Goal: Task Accomplishment & Management: Use online tool/utility

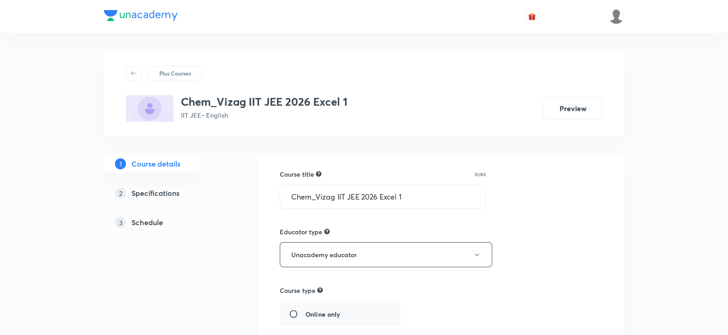
click at [150, 217] on h5 "Schedule" at bounding box center [147, 222] width 32 height 11
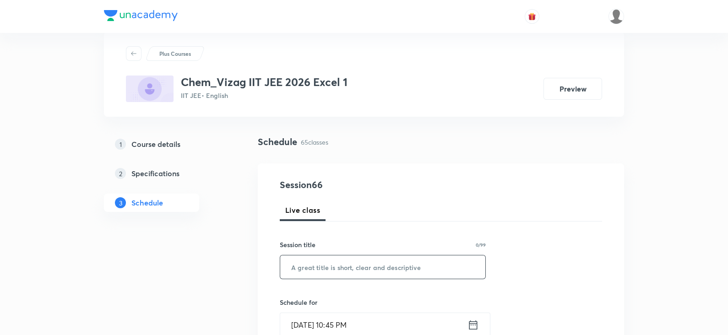
scroll to position [63, 0]
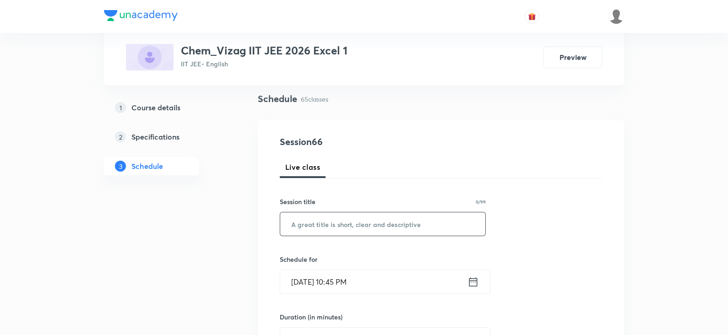
click at [311, 225] on input "text" at bounding box center [382, 223] width 205 height 23
paste input "Aldehydes, Ketones and Carboxylic Acids"
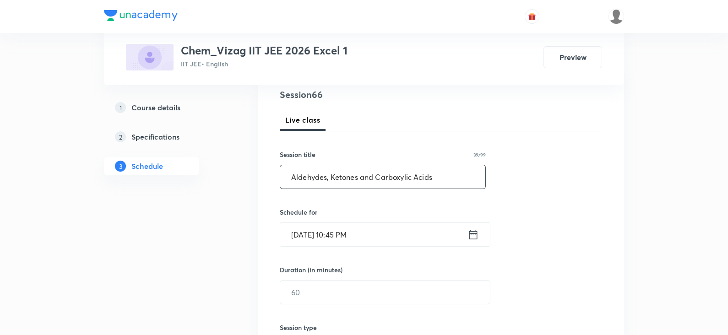
scroll to position [110, 0]
type input "Aldehydes, Ketones and Carboxylic Acids"
click at [471, 233] on icon at bounding box center [473, 234] width 11 height 13
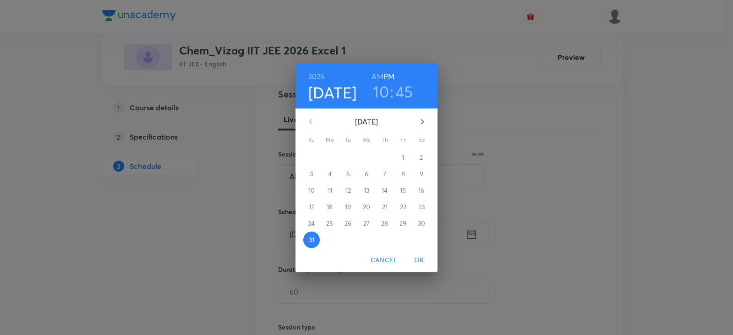
click at [417, 125] on icon "button" at bounding box center [422, 121] width 11 height 11
click at [329, 153] on p "1" at bounding box center [329, 157] width 2 height 9
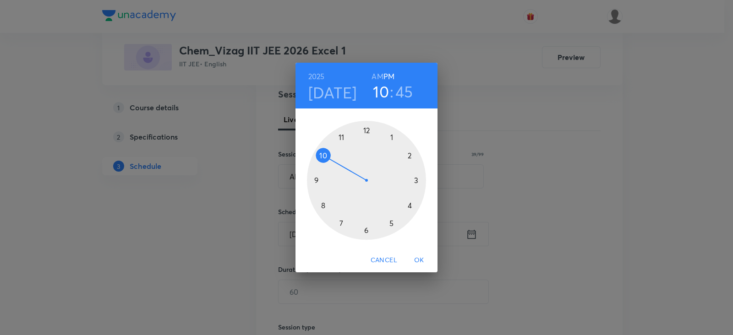
click at [379, 78] on h6 "AM" at bounding box center [376, 76] width 11 height 13
click at [323, 155] on div at bounding box center [366, 180] width 119 height 119
click at [391, 138] on div at bounding box center [366, 180] width 119 height 119
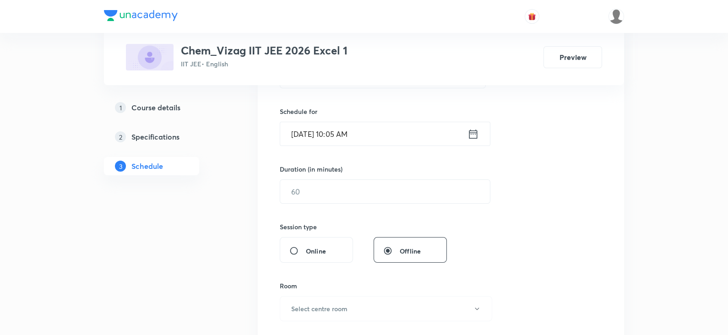
scroll to position [213, 0]
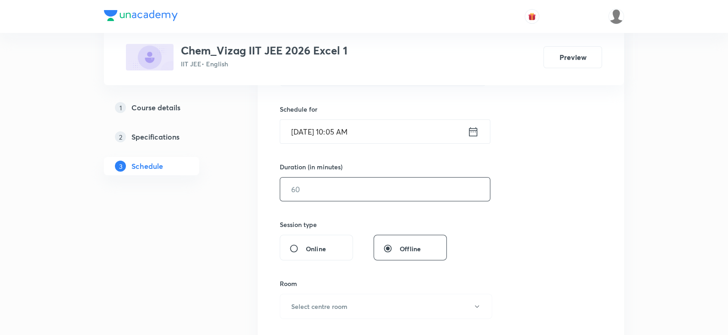
click at [363, 194] on input "text" at bounding box center [385, 189] width 210 height 23
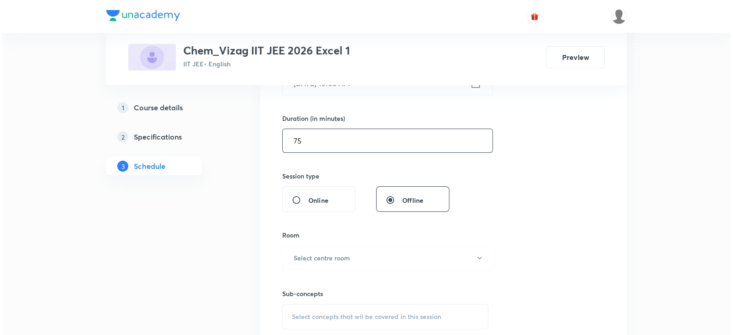
scroll to position [280, 0]
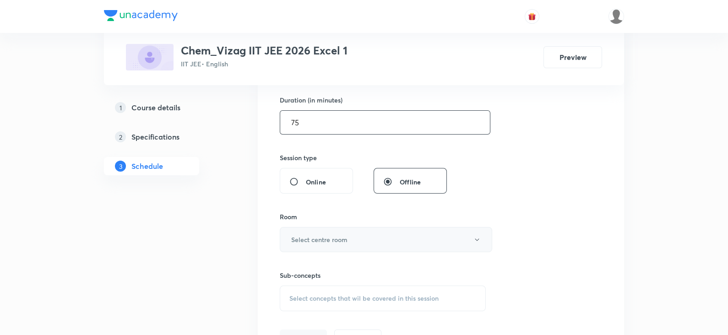
type input "75"
click at [340, 235] on h6 "Select centre room" at bounding box center [319, 240] width 56 height 10
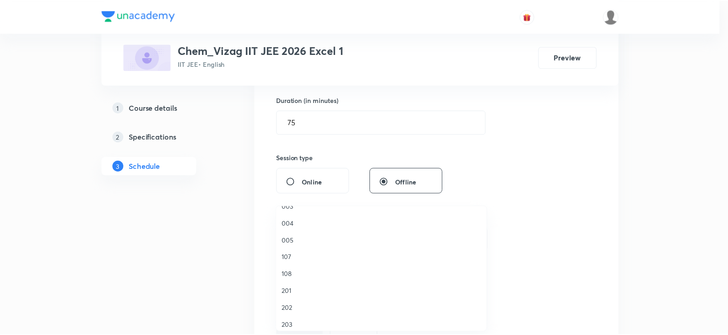
scroll to position [131, 0]
click at [298, 271] on span "108" at bounding box center [383, 274] width 201 height 10
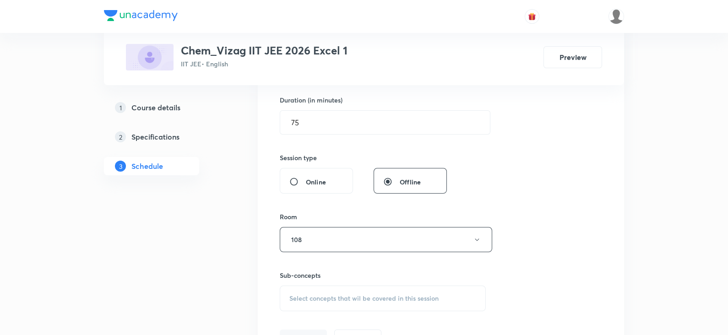
click at [312, 300] on span "Select concepts that wil be covered in this session" at bounding box center [363, 298] width 149 height 7
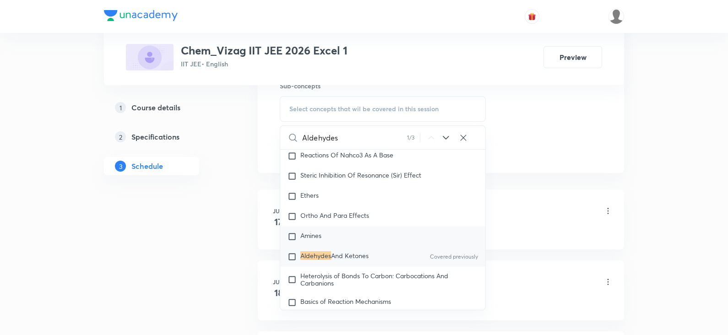
scroll to position [470, 0]
type input "Aldehydes"
click at [382, 260] on div "Aldehydes And Ketones Covered previously" at bounding box center [382, 256] width 205 height 20
checkbox input "true"
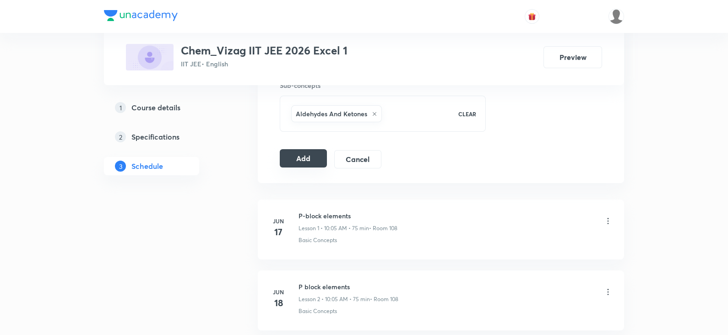
click at [300, 159] on button "Add" at bounding box center [303, 158] width 47 height 18
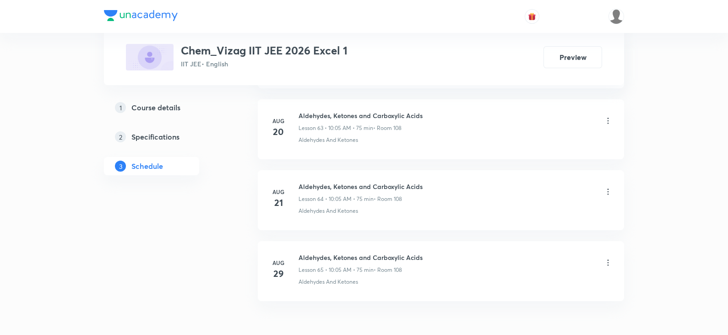
scroll to position [5011, 0]
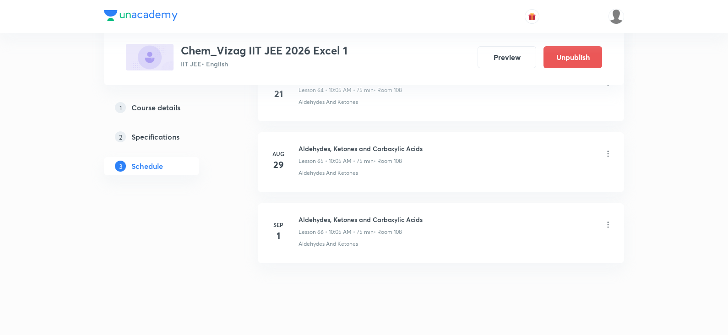
scroll to position [5071, 0]
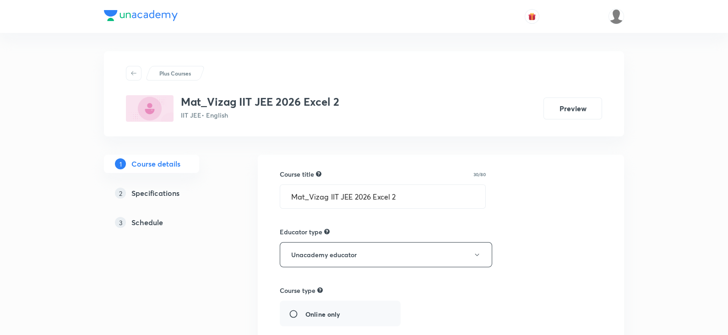
click at [159, 223] on h5 "Schedule" at bounding box center [147, 222] width 32 height 11
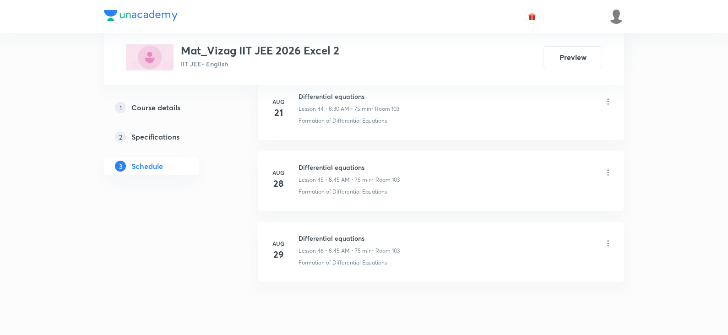
scroll to position [3655, 0]
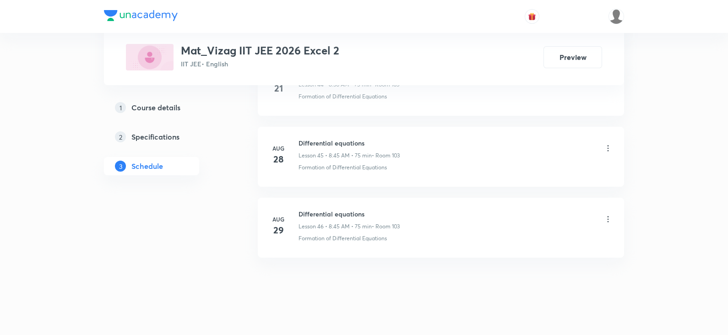
click at [332, 209] on h6 "Differential equations" at bounding box center [349, 214] width 101 height 10
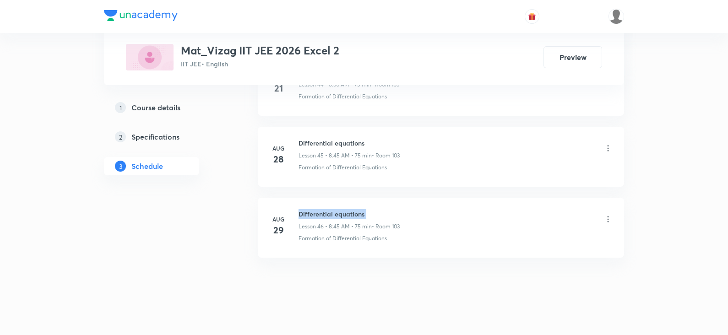
copy h6 "Differential equations"
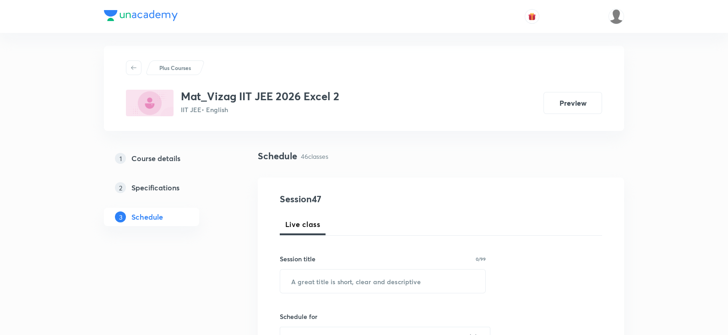
scroll to position [0, 0]
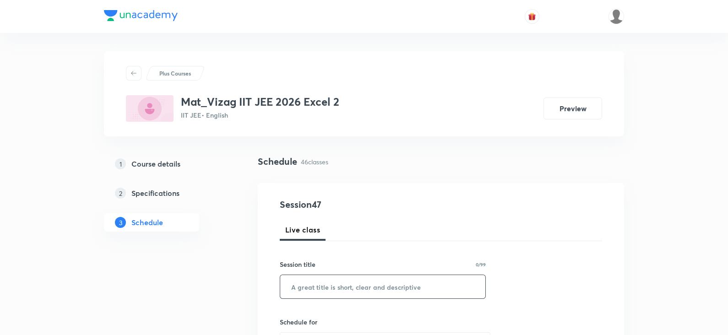
click at [315, 283] on input "text" at bounding box center [382, 286] width 205 height 23
paste input "Differential equations"
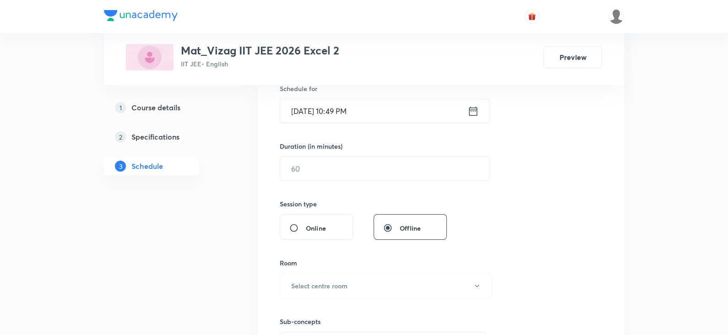
scroll to position [234, 0]
type input "Differential equations"
click at [478, 108] on icon at bounding box center [473, 110] width 11 height 13
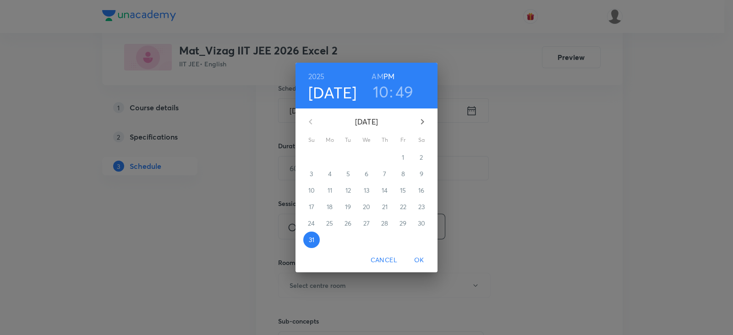
click at [421, 120] on icon "button" at bounding box center [422, 121] width 11 height 11
click at [327, 154] on span "1" at bounding box center [329, 157] width 16 height 9
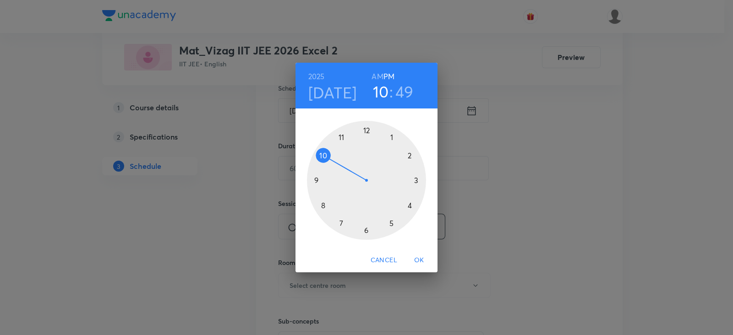
click at [379, 76] on h6 "AM" at bounding box center [376, 76] width 11 height 13
click at [323, 205] on div at bounding box center [366, 180] width 119 height 119
click at [316, 179] on div at bounding box center [366, 180] width 119 height 119
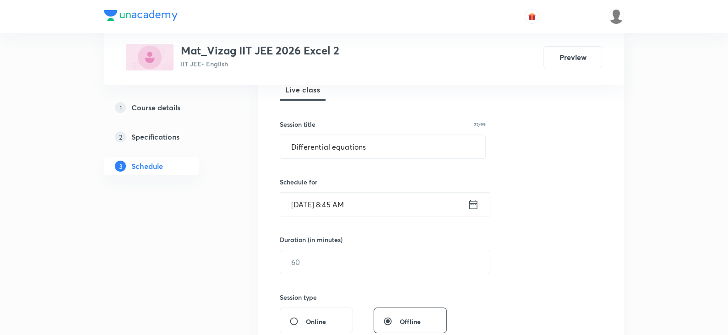
scroll to position [139, 0]
click at [319, 268] on input "text" at bounding box center [385, 263] width 210 height 23
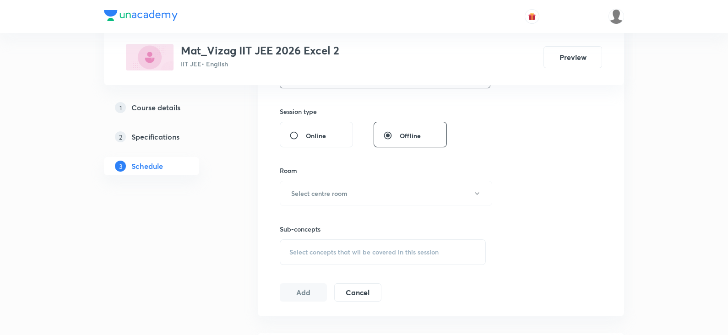
scroll to position [356, 0]
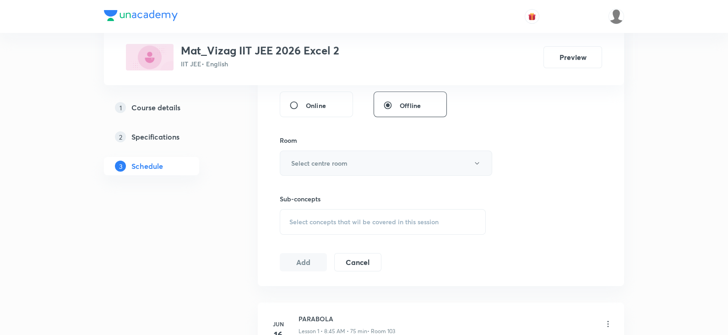
type input "75"
click at [331, 159] on h6 "Select centre room" at bounding box center [319, 163] width 56 height 10
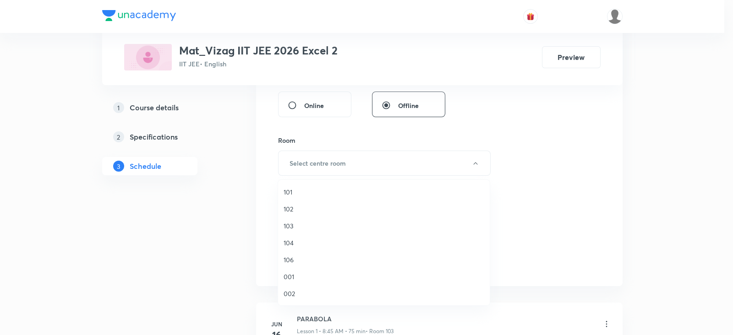
click at [298, 222] on span "103" at bounding box center [383, 226] width 201 height 10
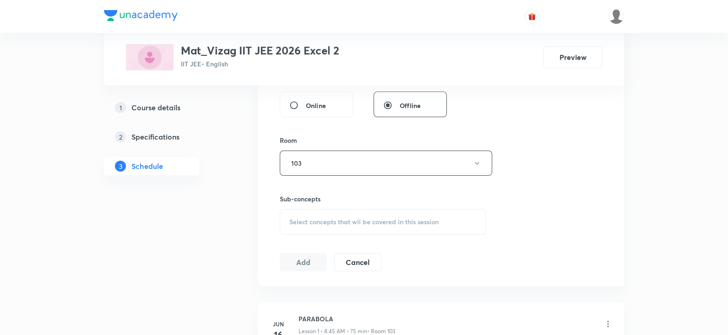
click at [325, 225] on span "Select concepts that wil be covered in this session" at bounding box center [363, 221] width 149 height 7
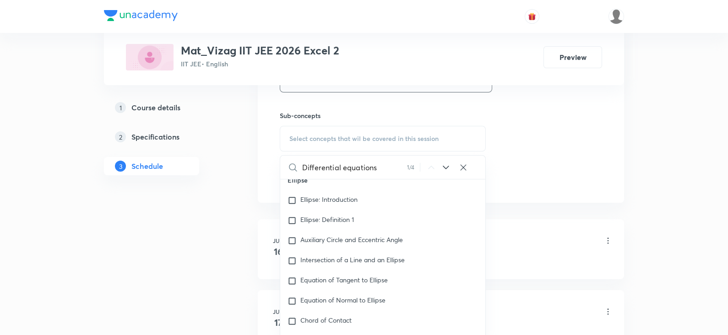
scroll to position [8089, 0]
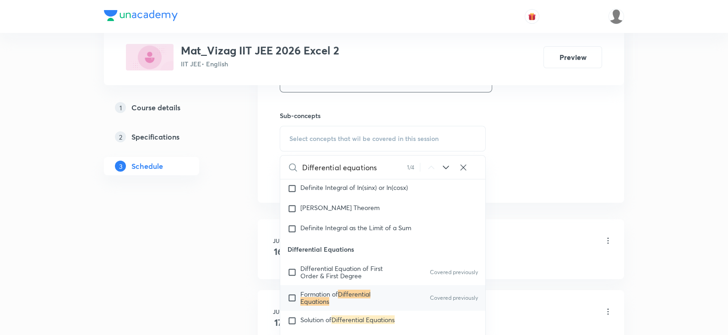
type input "Differential equations"
click at [334, 304] on p "Formation of Differential Equations" at bounding box center [346, 298] width 92 height 15
checkbox input "true"
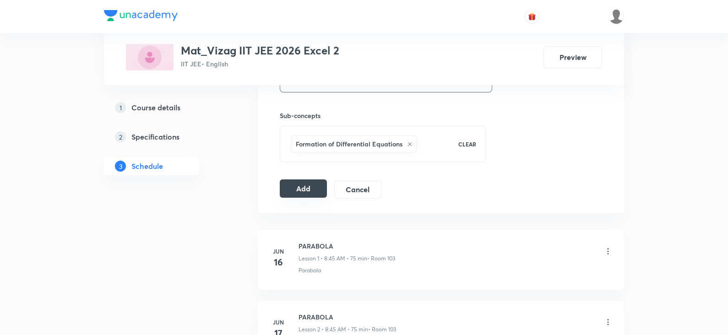
click at [310, 184] on button "Add" at bounding box center [303, 188] width 47 height 18
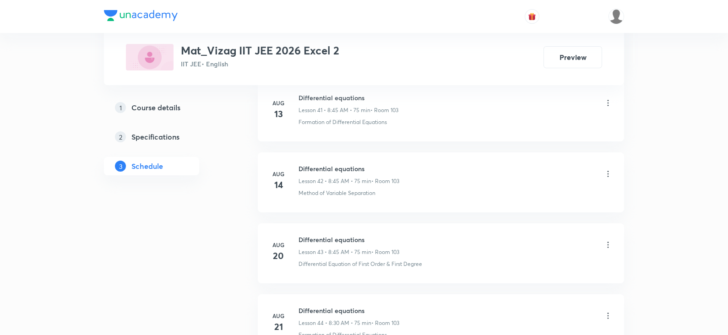
scroll to position [3665, 0]
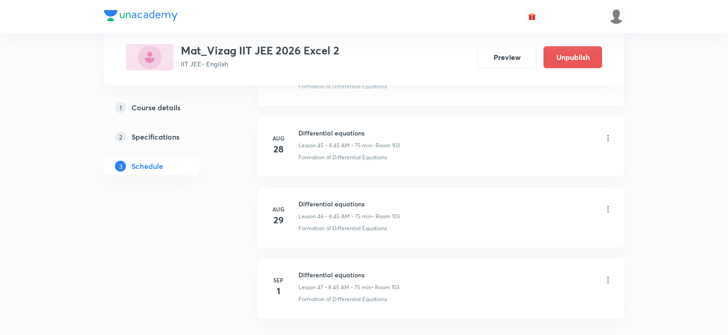
scroll to position [3726, 0]
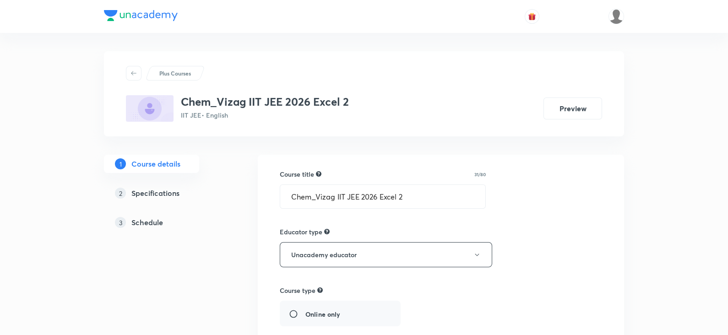
click at [151, 223] on h5 "Schedule" at bounding box center [147, 222] width 32 height 11
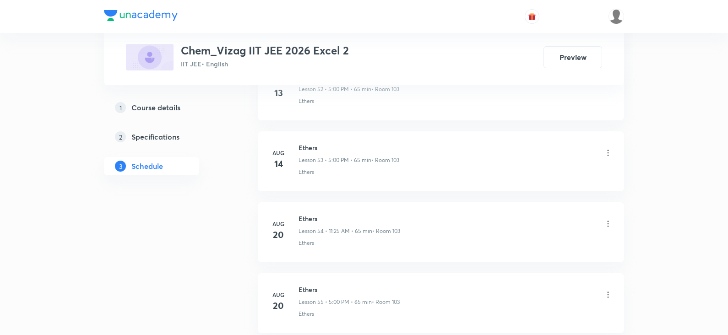
scroll to position [4717, 0]
click at [310, 212] on h6 "Ethers" at bounding box center [349, 217] width 100 height 10
copy h6 "Ethers"
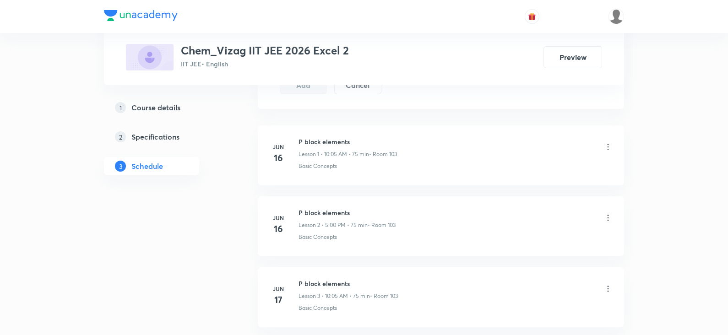
scroll to position [0, 0]
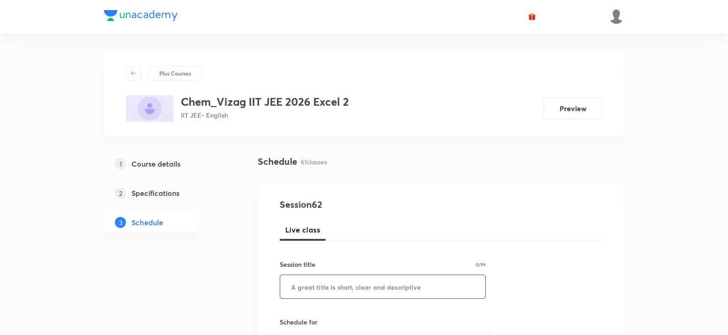
click at [342, 279] on input "text" at bounding box center [382, 286] width 205 height 23
paste input "Ethers"
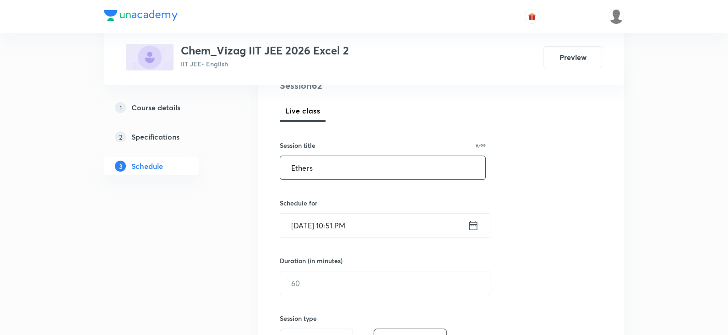
scroll to position [149, 0]
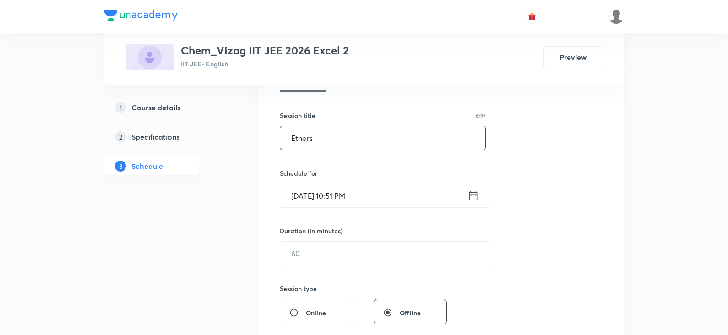
type input "Ethers"
click at [473, 194] on icon at bounding box center [473, 195] width 8 height 9
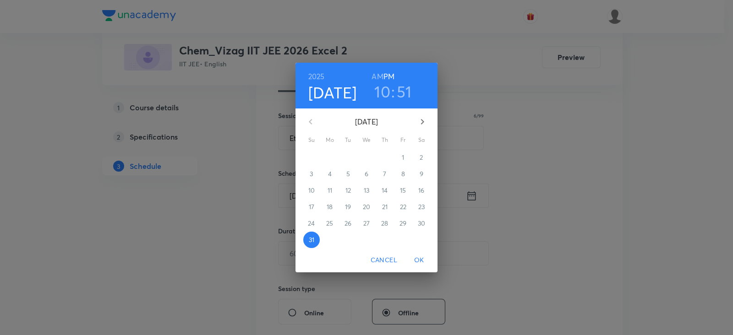
click at [421, 120] on icon "button" at bounding box center [422, 121] width 11 height 11
click at [327, 157] on span "1" at bounding box center [329, 157] width 16 height 9
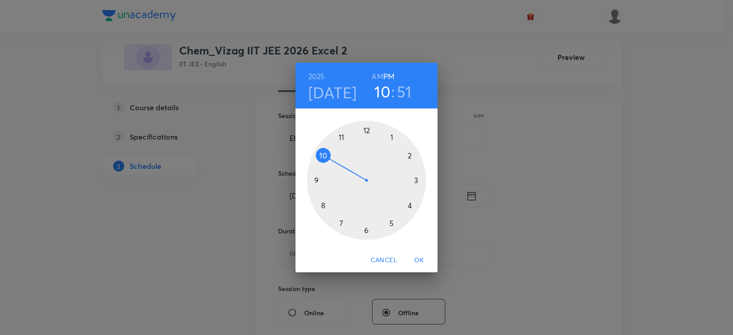
click at [376, 76] on h6 "AM" at bounding box center [376, 76] width 11 height 13
click at [341, 136] on div at bounding box center [366, 180] width 119 height 119
click at [390, 222] on div at bounding box center [366, 180] width 119 height 119
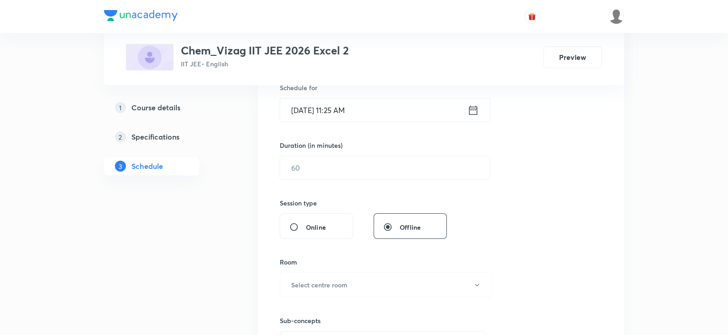
scroll to position [259, 0]
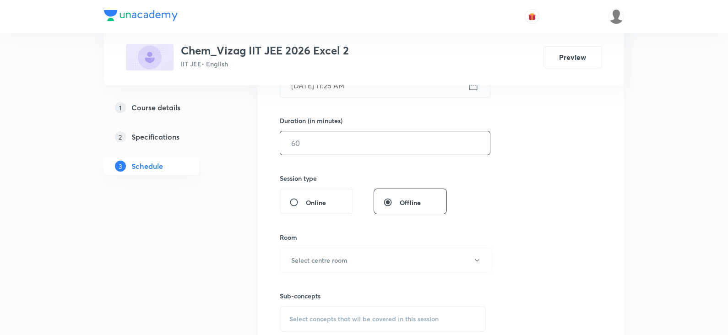
click at [324, 137] on input "text" at bounding box center [385, 142] width 210 height 23
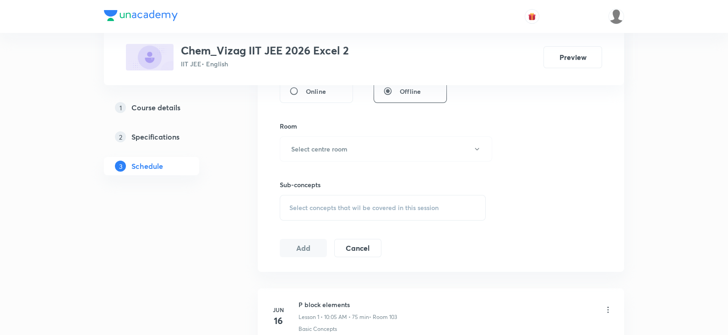
scroll to position [377, 0]
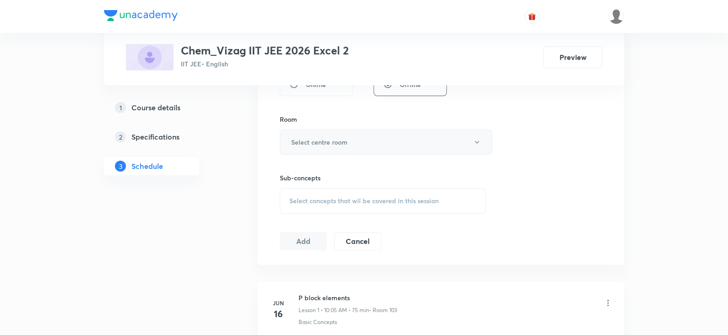
type input "75"
click at [325, 150] on button "Select centre room" at bounding box center [386, 142] width 212 height 25
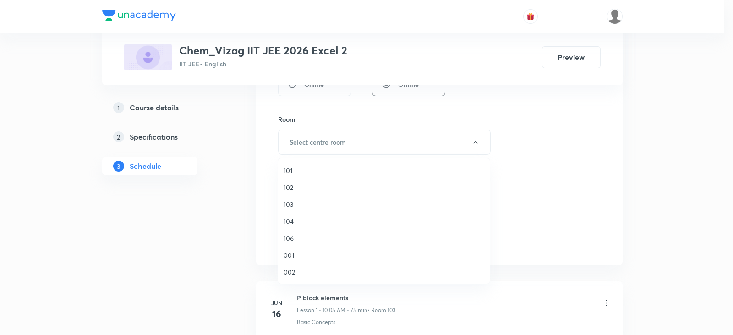
click at [299, 204] on span "103" at bounding box center [383, 205] width 201 height 10
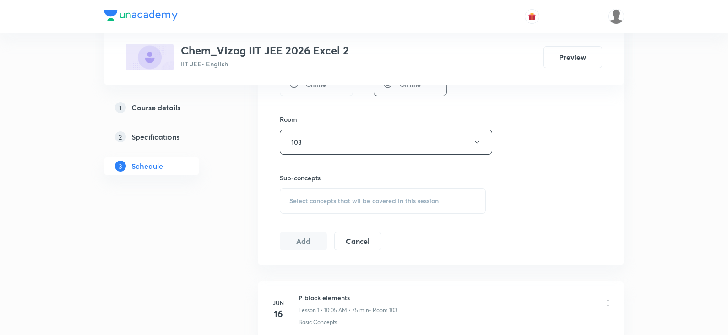
click at [319, 199] on span "Select concepts that wil be covered in this session" at bounding box center [363, 200] width 149 height 7
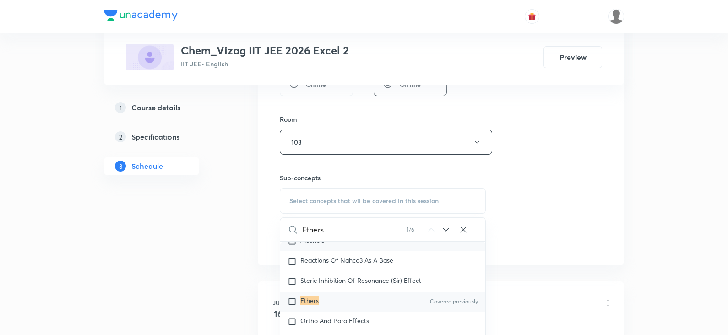
scroll to position [16239, 0]
type input "Ethers"
click at [335, 304] on div "Ethers Covered previously" at bounding box center [382, 301] width 205 height 20
checkbox input "true"
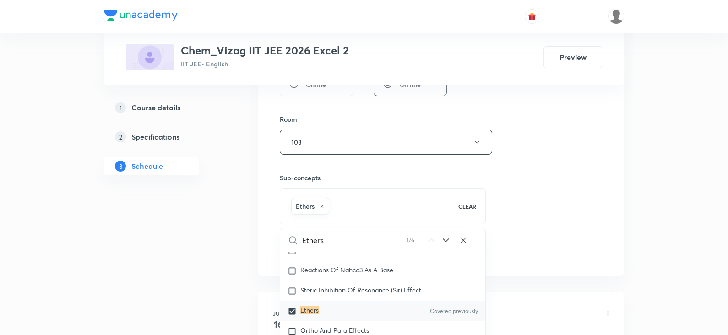
click at [527, 215] on div "Session 62 Live class Session title 6/99 Ethers ​ Schedule for Sep 1, 2025, 11:…" at bounding box center [441, 41] width 322 height 440
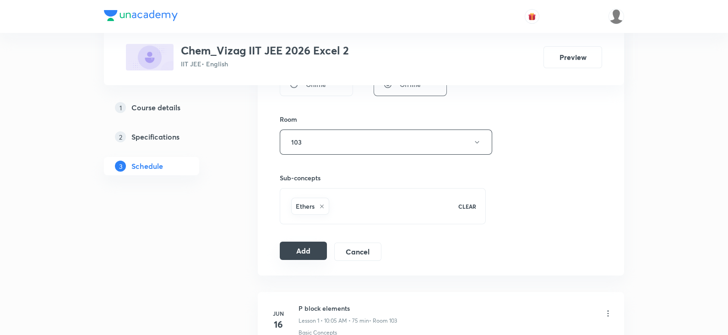
click at [298, 250] on button "Add" at bounding box center [303, 251] width 47 height 18
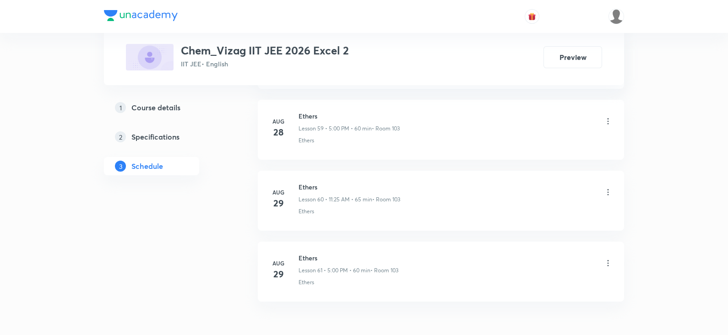
scroll to position [4728, 0]
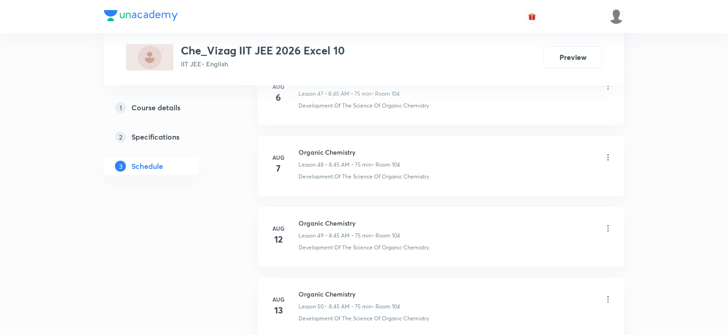
scroll to position [4151, 0]
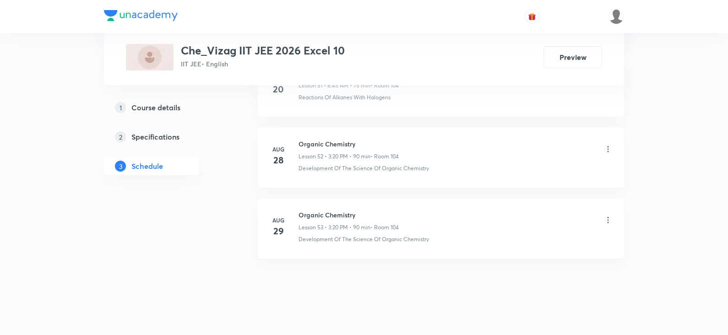
click at [313, 210] on h6 "Organic Chemistry" at bounding box center [349, 215] width 100 height 10
copy h6 "Organic Chemistry"
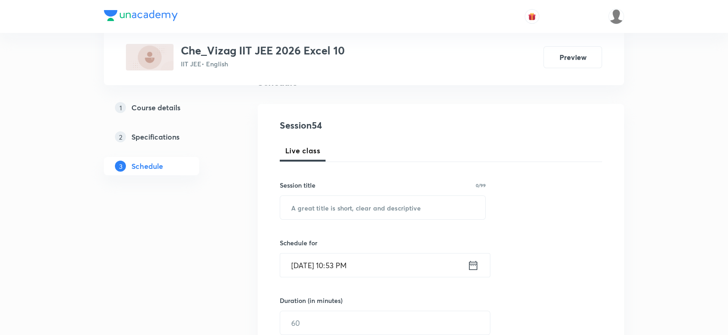
scroll to position [0, 0]
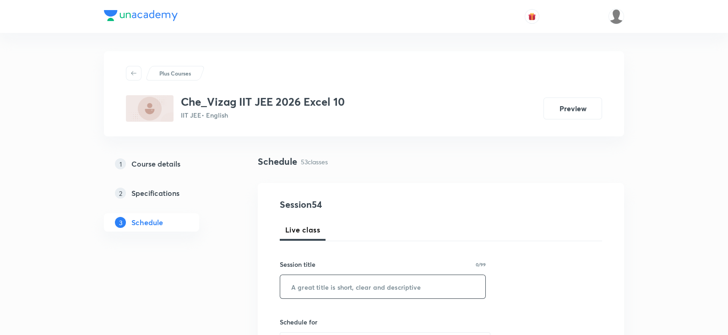
paste input "Organic Chemistry"
click at [321, 287] on input "Organic Chemistry" at bounding box center [382, 286] width 205 height 23
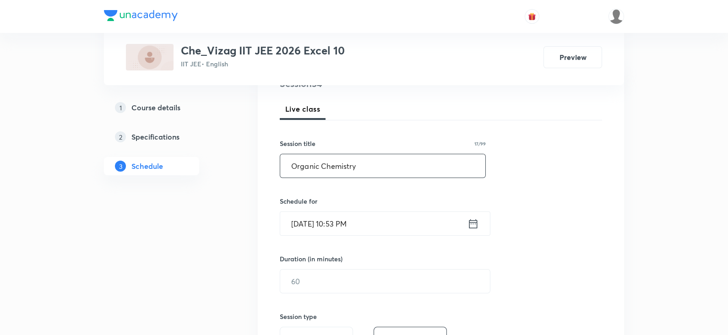
scroll to position [143, 0]
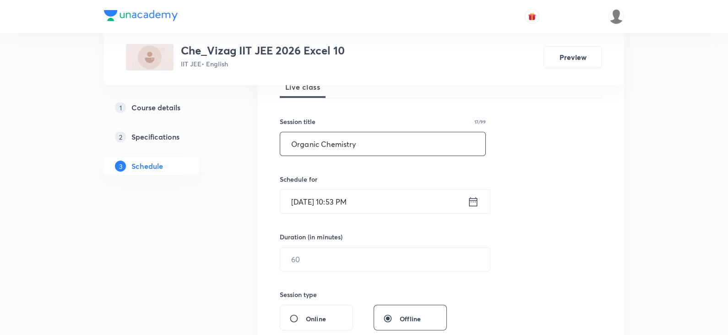
type input "Organic Chemistry"
click at [476, 202] on icon at bounding box center [473, 202] width 11 height 13
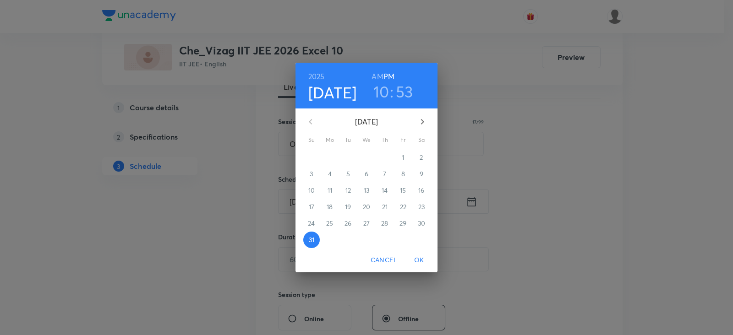
click at [423, 120] on icon "button" at bounding box center [422, 121] width 11 height 11
click at [327, 157] on span "1" at bounding box center [329, 157] width 16 height 9
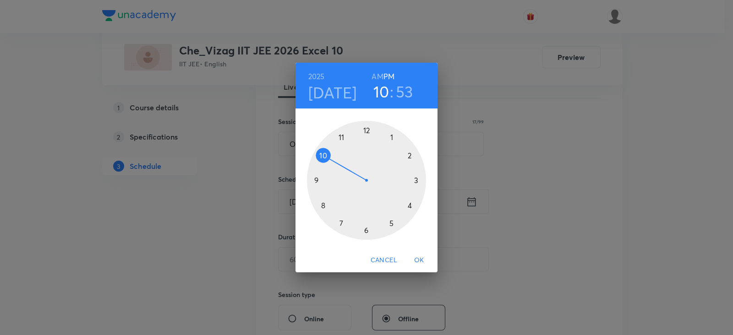
click at [375, 74] on h6 "AM" at bounding box center [376, 76] width 11 height 13
click at [323, 204] on div at bounding box center [366, 180] width 119 height 119
click at [317, 179] on div at bounding box center [366, 180] width 119 height 119
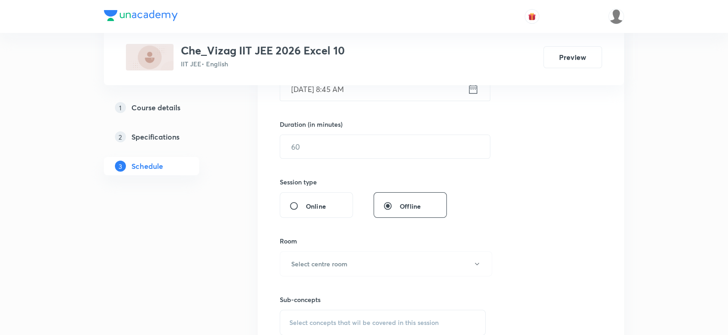
scroll to position [267, 0]
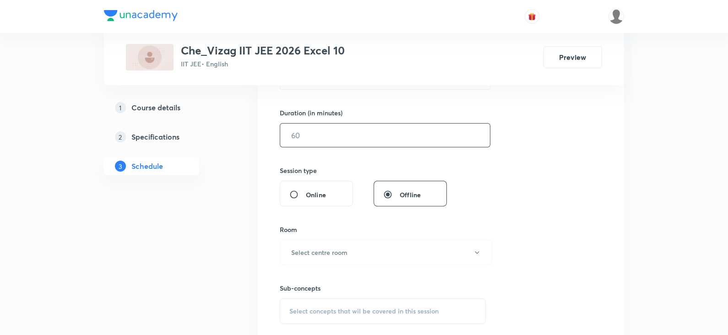
click at [320, 141] on input "text" at bounding box center [385, 135] width 210 height 23
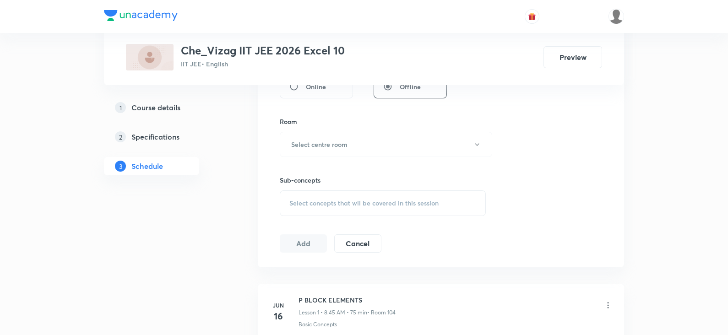
scroll to position [377, 0]
type input "75"
click at [321, 141] on h6 "Select centre room" at bounding box center [319, 142] width 56 height 10
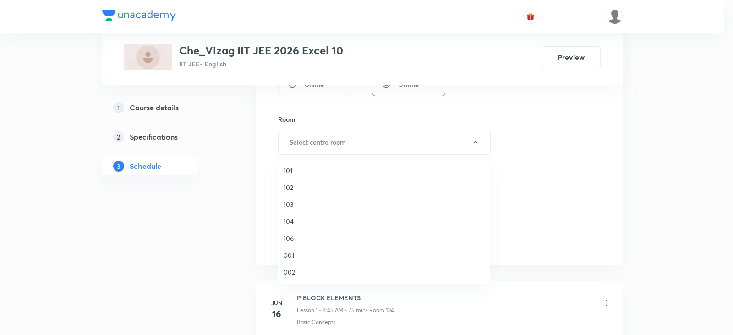
click at [297, 222] on span "104" at bounding box center [383, 222] width 201 height 10
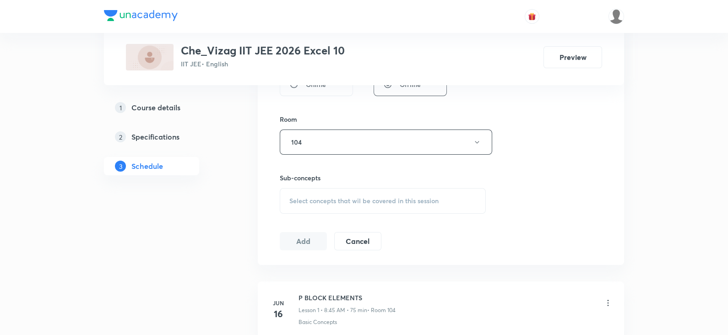
click at [321, 200] on span "Select concepts that wil be covered in this session" at bounding box center [363, 200] width 149 height 7
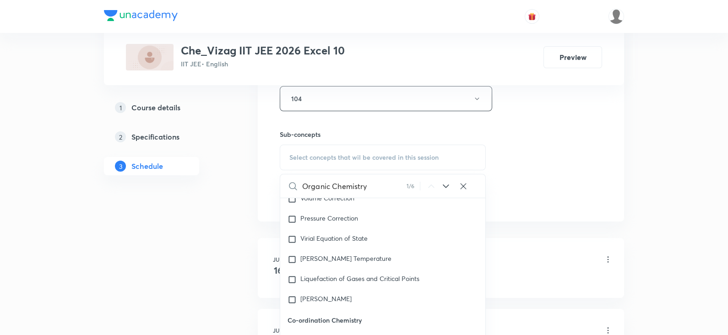
scroll to position [15114, 0]
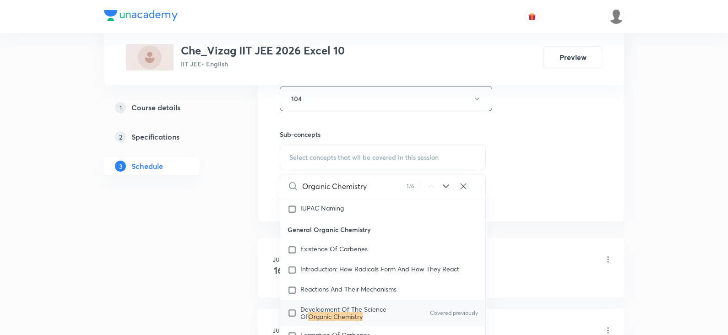
type input "Organic Chemistry"
click at [346, 317] on mark "Organic Chemistry" at bounding box center [335, 316] width 54 height 9
checkbox input "true"
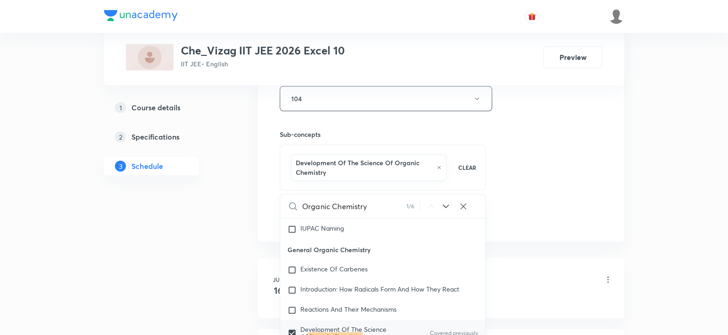
click at [546, 173] on div "Session 54 Live class Session title 17/99 Organic Chemistry ​ Schedule for Sep …" at bounding box center [441, 2] width 322 height 450
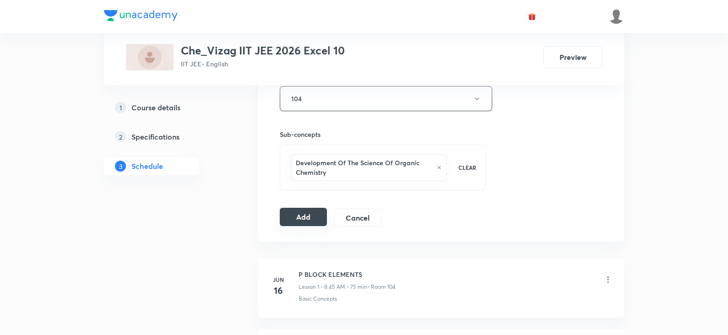
click at [307, 215] on button "Add" at bounding box center [303, 217] width 47 height 18
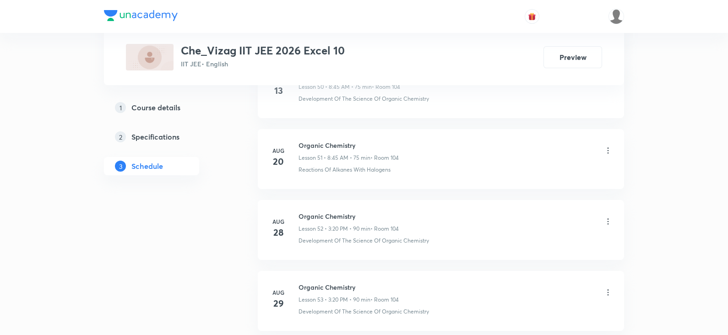
scroll to position [4170, 0]
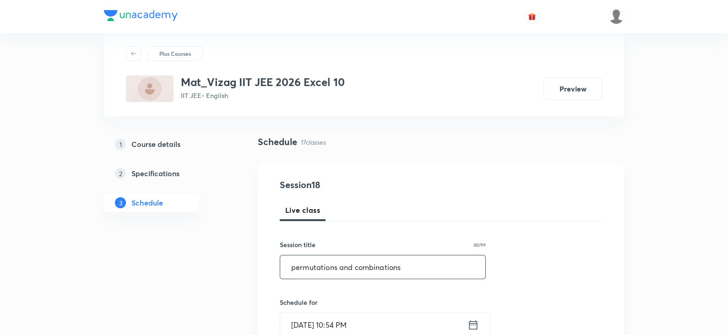
scroll to position [55, 0]
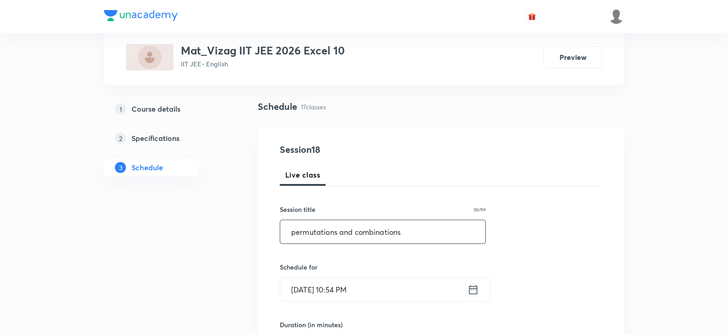
type input "permutations and combinations"
click at [475, 300] on div "[DATE] 10:54 PM ​" at bounding box center [385, 289] width 211 height 24
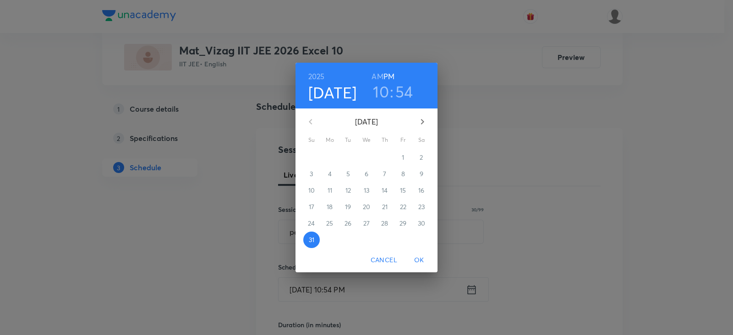
click at [420, 124] on icon "button" at bounding box center [422, 121] width 11 height 11
click at [329, 156] on p "1" at bounding box center [329, 157] width 2 height 9
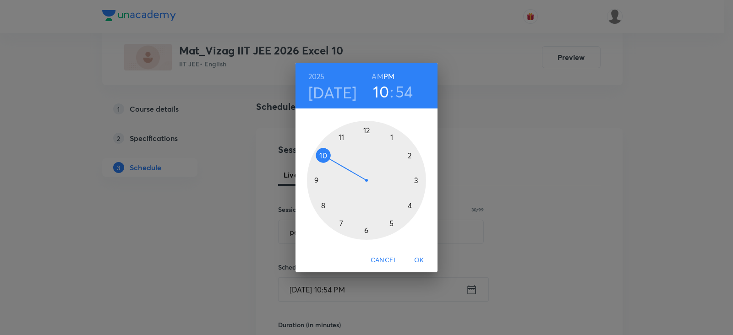
click at [376, 75] on h6 "AM" at bounding box center [376, 76] width 11 height 13
click at [323, 155] on div at bounding box center [366, 180] width 119 height 119
click at [391, 136] on div at bounding box center [366, 180] width 119 height 119
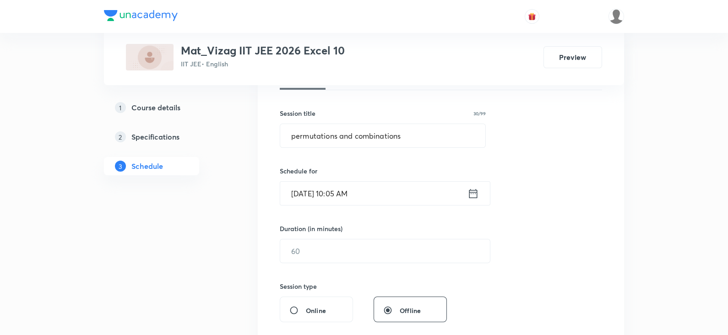
scroll to position [158, 0]
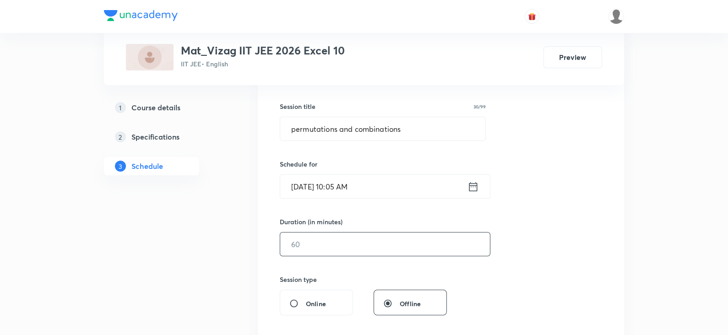
click at [357, 239] on input "text" at bounding box center [385, 244] width 210 height 23
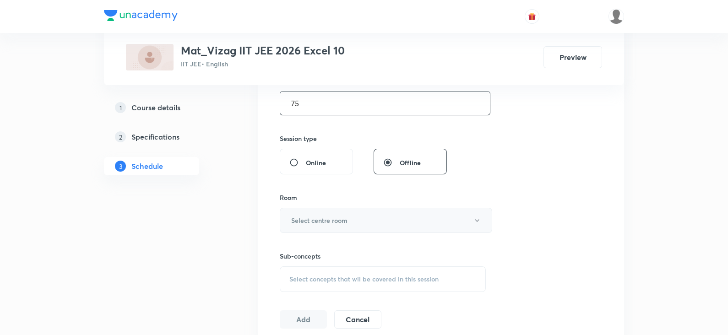
scroll to position [315, 0]
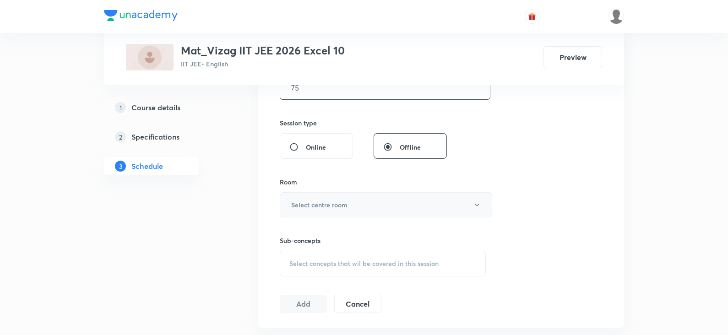
type input "75"
click at [334, 200] on h6 "Select centre room" at bounding box center [319, 205] width 56 height 10
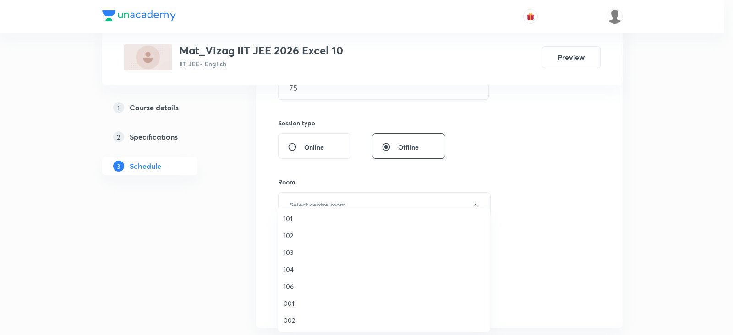
click at [307, 269] on span "104" at bounding box center [383, 270] width 201 height 10
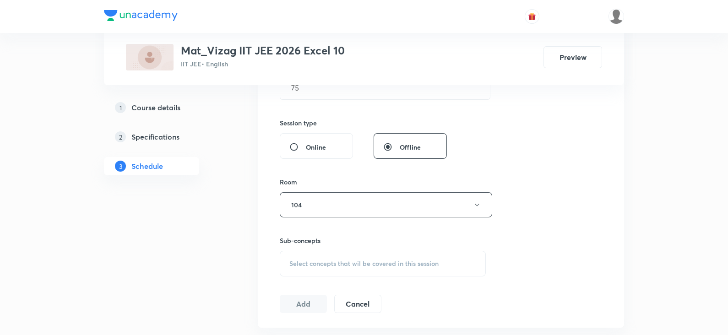
click at [323, 266] on span "Select concepts that wil be covered in this session" at bounding box center [363, 263] width 149 height 7
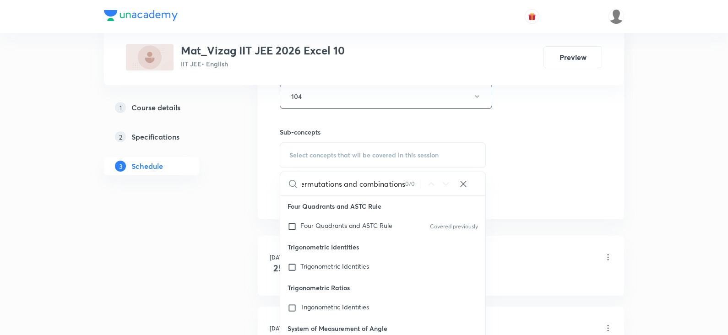
scroll to position [0, 6]
click at [358, 187] on input "permutations and combinations" at bounding box center [353, 183] width 103 height 23
type input "permutation"
click at [343, 227] on span "Four Quadrants and ASTC Rule" at bounding box center [346, 225] width 92 height 9
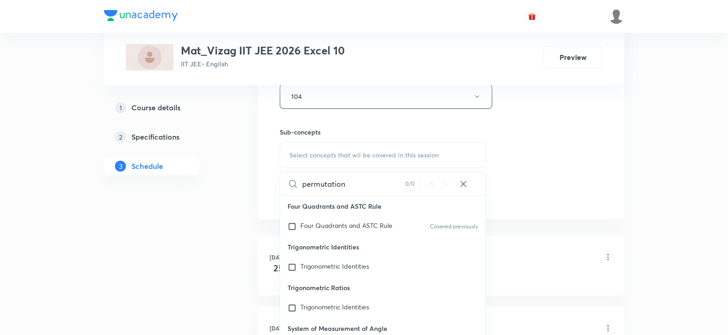
checkbox input "true"
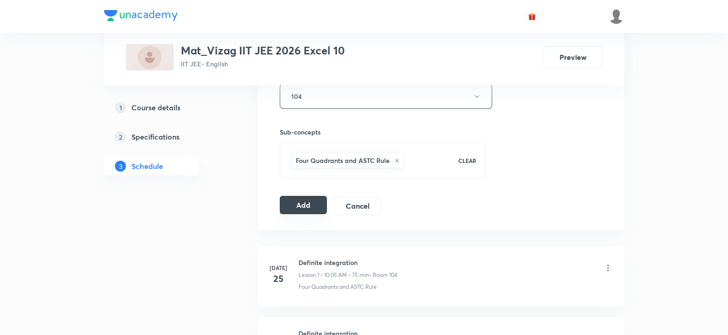
click at [286, 201] on button "Add" at bounding box center [303, 205] width 47 height 18
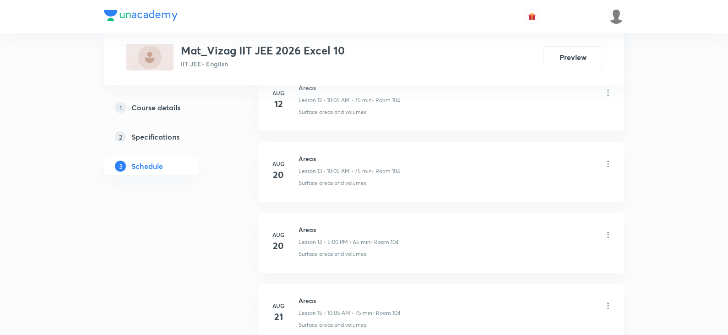
scroll to position [1612, 0]
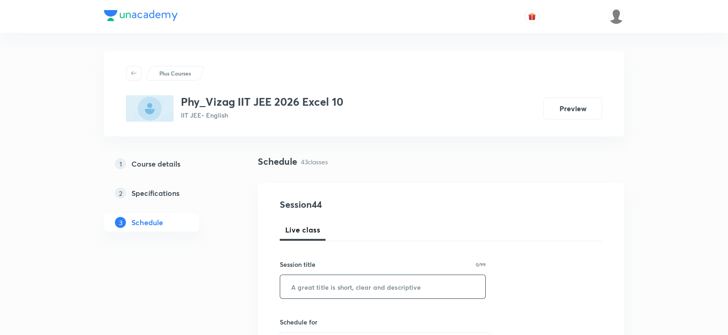
click at [343, 290] on input "text" at bounding box center [382, 286] width 205 height 23
paste input "dual nature of radiation"
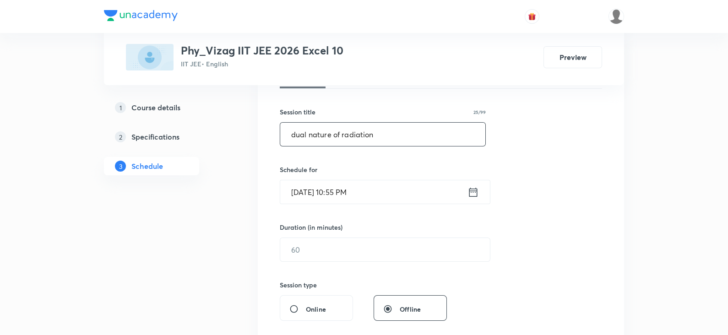
scroll to position [170, 0]
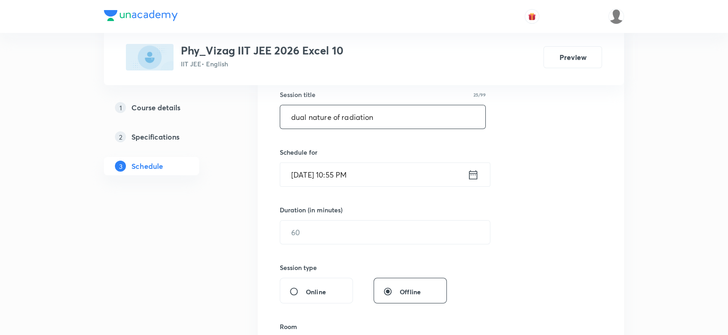
type input "dual nature of radiation"
click at [470, 170] on icon at bounding box center [473, 174] width 8 height 9
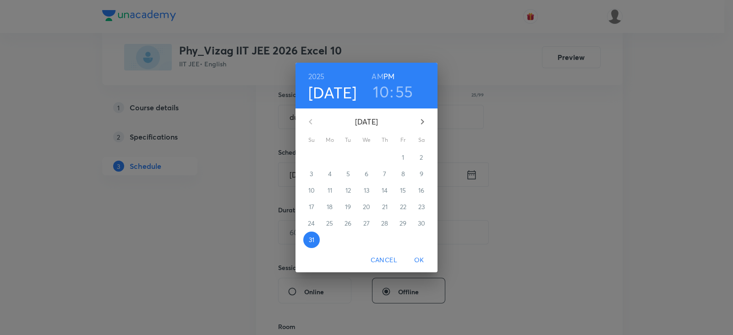
click at [419, 120] on icon "button" at bounding box center [422, 121] width 11 height 11
click at [329, 158] on p "1" at bounding box center [329, 157] width 2 height 9
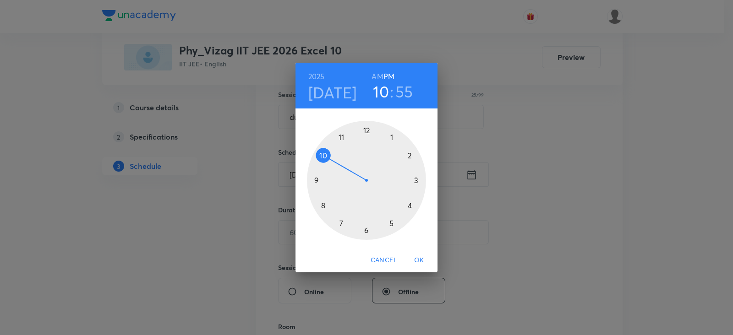
click at [329, 158] on div at bounding box center [366, 180] width 119 height 119
click at [378, 80] on h6 "AM" at bounding box center [376, 76] width 11 height 13
click at [381, 89] on h3 "10" at bounding box center [381, 91] width 16 height 19
click at [341, 136] on div at bounding box center [366, 180] width 119 height 119
click at [391, 223] on div at bounding box center [366, 180] width 119 height 119
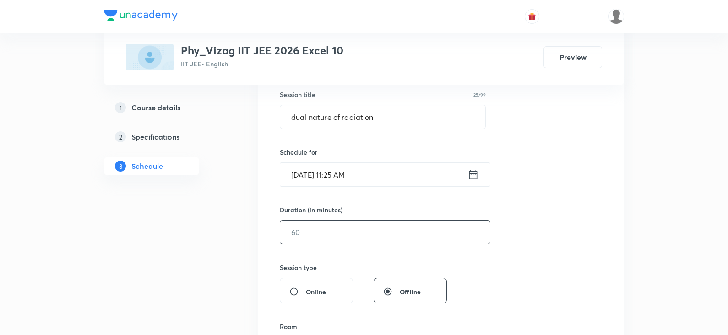
click at [345, 226] on input "text" at bounding box center [385, 232] width 210 height 23
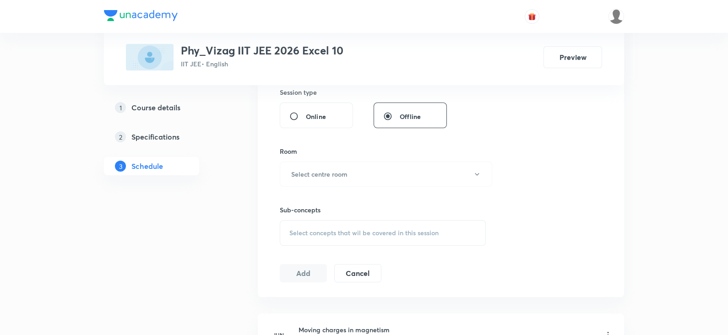
scroll to position [348, 0]
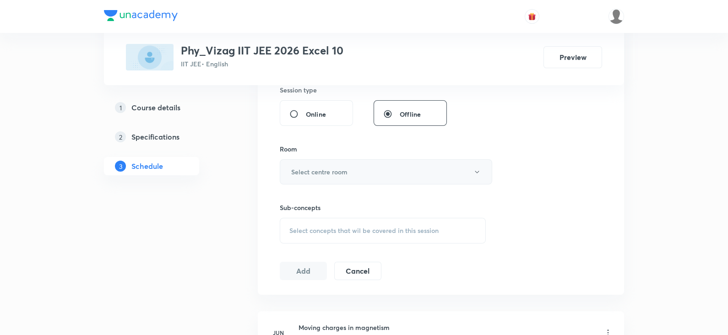
type input "65"
click at [327, 175] on h6 "Select centre room" at bounding box center [319, 172] width 56 height 10
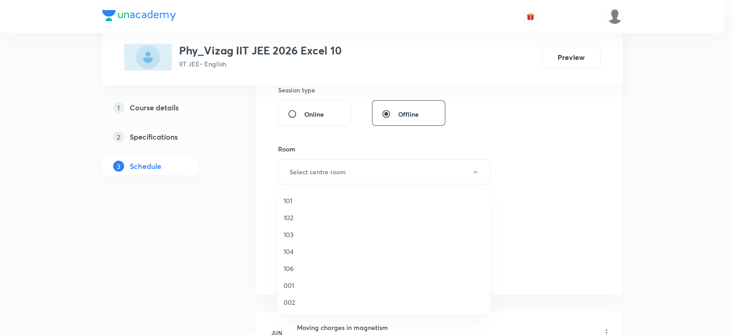
click at [300, 250] on span "104" at bounding box center [383, 252] width 201 height 10
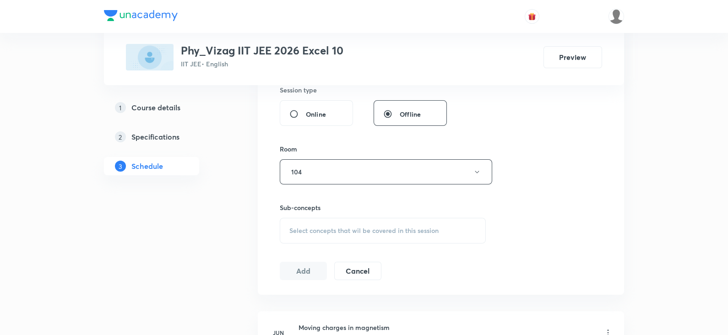
click at [332, 227] on span "Select concepts that wil be covered in this session" at bounding box center [363, 230] width 149 height 7
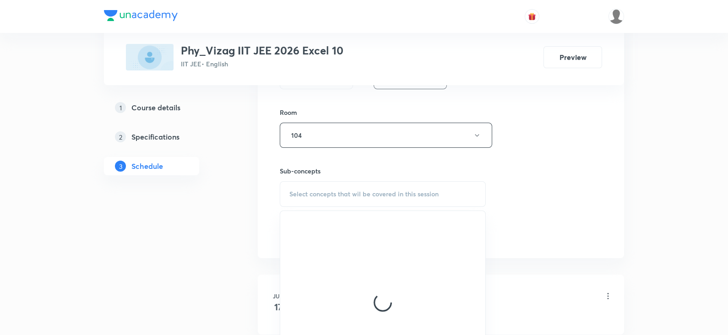
scroll to position [387, 0]
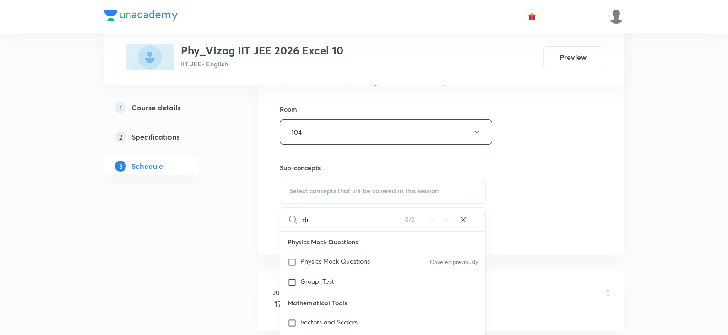
type input "d"
click at [349, 217] on input "dual nature of radiation" at bounding box center [353, 219] width 103 height 23
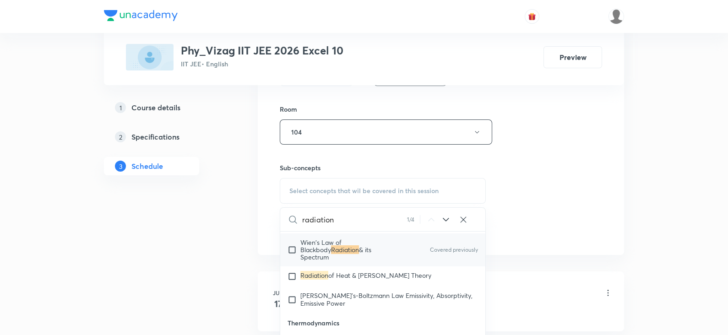
scroll to position [12376, 0]
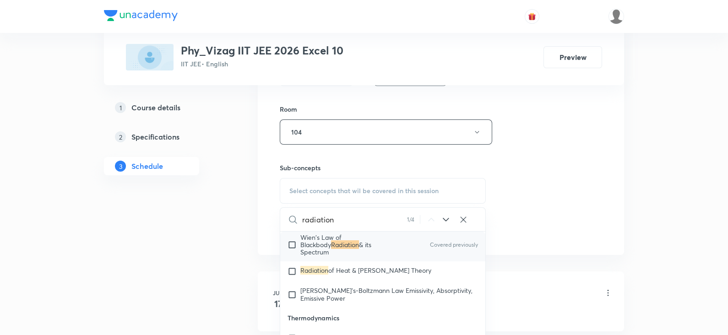
type input "radiation"
click at [358, 256] on span "& its Spectrum" at bounding box center [335, 248] width 71 height 16
checkbox input "true"
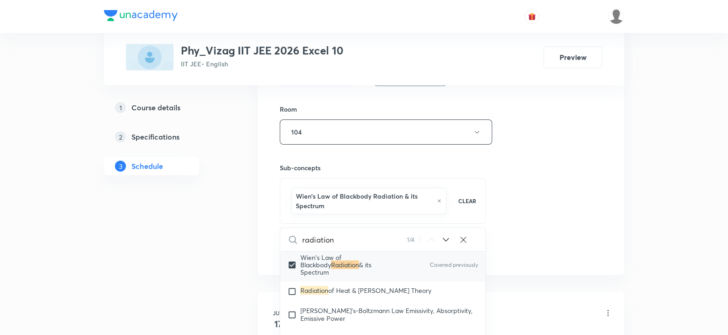
click at [538, 215] on div "Session 44 Live class Session title 25/99 dual nature of radiation ​ Schedule f…" at bounding box center [441, 35] width 322 height 450
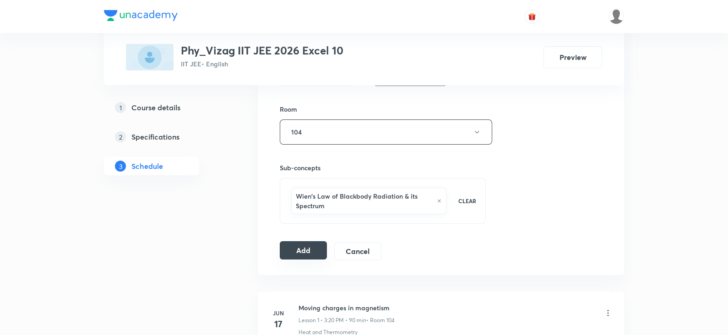
click at [320, 248] on button "Add" at bounding box center [303, 250] width 47 height 18
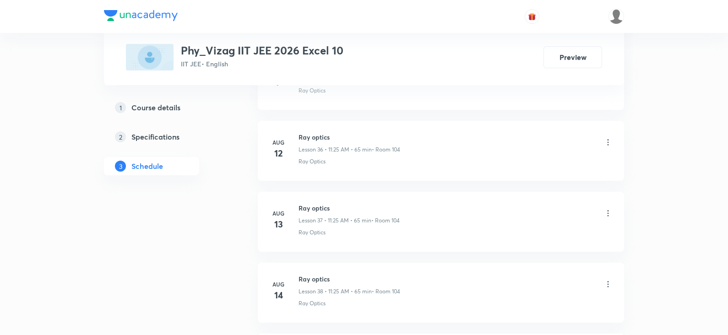
scroll to position [3463, 0]
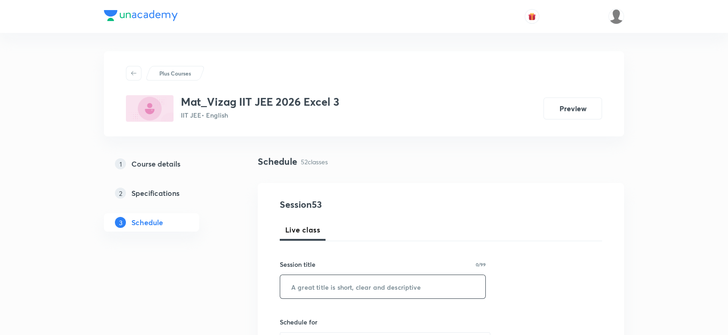
click at [331, 293] on input "text" at bounding box center [382, 286] width 205 height 23
paste input "permutations and combinations"
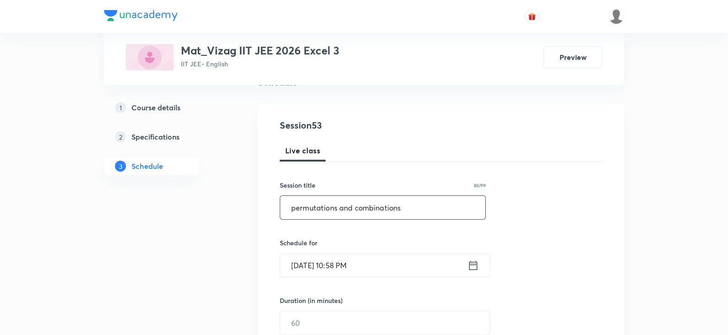
scroll to position [133, 0]
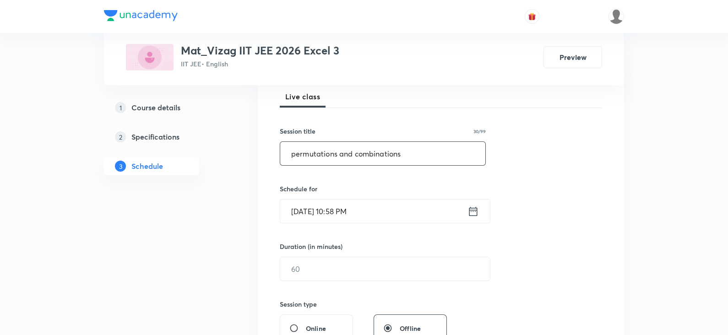
type input "permutations and combinations"
click at [471, 214] on icon at bounding box center [473, 211] width 11 height 13
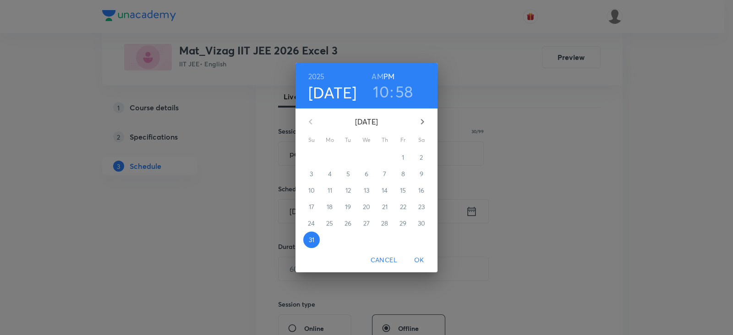
click at [420, 119] on icon "button" at bounding box center [422, 121] width 11 height 11
click at [332, 158] on span "1" at bounding box center [329, 157] width 16 height 9
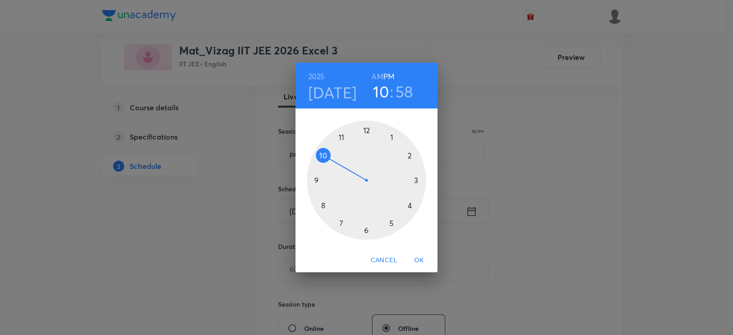
click at [375, 74] on h6 "AM" at bounding box center [376, 76] width 11 height 13
click at [324, 153] on div at bounding box center [366, 180] width 119 height 119
click at [392, 136] on div at bounding box center [366, 180] width 119 height 119
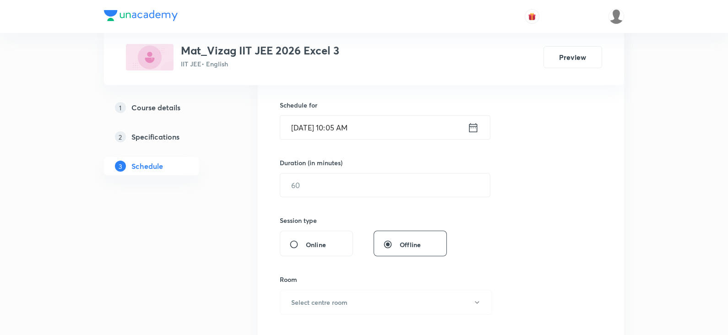
scroll to position [223, 0]
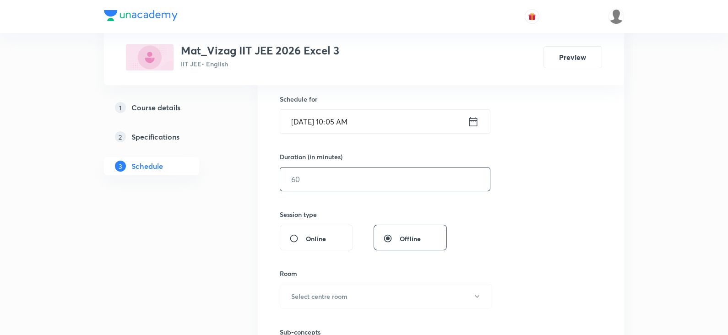
click at [362, 173] on input "text" at bounding box center [385, 179] width 210 height 23
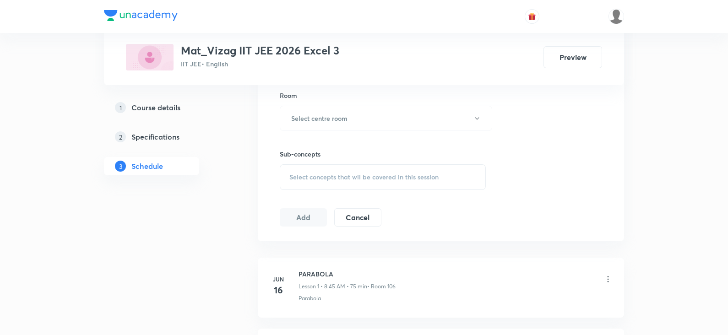
scroll to position [402, 0]
type input "75"
click at [327, 118] on h6 "Select centre room" at bounding box center [319, 118] width 56 height 10
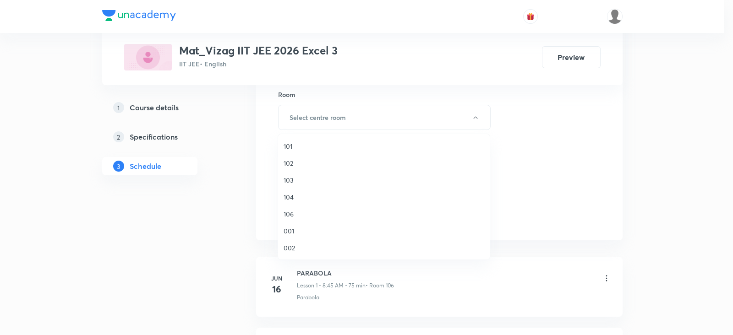
click at [287, 214] on span "106" at bounding box center [383, 214] width 201 height 10
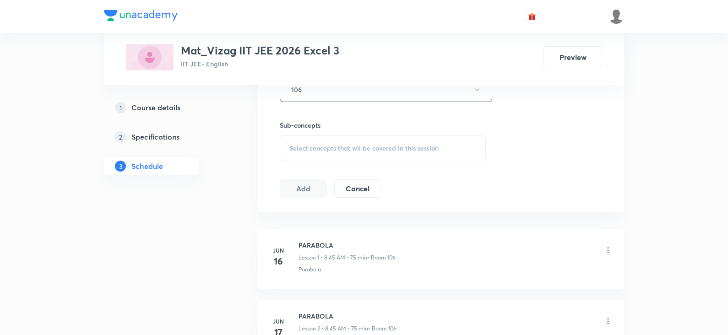
scroll to position [490, 0]
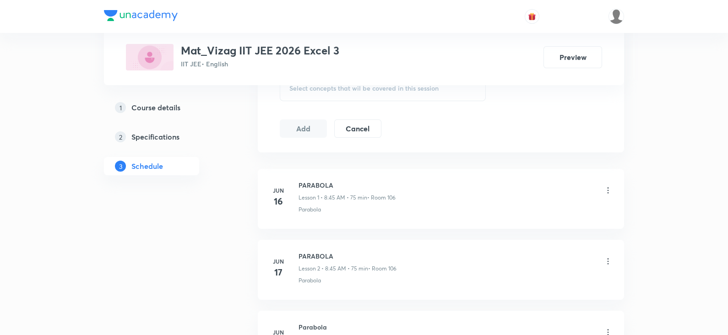
click at [346, 95] on div "Select concepts that wil be covered in this session" at bounding box center [383, 89] width 206 height 26
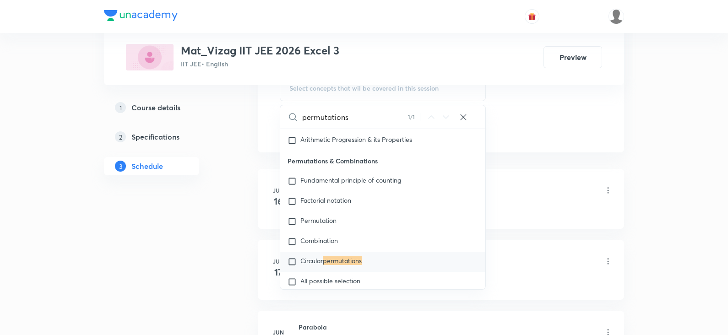
scroll to position [1750, 0]
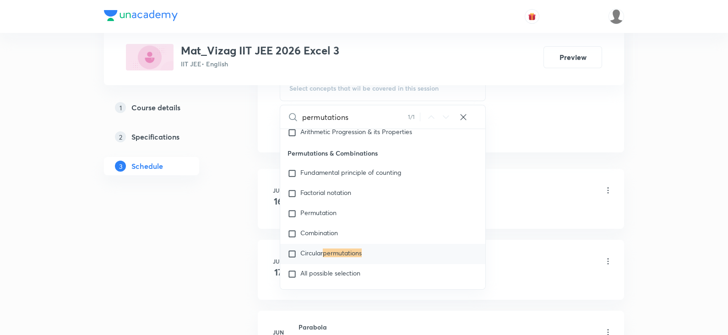
type input "permutations"
click at [303, 244] on div "Circular permutations" at bounding box center [382, 254] width 205 height 20
checkbox input "true"
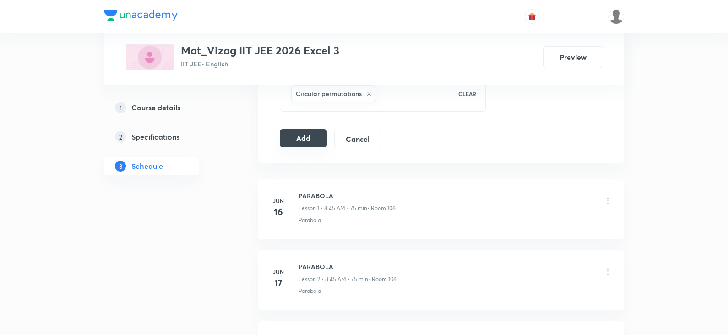
click at [287, 140] on button "Add" at bounding box center [303, 138] width 47 height 18
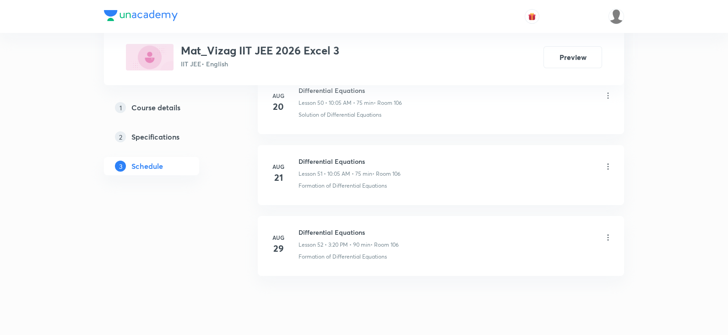
scroll to position [4090, 0]
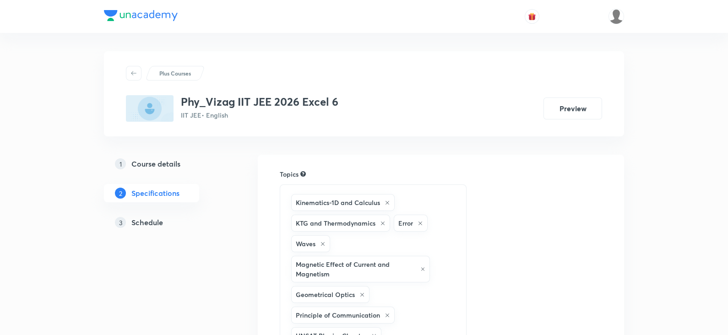
click at [158, 220] on h5 "Schedule" at bounding box center [147, 222] width 32 height 11
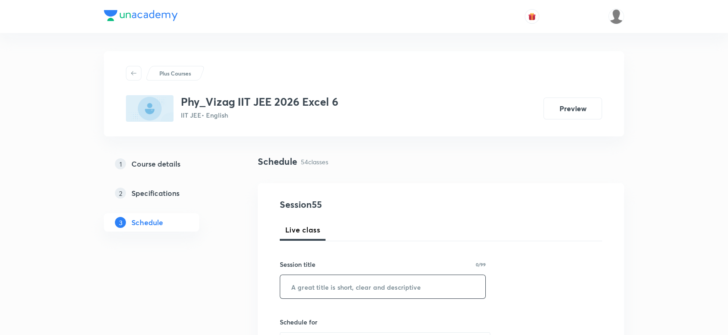
click at [373, 289] on input "text" at bounding box center [382, 286] width 205 height 23
paste input "dual nature of radiation"
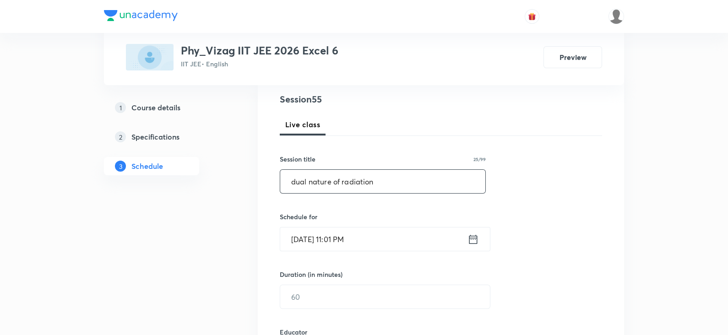
scroll to position [103, 0]
type input "dual nature of radiation"
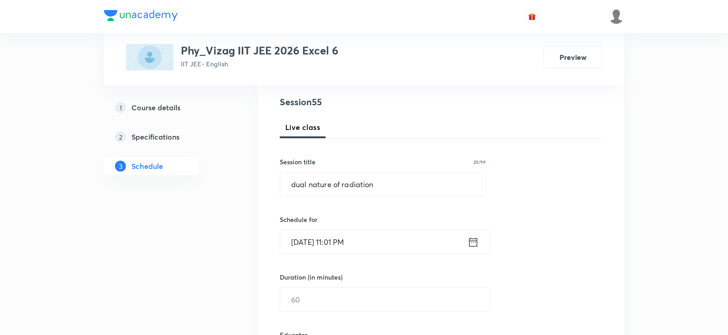
click at [472, 239] on icon at bounding box center [473, 241] width 8 height 9
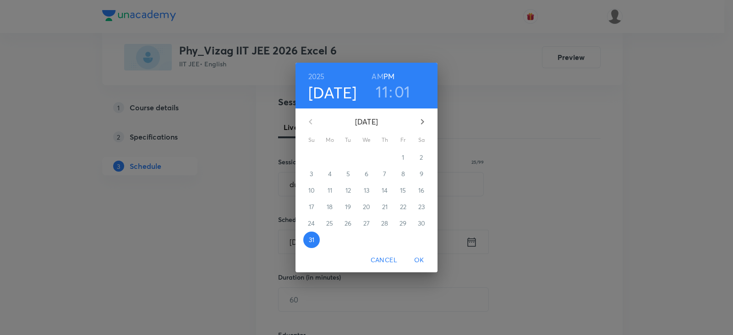
click at [424, 123] on icon "button" at bounding box center [422, 121] width 11 height 11
click at [329, 158] on p "1" at bounding box center [329, 157] width 2 height 9
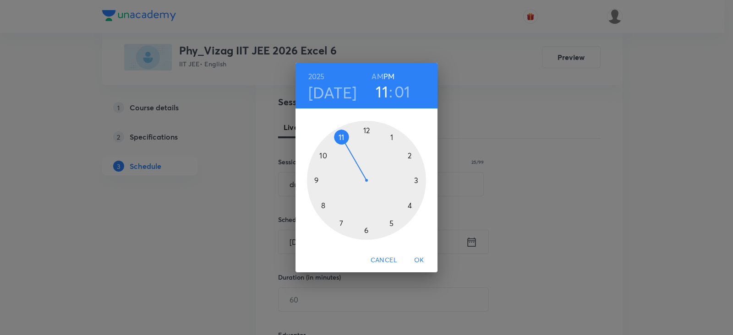
click at [377, 75] on h6 "AM" at bounding box center [376, 76] width 11 height 13
click at [323, 203] on div at bounding box center [366, 180] width 119 height 119
click at [316, 179] on div at bounding box center [366, 180] width 119 height 119
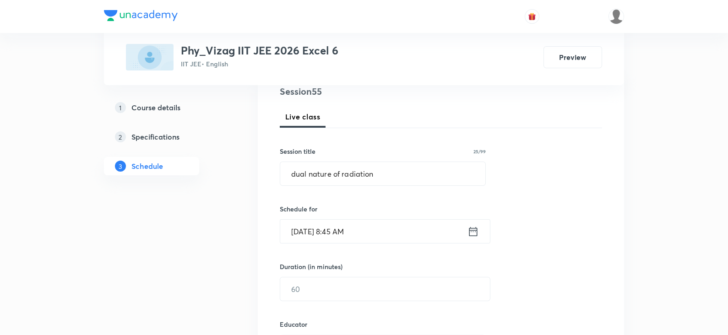
scroll to position [141, 0]
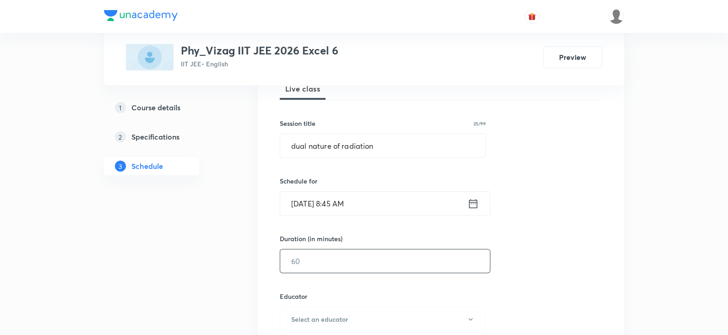
click at [321, 268] on input "text" at bounding box center [385, 261] width 210 height 23
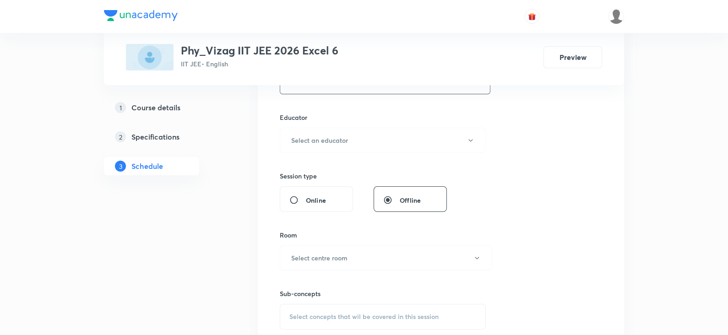
scroll to position [334, 0]
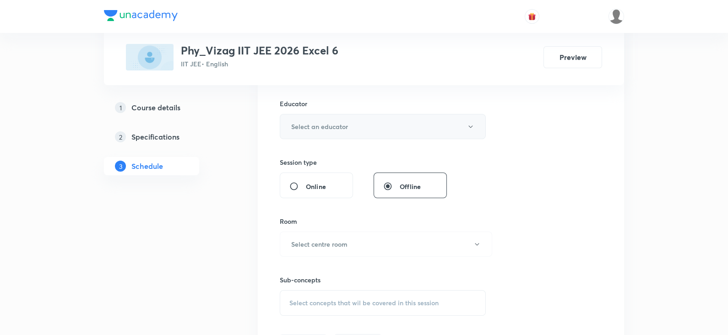
type input "75"
click at [335, 131] on button "Select an educator" at bounding box center [383, 126] width 206 height 25
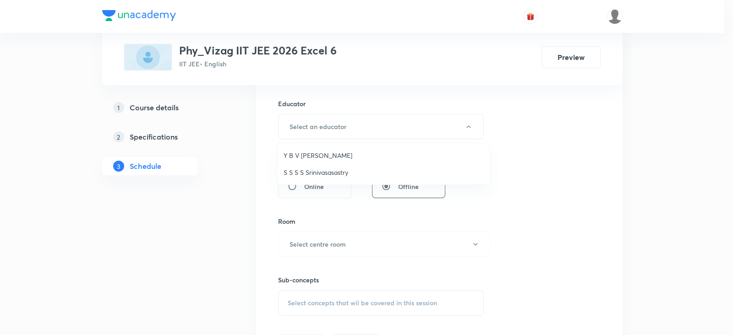
click at [330, 152] on span "Y B V [PERSON_NAME]" at bounding box center [383, 156] width 201 height 10
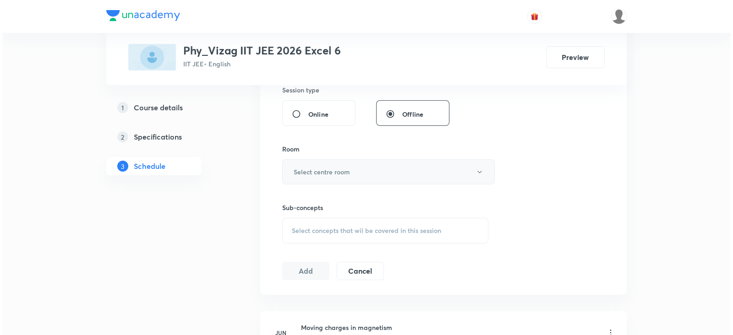
scroll to position [408, 0]
click at [327, 166] on h6 "Select centre room" at bounding box center [319, 170] width 56 height 10
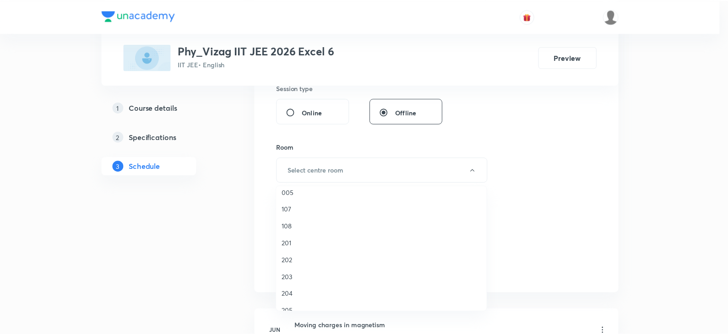
scroll to position [166, 0]
click at [302, 308] on li "205" at bounding box center [384, 303] width 212 height 17
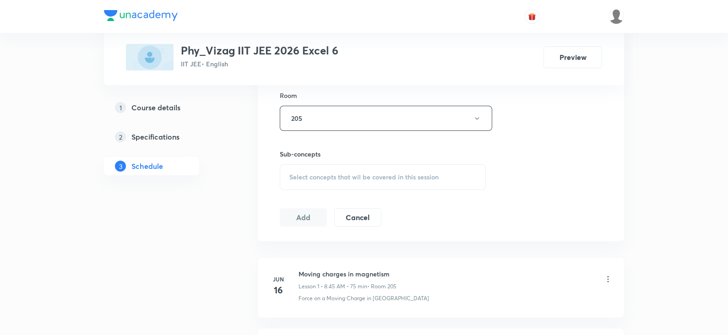
scroll to position [469, 0]
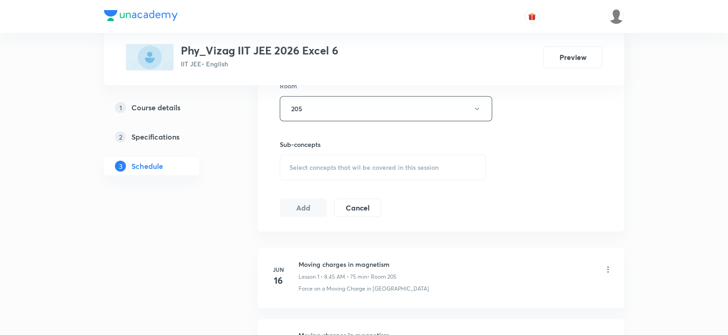
click at [357, 164] on span "Select concepts that wil be covered in this session" at bounding box center [363, 167] width 149 height 7
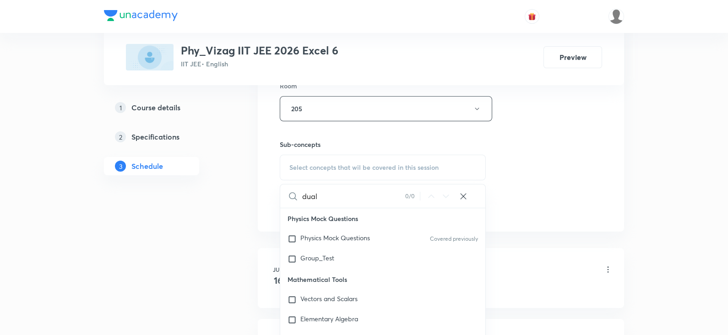
click at [310, 191] on input "dual" at bounding box center [353, 196] width 103 height 23
click at [348, 195] on input "dual nature of radiation" at bounding box center [353, 196] width 103 height 23
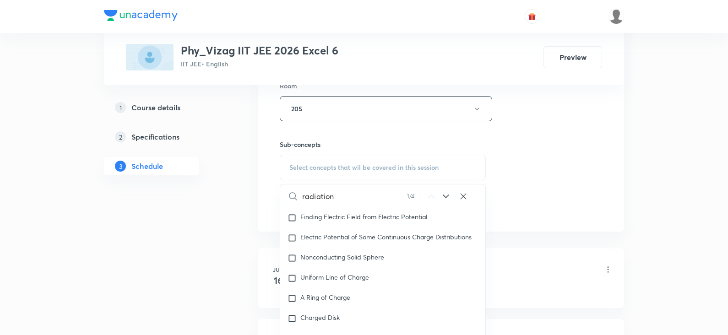
scroll to position [12288, 0]
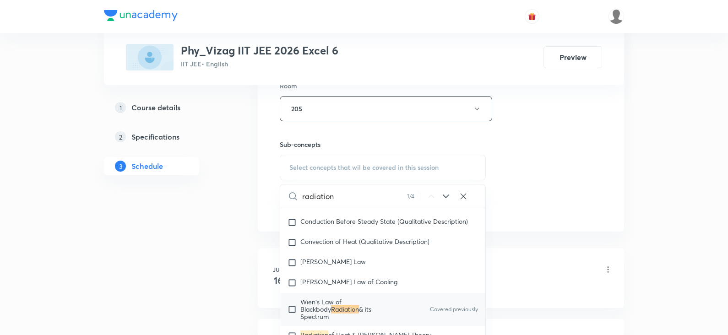
click at [348, 195] on input "radiation" at bounding box center [354, 196] width 105 height 23
type input "radiation"
click at [338, 314] on span "Wien's Law of Blackbody" at bounding box center [320, 306] width 41 height 16
checkbox input "true"
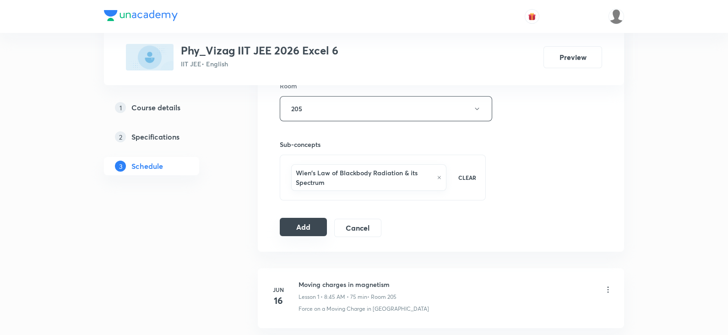
click at [299, 224] on button "Add" at bounding box center [303, 227] width 47 height 18
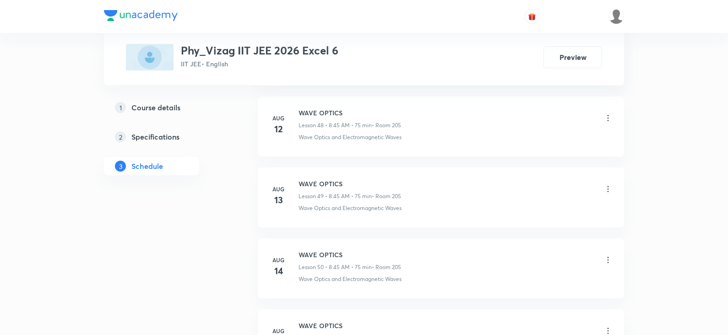
scroll to position [4300, 0]
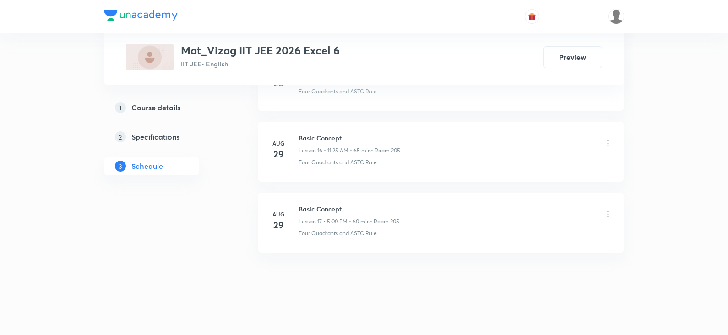
scroll to position [1602, 0]
click at [310, 205] on h6 "Basic Concept" at bounding box center [349, 209] width 101 height 10
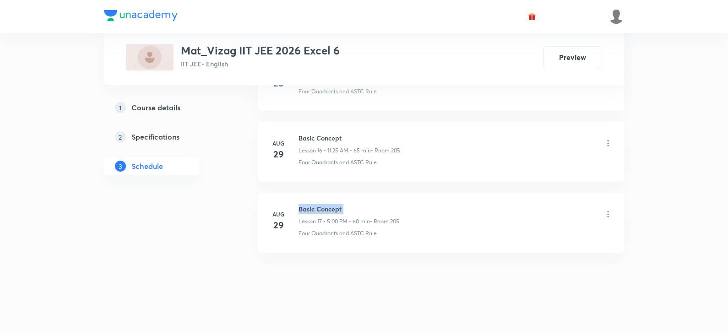
copy h6 "Basic Concept"
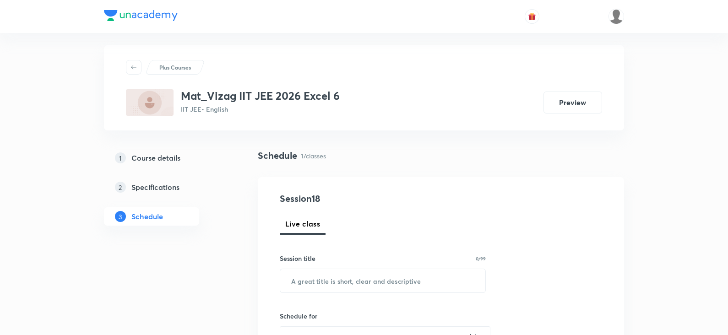
scroll to position [0, 0]
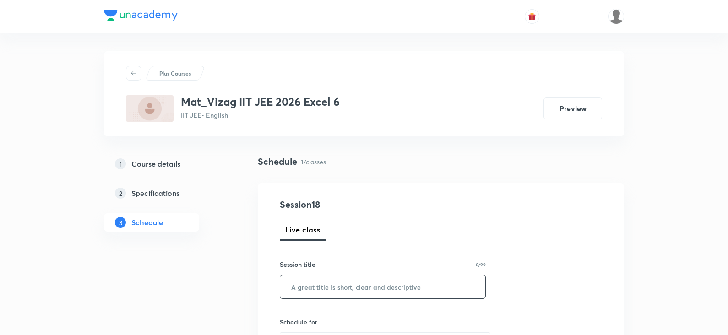
click at [318, 282] on input "text" at bounding box center [382, 286] width 205 height 23
paste input "Basic Concept"
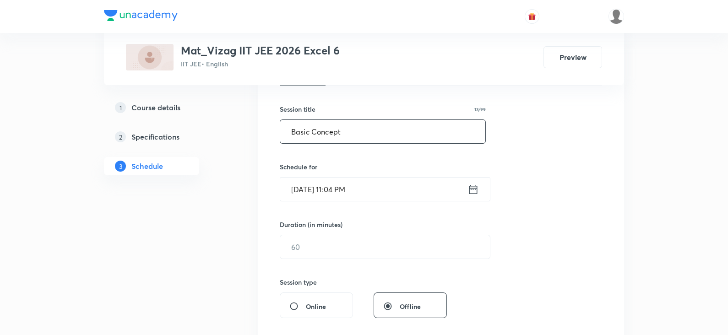
scroll to position [179, 0]
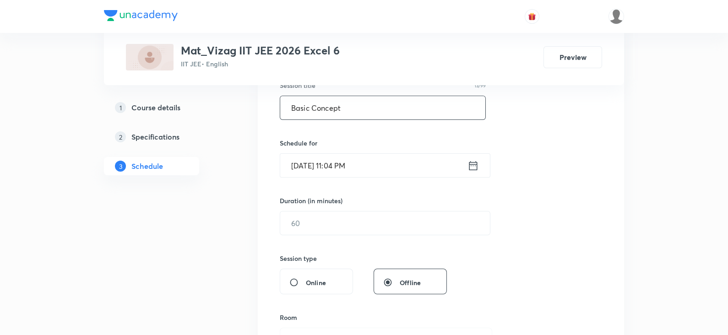
type input "Basic Concept"
click at [473, 167] on icon at bounding box center [473, 165] width 11 height 13
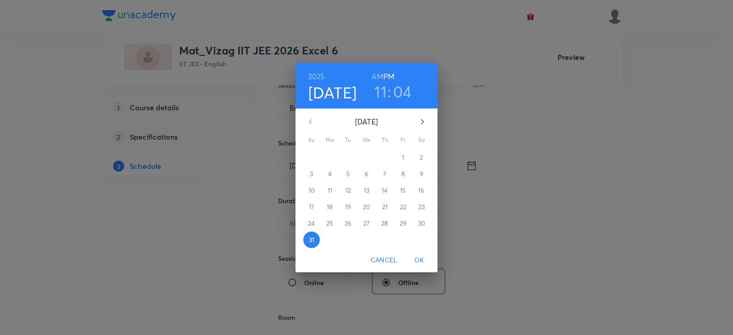
click at [419, 117] on icon "button" at bounding box center [422, 121] width 11 height 11
click at [329, 154] on p "1" at bounding box center [329, 157] width 2 height 9
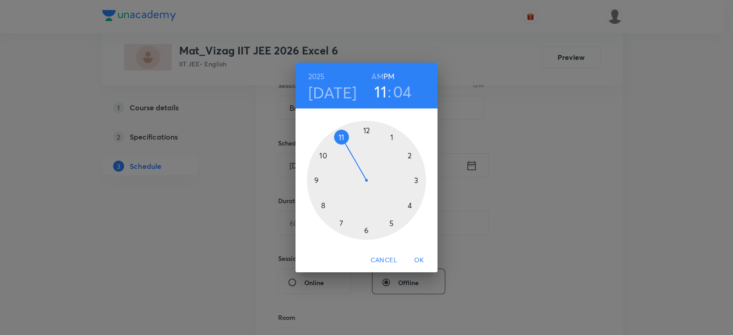
click at [375, 77] on h6 "AM" at bounding box center [376, 76] width 11 height 13
click at [342, 134] on div at bounding box center [366, 180] width 119 height 119
click at [391, 223] on div at bounding box center [366, 180] width 119 height 119
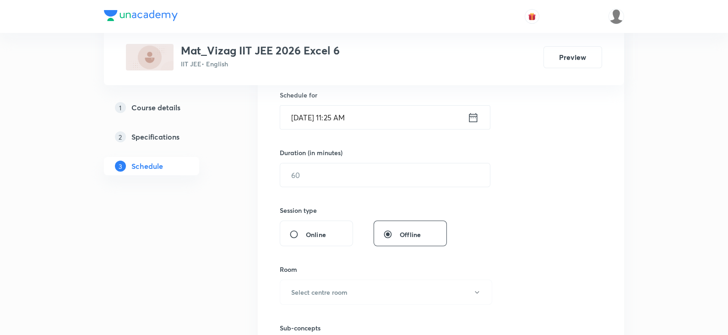
scroll to position [250, 0]
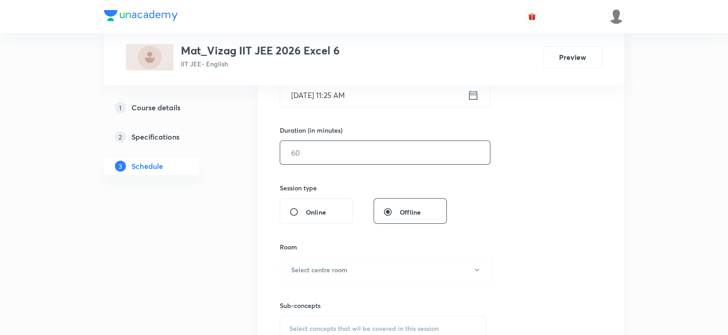
click at [368, 156] on input "text" at bounding box center [385, 152] width 210 height 23
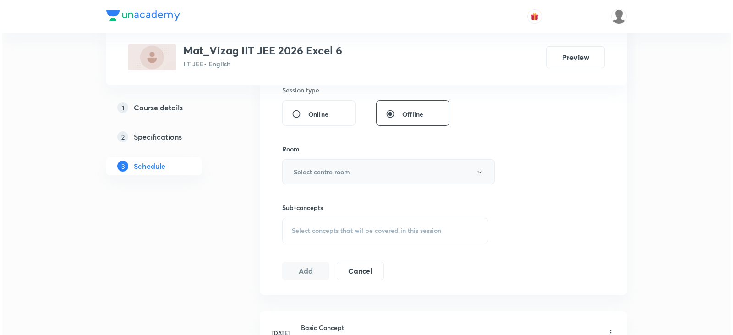
scroll to position [391, 0]
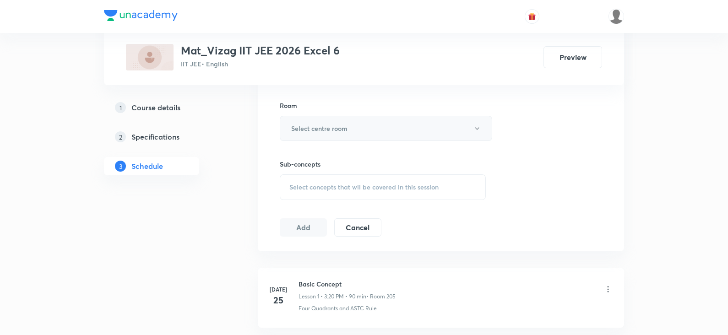
type input "65"
click at [332, 137] on button "Select centre room" at bounding box center [386, 128] width 212 height 25
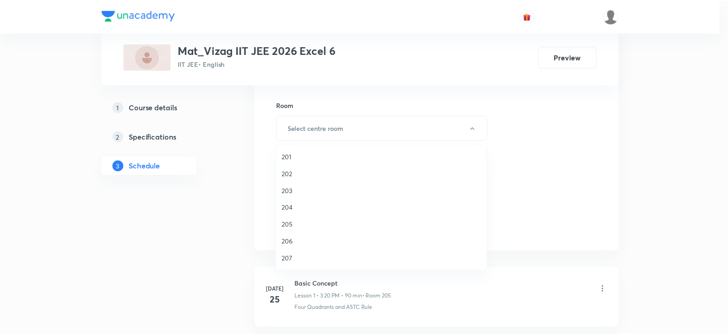
scroll to position [240, 0]
click at [299, 184] on span "205" at bounding box center [383, 188] width 201 height 10
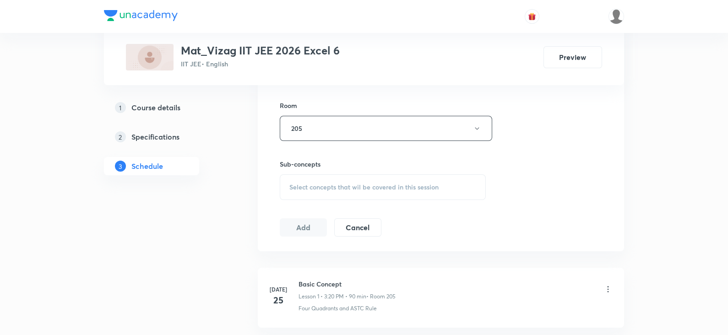
click at [316, 189] on span "Select concepts that wil be covered in this session" at bounding box center [363, 187] width 149 height 7
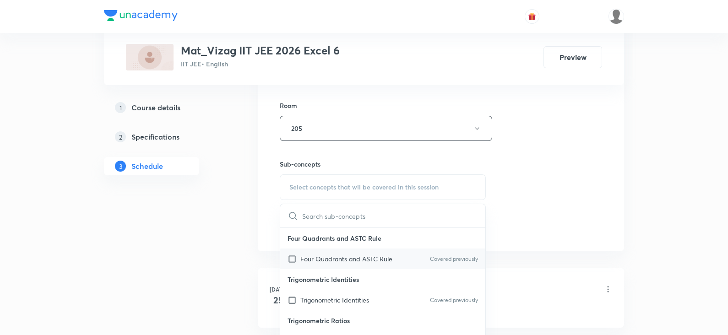
click at [328, 258] on p "Four Quadrants and ASTC Rule" at bounding box center [346, 259] width 92 height 10
checkbox input "true"
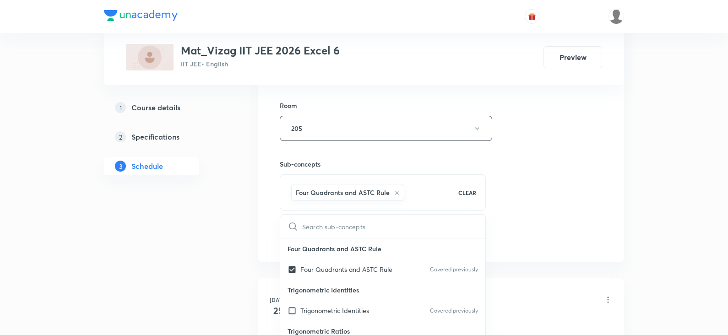
click at [544, 182] on div "Session 18 Live class Session title 13/99 Basic Concept ​ Schedule for Sep 1, 2…" at bounding box center [441, 27] width 322 height 440
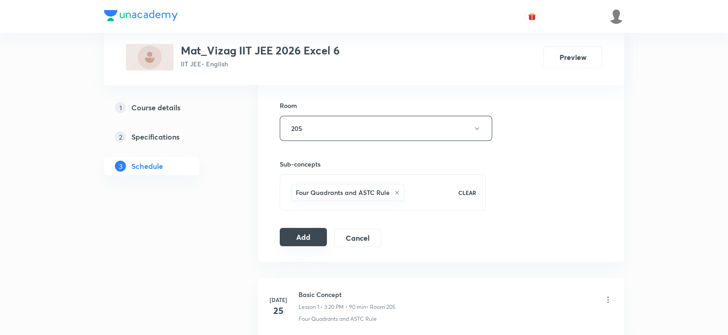
click at [310, 231] on button "Add" at bounding box center [303, 237] width 47 height 18
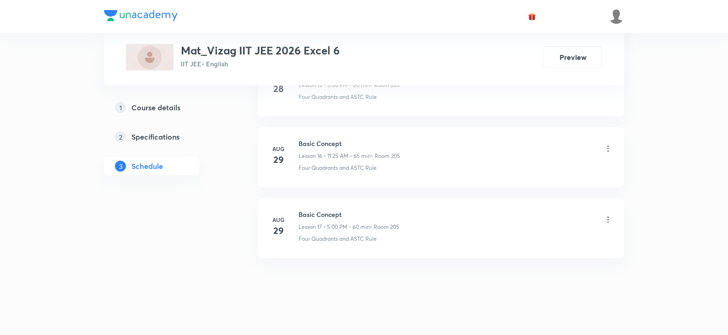
scroll to position [1612, 0]
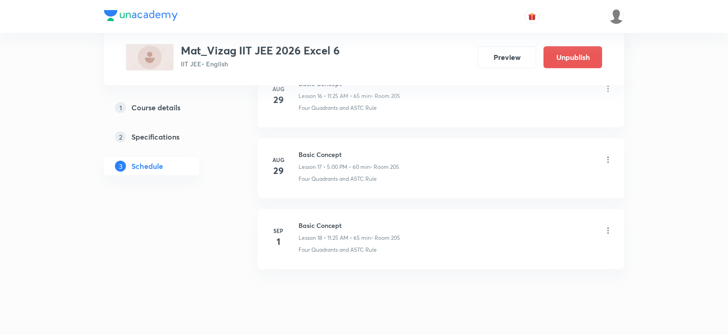
scroll to position [1673, 0]
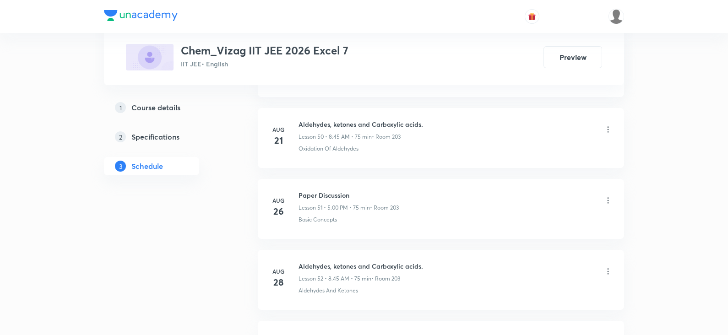
scroll to position [4151, 0]
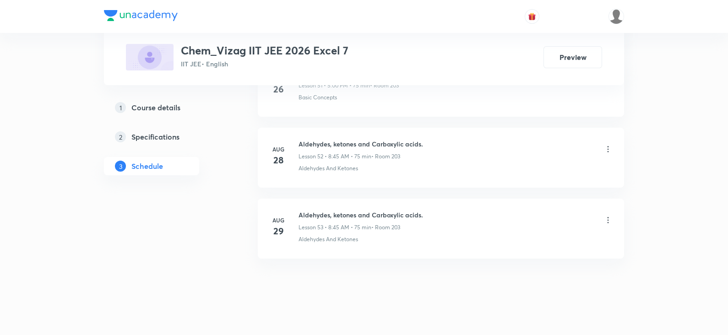
click at [353, 210] on h6 "Aldehydes, ketones and Carboxylic acids." at bounding box center [361, 215] width 125 height 10
copy h6 "Aldehydes, ketones and Carboxylic acids."
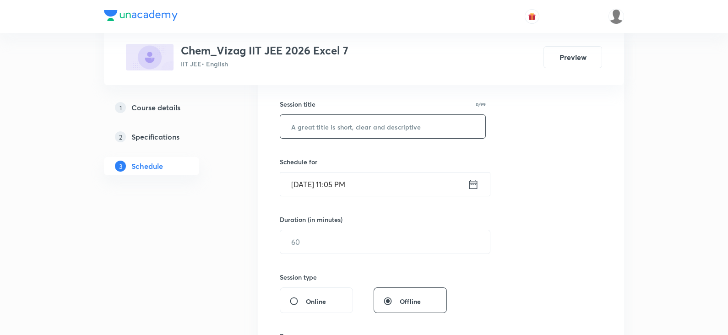
scroll to position [0, 0]
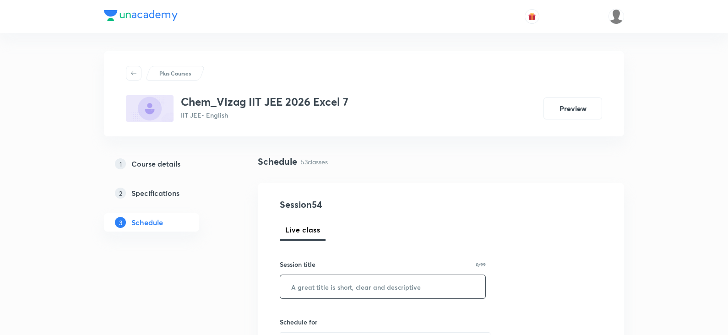
click at [360, 294] on input "text" at bounding box center [382, 286] width 205 height 23
paste input "Aldehydes, ketones and Carboxylic acids."
type input "Aldehydes, ketones and Carboxylic acids."
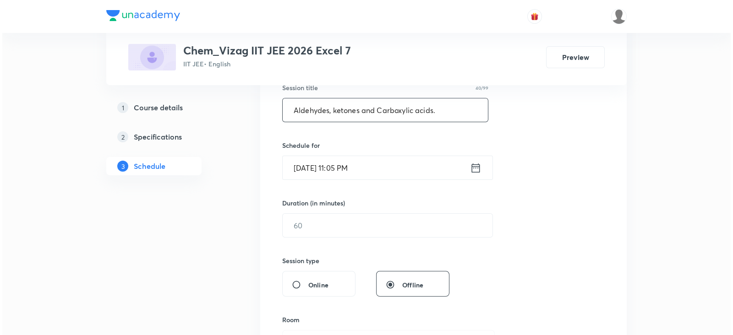
scroll to position [181, 0]
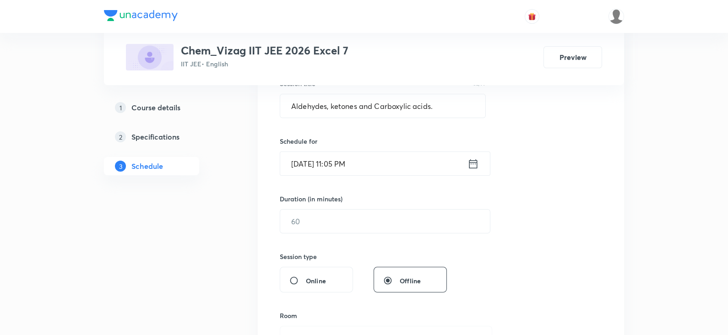
click at [471, 158] on icon at bounding box center [473, 164] width 11 height 13
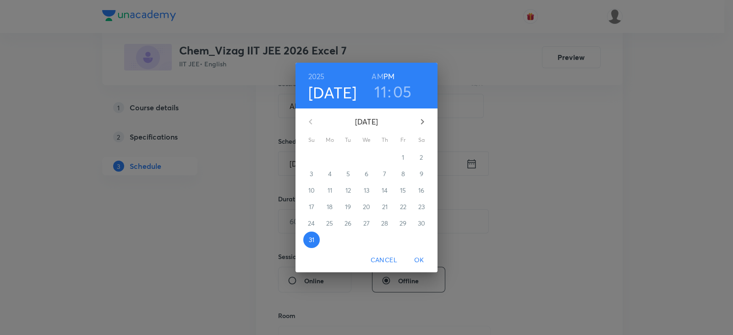
click at [421, 120] on icon "button" at bounding box center [422, 121] width 11 height 11
click at [328, 157] on p "1" at bounding box center [329, 157] width 2 height 9
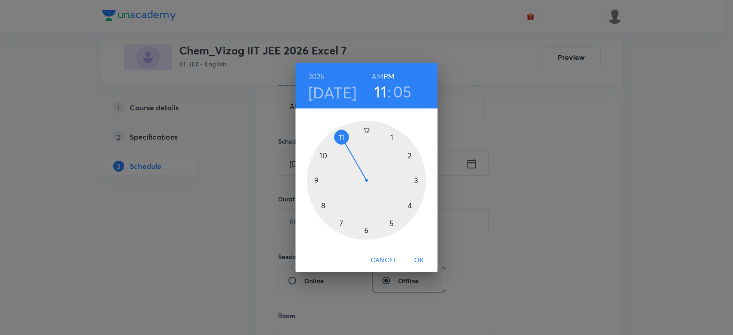
click at [372, 73] on h6 "AM" at bounding box center [376, 76] width 11 height 13
click at [322, 202] on div at bounding box center [366, 180] width 119 height 119
click at [316, 179] on div at bounding box center [366, 180] width 119 height 119
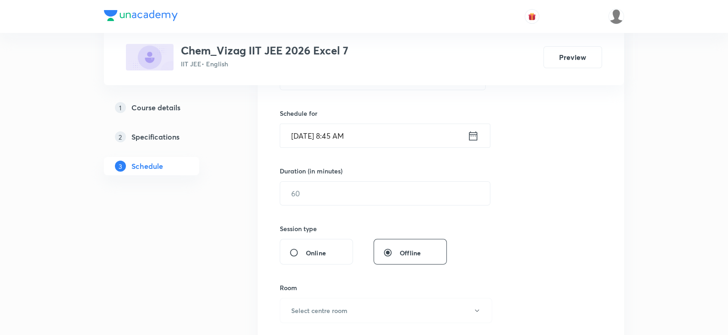
scroll to position [236, 0]
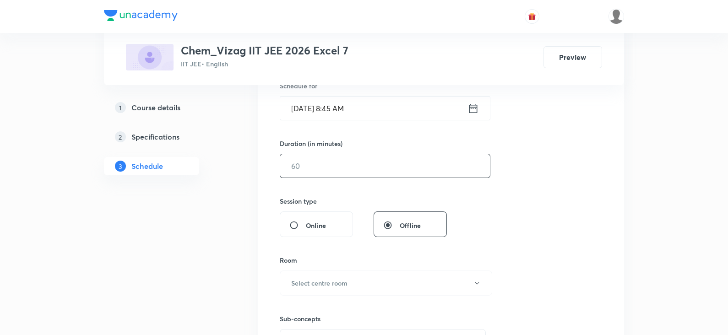
click at [316, 168] on input "text" at bounding box center [385, 165] width 210 height 23
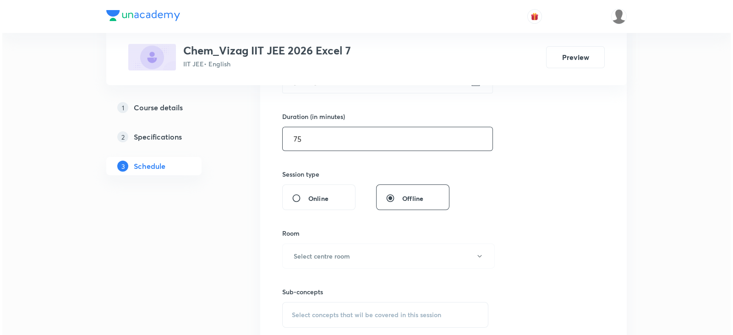
scroll to position [322, 0]
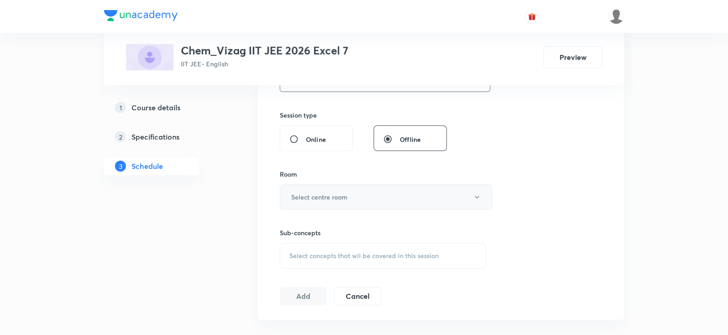
type input "75"
click at [316, 200] on h6 "Select centre room" at bounding box center [319, 197] width 56 height 10
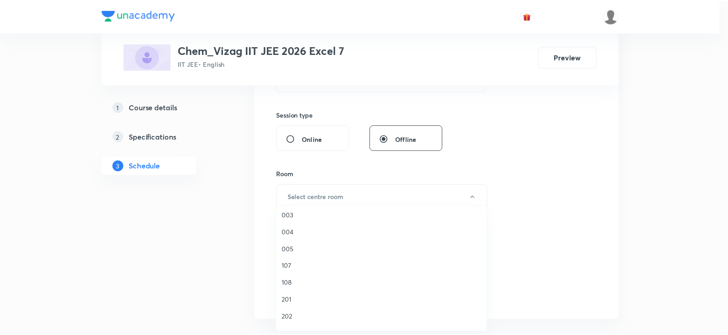
scroll to position [158, 0]
click at [298, 295] on span "203" at bounding box center [383, 298] width 201 height 10
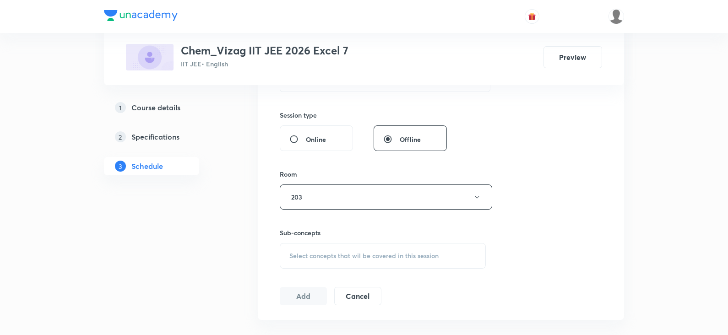
click at [345, 252] on span "Select concepts that wil be covered in this session" at bounding box center [363, 255] width 149 height 7
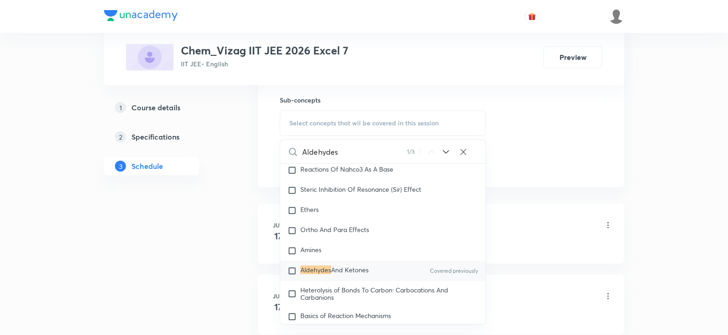
scroll to position [459, 0]
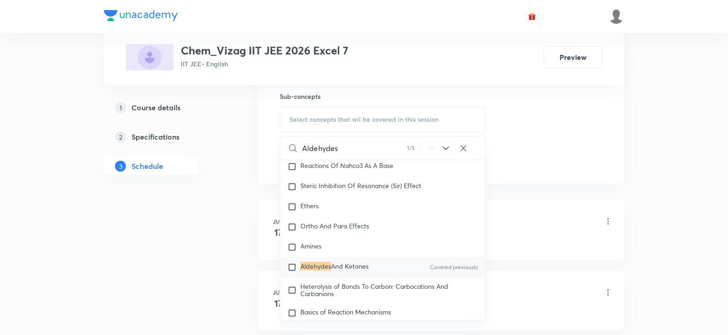
type input "Aldehydes"
click at [356, 271] on span "And Ketones" at bounding box center [350, 266] width 38 height 9
checkbox input "true"
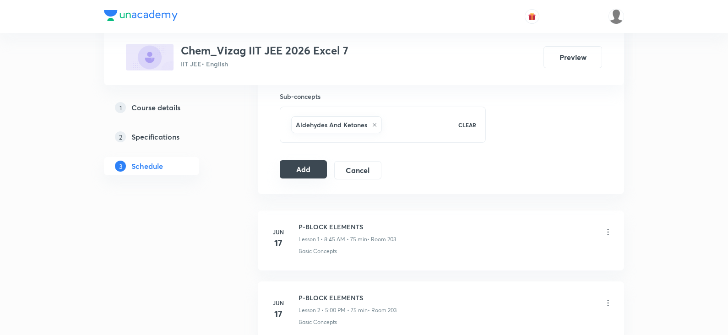
click at [294, 166] on button "Add" at bounding box center [303, 169] width 47 height 18
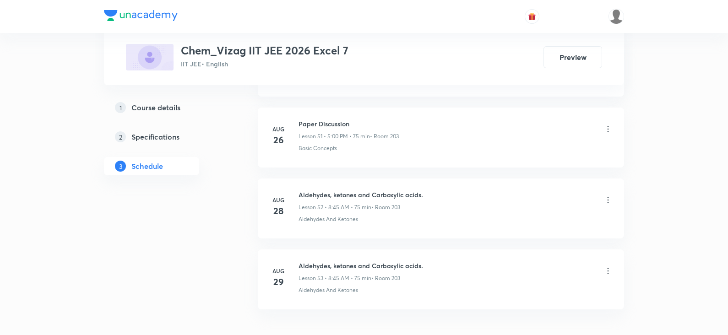
scroll to position [4161, 0]
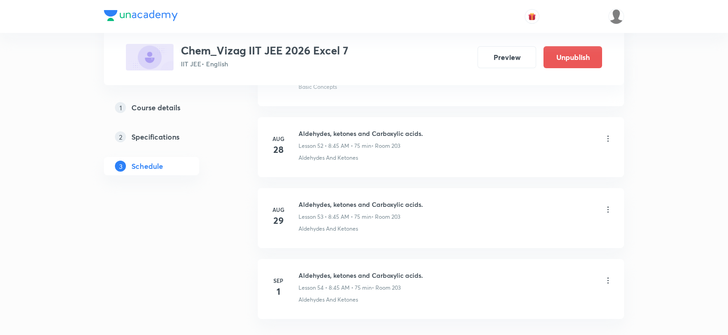
scroll to position [4222, 0]
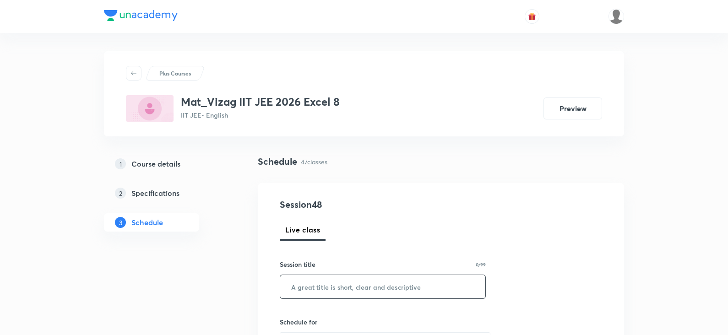
paste input "permutations and combinations"
click at [348, 292] on input "text" at bounding box center [382, 286] width 205 height 23
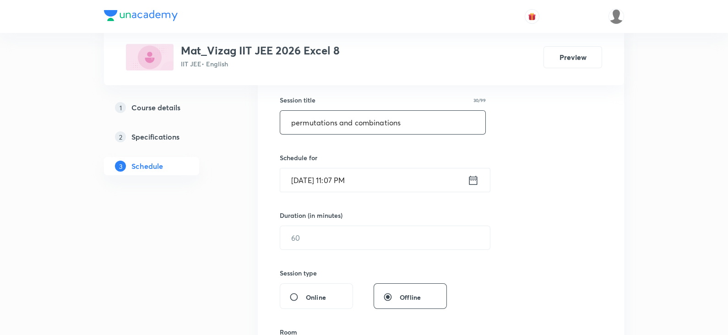
scroll to position [172, 0]
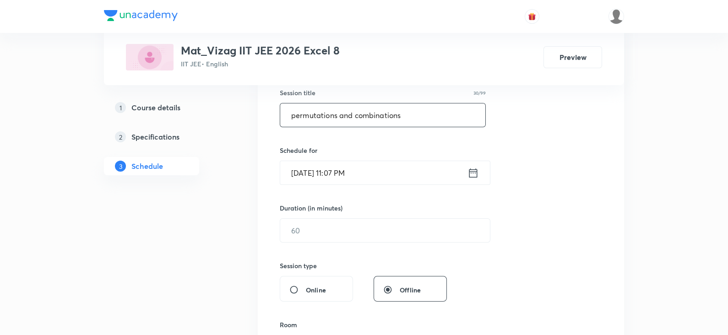
type input "permutations and combinations"
click at [471, 177] on icon at bounding box center [473, 173] width 11 height 13
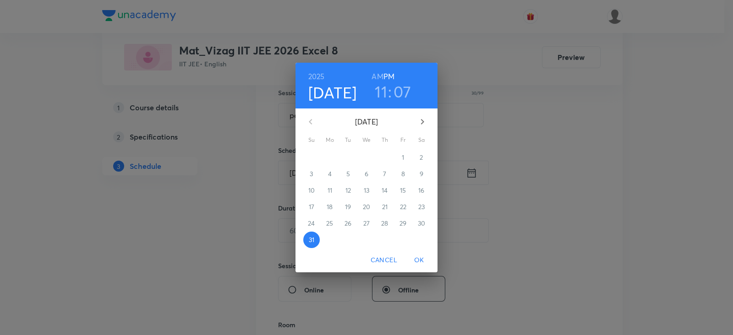
click at [421, 122] on icon "button" at bounding box center [422, 121] width 11 height 11
click at [330, 155] on p "1" at bounding box center [329, 157] width 2 height 9
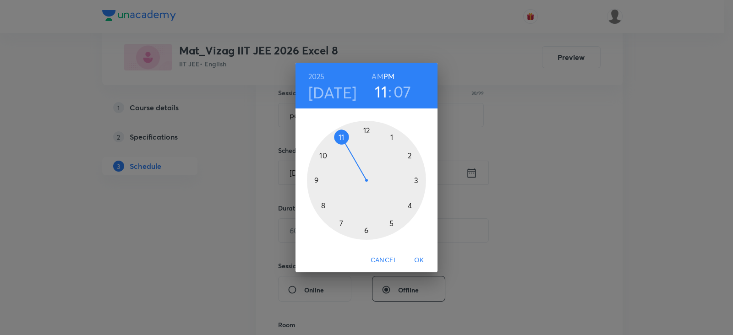
click at [380, 75] on h6 "AM" at bounding box center [376, 76] width 11 height 13
click at [341, 134] on div at bounding box center [366, 180] width 119 height 119
click at [391, 223] on div at bounding box center [366, 180] width 119 height 119
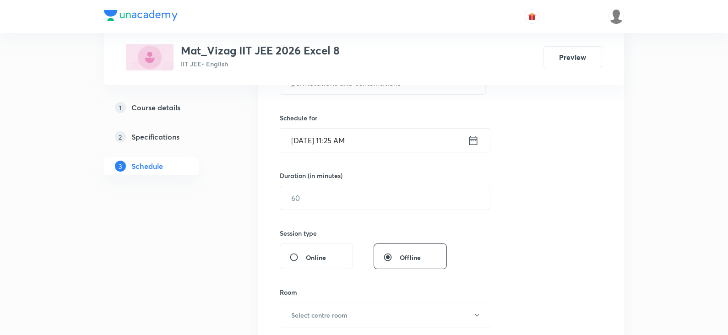
scroll to position [280, 0]
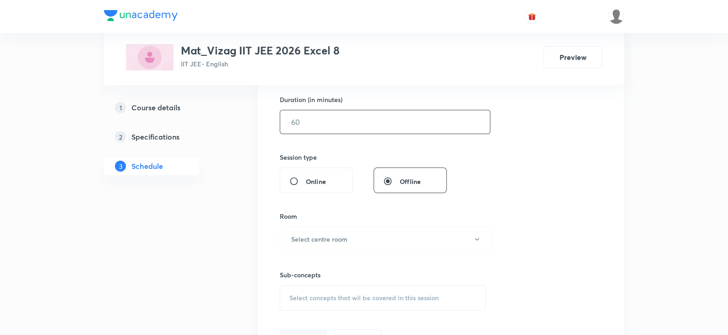
click at [345, 120] on input "text" at bounding box center [385, 121] width 210 height 23
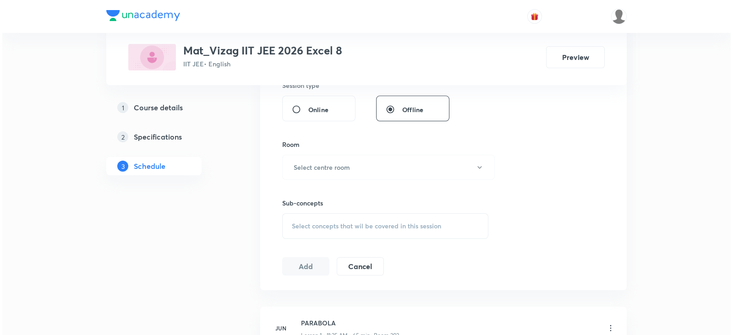
scroll to position [360, 0]
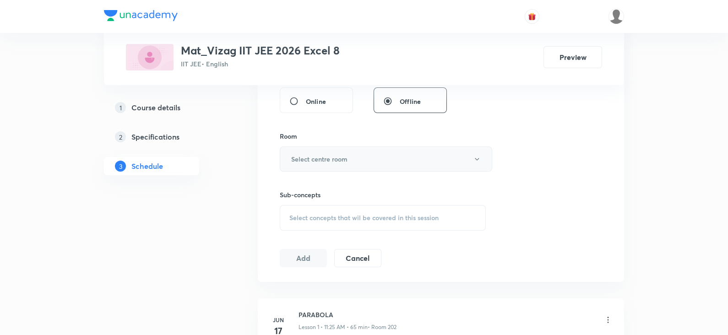
type input "65"
click at [337, 148] on button "Select centre room" at bounding box center [386, 159] width 212 height 25
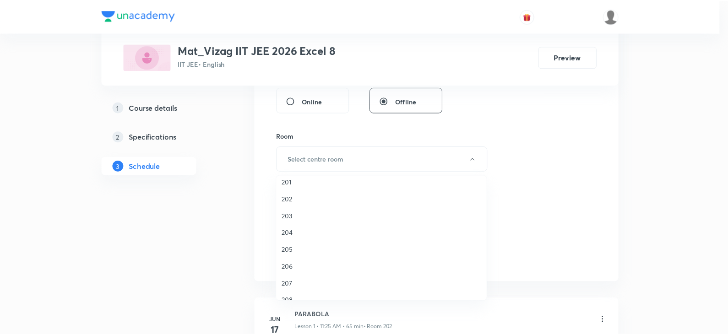
scroll to position [206, 0]
click at [295, 202] on span "202" at bounding box center [383, 203] width 201 height 10
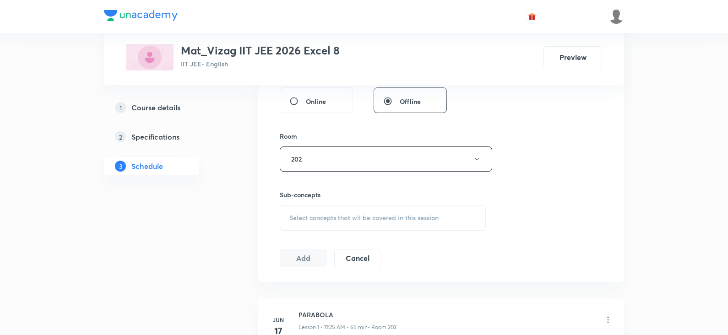
click at [319, 223] on div "Select concepts that wil be covered in this session" at bounding box center [383, 218] width 206 height 26
type input "permutations"
click at [335, 309] on div "Circular permutations" at bounding box center [382, 319] width 205 height 20
checkbox input "true"
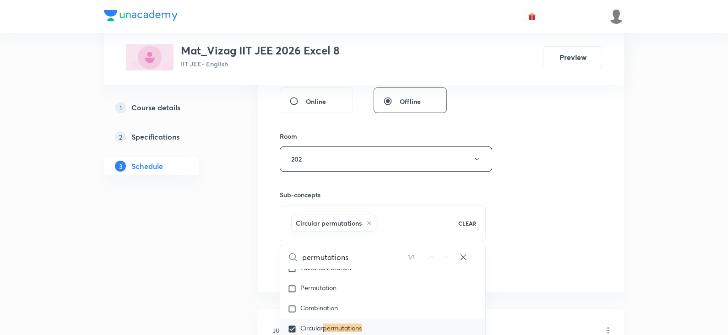
click at [481, 199] on div "Sub-concepts Circular permutations CLEAR permutations 1 / 1 ​ Maths Mock Questi…" at bounding box center [383, 215] width 206 height 51
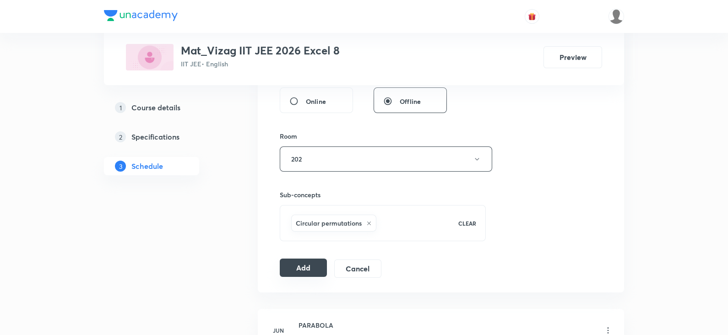
click at [293, 264] on button "Add" at bounding box center [303, 268] width 47 height 18
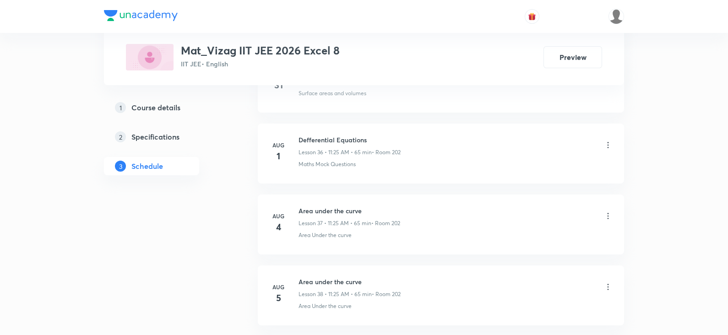
scroll to position [3736, 0]
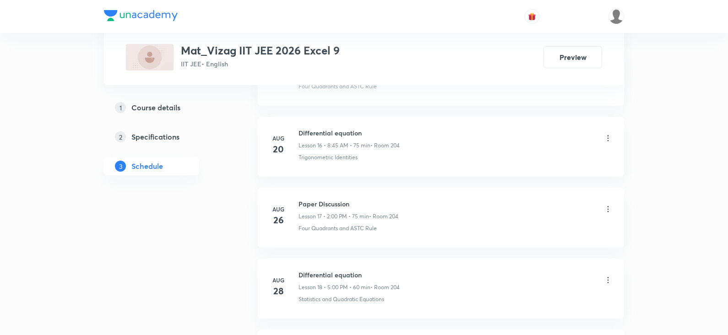
scroll to position [1743, 0]
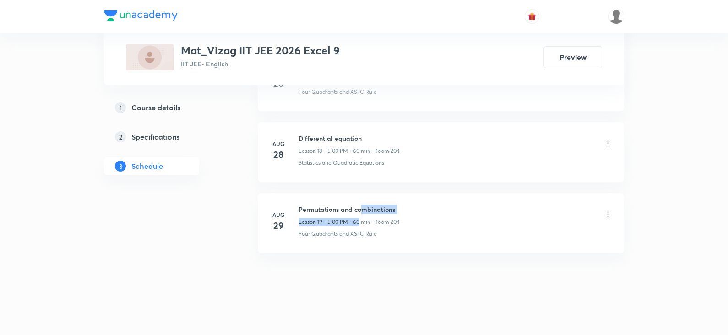
drag, startPoint x: 360, startPoint y: 210, endPoint x: 360, endPoint y: 205, distance: 5.1
click at [360, 205] on div "Permutations and combinations Lesson 19 • 5:00 PM • 60 min • Room 204" at bounding box center [349, 216] width 101 height 22
click at [360, 205] on h6 "Permutations and combinations" at bounding box center [349, 210] width 101 height 10
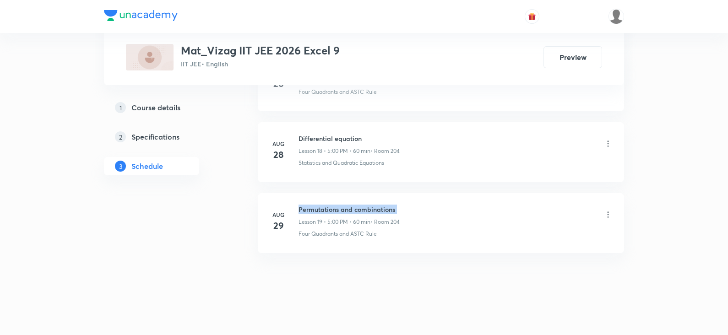
copy h6 "Permutations and combinations"
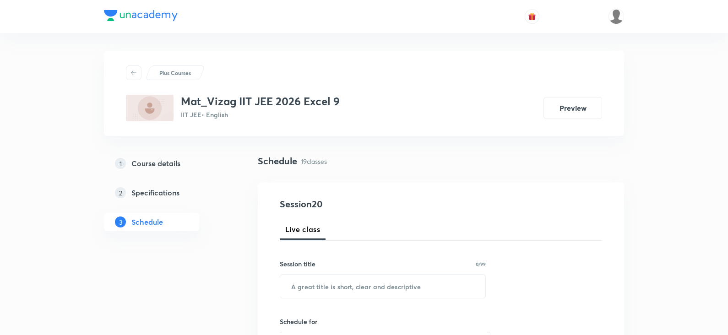
scroll to position [0, 0]
click at [357, 290] on input "text" at bounding box center [382, 286] width 205 height 23
paste input "Permutations and combinations"
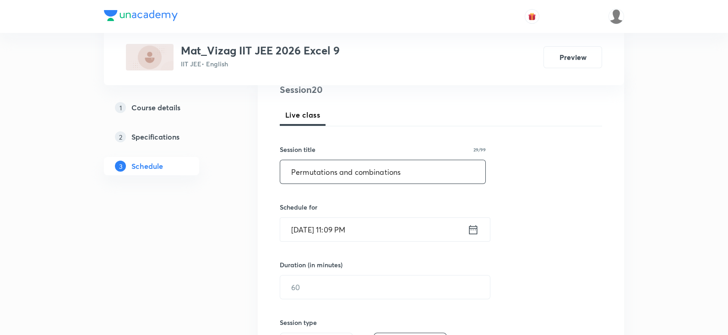
scroll to position [137, 0]
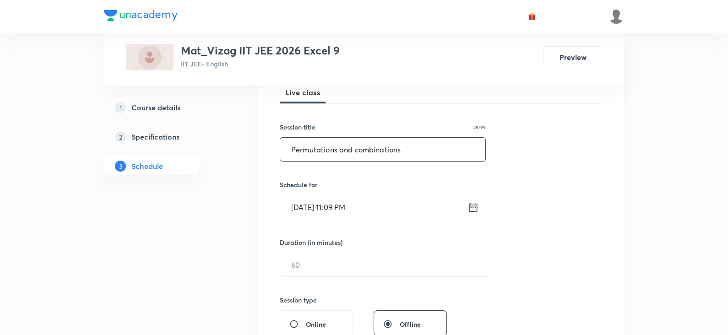
type input "Permutations and combinations"
click at [468, 205] on icon at bounding box center [473, 207] width 11 height 13
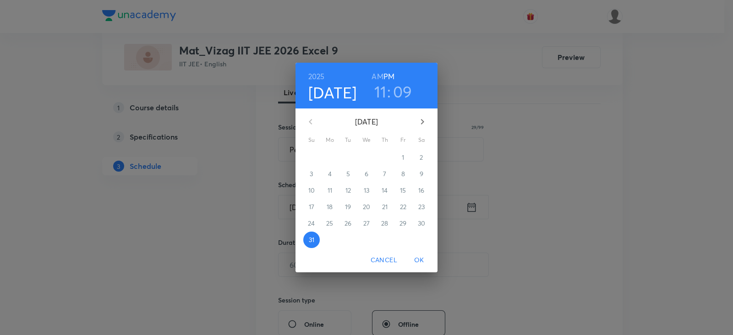
click at [421, 121] on icon "button" at bounding box center [422, 121] width 11 height 11
click at [329, 156] on p "1" at bounding box center [329, 157] width 2 height 9
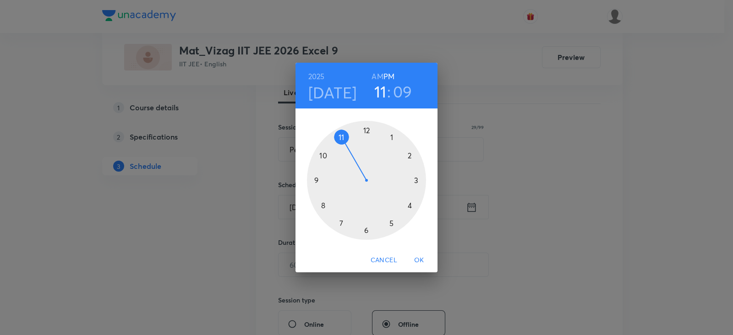
click at [377, 73] on h6 "AM" at bounding box center [376, 76] width 11 height 13
click at [320, 203] on div at bounding box center [366, 180] width 119 height 119
click at [315, 180] on div at bounding box center [366, 180] width 119 height 119
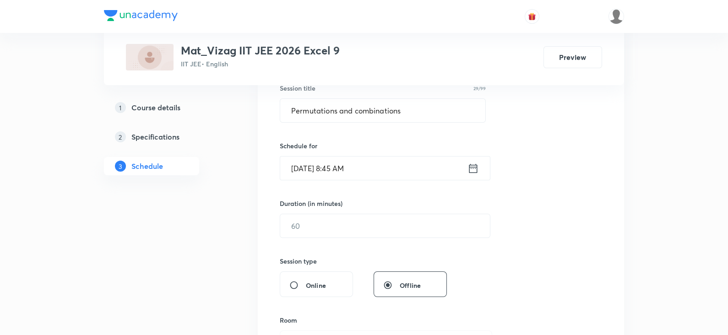
scroll to position [219, 0]
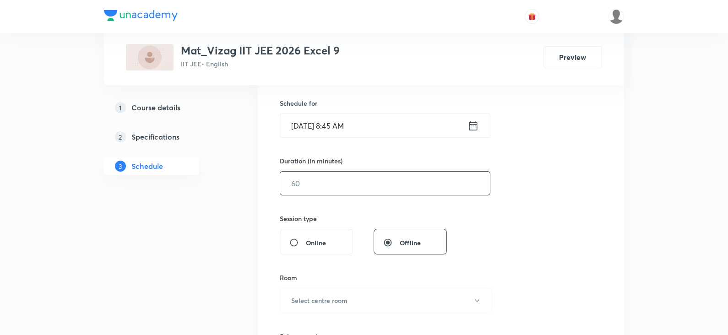
click at [318, 187] on input "text" at bounding box center [385, 183] width 210 height 23
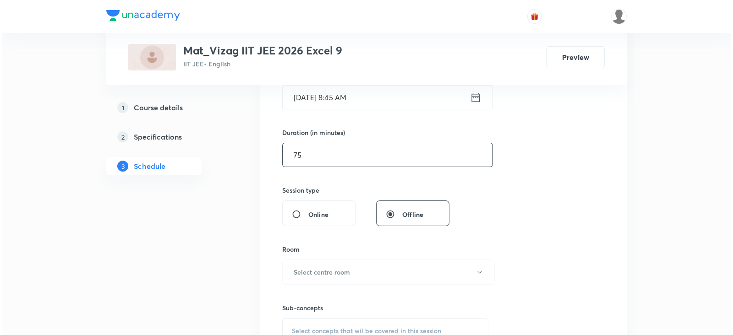
scroll to position [314, 0]
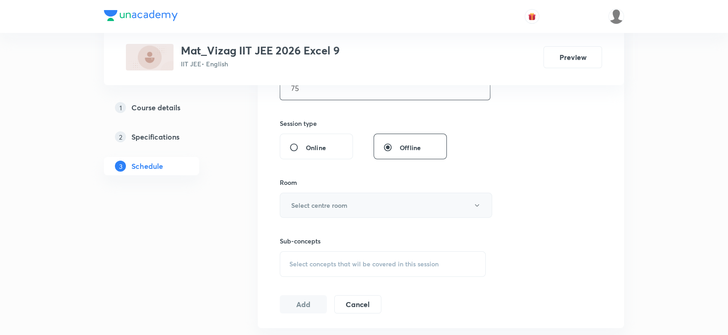
type input "75"
click at [315, 201] on h6 "Select centre room" at bounding box center [319, 206] width 56 height 10
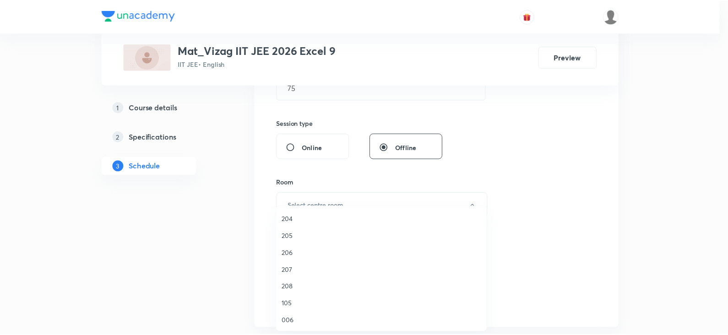
scroll to position [254, 0]
click at [304, 220] on span "204" at bounding box center [383, 219] width 201 height 10
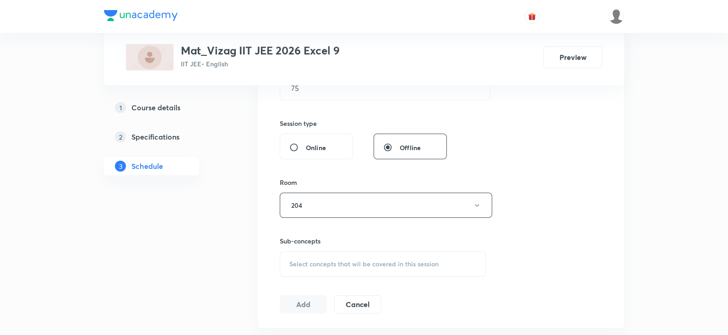
click at [318, 270] on div "Select concepts that wil be covered in this session" at bounding box center [383, 264] width 206 height 26
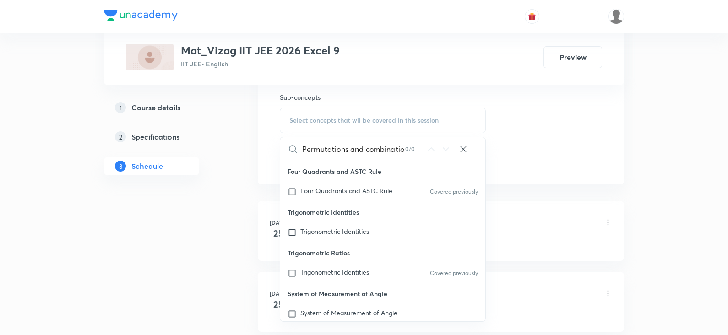
scroll to position [0, 0]
type input "Permutation"
click at [362, 191] on span "Four Quadrants and ASTC Rule" at bounding box center [346, 190] width 92 height 9
checkbox input "true"
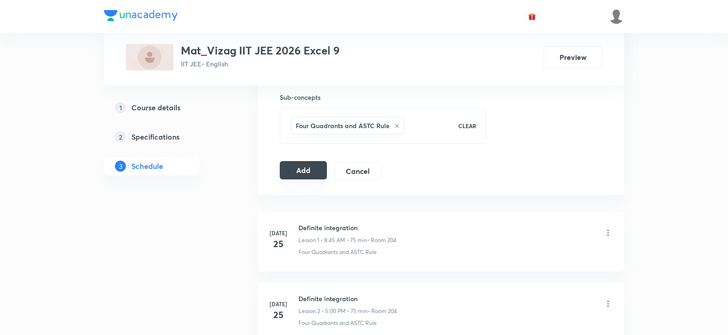
click at [311, 173] on button "Add" at bounding box center [303, 170] width 47 height 18
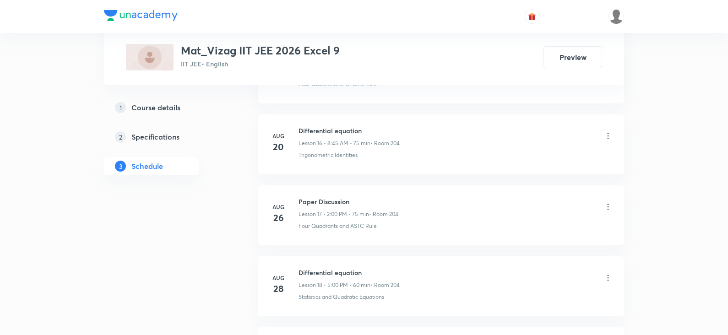
scroll to position [1753, 0]
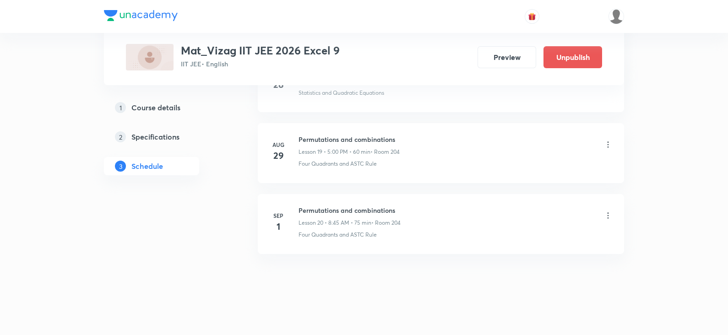
scroll to position [1814, 0]
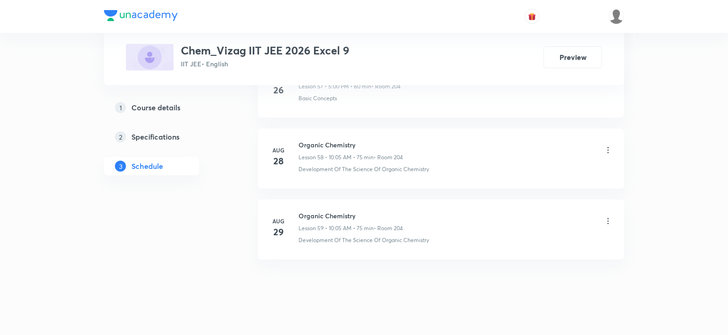
scroll to position [4576, 0]
click at [337, 211] on h6 "Organic Chemistry" at bounding box center [351, 216] width 104 height 10
copy h6 "Organic Chemistry"
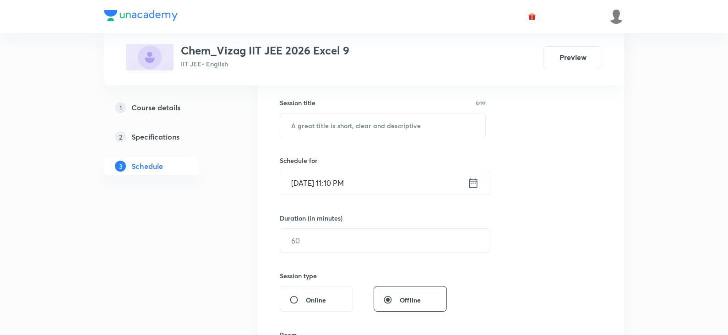
scroll to position [0, 0]
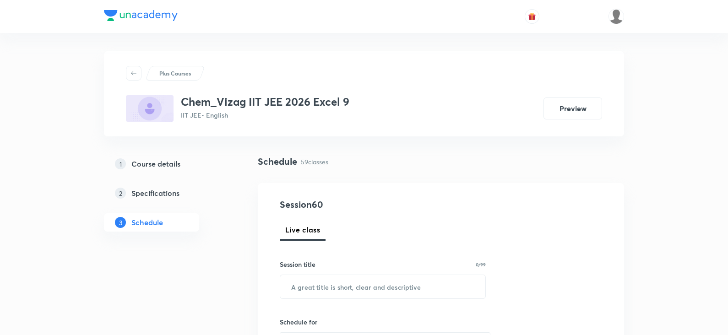
click at [342, 319] on h6 "Schedule for" at bounding box center [383, 322] width 206 height 10
click at [333, 283] on input "text" at bounding box center [382, 286] width 205 height 23
paste input "Organic Chemistry"
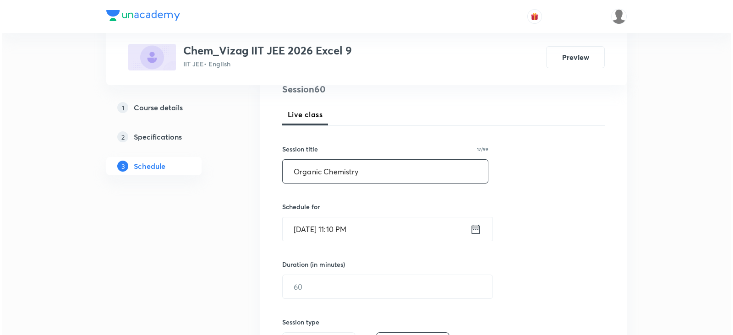
scroll to position [149, 0]
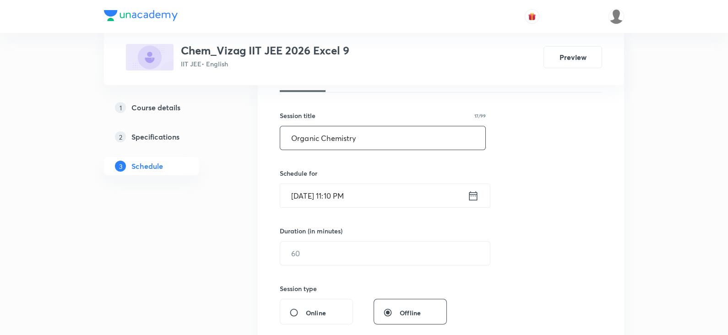
type input "Organic Chemistry"
click at [469, 195] on icon at bounding box center [473, 195] width 8 height 9
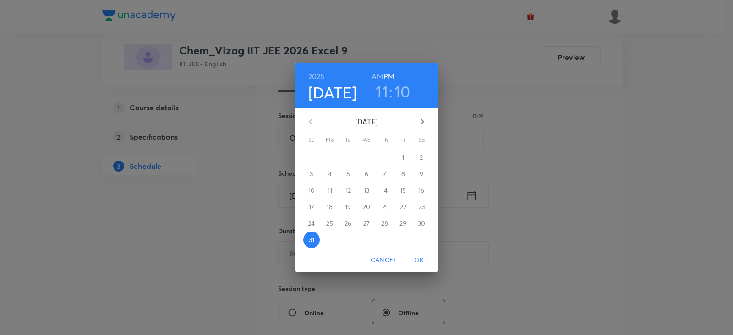
click at [420, 118] on icon "button" at bounding box center [422, 121] width 11 height 11
click at [327, 156] on span "1" at bounding box center [329, 157] width 16 height 9
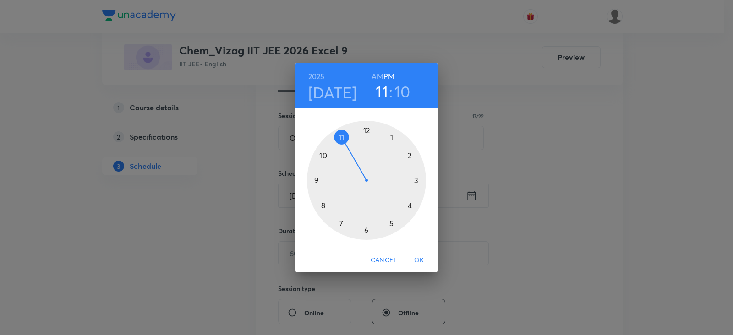
click at [372, 75] on h6 "AM" at bounding box center [376, 76] width 11 height 13
click at [324, 154] on div at bounding box center [366, 180] width 119 height 119
click at [393, 136] on div at bounding box center [366, 180] width 119 height 119
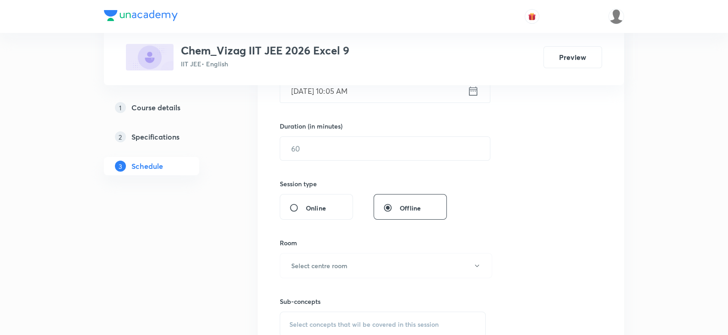
scroll to position [265, 0]
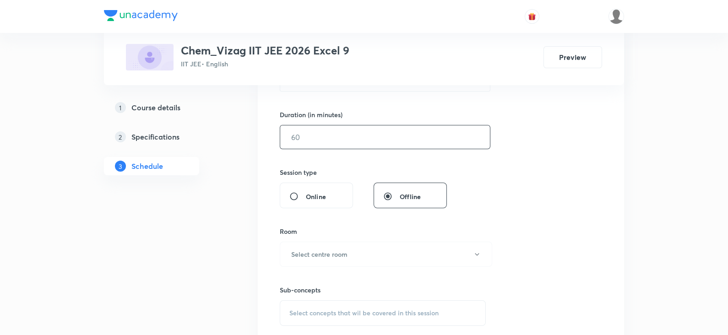
click at [371, 145] on input "text" at bounding box center [385, 136] width 210 height 23
type input "6"
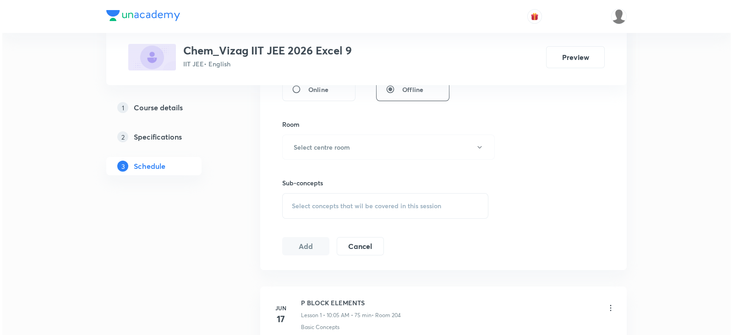
scroll to position [372, 0]
type input "75"
click at [366, 145] on button "Select centre room" at bounding box center [386, 147] width 212 height 25
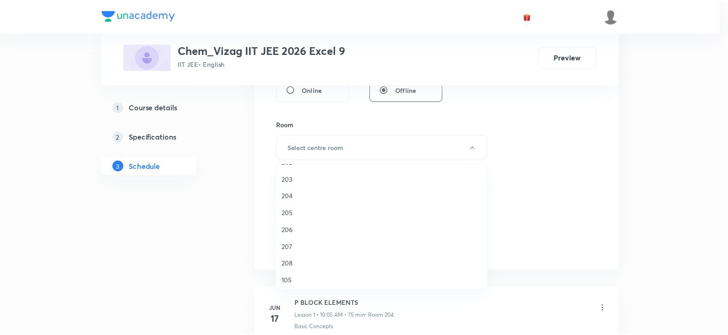
scroll to position [236, 0]
click at [294, 191] on span "204" at bounding box center [383, 195] width 201 height 10
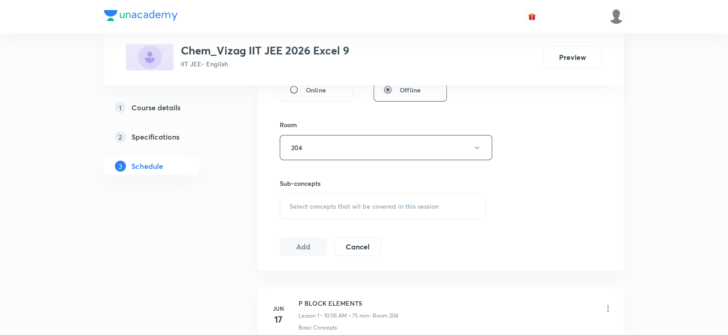
click at [325, 199] on div "Select concepts that wil be covered in this session" at bounding box center [383, 207] width 206 height 26
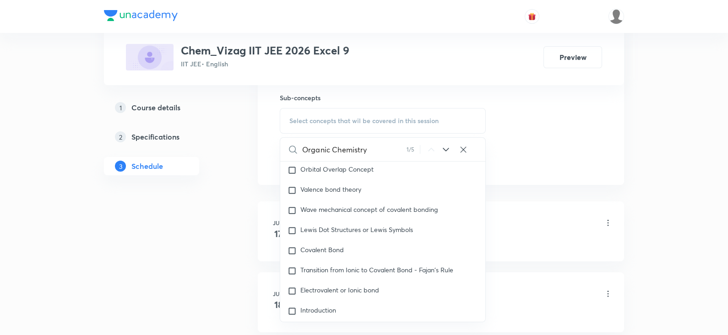
scroll to position [15033, 0]
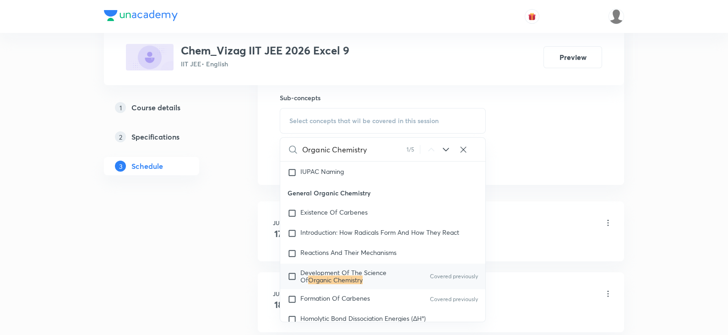
type input "Organic Chemistry"
click at [346, 281] on mark "Organic Chemistry" at bounding box center [335, 280] width 54 height 9
checkbox input "true"
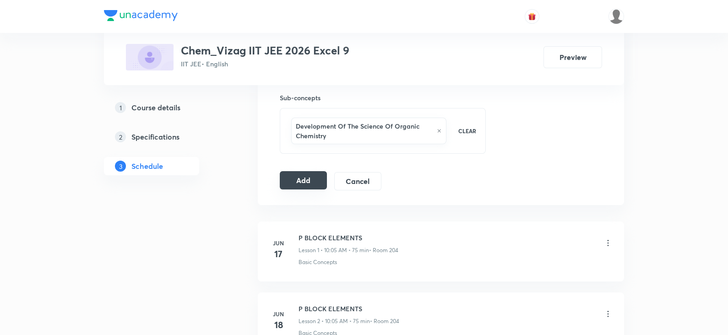
click at [323, 179] on button "Add" at bounding box center [303, 180] width 47 height 18
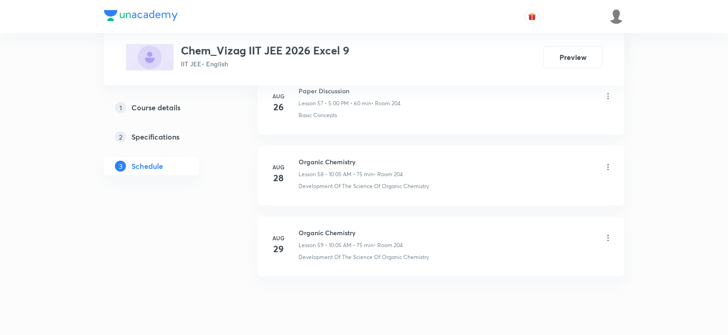
scroll to position [4595, 0]
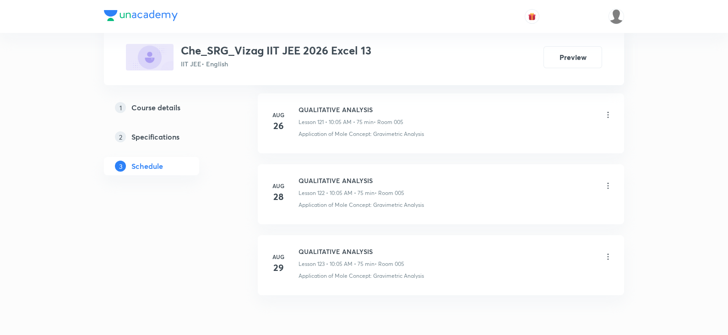
scroll to position [9167, 0]
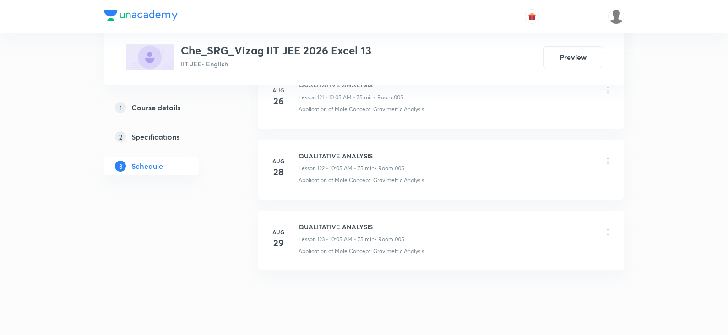
click at [329, 222] on h6 "QUALITATIVE ANALYSIS" at bounding box center [352, 227] width 106 height 10
copy h6 "QUALITATIVE ANALYSIS"
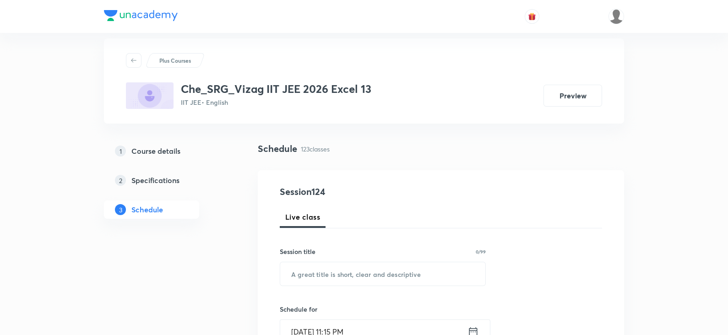
scroll to position [0, 0]
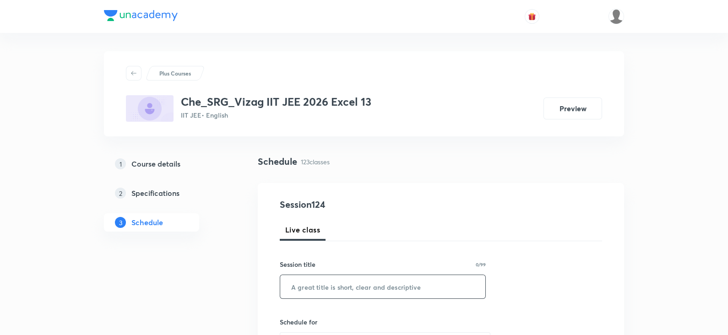
click at [327, 285] on input "text" at bounding box center [382, 286] width 205 height 23
paste input "QUALITATIVE ANALYSIS"
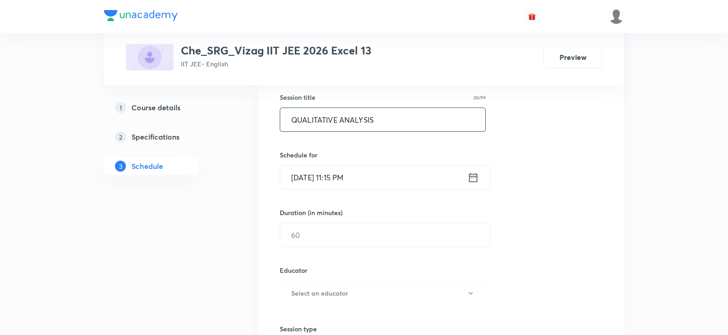
scroll to position [167, 0]
type input "QUALITATIVE ANALYSIS"
click at [475, 173] on icon at bounding box center [473, 177] width 8 height 9
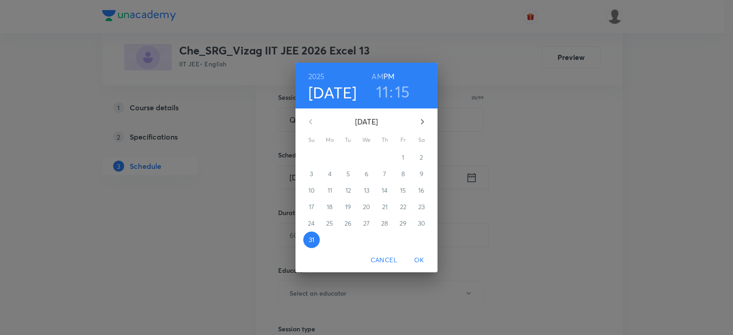
click at [418, 120] on icon "button" at bounding box center [422, 121] width 11 height 11
click at [328, 157] on p "1" at bounding box center [329, 157] width 2 height 9
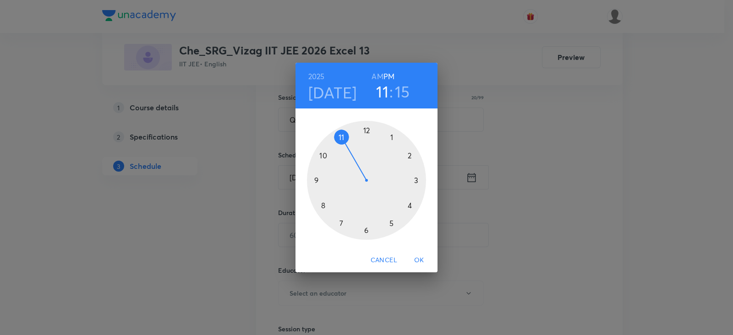
click at [375, 74] on h6 "AM" at bounding box center [376, 76] width 11 height 13
click at [324, 154] on div at bounding box center [366, 180] width 119 height 119
click at [392, 135] on div at bounding box center [366, 180] width 119 height 119
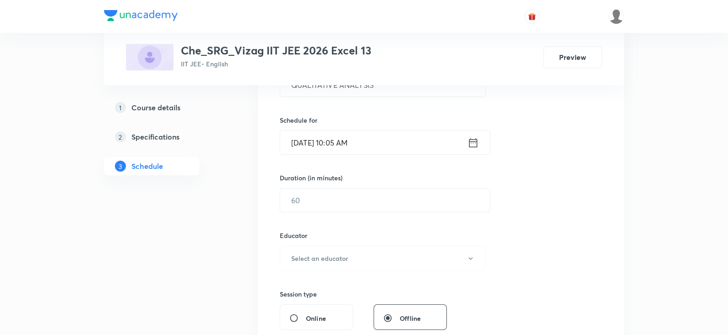
scroll to position [203, 0]
click at [364, 197] on input "text" at bounding box center [385, 198] width 210 height 23
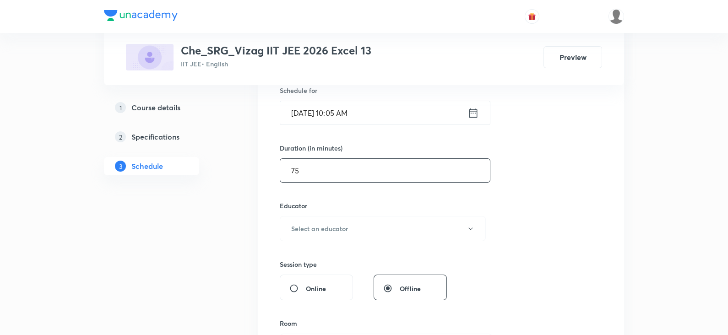
scroll to position [266, 0]
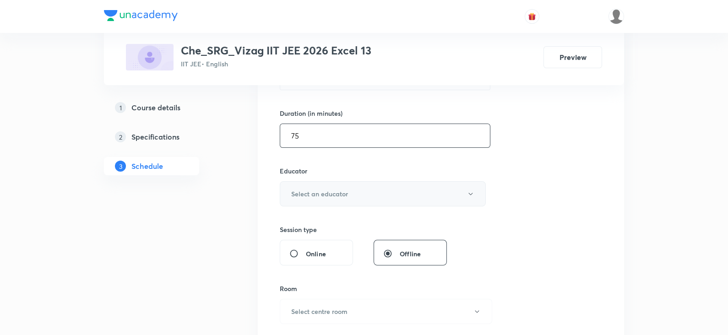
type input "75"
click at [353, 194] on button "Select an educator" at bounding box center [383, 193] width 206 height 25
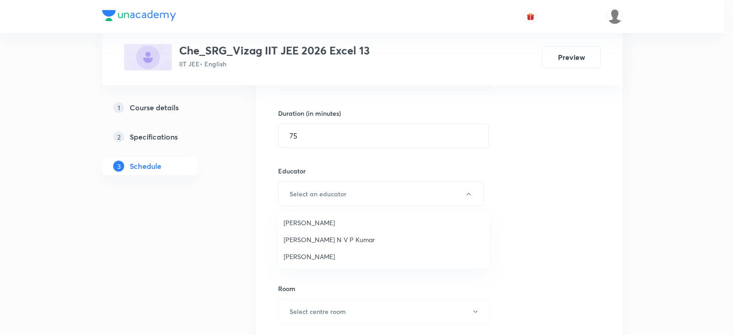
click at [332, 242] on span "[PERSON_NAME] N V P Kumar" at bounding box center [383, 240] width 201 height 10
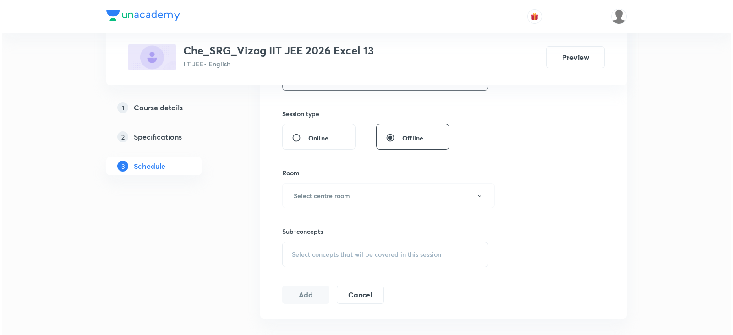
scroll to position [384, 0]
click at [333, 185] on button "Select centre room" at bounding box center [386, 193] width 212 height 25
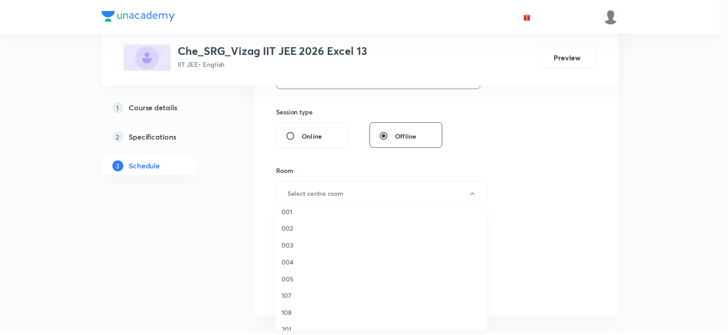
scroll to position [91, 0]
click at [295, 277] on span "005" at bounding box center [383, 280] width 201 height 10
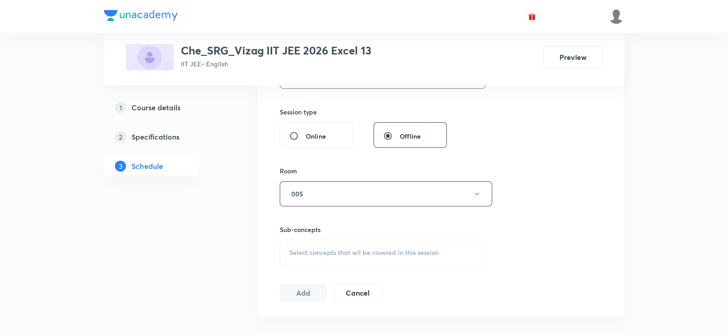
click at [319, 249] on span "Select concepts that wil be covered in this session" at bounding box center [363, 252] width 149 height 7
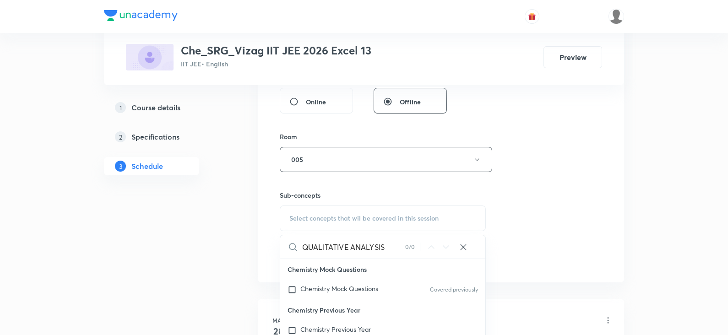
click at [366, 244] on input "QUALITATIVE ANALYSIS" at bounding box center [353, 246] width 103 height 23
click at [342, 244] on input "QUALITATIVE" at bounding box center [353, 246] width 103 height 23
click at [342, 244] on input "QUALITATIVE ANALYSIS" at bounding box center [353, 246] width 103 height 23
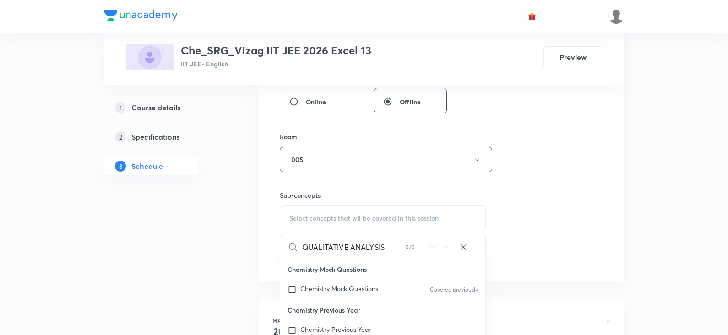
click at [342, 244] on input "QUALITATIVE ANALYSIS" at bounding box center [353, 246] width 103 height 23
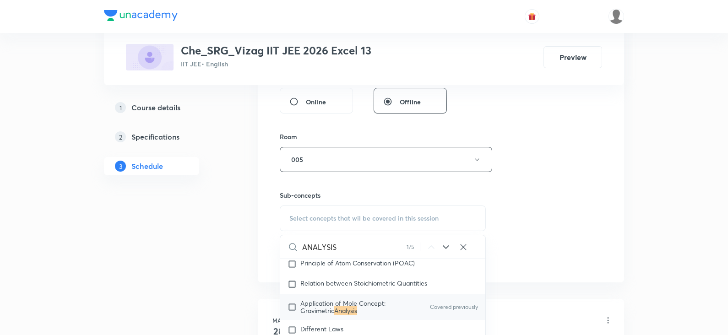
scroll to position [189, 0]
type input "ANALYSIS"
click at [370, 304] on span "Application of Mole Concept: Gravimetric" at bounding box center [342, 306] width 85 height 16
checkbox input "true"
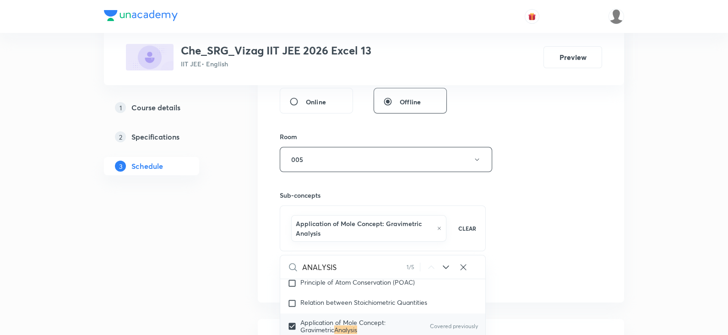
click at [559, 220] on div "Session 124 Live class Session title 20/99 QUALITATIVE ANALYSIS ​ Schedule for …" at bounding box center [441, 33] width 322 height 509
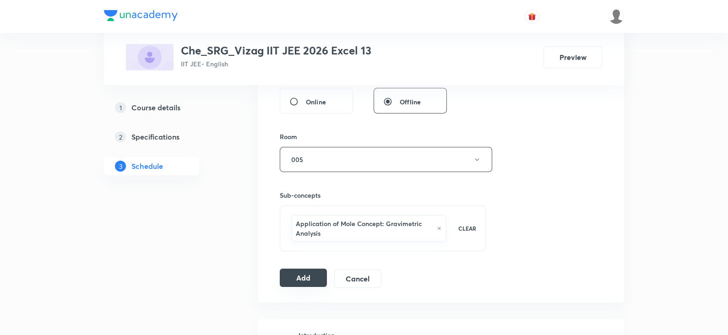
click at [297, 278] on button "Add" at bounding box center [303, 278] width 47 height 18
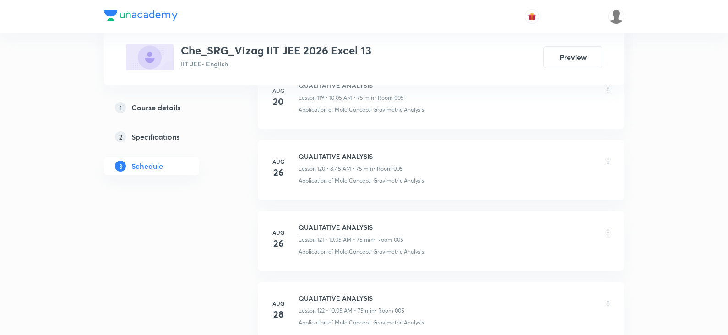
scroll to position [9188, 0]
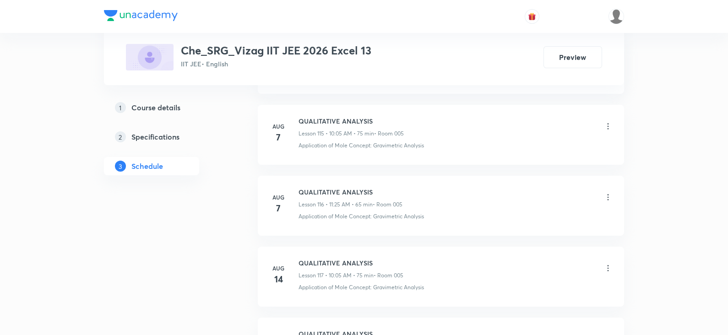
scroll to position [9167, 0]
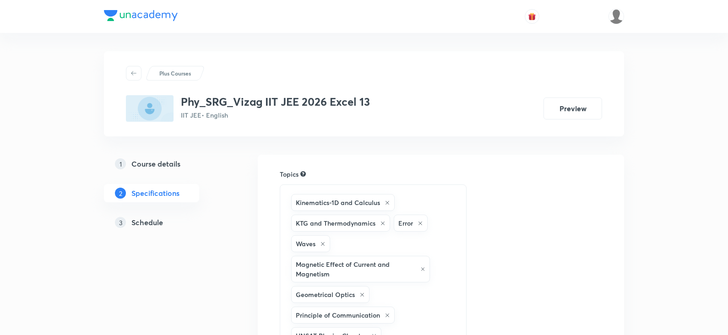
click at [141, 219] on h5 "Schedule" at bounding box center [147, 222] width 32 height 11
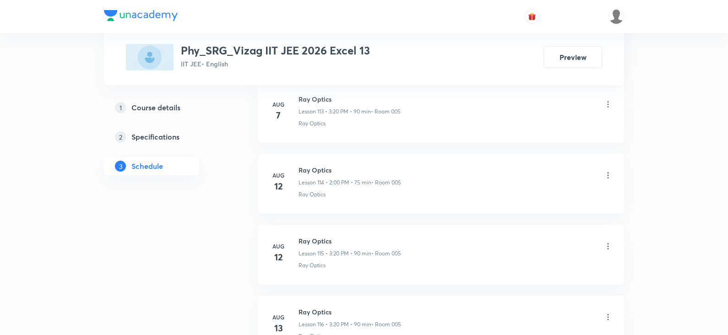
scroll to position [8868, 0]
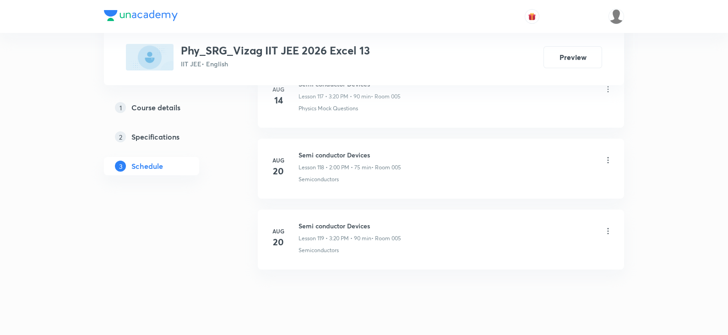
click at [355, 221] on h6 "Semi conductor Devices" at bounding box center [350, 226] width 103 height 10
copy h6 "Semi conductor Devices"
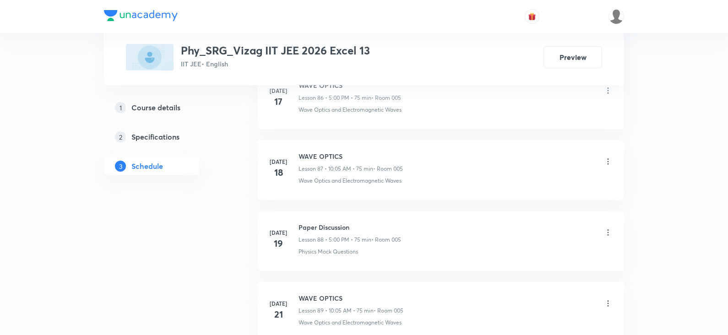
scroll to position [0, 0]
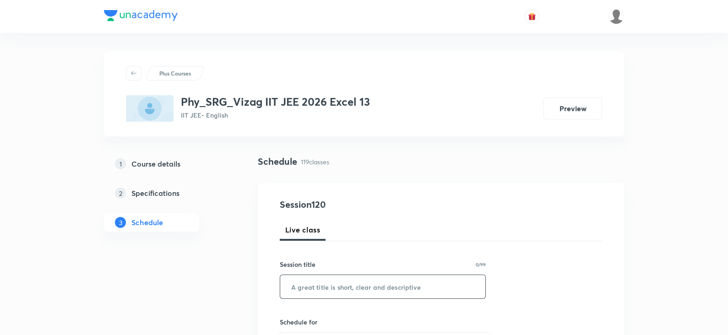
click at [368, 280] on input "text" at bounding box center [382, 286] width 205 height 23
paste input "Semi conductor Devices"
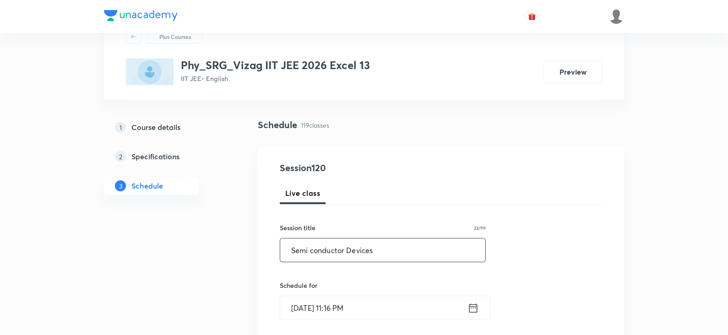
scroll to position [45, 0]
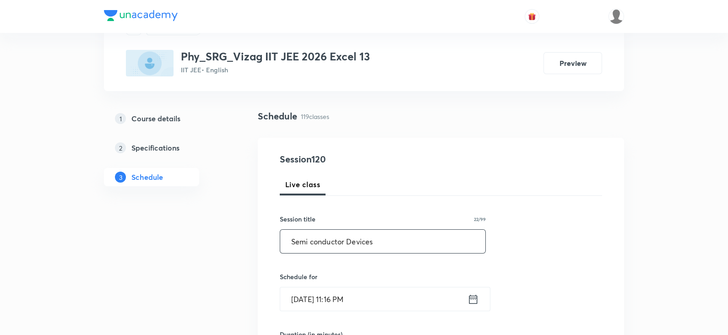
type input "Semi conductor Devices"
click at [469, 300] on icon at bounding box center [473, 298] width 8 height 9
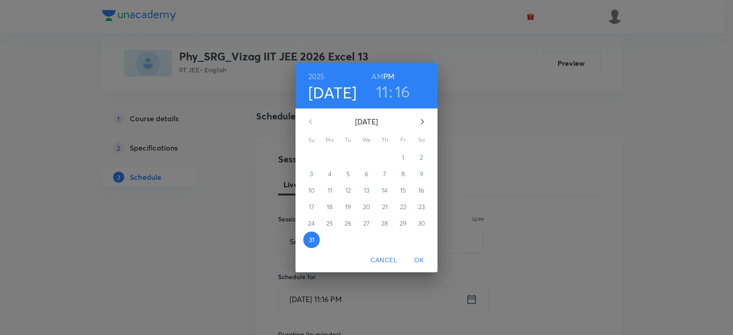
click at [418, 120] on icon "button" at bounding box center [422, 121] width 11 height 11
click at [330, 157] on p "1" at bounding box center [329, 157] width 2 height 9
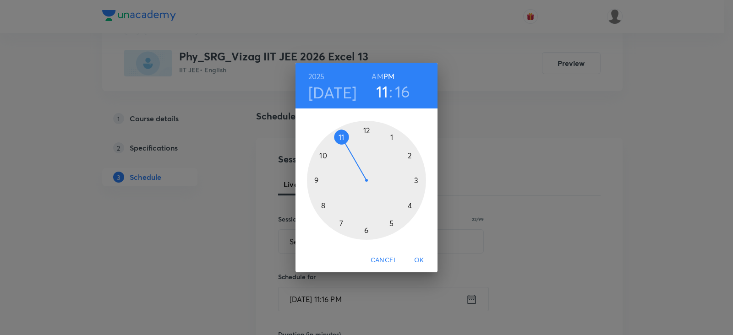
click at [376, 75] on h6 "AM" at bounding box center [376, 76] width 11 height 13
click at [342, 136] on div at bounding box center [366, 180] width 119 height 119
click at [392, 223] on div at bounding box center [366, 180] width 119 height 119
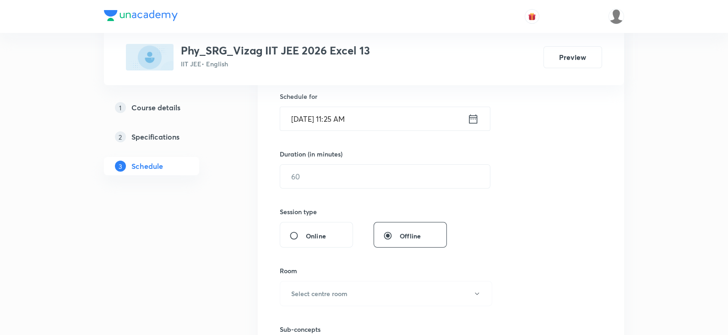
scroll to position [227, 0]
click at [325, 169] on input "text" at bounding box center [385, 175] width 210 height 23
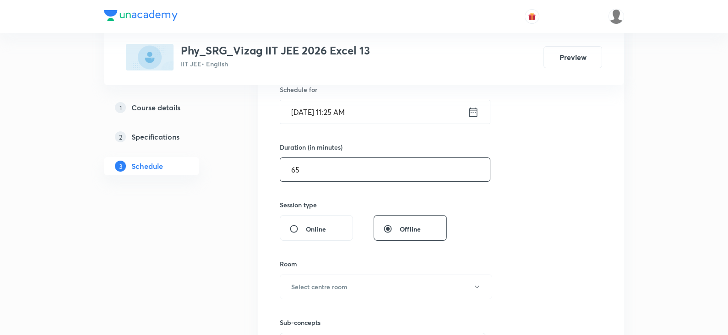
type input "65"
click at [317, 266] on div "Room" at bounding box center [383, 264] width 206 height 10
click at [319, 277] on button "Select centre room" at bounding box center [386, 286] width 212 height 25
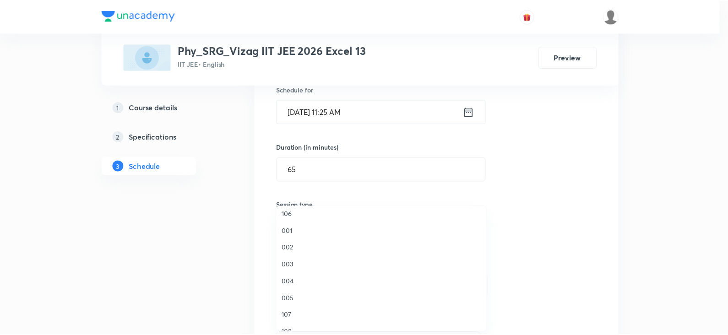
scroll to position [78, 0]
click at [304, 294] on span "005" at bounding box center [383, 293] width 201 height 10
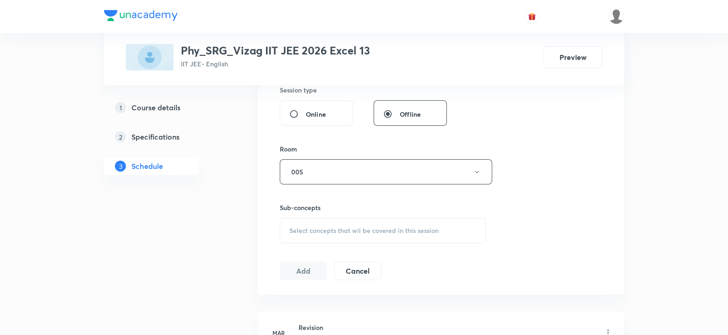
scroll to position [366, 0]
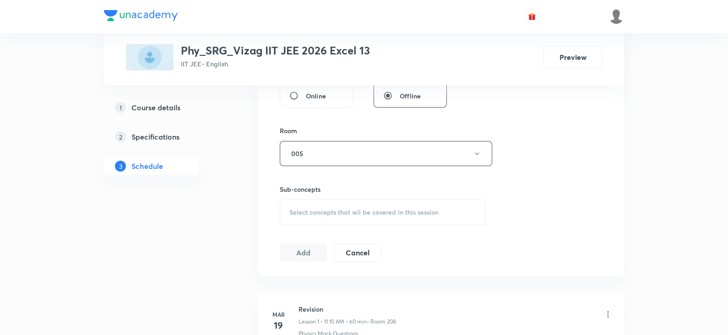
click at [327, 214] on span "Select concepts that wil be covered in this session" at bounding box center [363, 212] width 149 height 7
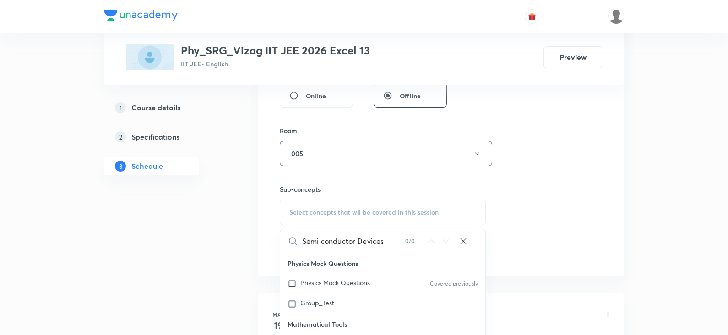
click at [379, 237] on input "Semi conductor Devices" at bounding box center [353, 240] width 103 height 23
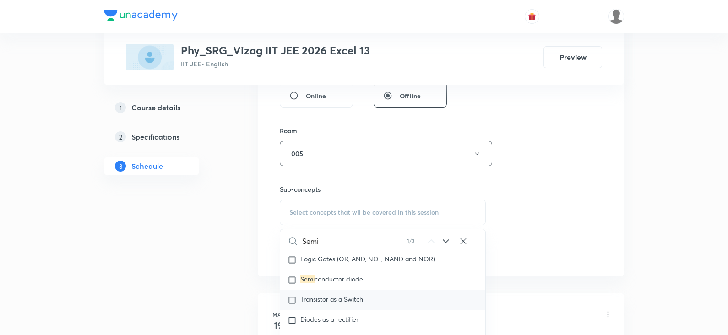
scroll to position [14335, 0]
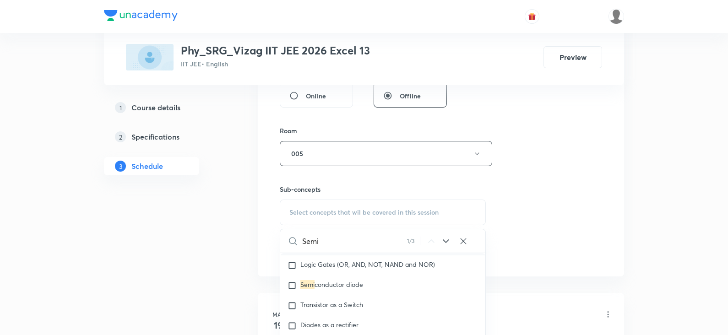
type input "Semi"
click at [357, 256] on div "Semi conductors Covered previously" at bounding box center [382, 245] width 205 height 20
checkbox input "true"
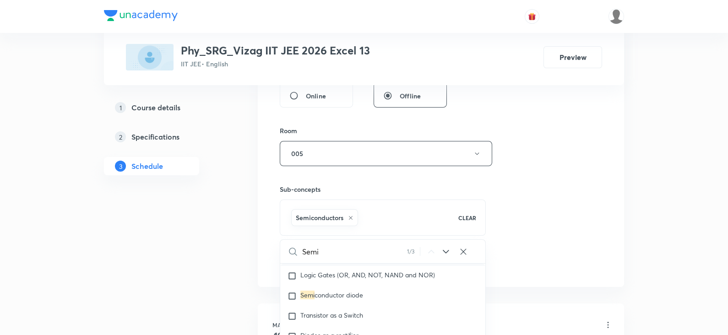
click at [500, 214] on div "Session 120 Live class Session title 22/99 Semi conductor Devices ​ Schedule fo…" at bounding box center [441, 52] width 322 height 440
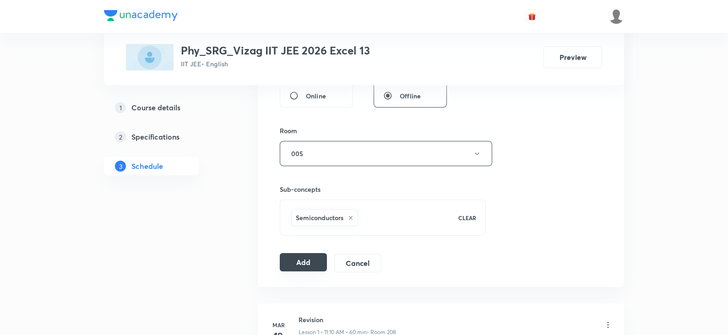
click at [298, 255] on button "Add" at bounding box center [303, 262] width 47 height 18
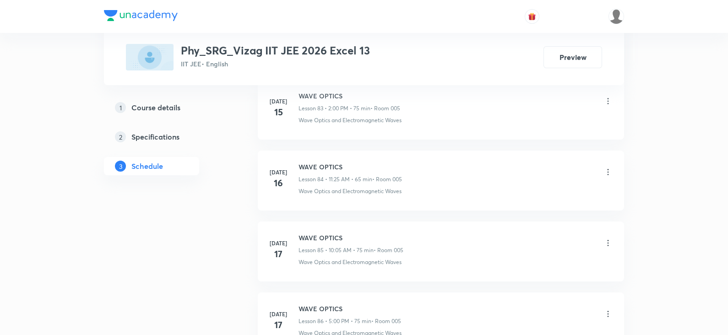
scroll to position [8878, 0]
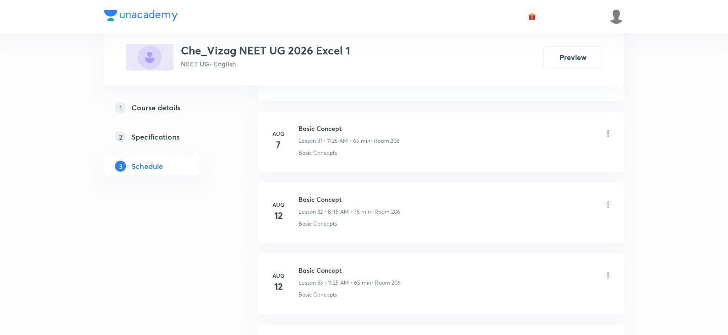
scroll to position [3301, 0]
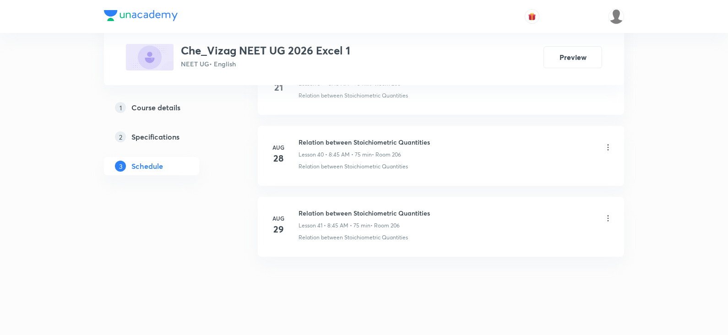
click at [404, 208] on h6 "Relation between Stoichiometric Quantities" at bounding box center [364, 213] width 131 height 10
copy h6 "Relation between Stoichiometric Quantities"
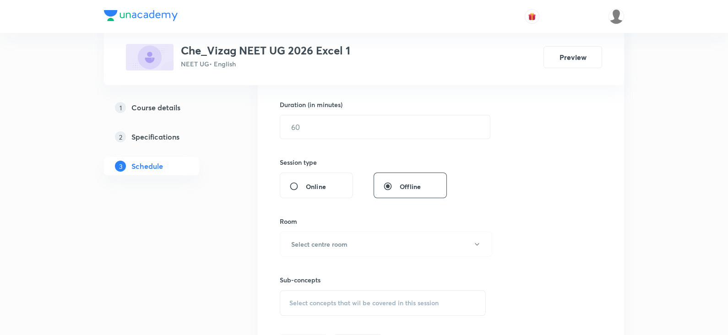
scroll to position [0, 0]
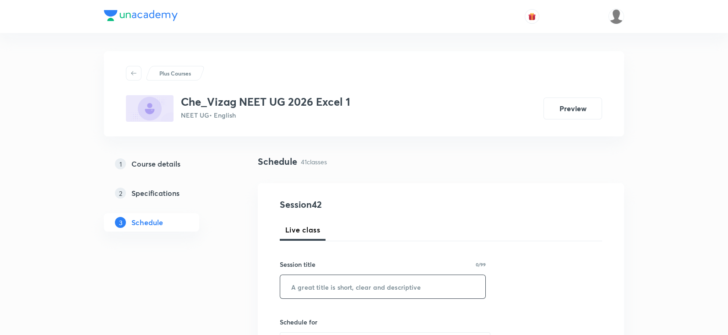
click at [375, 286] on input "text" at bounding box center [382, 286] width 205 height 23
paste input "Relation between Stoichiometric Quantities"
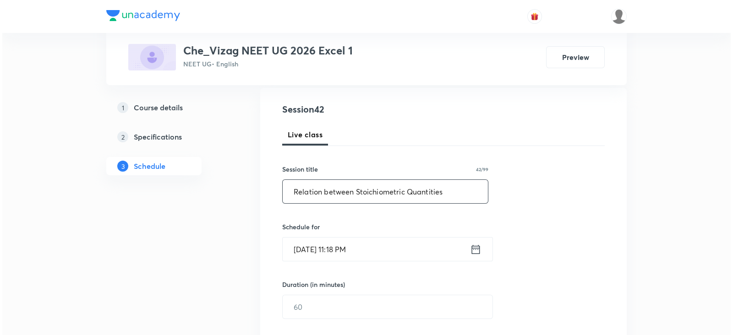
scroll to position [116, 0]
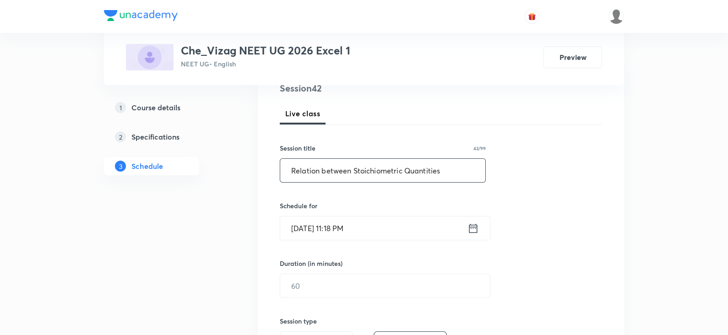
type input "Relation between Stoichiometric Quantities"
click at [478, 228] on icon at bounding box center [473, 228] width 11 height 13
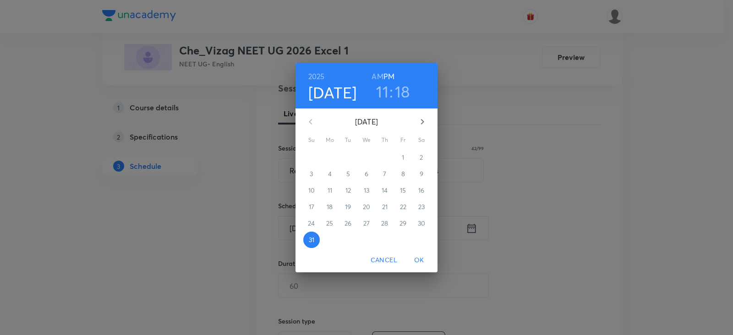
click at [420, 120] on icon "button" at bounding box center [422, 121] width 11 height 11
click at [332, 155] on span "1" at bounding box center [329, 157] width 16 height 9
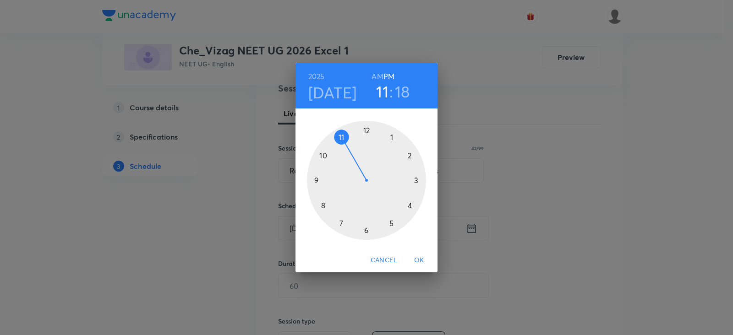
click at [378, 76] on h6 "AM" at bounding box center [376, 76] width 11 height 13
click at [323, 204] on div at bounding box center [366, 180] width 119 height 119
click at [318, 180] on div at bounding box center [366, 180] width 119 height 119
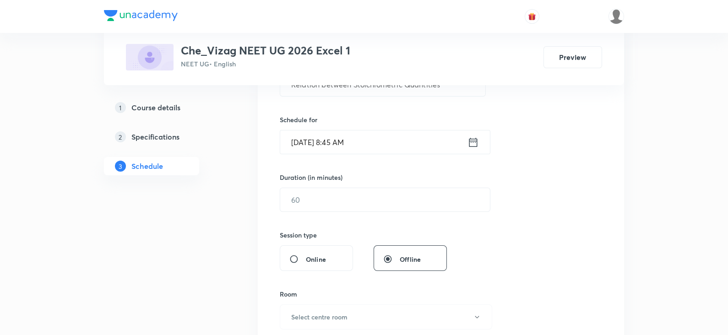
scroll to position [234, 0]
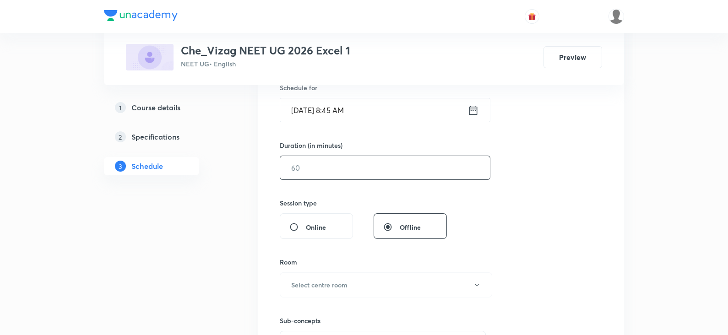
click at [319, 170] on input "text" at bounding box center [385, 167] width 210 height 23
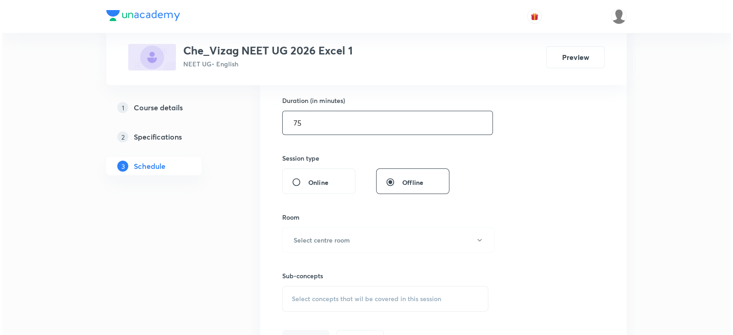
scroll to position [290, 0]
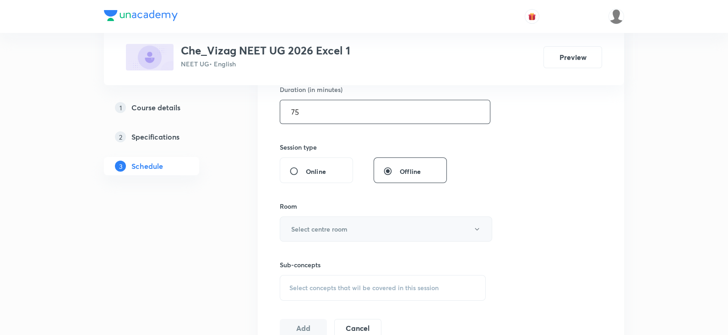
type input "75"
click at [315, 221] on button "Select centre room" at bounding box center [386, 229] width 212 height 25
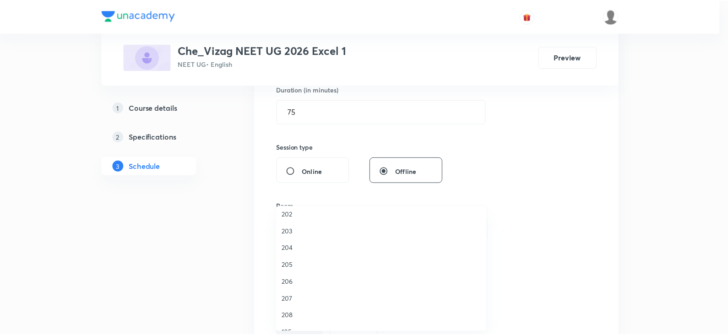
scroll to position [227, 0]
click at [295, 278] on span "206" at bounding box center [383, 280] width 201 height 10
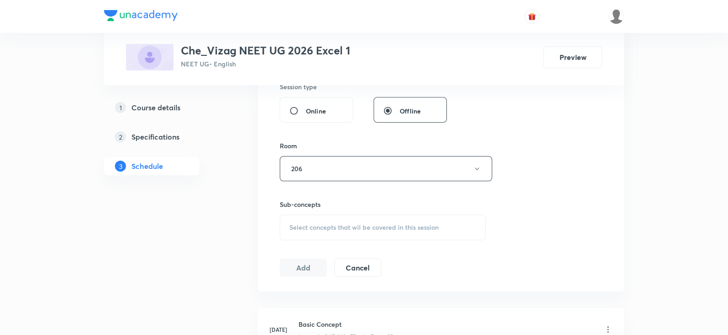
scroll to position [359, 0]
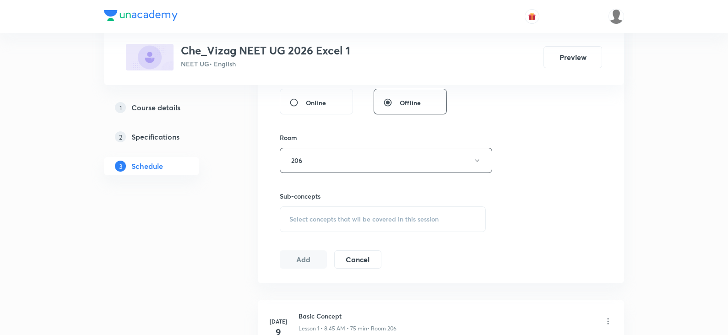
click at [315, 211] on div "Select concepts that wil be covered in this session" at bounding box center [383, 220] width 206 height 26
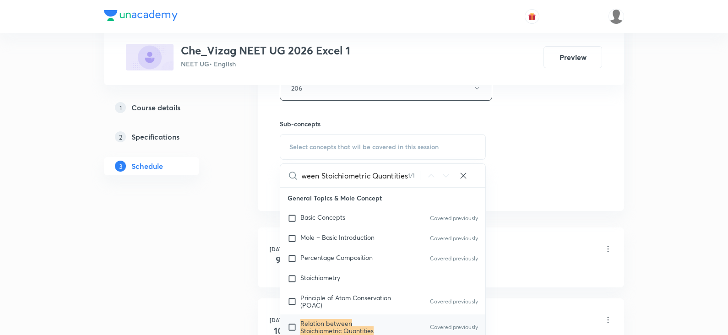
scroll to position [18, 0]
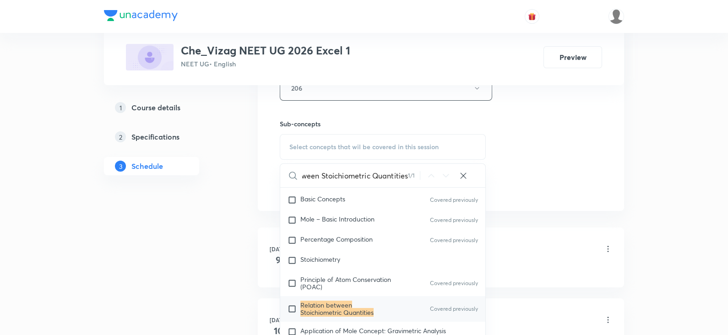
type input "Relation between Stoichiometric Quantities"
click at [340, 307] on mark "Relation between Stoichiometric Quantities" at bounding box center [336, 309] width 73 height 16
checkbox input "true"
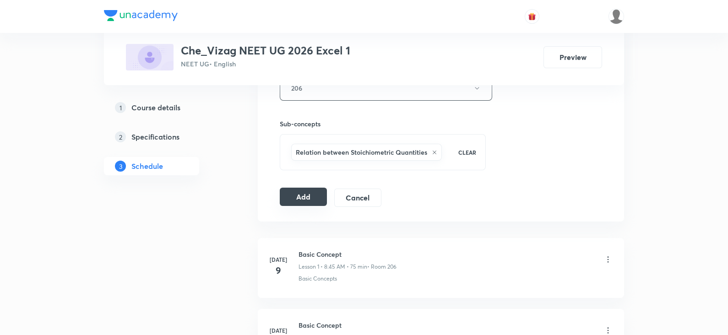
click at [310, 200] on button "Add" at bounding box center [303, 197] width 47 height 18
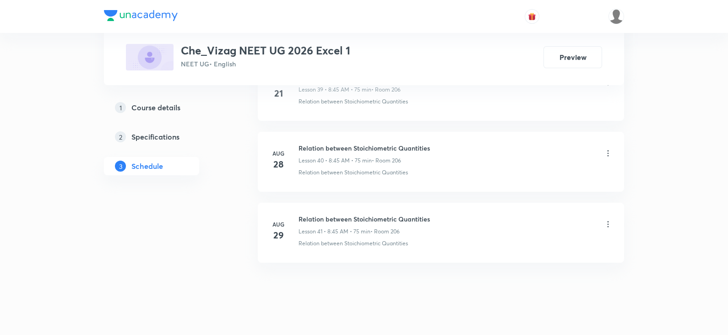
scroll to position [3311, 0]
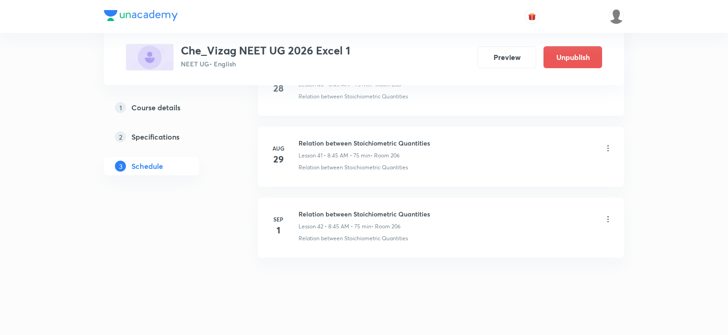
scroll to position [3372, 0]
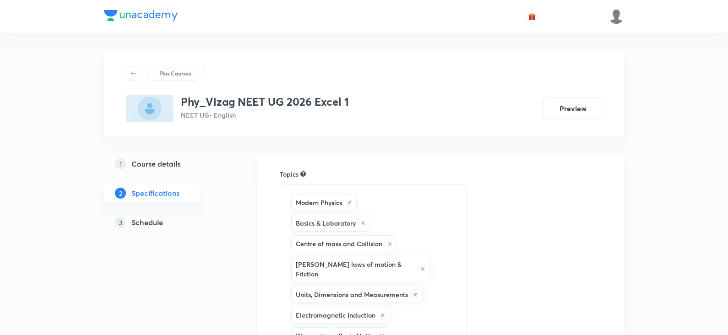
click at [153, 221] on h5 "Schedule" at bounding box center [147, 222] width 32 height 11
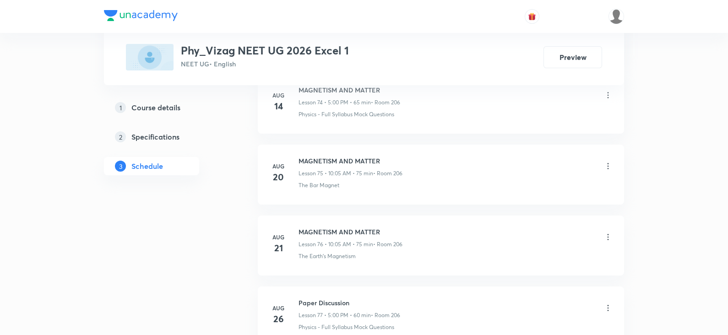
scroll to position [5992, 0]
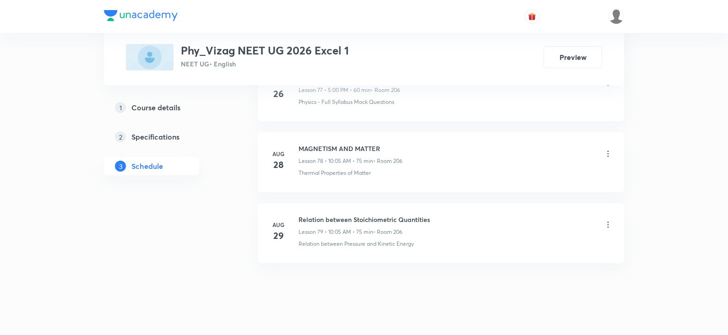
click at [336, 215] on h6 "Relation between Stoichiometric Quantities" at bounding box center [364, 220] width 131 height 10
click at [332, 144] on h6 "MAGNETISM AND MATTER" at bounding box center [351, 149] width 104 height 10
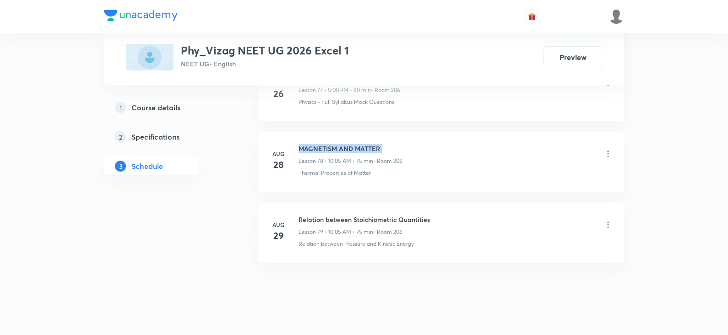
click at [332, 144] on h6 "MAGNETISM AND MATTER" at bounding box center [351, 149] width 104 height 10
copy h6 "MAGNETISM AND MATTER"
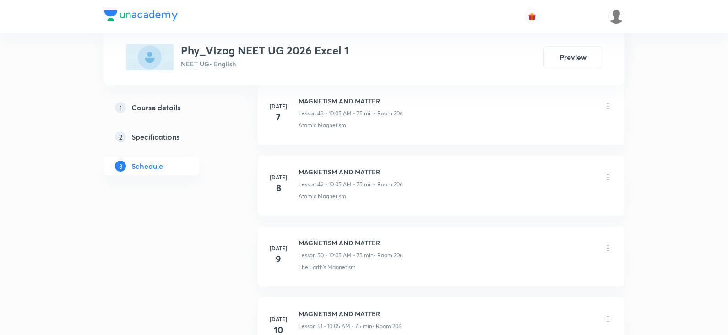
scroll to position [0, 0]
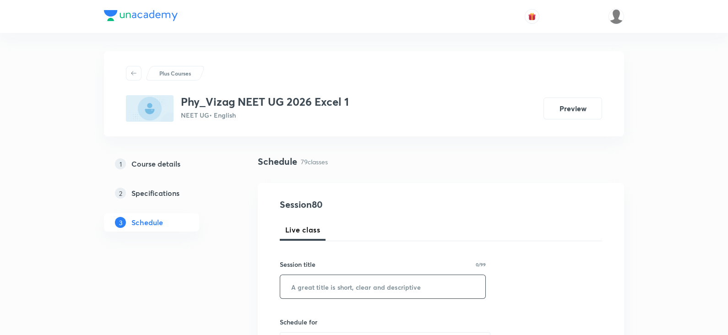
click at [351, 285] on input "text" at bounding box center [382, 286] width 205 height 23
paste input "MAGNETISM AND MATTER"
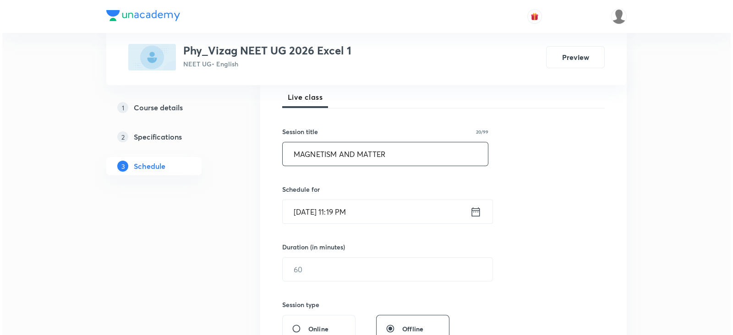
scroll to position [139, 0]
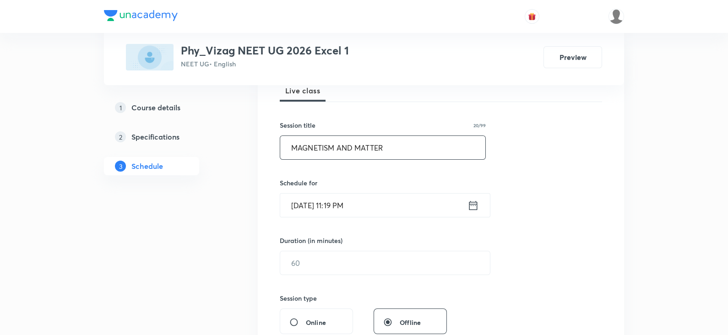
type input "MAGNETISM AND MATTER"
click at [473, 202] on icon at bounding box center [473, 205] width 11 height 13
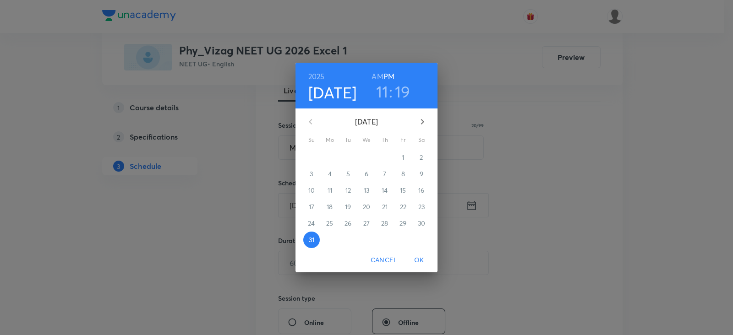
click at [419, 120] on icon "button" at bounding box center [422, 121] width 11 height 11
click at [330, 160] on p "1" at bounding box center [329, 157] width 2 height 9
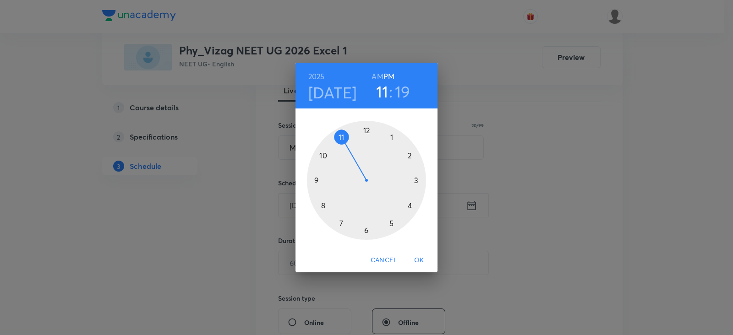
click at [378, 74] on h6 "AM" at bounding box center [376, 76] width 11 height 13
click at [323, 156] on div at bounding box center [366, 180] width 119 height 119
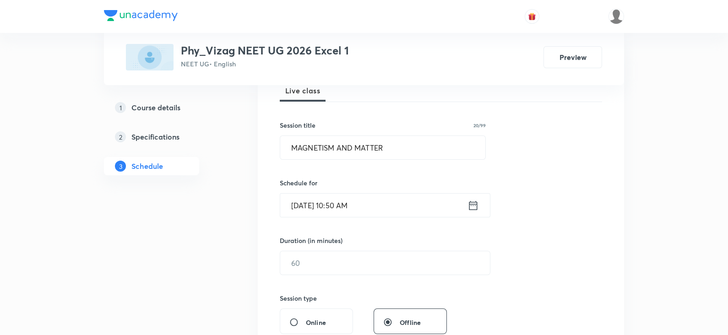
click at [472, 207] on icon at bounding box center [473, 205] width 11 height 13
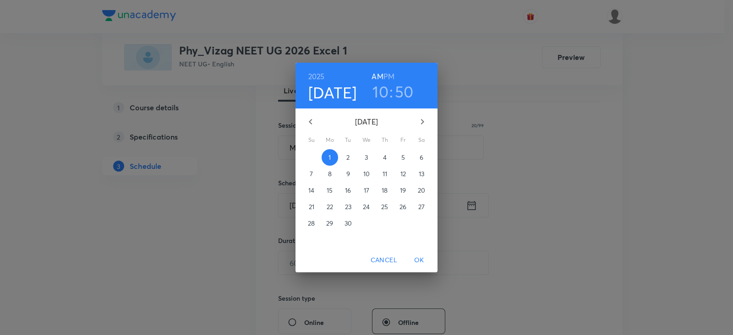
click at [402, 95] on h3 "50" at bounding box center [404, 91] width 19 height 19
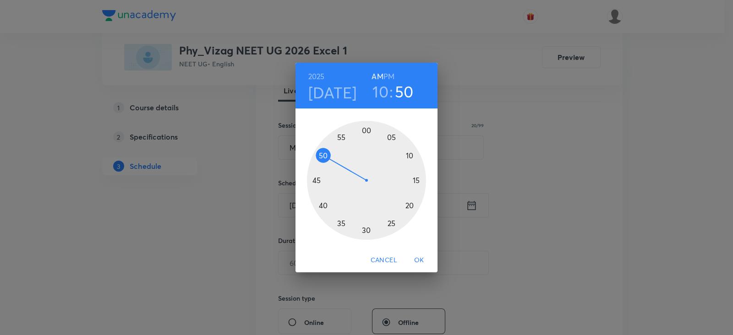
click at [391, 137] on div at bounding box center [366, 180] width 119 height 119
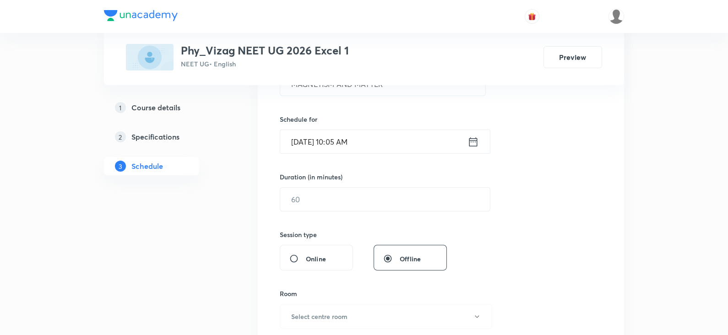
scroll to position [225, 0]
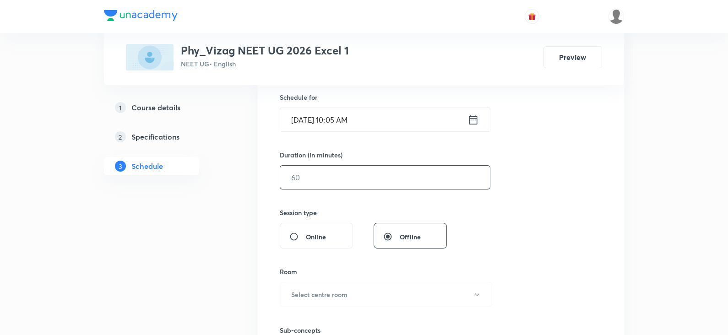
click at [358, 170] on input "text" at bounding box center [385, 177] width 210 height 23
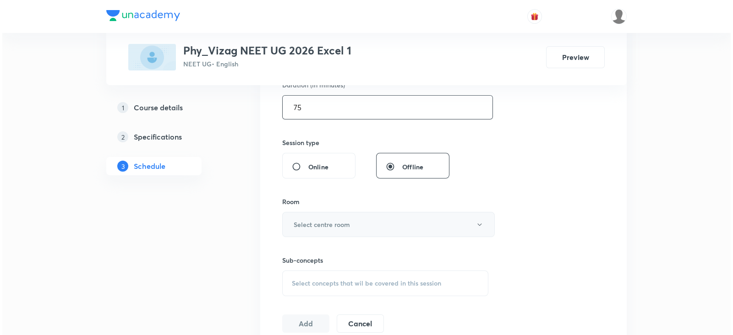
scroll to position [295, 0]
type input "75"
click at [330, 227] on h6 "Select centre room" at bounding box center [319, 224] width 56 height 10
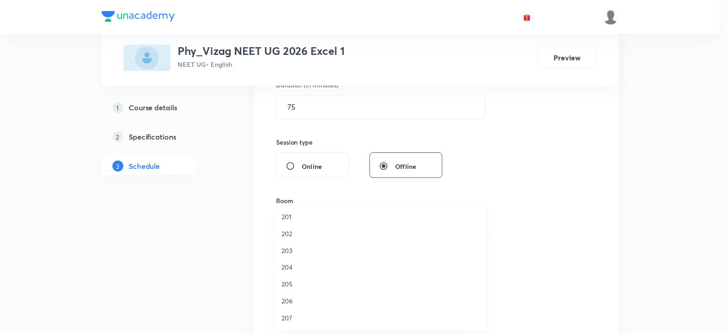
scroll to position [221, 0]
click at [304, 283] on span "206" at bounding box center [383, 286] width 201 height 10
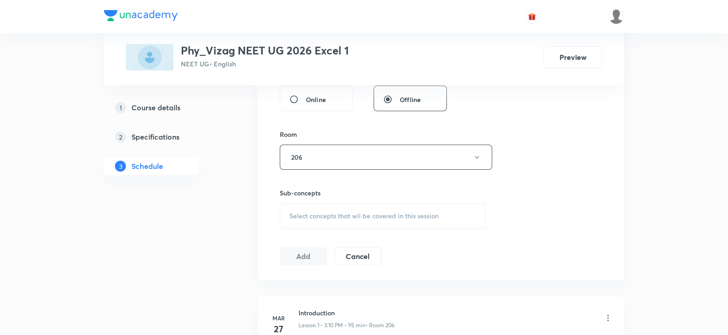
scroll to position [370, 0]
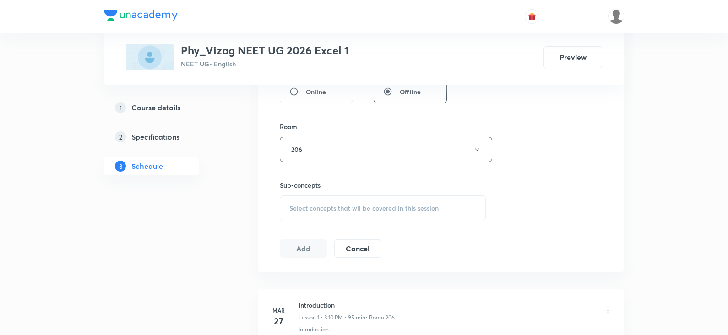
click at [402, 205] on span "Select concepts that wil be covered in this session" at bounding box center [363, 208] width 149 height 7
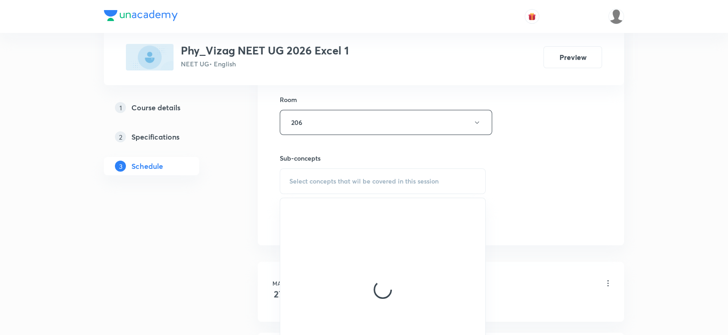
scroll to position [400, 0]
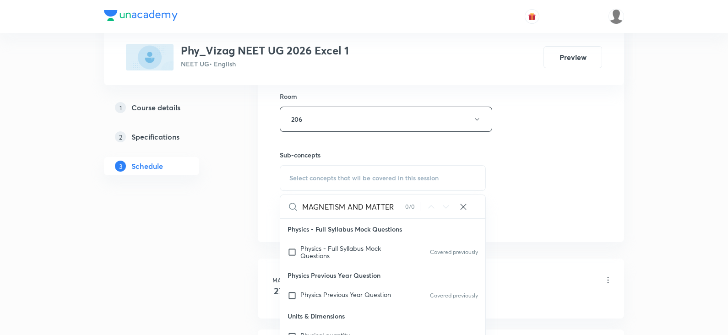
click at [382, 207] on input "MAGNETISM AND MATTER" at bounding box center [353, 206] width 103 height 23
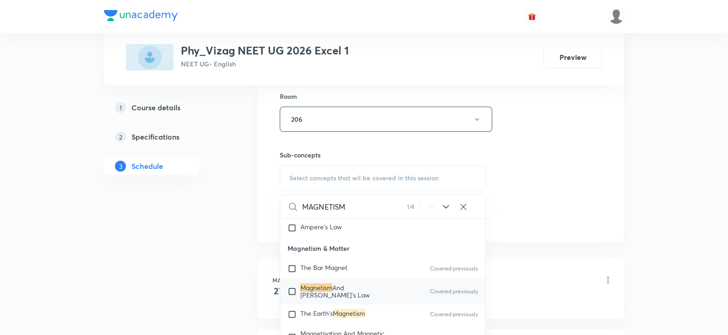
scroll to position [8558, 0]
type input "MAGNETISM"
click at [351, 299] on div "Magnetism And Gauss's Law Covered previously" at bounding box center [382, 290] width 205 height 26
checkbox input "true"
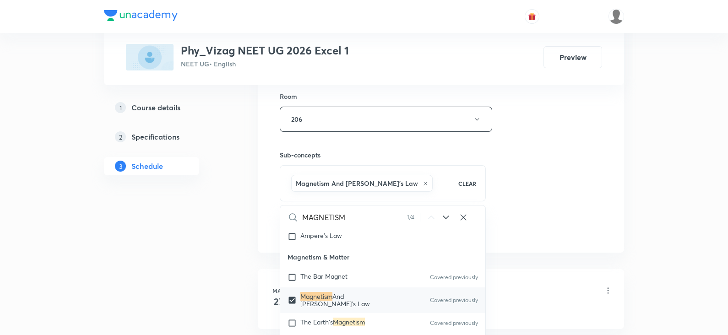
click at [610, 154] on div "Session 80 Live class Session title 20/99 MAGNETISM AND MATTER ​ Schedule for S…" at bounding box center [441, 18] width 366 height 470
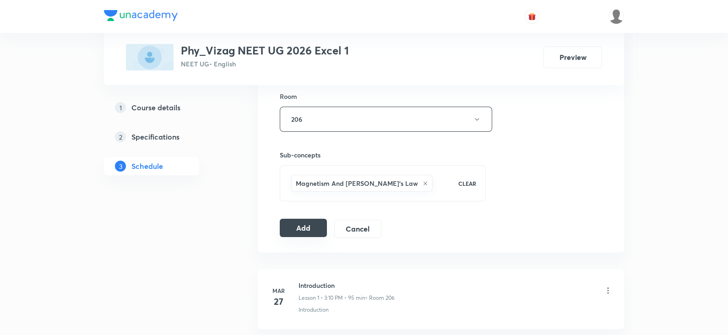
click at [288, 224] on button "Add" at bounding box center [303, 228] width 47 height 18
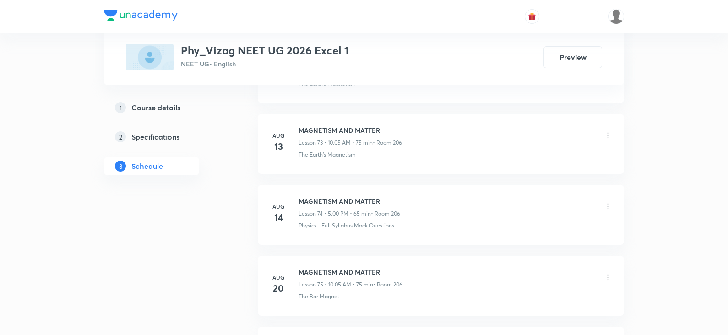
scroll to position [6002, 0]
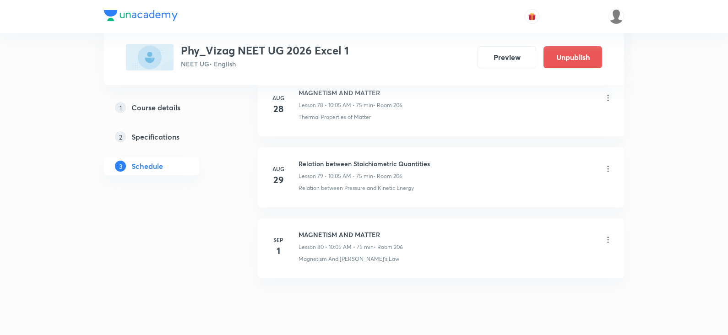
scroll to position [6048, 0]
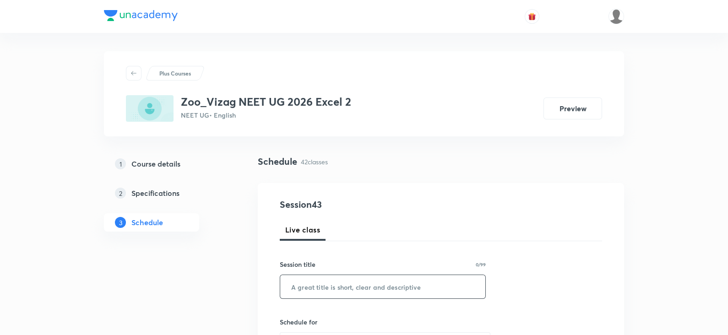
click at [375, 280] on input "text" at bounding box center [382, 286] width 205 height 23
paste input "excreation and locomotion module practice"
type input "excreation and locomotion module practice"
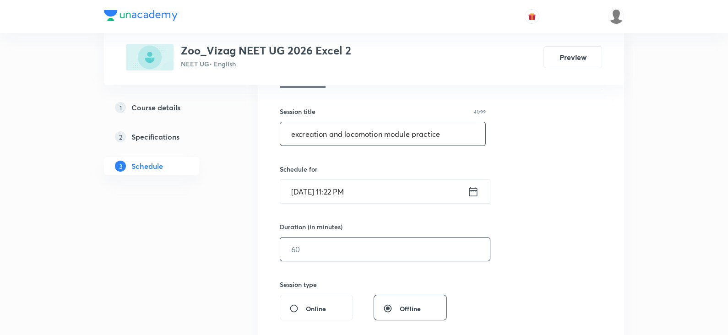
scroll to position [163, 0]
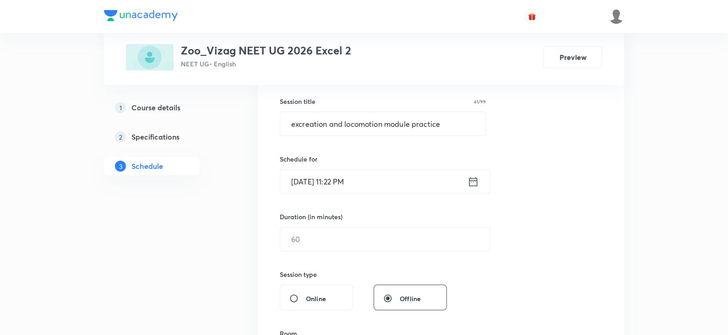
click at [472, 179] on icon at bounding box center [473, 181] width 8 height 9
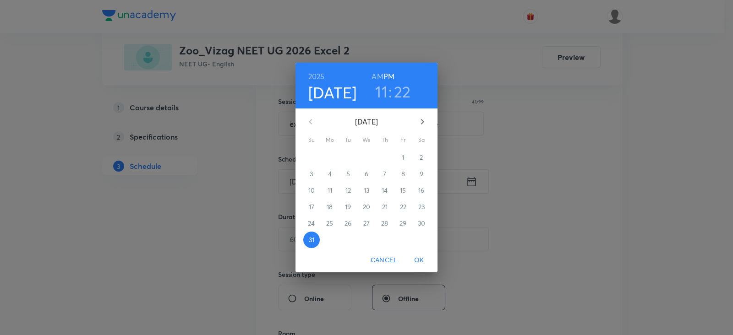
click at [421, 122] on icon "button" at bounding box center [422, 121] width 11 height 11
click at [332, 157] on span "1" at bounding box center [329, 157] width 16 height 9
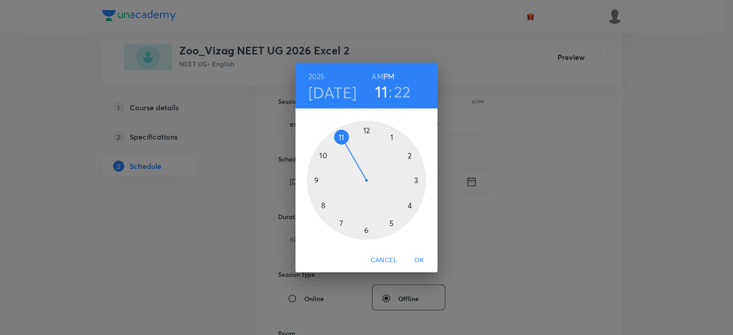
click at [375, 76] on h6 "AM" at bounding box center [376, 76] width 11 height 13
click at [342, 136] on div at bounding box center [366, 180] width 119 height 119
click at [391, 221] on div at bounding box center [366, 180] width 119 height 119
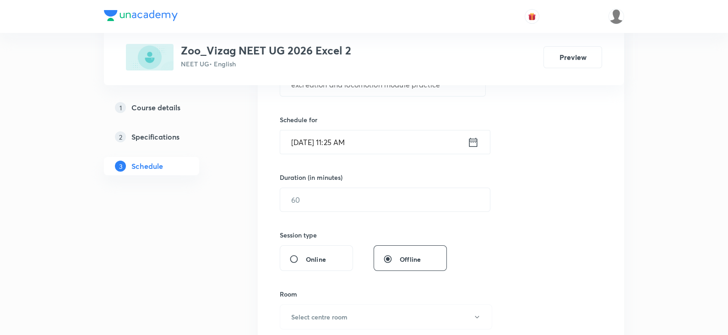
scroll to position [197, 0]
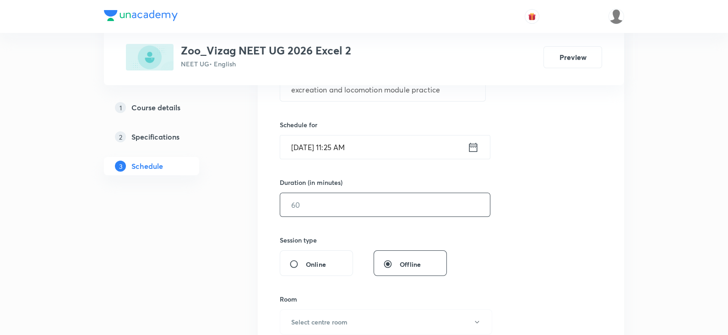
click at [330, 208] on input "text" at bounding box center [385, 204] width 210 height 23
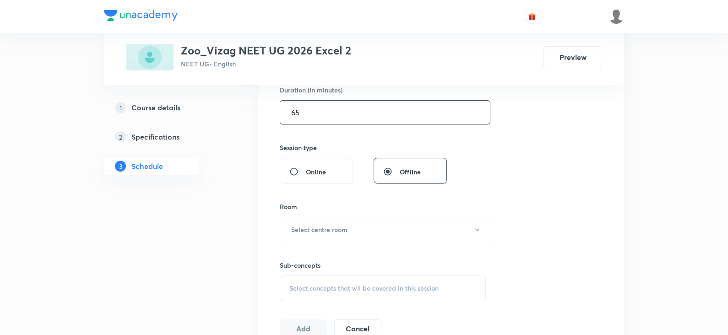
scroll to position [299, 0]
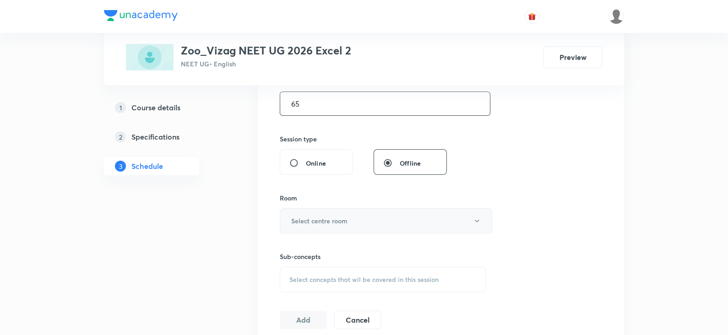
type input "65"
click at [330, 213] on button "Select centre room" at bounding box center [386, 220] width 212 height 25
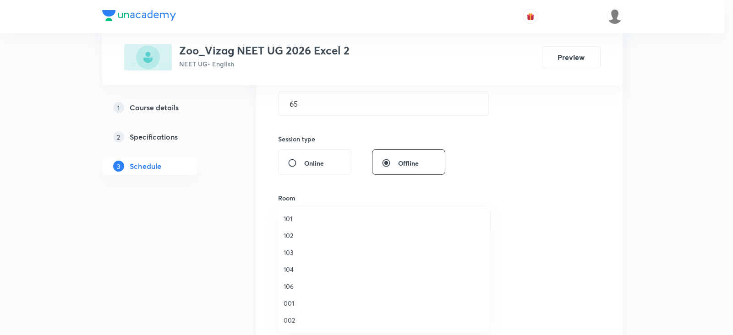
click at [324, 247] on li "103" at bounding box center [384, 252] width 212 height 17
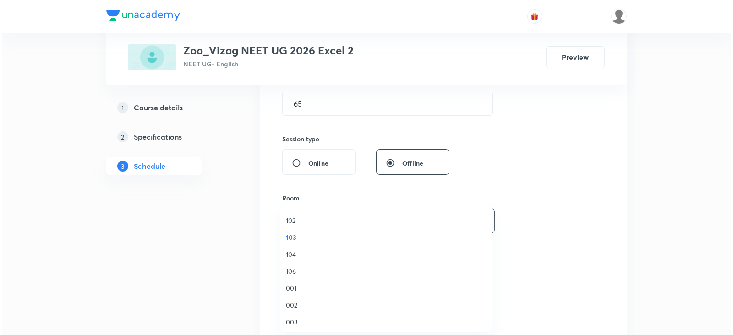
scroll to position [0, 0]
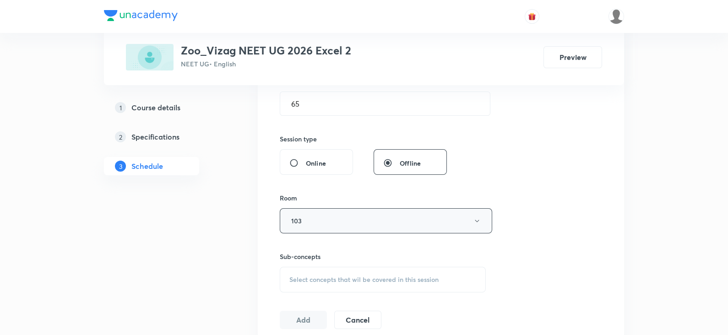
click at [327, 222] on button "103" at bounding box center [386, 220] width 212 height 25
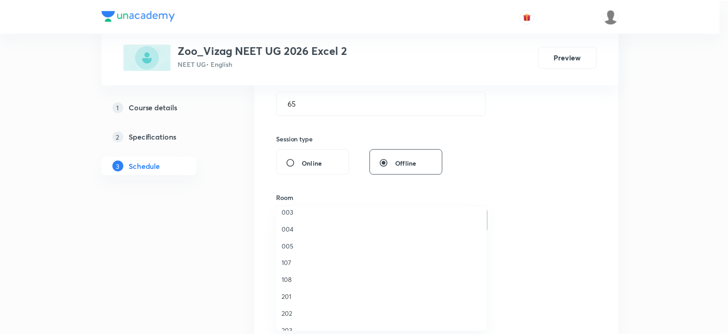
scroll to position [147, 0]
click at [295, 273] on span "201" at bounding box center [383, 276] width 201 height 10
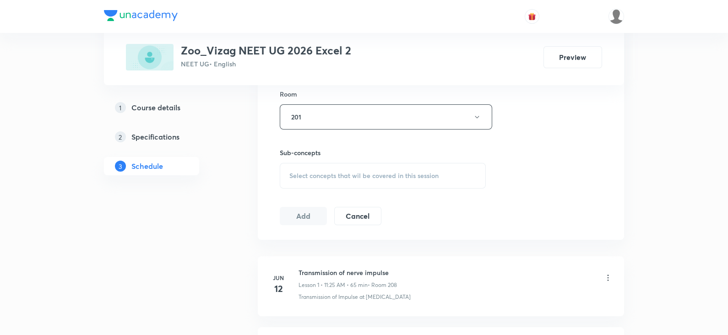
scroll to position [418, 0]
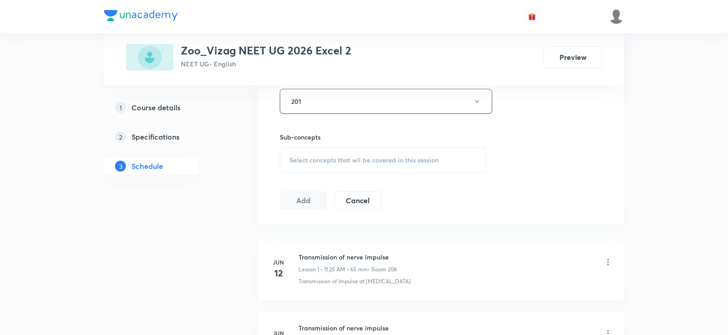
click at [326, 157] on span "Select concepts that wil be covered in this session" at bounding box center [363, 160] width 149 height 7
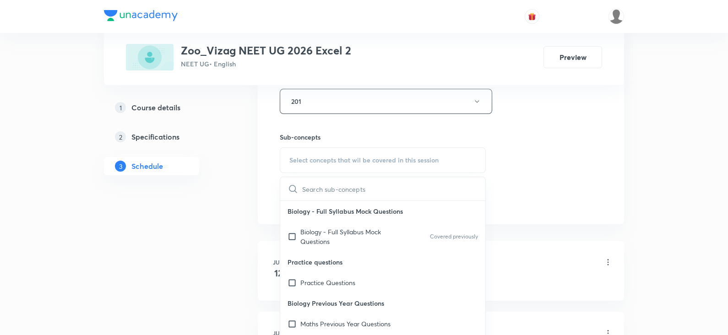
click at [345, 189] on input "text" at bounding box center [393, 188] width 183 height 23
drag, startPoint x: 345, startPoint y: 190, endPoint x: 333, endPoint y: 185, distance: 12.5
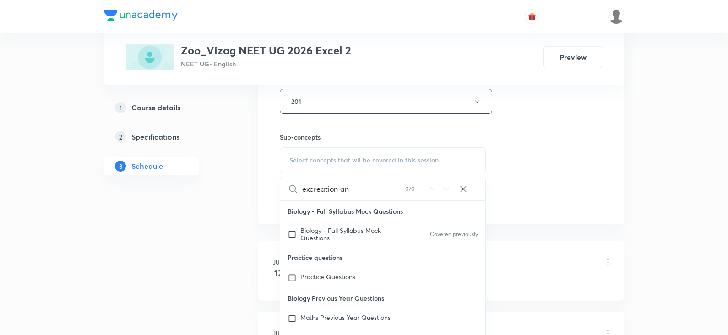
scroll to position [0, 0]
click at [311, 188] on input "excreation" at bounding box center [353, 188] width 103 height 23
click at [353, 188] on input "excreation and locomotion" at bounding box center [353, 188] width 103 height 23
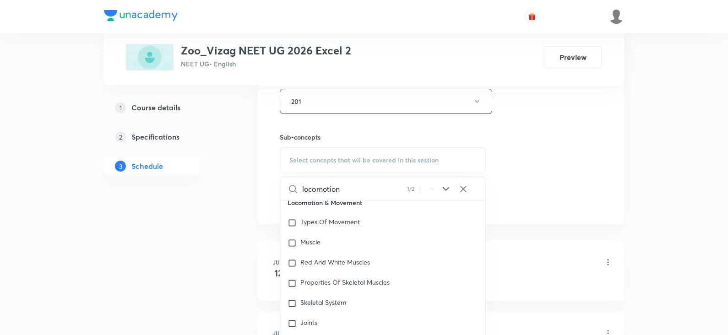
scroll to position [4311, 0]
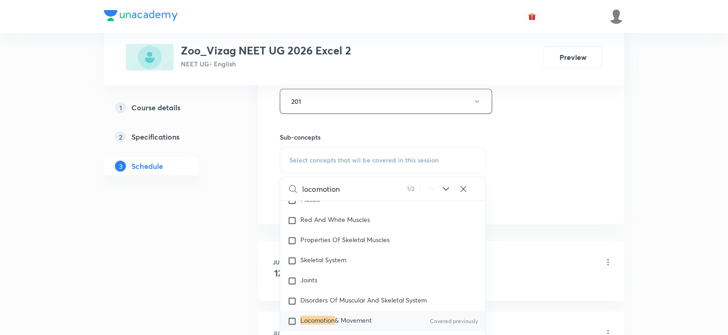
type input "locomotion"
click at [332, 316] on mark "Locomotion" at bounding box center [317, 320] width 34 height 9
checkbox input "true"
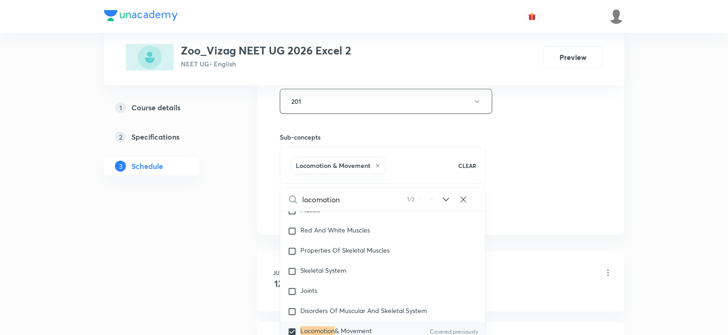
click at [552, 179] on div "Session 43 Live class Session title 41/99 excreation and locomotion module prac…" at bounding box center [441, 0] width 322 height 440
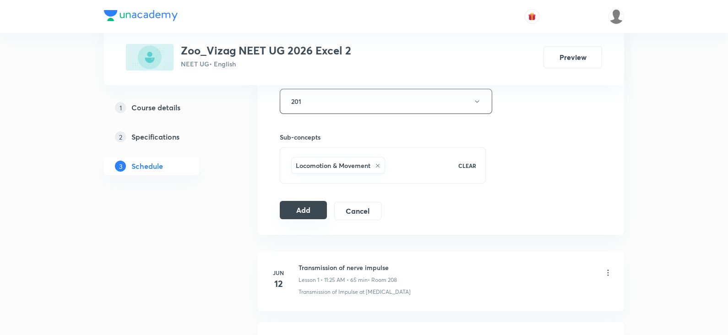
click at [302, 205] on button "Add" at bounding box center [303, 210] width 47 height 18
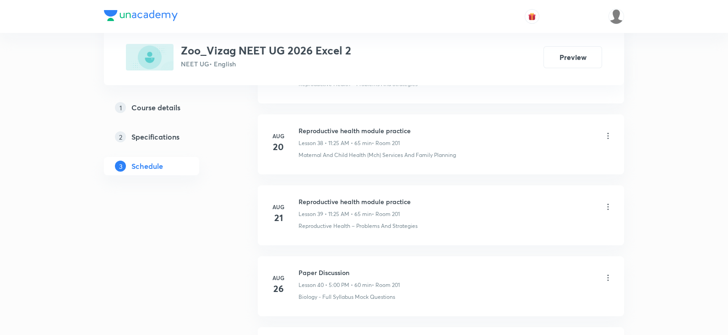
scroll to position [3382, 0]
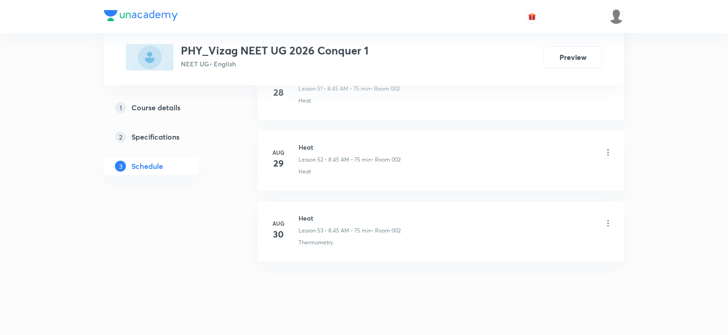
scroll to position [4151, 0]
click at [310, 210] on h6 "Heat" at bounding box center [350, 215] width 102 height 10
copy h6 "Heat"
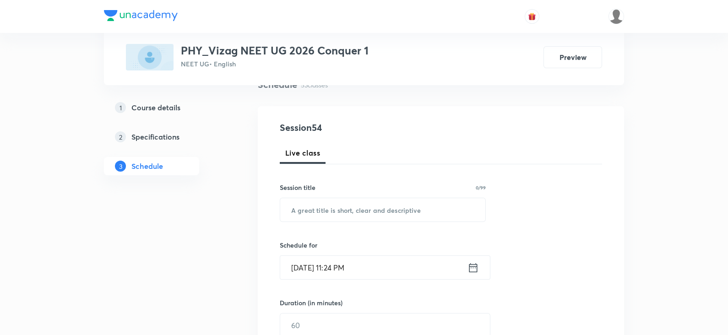
scroll to position [0, 0]
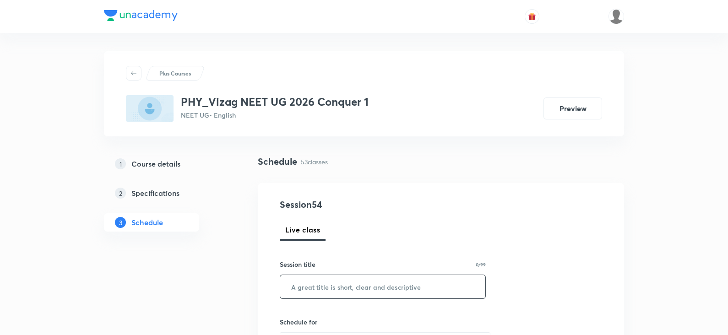
paste input "Heat"
click at [318, 284] on input "Heat" at bounding box center [382, 286] width 205 height 23
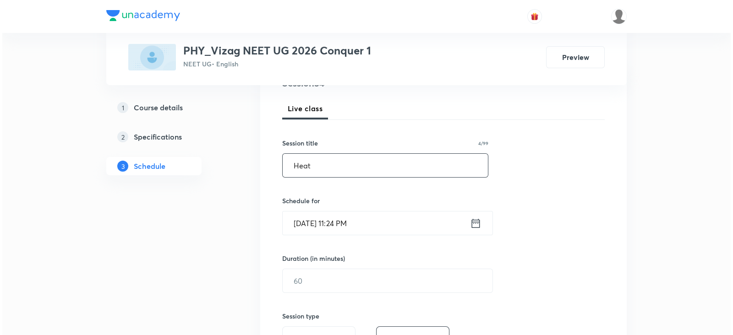
scroll to position [154, 0]
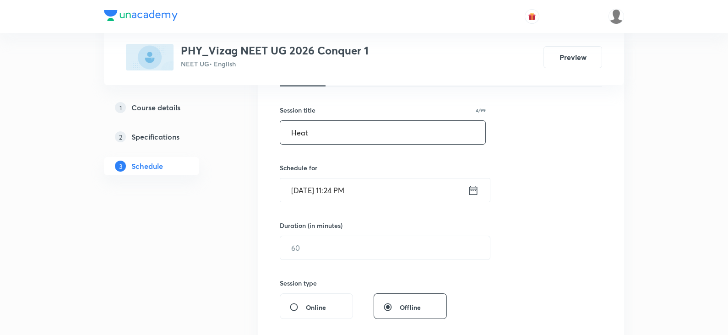
type input "Heat"
click at [472, 190] on icon at bounding box center [473, 190] width 11 height 13
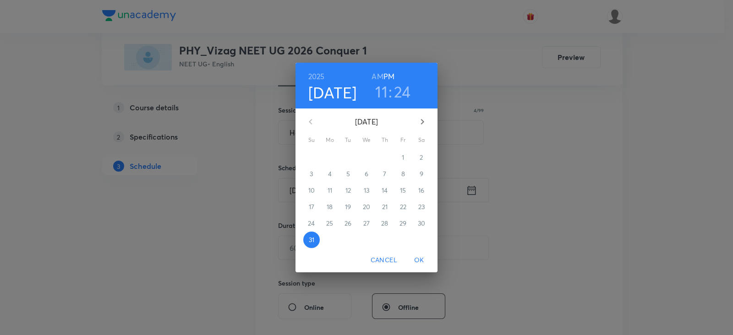
click at [419, 121] on icon "button" at bounding box center [422, 121] width 11 height 11
click at [331, 155] on span "1" at bounding box center [329, 157] width 16 height 9
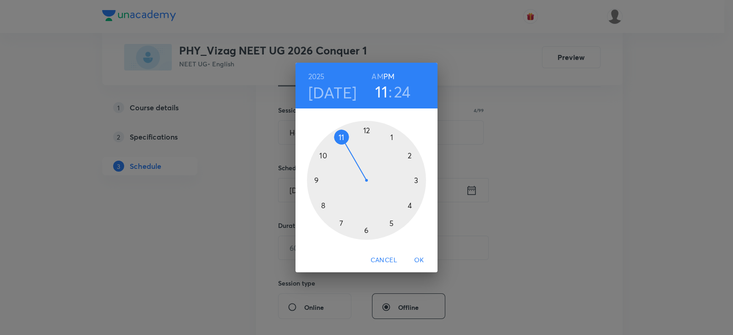
click at [376, 77] on h6 "AM" at bounding box center [376, 76] width 11 height 13
click at [323, 205] on div at bounding box center [366, 180] width 119 height 119
click at [316, 180] on div at bounding box center [366, 180] width 119 height 119
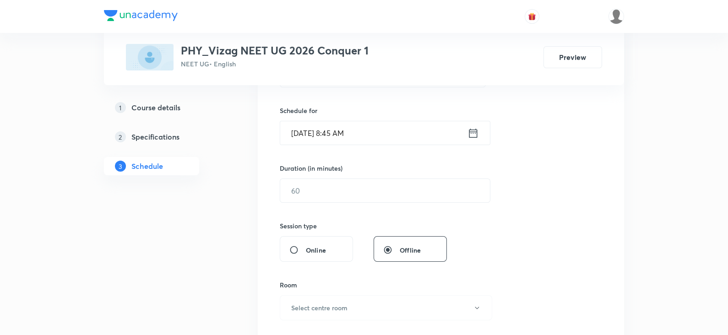
scroll to position [215, 0]
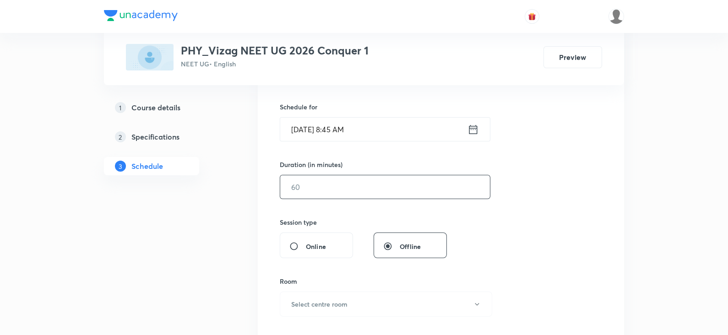
click at [314, 185] on input "text" at bounding box center [385, 186] width 210 height 23
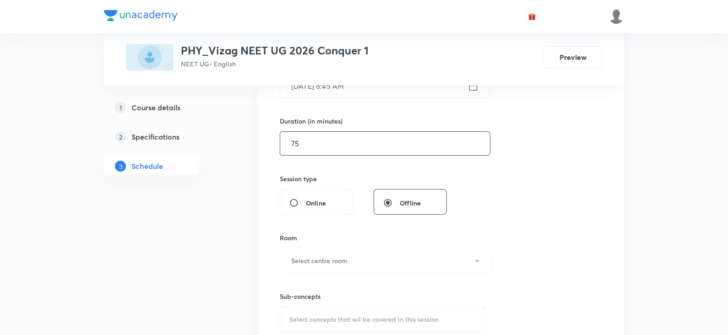
scroll to position [265, 0]
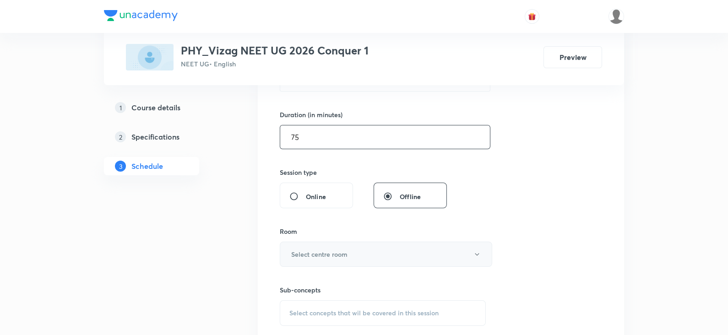
type input "75"
click at [297, 248] on button "Select centre room" at bounding box center [386, 254] width 212 height 25
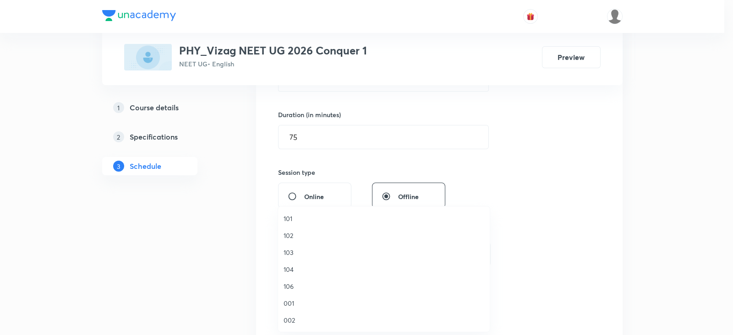
click at [295, 316] on span "002" at bounding box center [383, 320] width 201 height 10
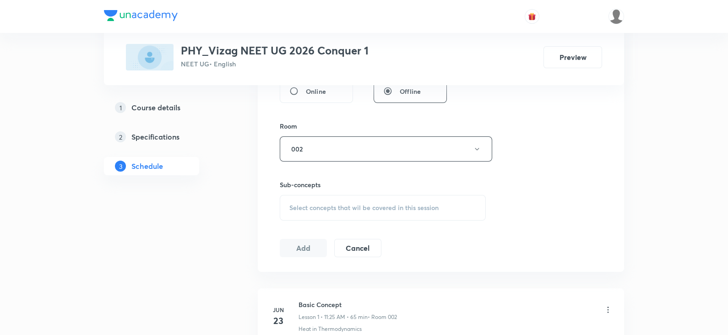
scroll to position [375, 0]
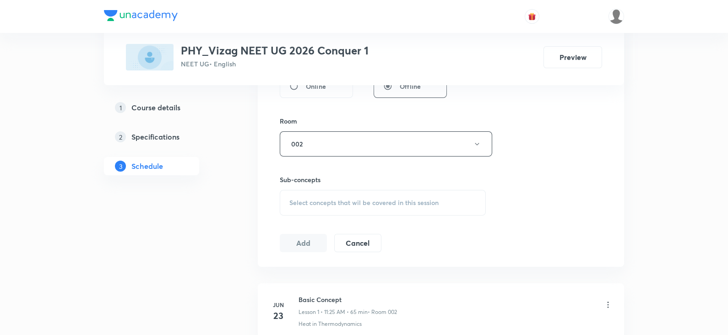
click at [350, 203] on span "Select concepts that wil be covered in this session" at bounding box center [363, 202] width 149 height 7
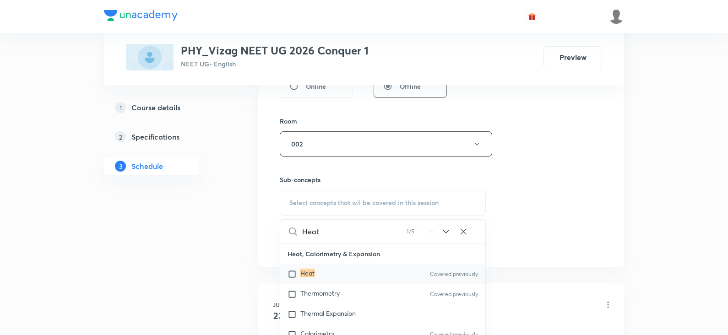
type input "Heat"
click at [334, 265] on div "Heat Covered previously" at bounding box center [382, 274] width 205 height 20
checkbox input "true"
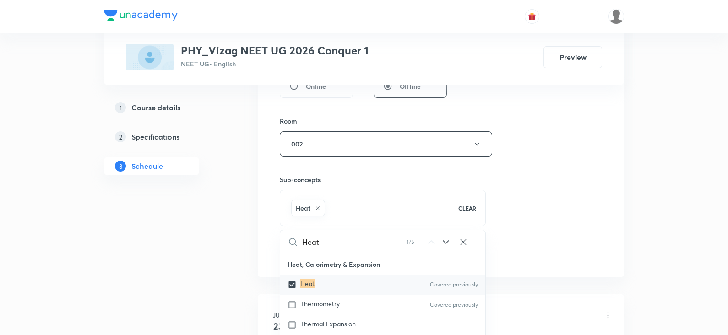
click at [531, 205] on div "Session 54 Live class Session title 4/99 Heat ​ Schedule for Sep 1, 2025, 8:45 …" at bounding box center [441, 42] width 322 height 440
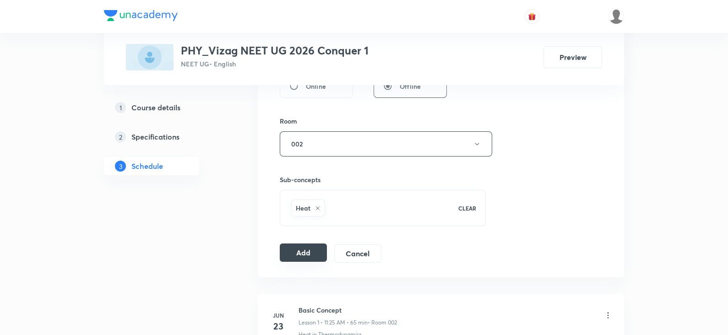
click at [317, 254] on button "Add" at bounding box center [303, 253] width 47 height 18
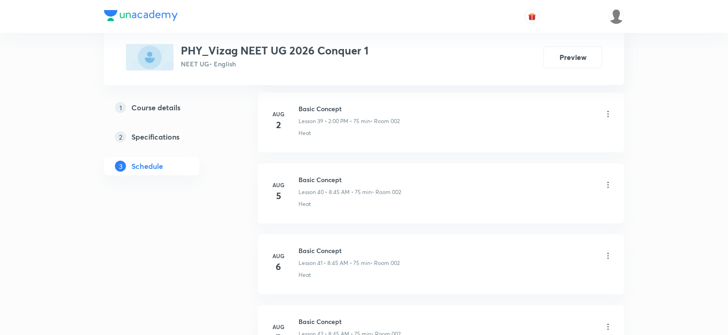
scroll to position [3594, 0]
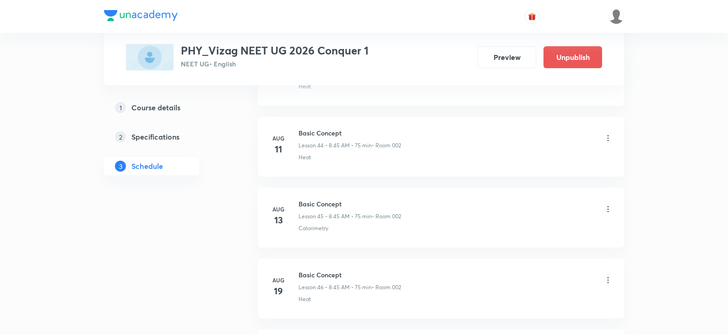
scroll to position [4222, 0]
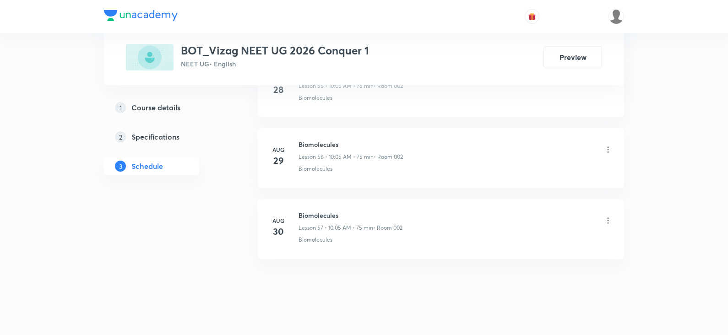
click at [314, 211] on h6 "Biomolecules" at bounding box center [351, 216] width 104 height 10
copy h6 "Biomolecules"
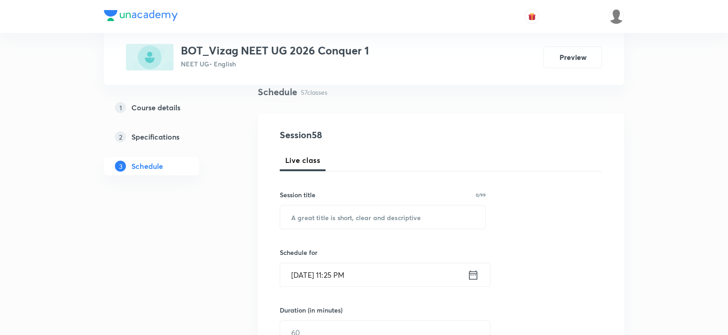
scroll to position [64, 0]
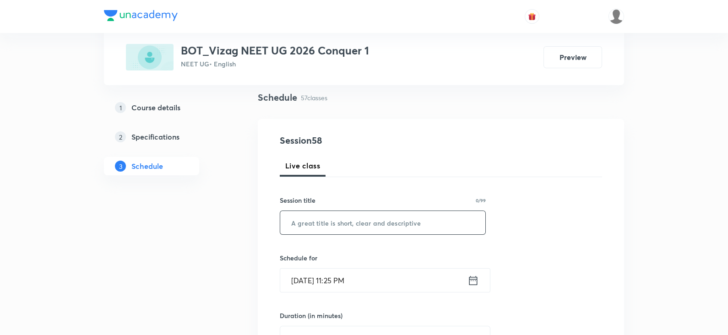
paste input "Biomolecules"
click at [312, 220] on input "text" at bounding box center [382, 222] width 205 height 23
type input "Biomolecules"
click at [473, 272] on div "[DATE] 11:25 PM ​" at bounding box center [385, 280] width 211 height 24
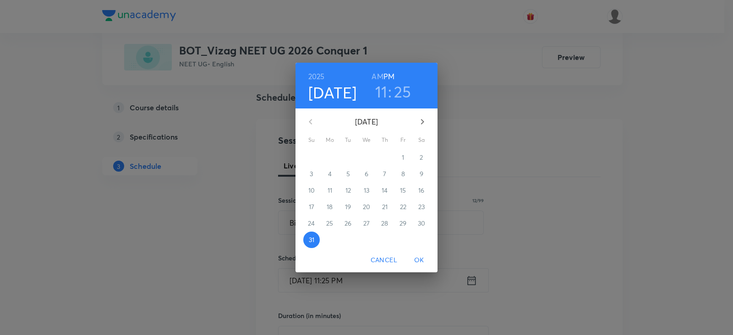
click at [424, 119] on icon "button" at bounding box center [422, 121] width 11 height 11
click at [329, 157] on p "1" at bounding box center [329, 157] width 2 height 9
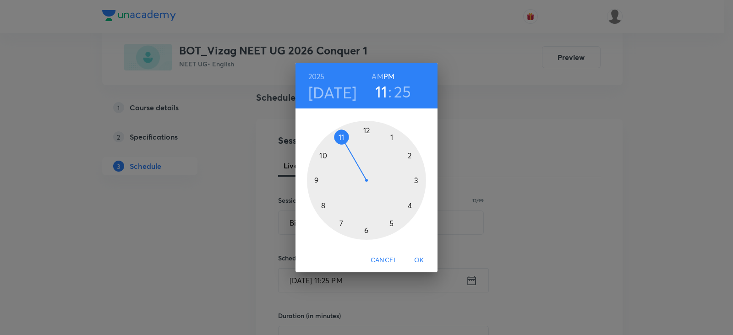
click at [378, 74] on h6 "AM" at bounding box center [376, 76] width 11 height 13
click at [321, 157] on div at bounding box center [366, 180] width 119 height 119
click at [391, 139] on div at bounding box center [366, 180] width 119 height 119
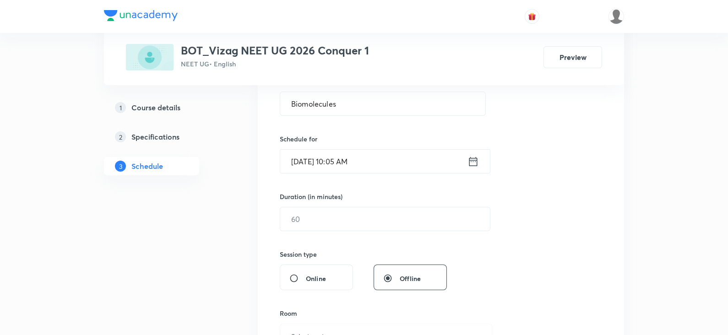
scroll to position [188, 0]
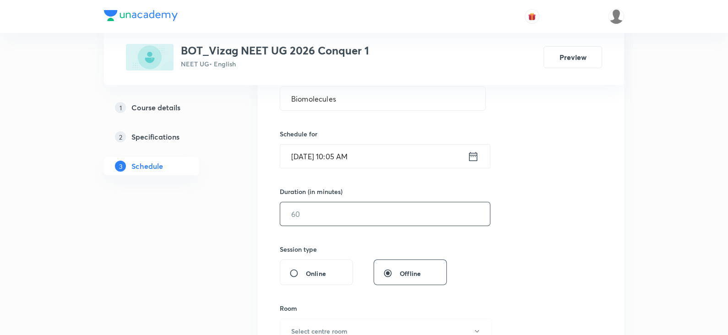
click at [335, 209] on input "text" at bounding box center [385, 213] width 210 height 23
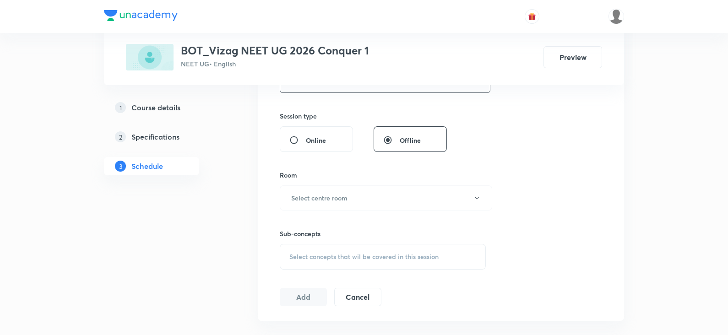
scroll to position [324, 0]
type input "75"
click at [333, 197] on h6 "Select centre room" at bounding box center [319, 196] width 56 height 10
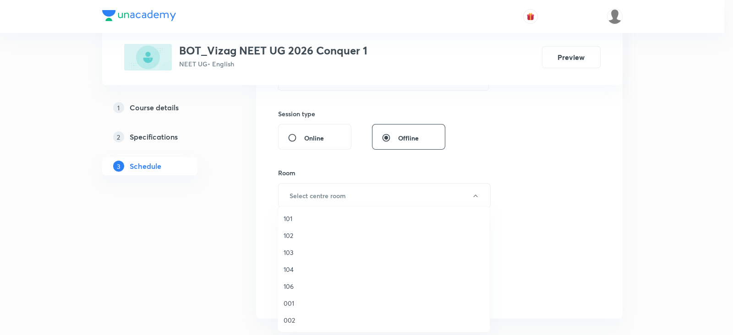
click at [298, 321] on span "002" at bounding box center [383, 320] width 201 height 10
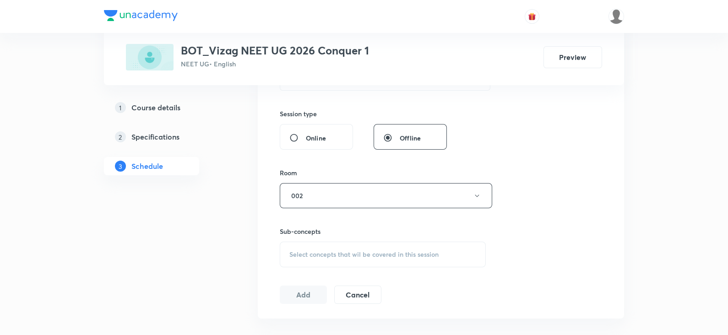
click at [351, 248] on div "Select concepts that wil be covered in this session" at bounding box center [383, 255] width 206 height 26
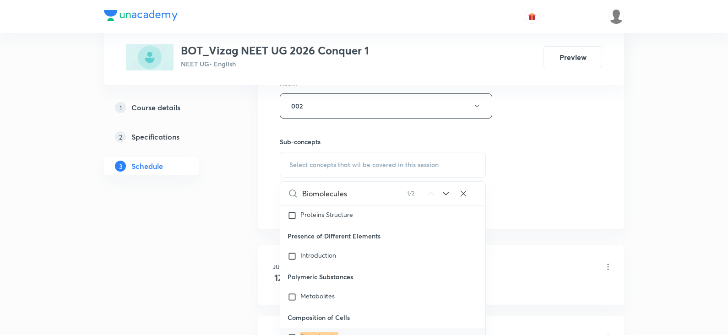
scroll to position [37323, 0]
type input "Biomolecules"
click at [350, 327] on div "Biomolecules Covered previously" at bounding box center [382, 337] width 205 height 20
checkbox input "true"
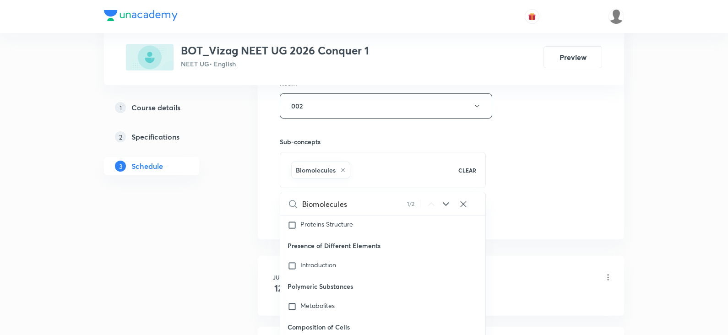
click at [575, 154] on div "Session 58 Live class Session title 12/99 Biomolecules ​ Schedule for Sep 1, 20…" at bounding box center [441, 4] width 322 height 440
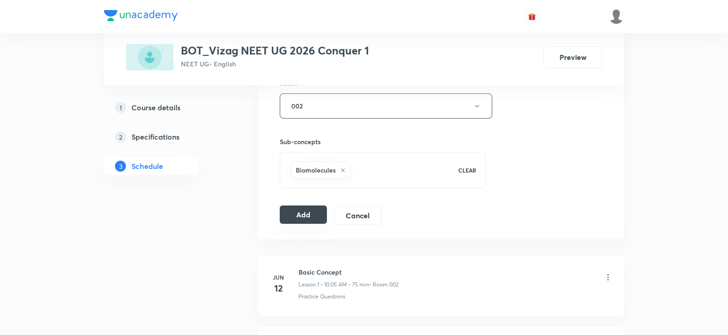
click at [318, 219] on button "Add" at bounding box center [303, 215] width 47 height 18
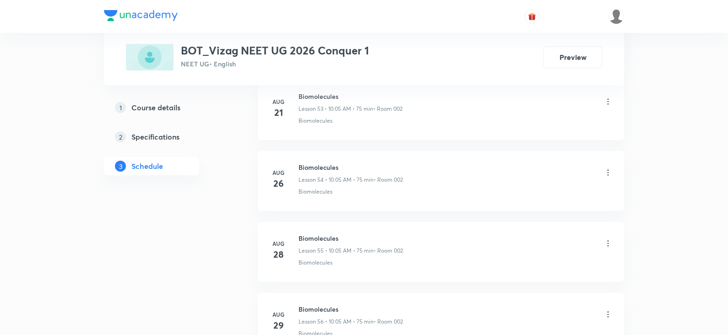
scroll to position [4444, 0]
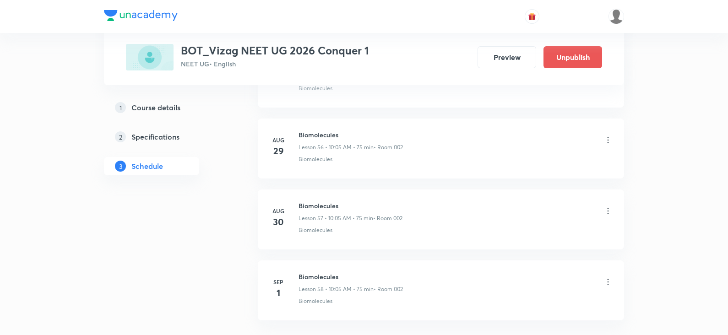
scroll to position [4505, 0]
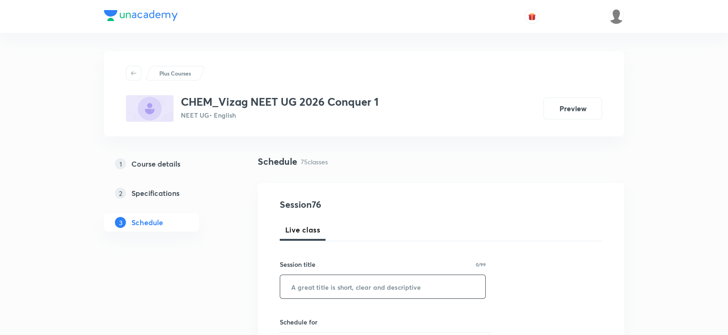
click at [323, 276] on input "text" at bounding box center [382, 286] width 205 height 23
paste input ""Thermodynamics""
click at [339, 293] on input "Thermodynamics" at bounding box center [382, 286] width 205 height 23
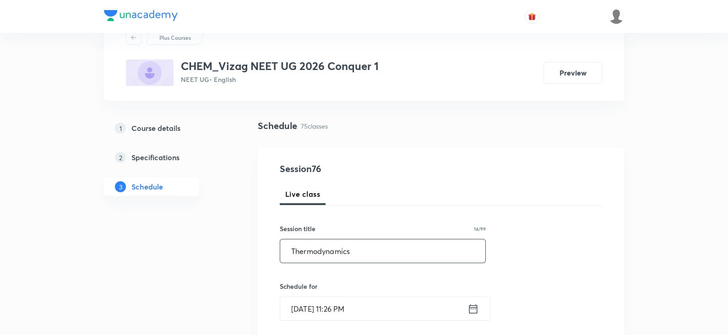
scroll to position [179, 0]
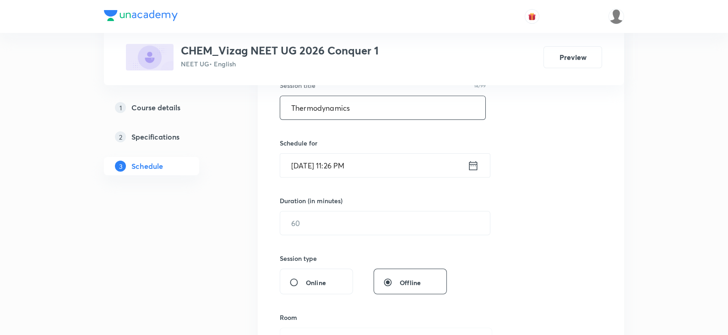
type input "Thermodynamics"
click at [476, 160] on icon at bounding box center [473, 165] width 11 height 13
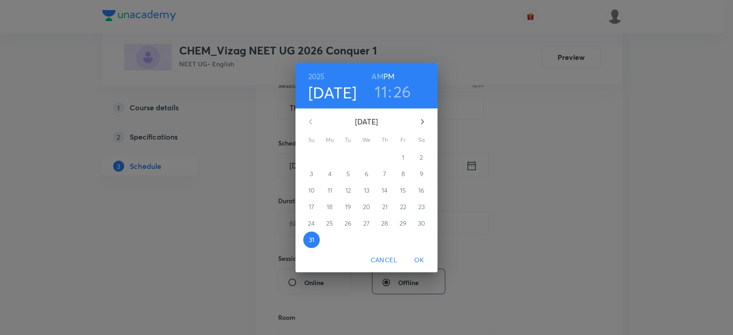
click at [424, 120] on icon "button" at bounding box center [422, 121] width 11 height 11
click at [330, 157] on p "1" at bounding box center [329, 157] width 2 height 9
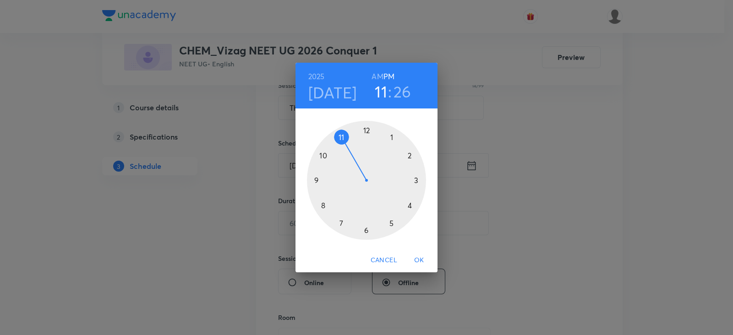
click at [375, 74] on h6 "AM" at bounding box center [376, 76] width 11 height 13
click at [343, 135] on div at bounding box center [366, 180] width 119 height 119
click at [391, 221] on div at bounding box center [366, 180] width 119 height 119
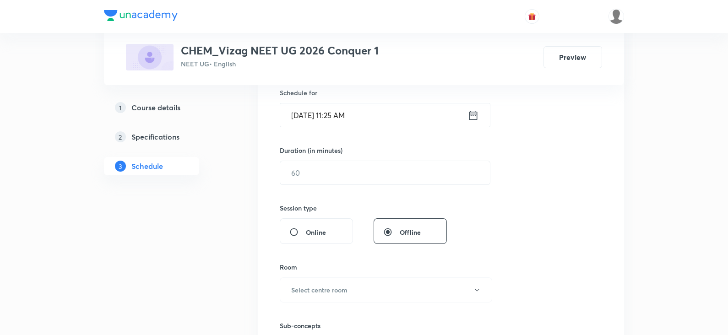
scroll to position [240, 0]
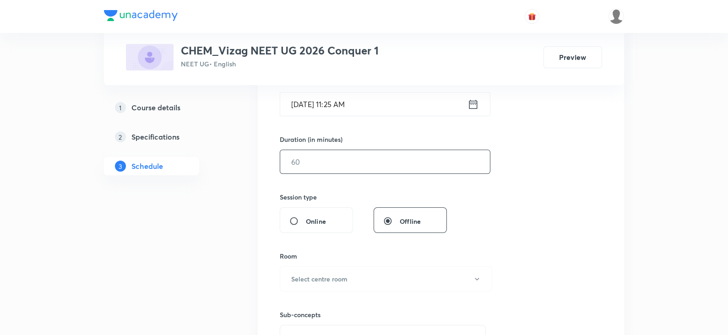
click at [360, 163] on input "text" at bounding box center [385, 161] width 210 height 23
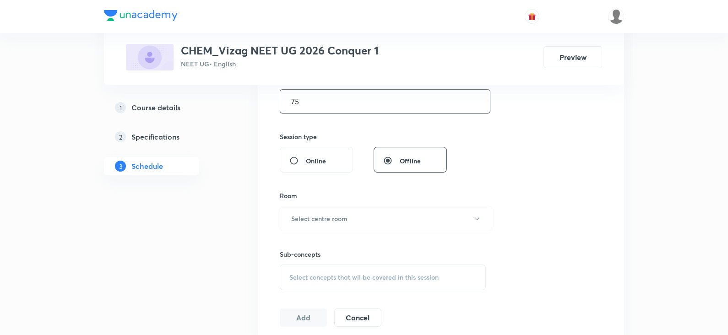
scroll to position [307, 0]
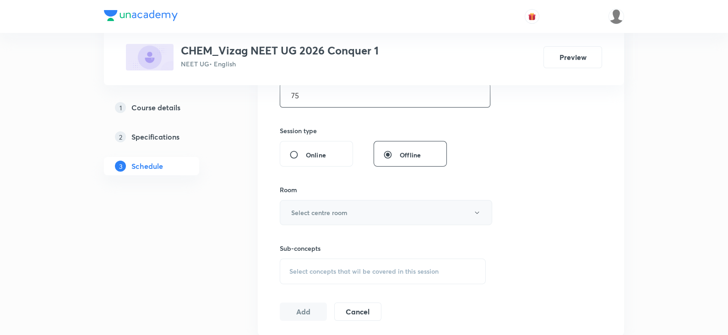
type input "75"
click at [337, 208] on h6 "Select centre room" at bounding box center [319, 213] width 56 height 10
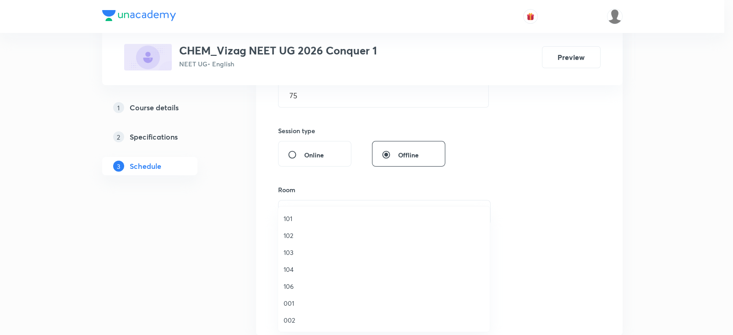
click at [288, 316] on span "002" at bounding box center [383, 320] width 201 height 10
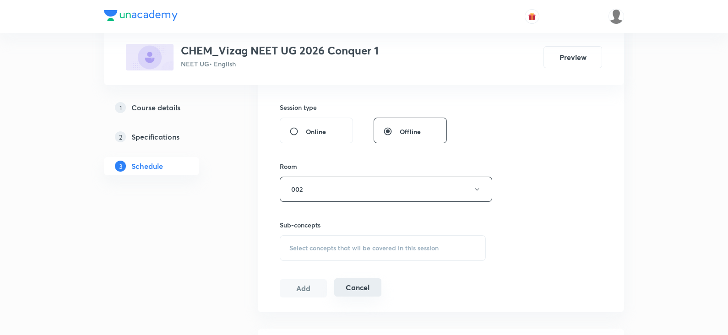
scroll to position [324, 0]
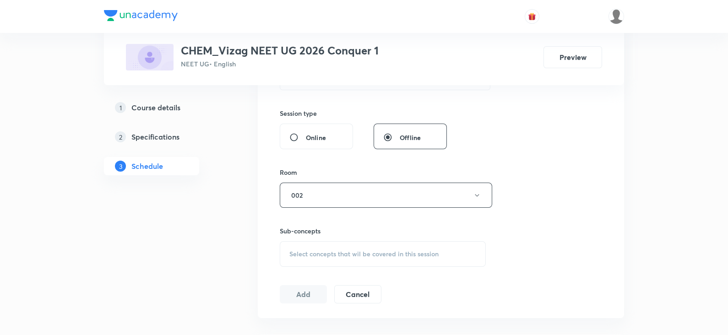
click at [339, 246] on div "Select concepts that wil be covered in this session" at bounding box center [383, 254] width 206 height 26
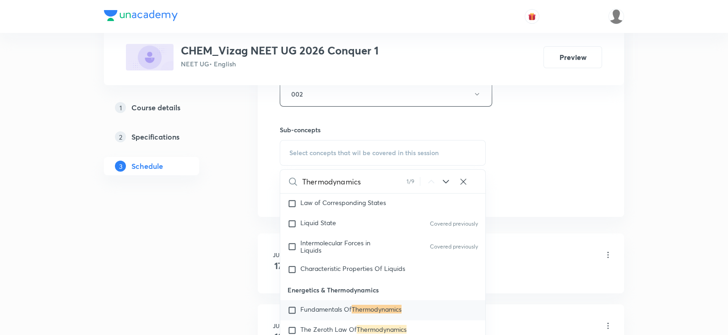
scroll to position [2031, 0]
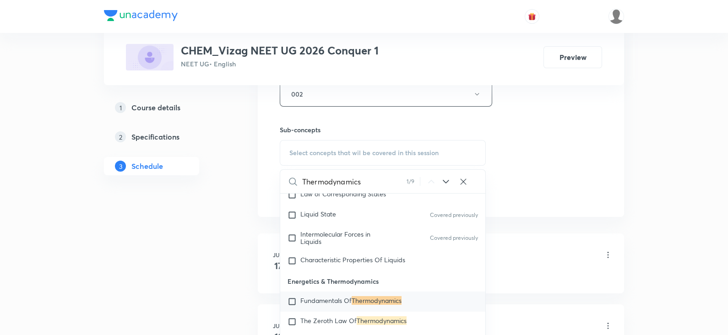
type input "Thermodynamics"
click at [336, 305] on span "Fundamentals Of" at bounding box center [325, 300] width 51 height 9
checkbox input "true"
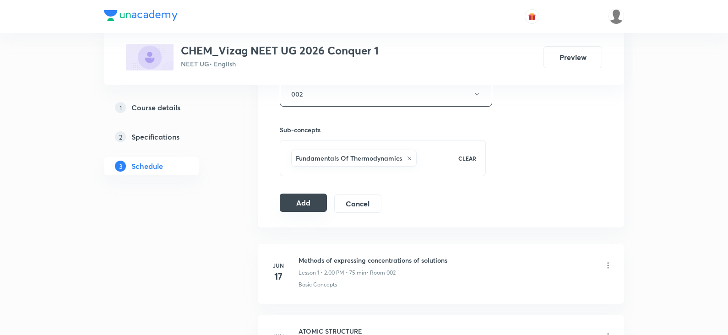
click at [307, 199] on button "Add" at bounding box center [303, 203] width 47 height 18
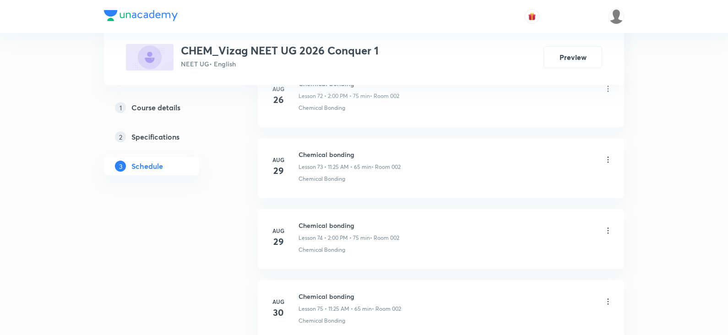
scroll to position [5719, 0]
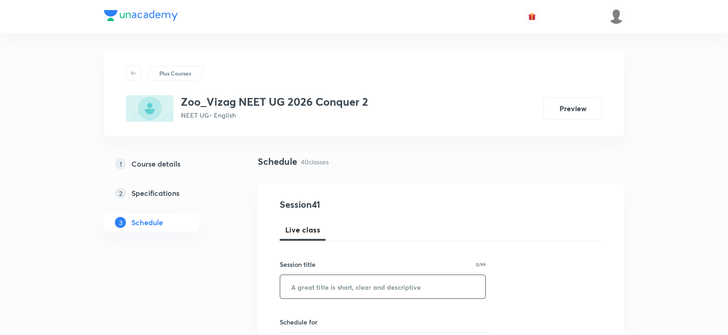
click at [327, 282] on input "text" at bounding box center [382, 286] width 205 height 23
paste input "breathing and exchange of gases"
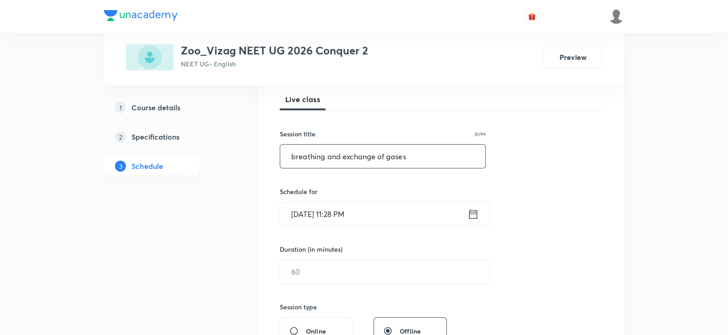
scroll to position [149, 0]
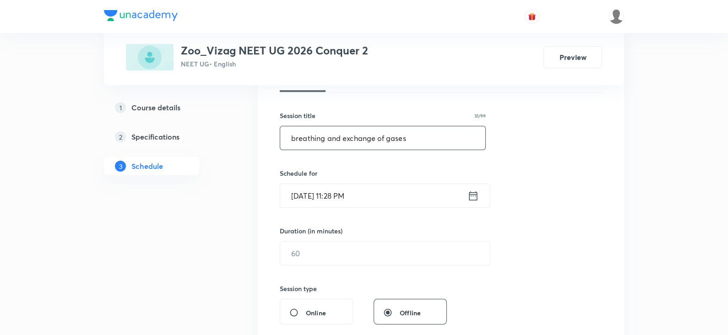
type input "breathing and exchange of gases"
click at [478, 194] on icon at bounding box center [473, 196] width 11 height 13
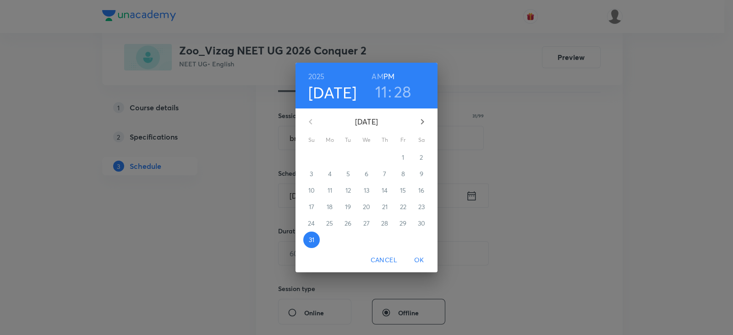
click at [422, 117] on icon "button" at bounding box center [422, 121] width 11 height 11
click at [329, 156] on p "1" at bounding box center [329, 157] width 2 height 9
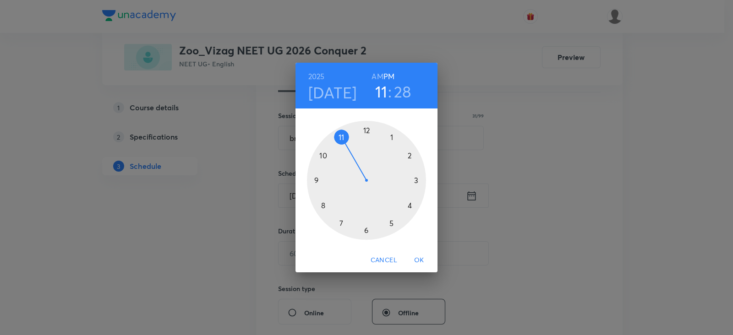
click at [377, 73] on h6 "AM" at bounding box center [376, 76] width 11 height 13
click at [322, 204] on div at bounding box center [366, 180] width 119 height 119
click at [318, 179] on div at bounding box center [366, 180] width 119 height 119
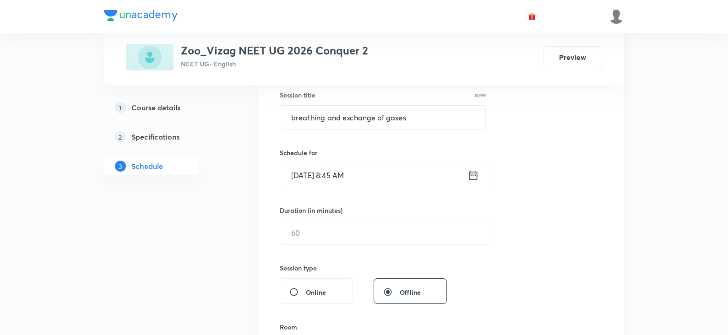
scroll to position [272, 0]
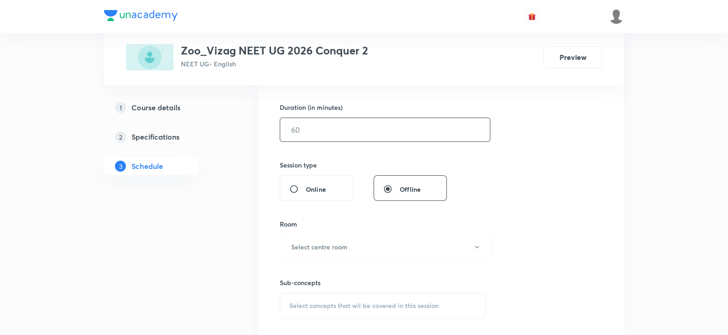
click at [326, 121] on input "text" at bounding box center [385, 129] width 210 height 23
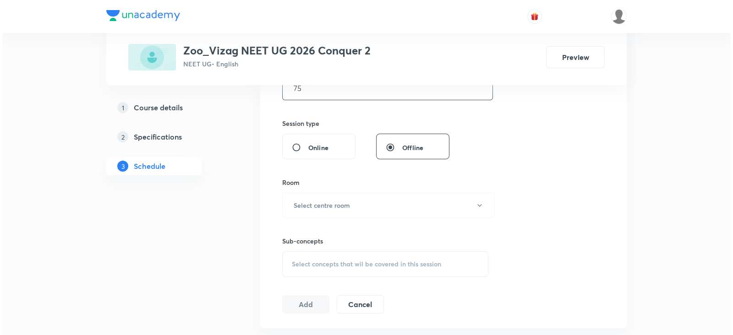
scroll to position [315, 0]
type input "75"
click at [316, 200] on h6 "Select centre room" at bounding box center [319, 205] width 56 height 10
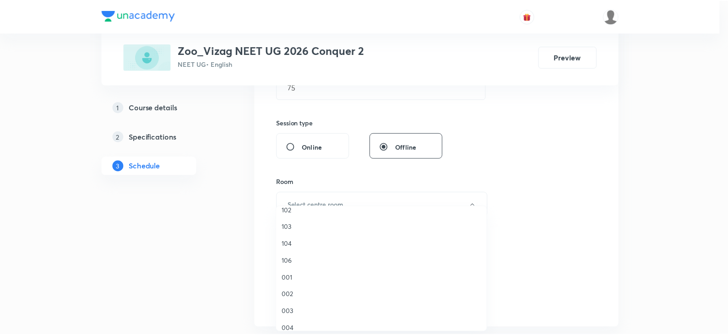
scroll to position [34, 0]
click at [295, 299] on span "003" at bounding box center [383, 303] width 201 height 10
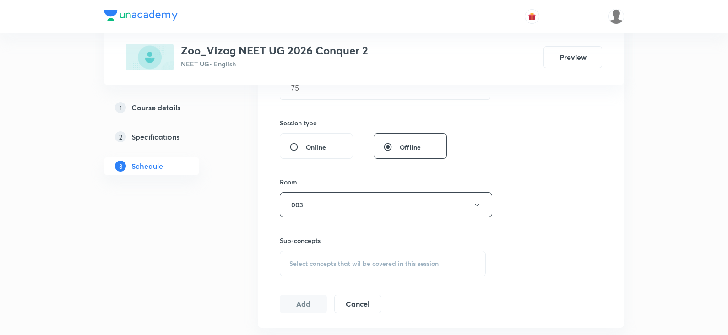
click at [321, 265] on span "Select concepts that wil be covered in this session" at bounding box center [363, 263] width 149 height 7
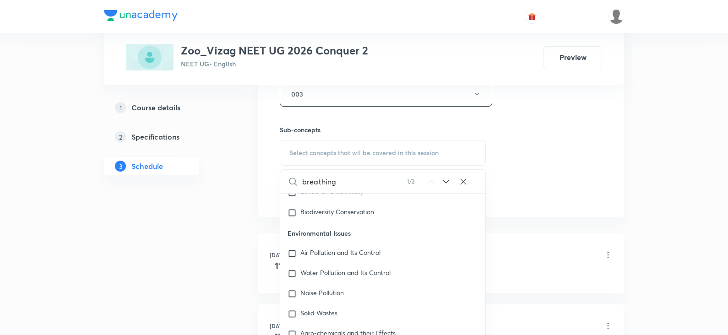
scroll to position [4448, 0]
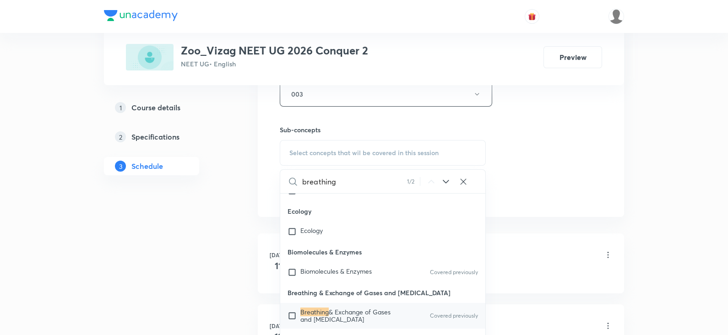
type input "breathing"
click at [348, 308] on span "& Exchange of Gases and [MEDICAL_DATA]" at bounding box center [345, 316] width 90 height 16
checkbox input "true"
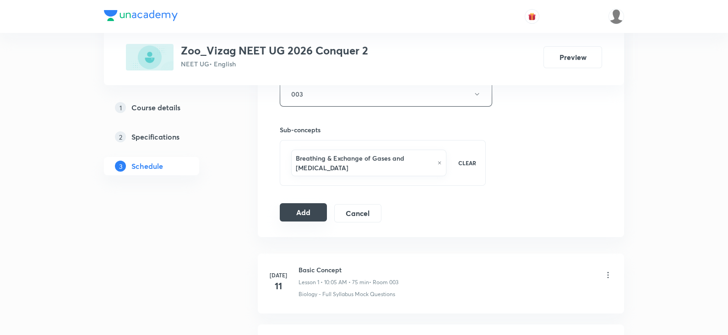
click at [310, 209] on button "Add" at bounding box center [303, 212] width 47 height 18
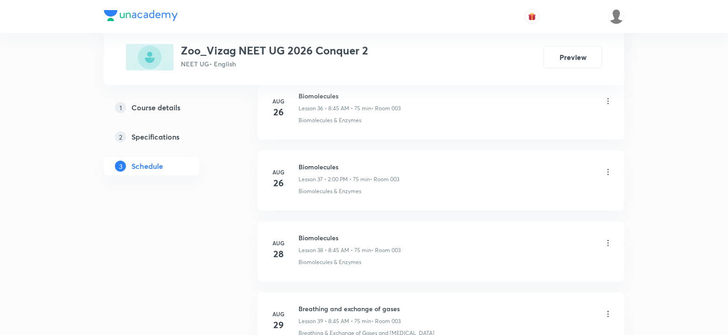
scroll to position [3250, 0]
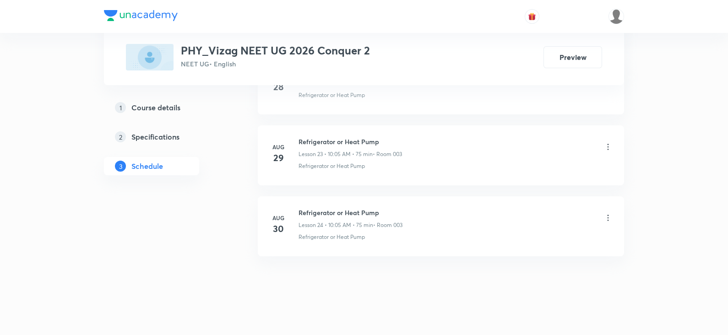
scroll to position [2097, 0]
click at [343, 206] on h6 "Refrigerator or Heat Pump" at bounding box center [351, 211] width 104 height 10
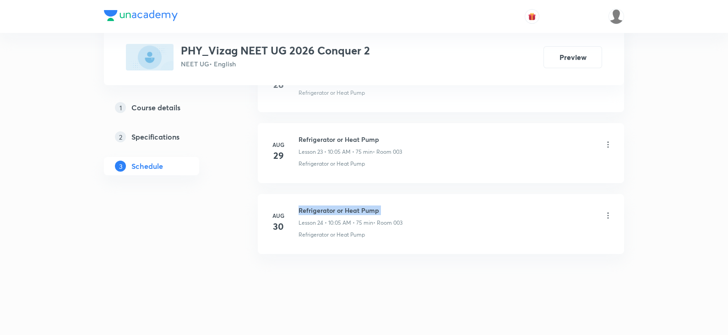
copy h6 "Refrigerator or Heat Pump"
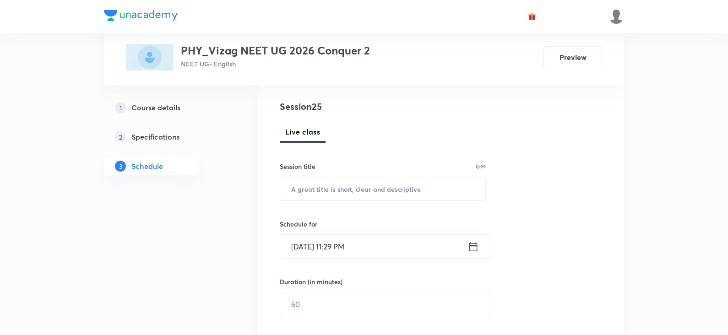
scroll to position [0, 0]
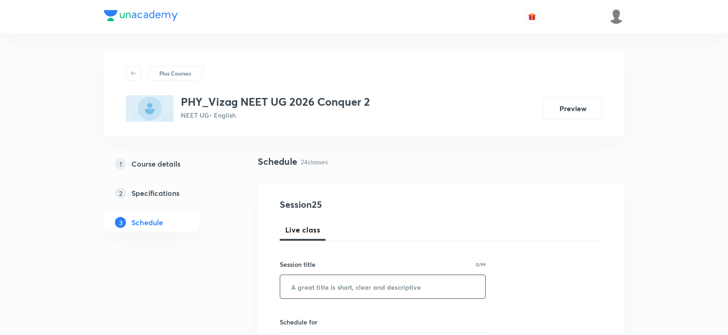
paste input "Refrigerator or Heat Pump"
click at [344, 285] on input "text" at bounding box center [382, 286] width 205 height 23
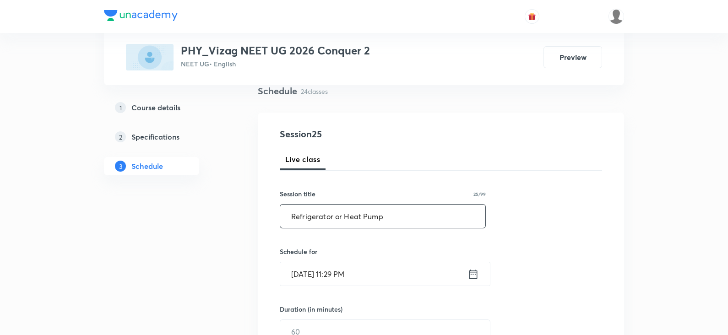
scroll to position [72, 0]
type input "Refrigerator or Heat Pump"
click at [474, 267] on icon at bounding box center [473, 272] width 11 height 13
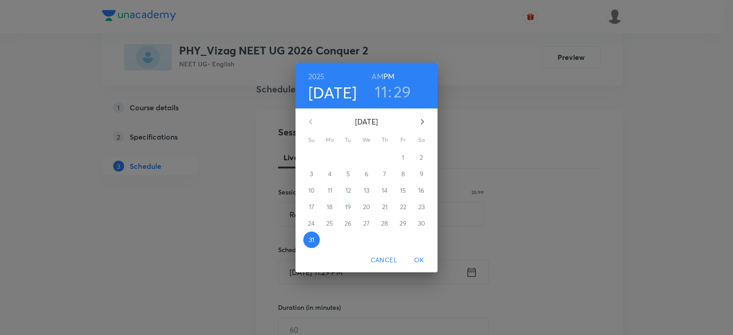
click at [421, 123] on icon "button" at bounding box center [422, 121] width 11 height 11
click at [326, 156] on span "1" at bounding box center [329, 157] width 16 height 9
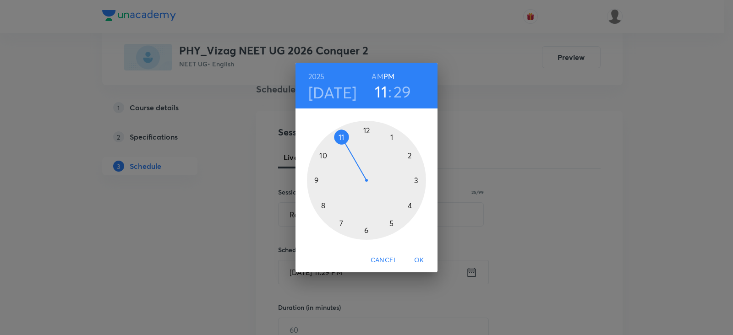
click at [375, 75] on h6 "AM" at bounding box center [376, 76] width 11 height 13
click at [325, 154] on div at bounding box center [366, 180] width 119 height 119
click at [394, 135] on div at bounding box center [366, 180] width 119 height 119
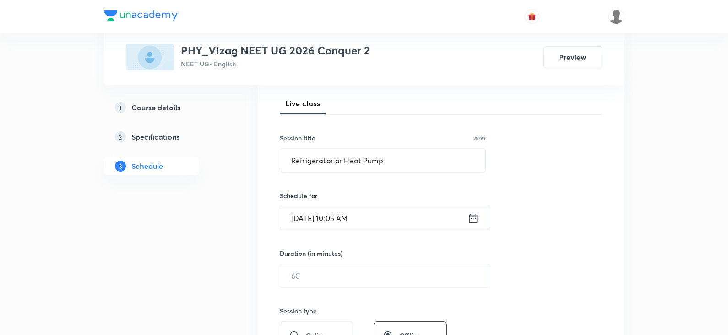
scroll to position [135, 0]
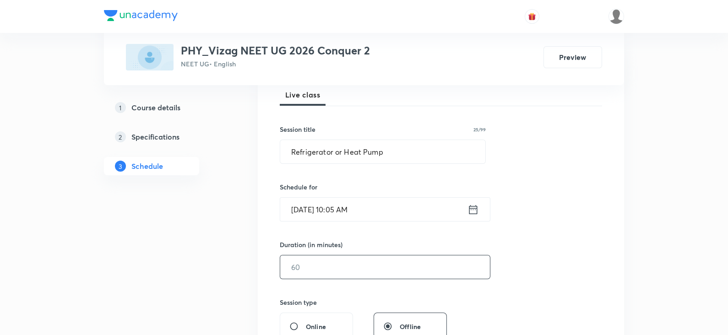
click at [341, 262] on input "text" at bounding box center [385, 267] width 210 height 23
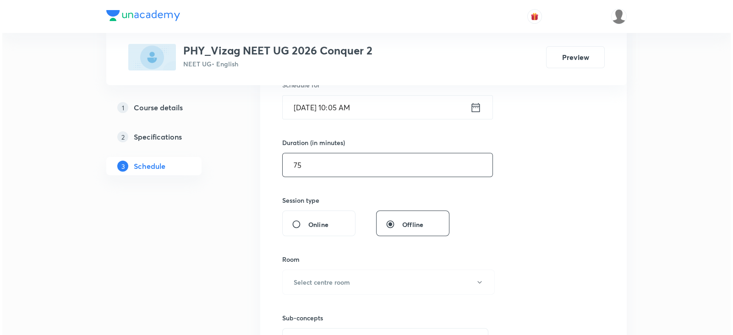
scroll to position [238, 0]
type input "75"
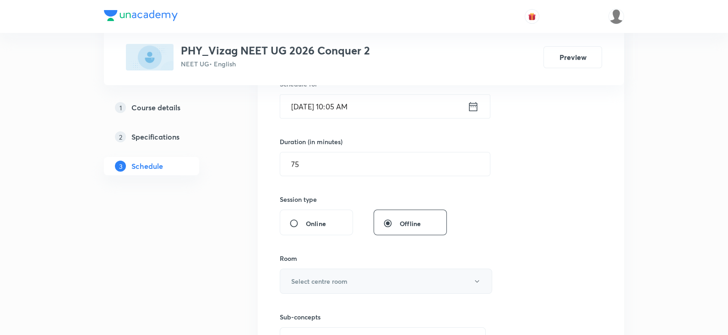
click at [332, 279] on h6 "Select centre room" at bounding box center [319, 282] width 56 height 10
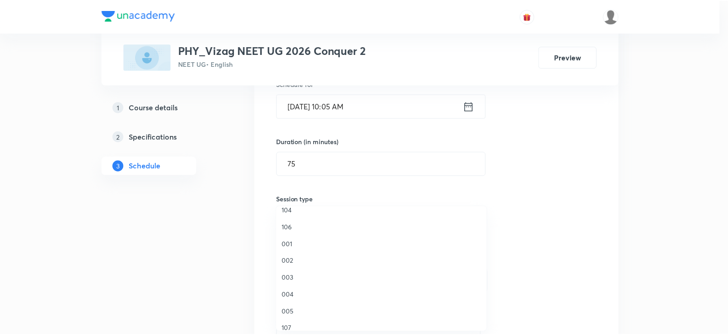
scroll to position [87, 0]
click at [304, 246] on span "003" at bounding box center [383, 250] width 201 height 10
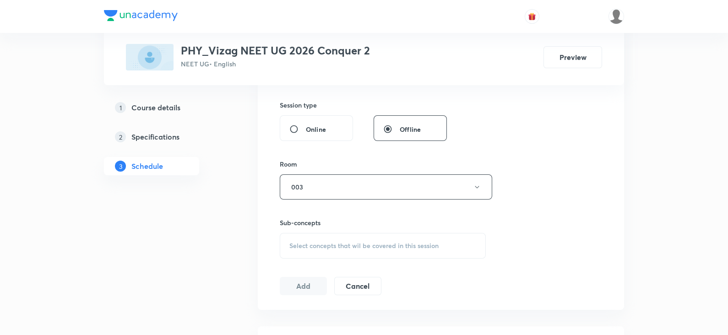
scroll to position [333, 0]
click at [309, 250] on div "Select concepts that wil be covered in this session" at bounding box center [383, 246] width 206 height 26
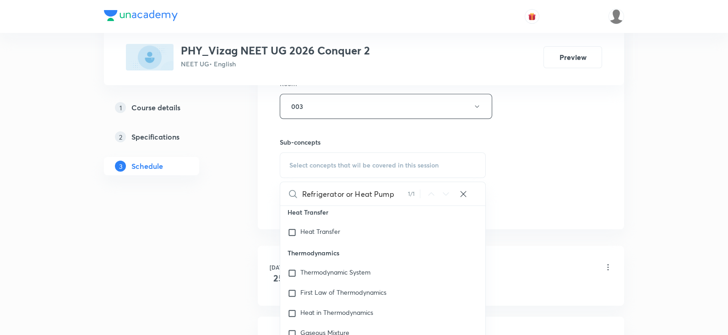
scroll to position [256, 0]
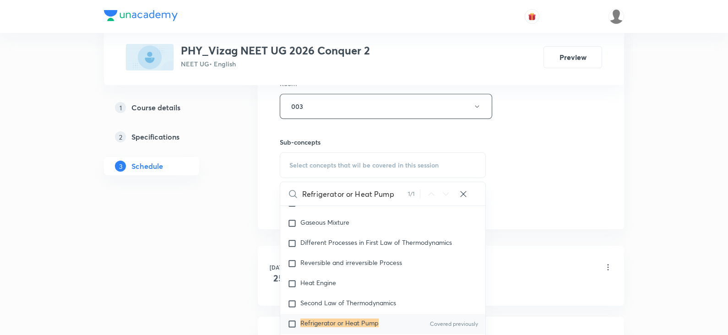
type input "Refrigerator or Heat Pump"
click at [342, 319] on mark "Refrigerator or Heat Pump" at bounding box center [339, 323] width 78 height 9
checkbox input "true"
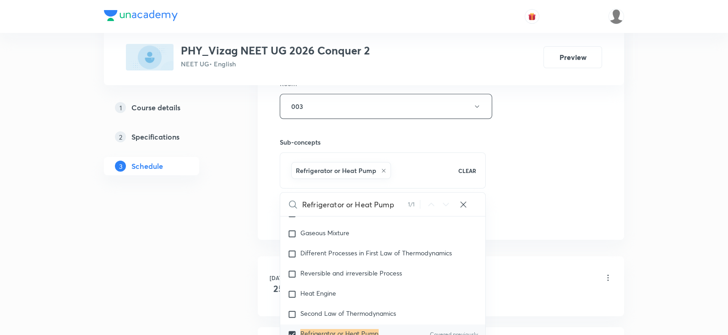
click at [568, 146] on div "Session 25 Live class Session title 25/99 Refrigerator or Heat Pump ​ Schedule …" at bounding box center [441, 5] width 322 height 440
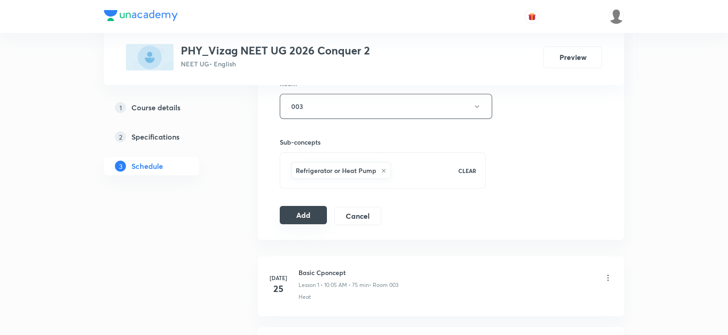
click at [308, 207] on button "Add" at bounding box center [303, 215] width 47 height 18
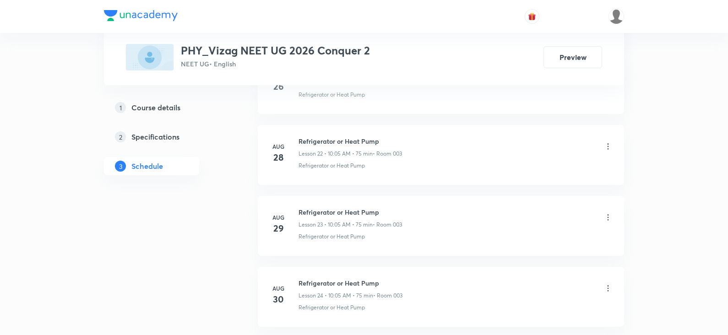
scroll to position [2108, 0]
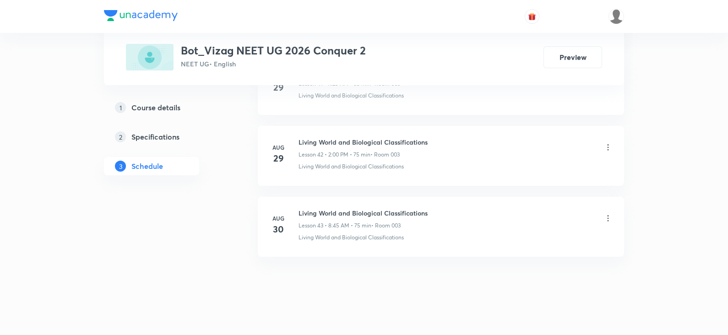
click at [356, 208] on h6 "Living World and Biological Classifications" at bounding box center [363, 213] width 129 height 10
copy h6 "Living World and Biological Classifications"
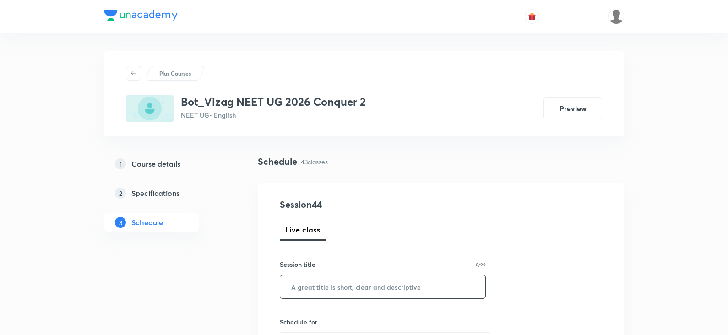
paste input "Living World and Biological Classifications"
click at [351, 281] on input "text" at bounding box center [382, 286] width 205 height 23
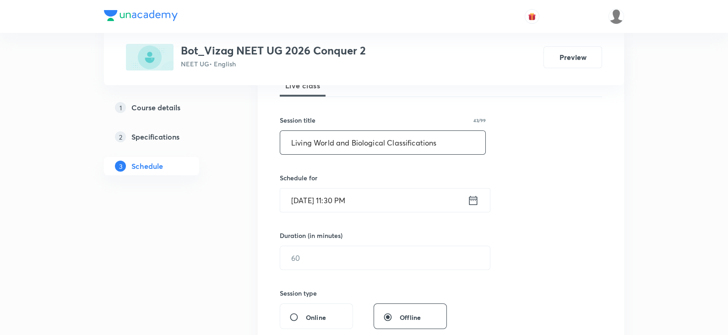
scroll to position [147, 0]
type input "Living World and Biological Classifications"
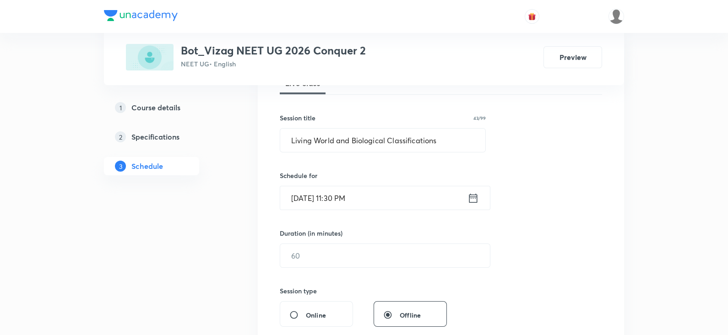
click at [474, 198] on icon at bounding box center [473, 198] width 11 height 13
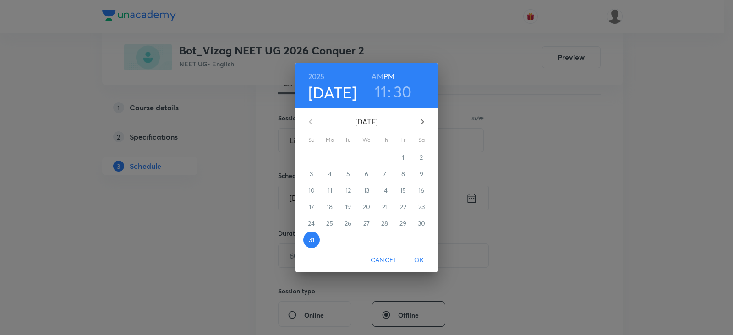
click at [421, 120] on icon "button" at bounding box center [422, 121] width 11 height 11
click at [331, 154] on span "1" at bounding box center [329, 157] width 16 height 9
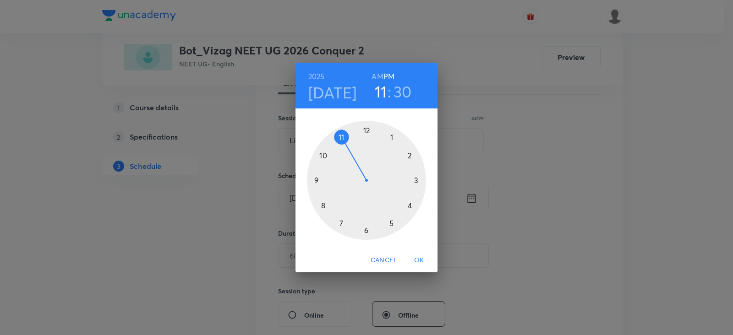
click at [376, 73] on h6 "AM" at bounding box center [376, 76] width 11 height 13
click at [340, 137] on div at bounding box center [366, 180] width 119 height 119
click at [392, 223] on div at bounding box center [366, 180] width 119 height 119
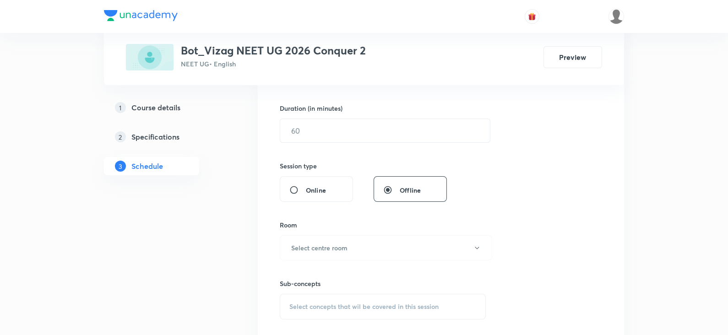
scroll to position [284, 0]
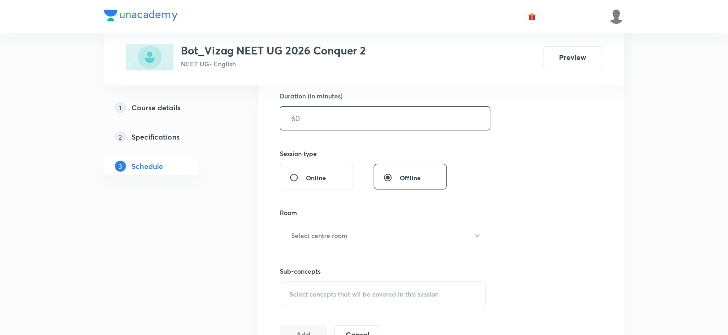
click at [329, 121] on input "text" at bounding box center [385, 118] width 210 height 23
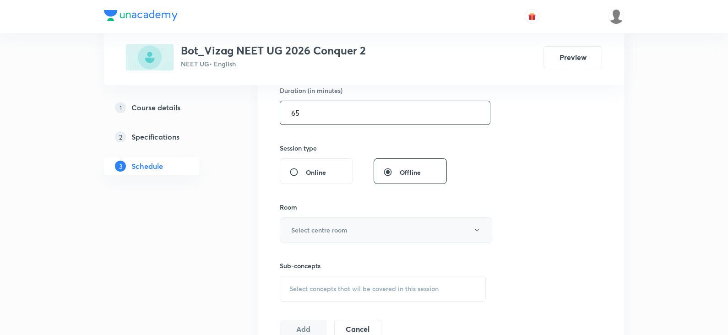
type input "65"
click at [319, 230] on h6 "Select centre room" at bounding box center [319, 230] width 56 height 10
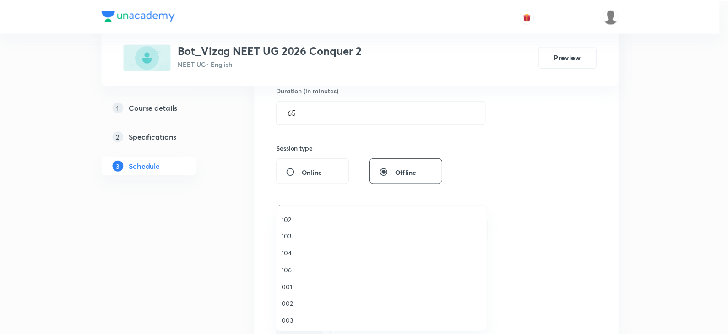
scroll to position [17, 0]
click at [292, 315] on span "003" at bounding box center [383, 320] width 201 height 10
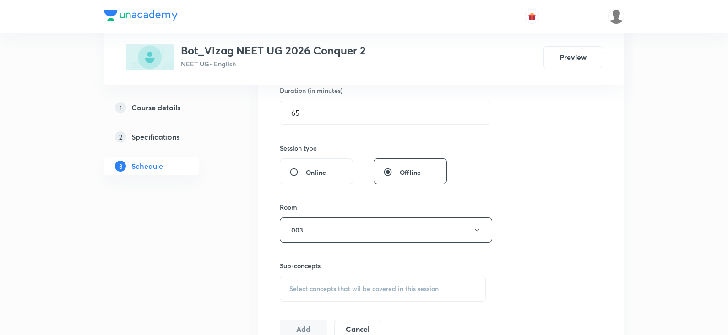
click at [333, 291] on span "Select concepts that wil be covered in this session" at bounding box center [363, 288] width 149 height 7
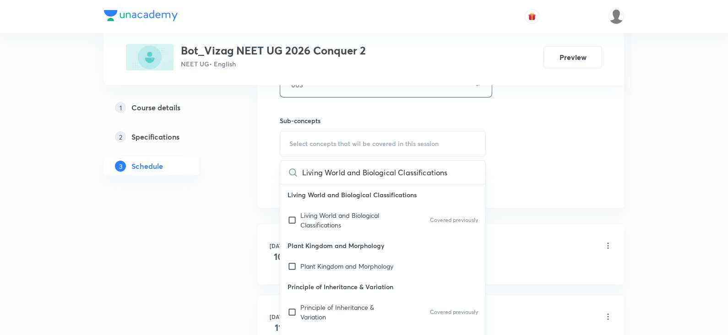
scroll to position [0, 40]
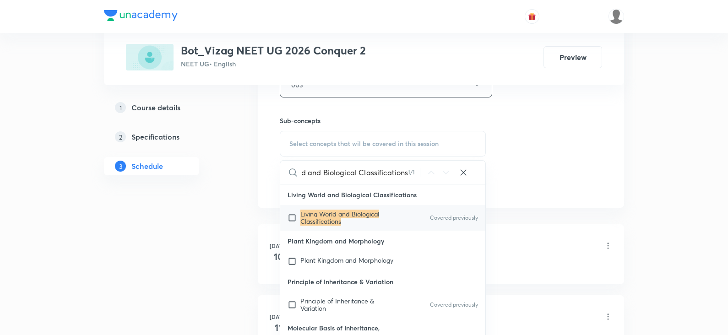
type input "Living World and Biological Classifications"
click at [357, 218] on p "Living World and Biological Classifications" at bounding box center [346, 218] width 92 height 15
checkbox input "true"
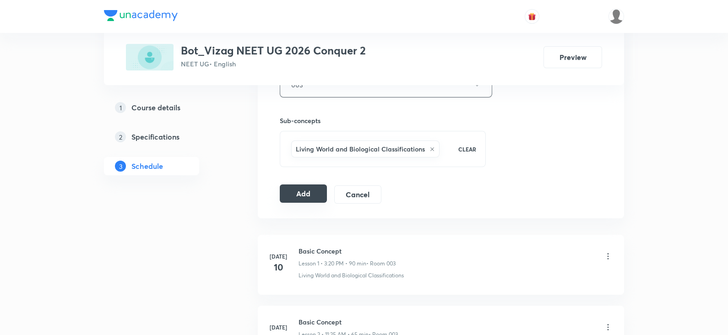
click at [317, 191] on button "Add" at bounding box center [303, 194] width 47 height 18
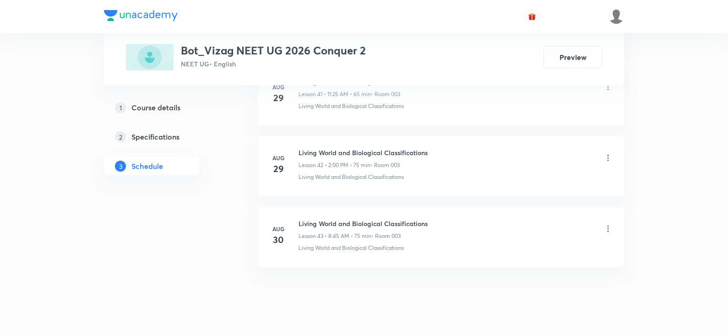
scroll to position [3452, 0]
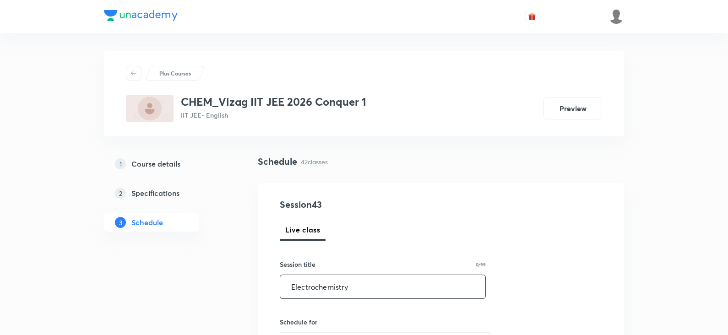
click at [344, 287] on input "Electrochemistry" at bounding box center [382, 286] width 205 height 23
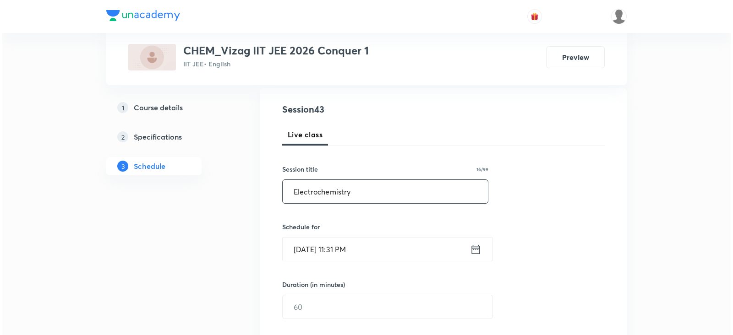
scroll to position [130, 0]
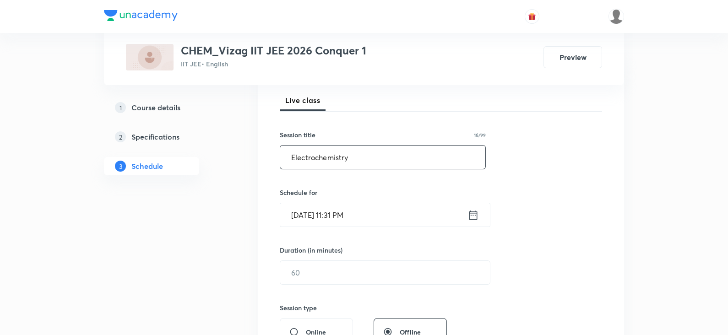
type input "Electrochemistry"
click at [473, 212] on icon at bounding box center [473, 215] width 11 height 13
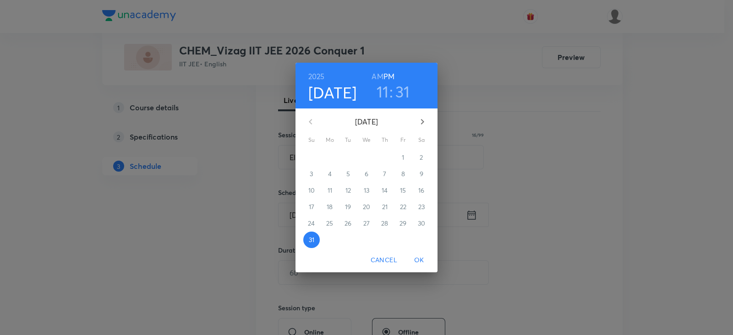
click at [419, 120] on icon "button" at bounding box center [422, 121] width 11 height 11
click at [330, 158] on p "1" at bounding box center [329, 157] width 2 height 9
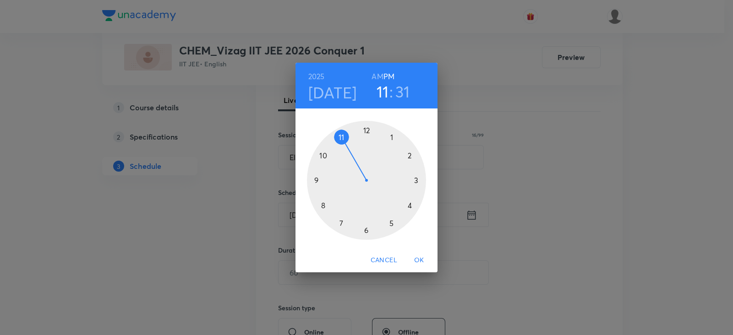
click at [381, 76] on h6 "AM" at bounding box center [376, 76] width 11 height 13
click at [323, 205] on div at bounding box center [366, 180] width 119 height 119
click at [317, 181] on div at bounding box center [366, 180] width 119 height 119
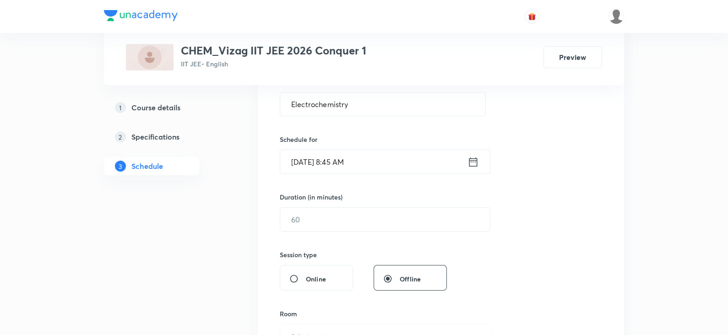
scroll to position [200, 0]
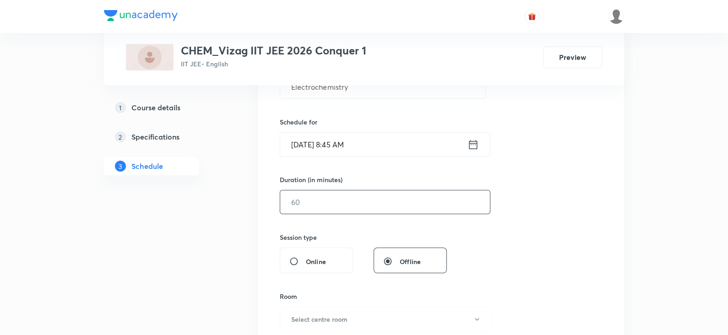
click at [314, 202] on input "text" at bounding box center [385, 201] width 210 height 23
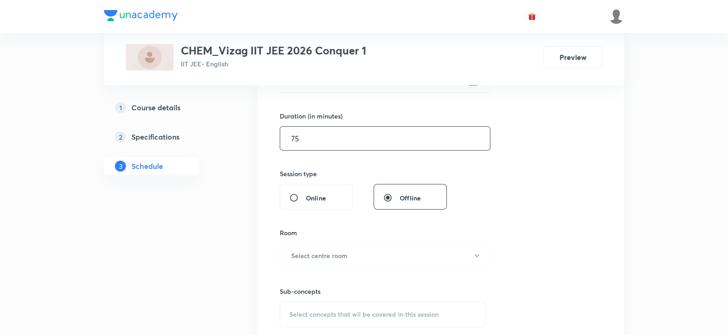
scroll to position [286, 0]
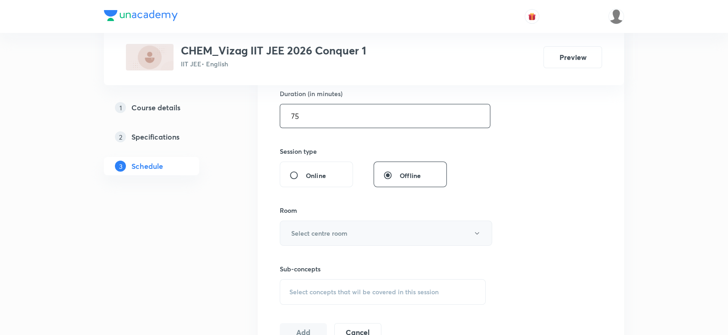
type input "75"
click at [309, 225] on button "Select centre room" at bounding box center [386, 233] width 212 height 25
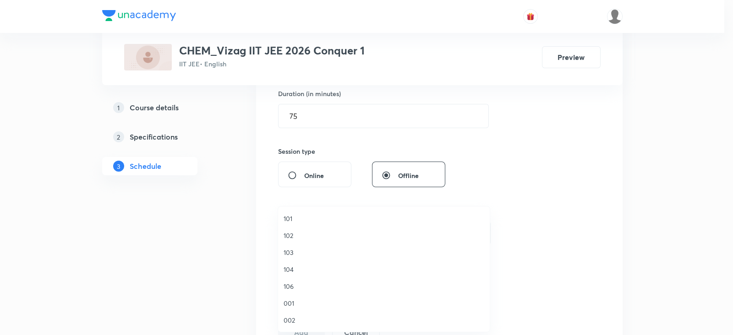
click at [302, 223] on span "101" at bounding box center [383, 219] width 201 height 10
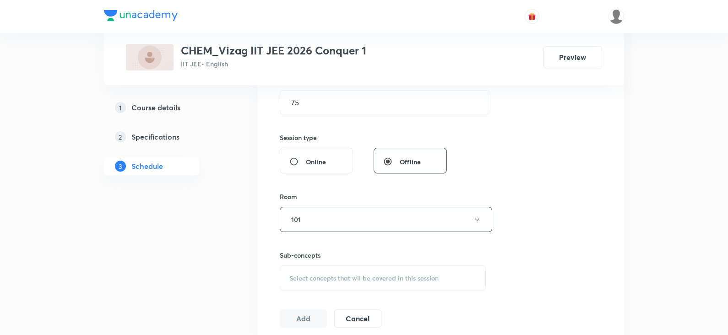
scroll to position [377, 0]
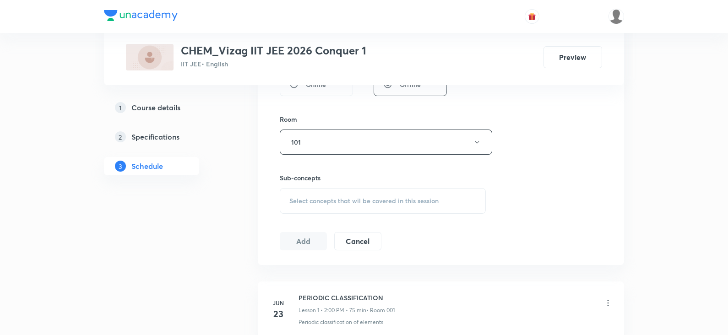
click at [311, 207] on div "Select concepts that wil be covered in this session" at bounding box center [383, 201] width 206 height 26
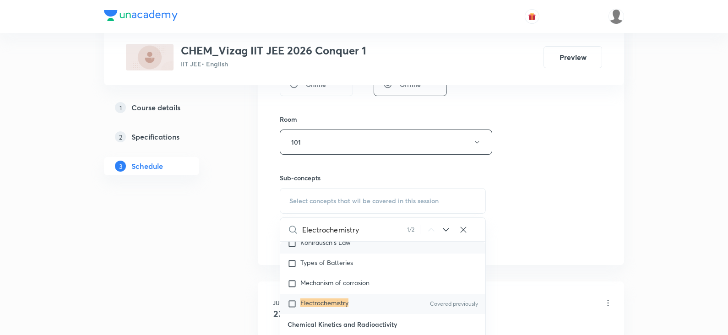
scroll to position [4060, 0]
type input "Electrochemistry"
drag, startPoint x: 359, startPoint y: 294, endPoint x: 359, endPoint y: 311, distance: 17.4
click at [359, 311] on div "Electrochemistry Electrochemical Cells Electrode Potential Thermodynamics Of A …" at bounding box center [382, 71] width 205 height 484
click at [359, 311] on div "Electrochemistry Covered previously" at bounding box center [382, 303] width 205 height 20
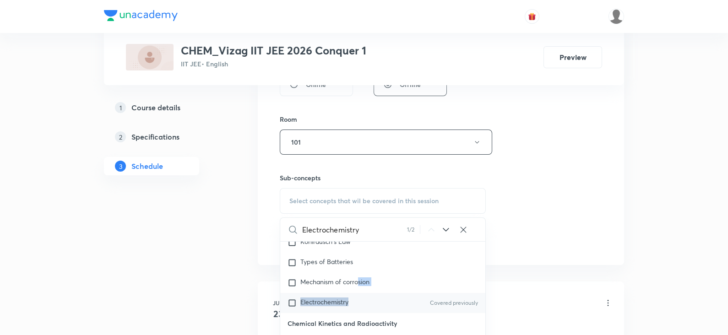
checkbox input "true"
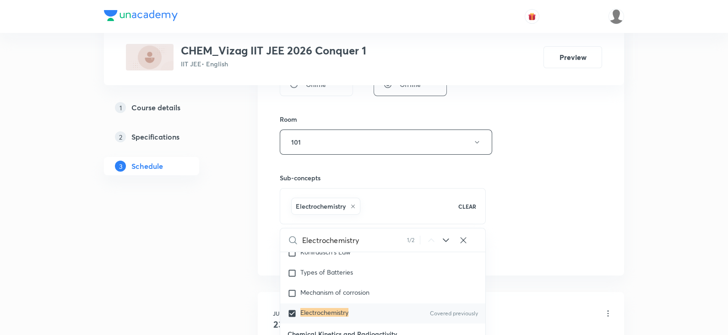
click at [574, 173] on div "Session 43 Live class Session title 16/99 Electrochemistry ​ Schedule for Sep 1…" at bounding box center [441, 41] width 322 height 440
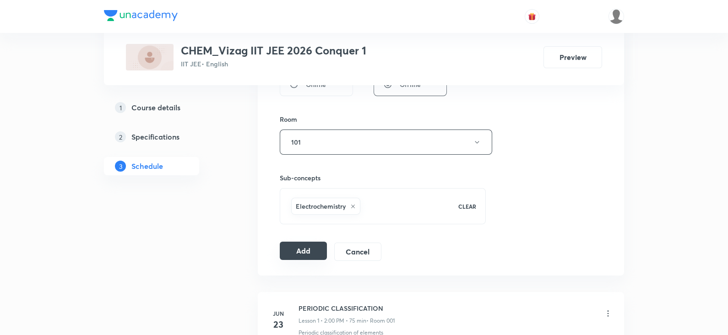
click button "Add"
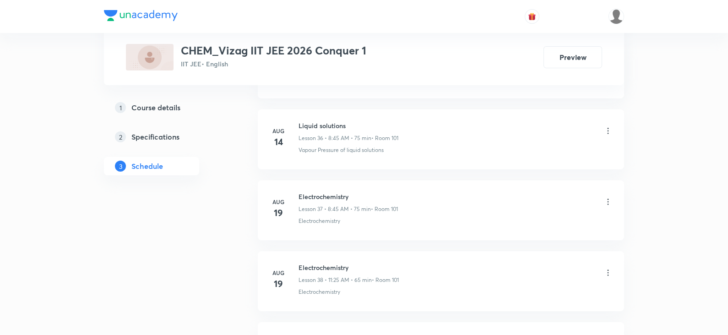
scroll to position [3382, 0]
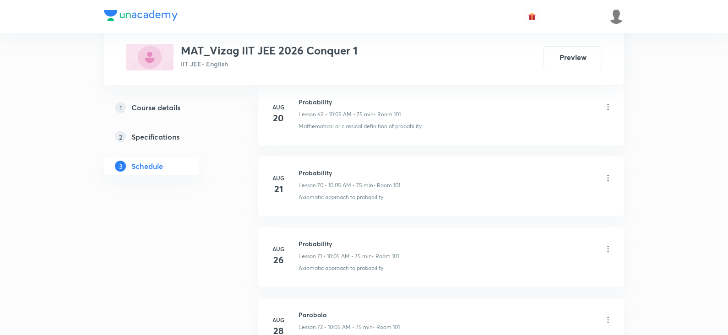
scroll to position [5638, 0]
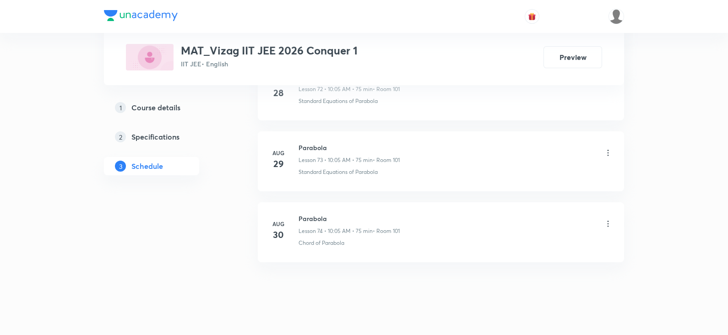
click at [312, 214] on h6 "Parabola" at bounding box center [349, 219] width 101 height 10
copy h6 "Parabola"
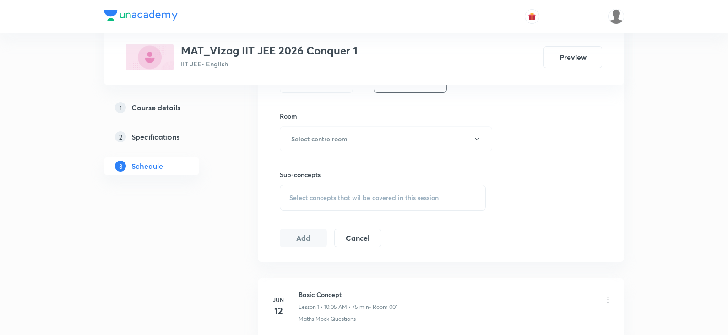
scroll to position [0, 0]
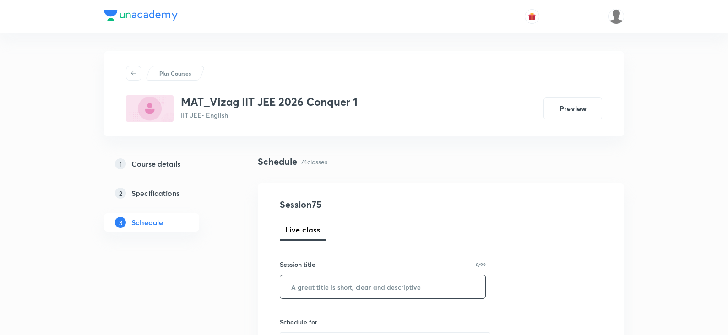
click at [380, 291] on input "text" at bounding box center [382, 286] width 205 height 23
paste input "Parabola"
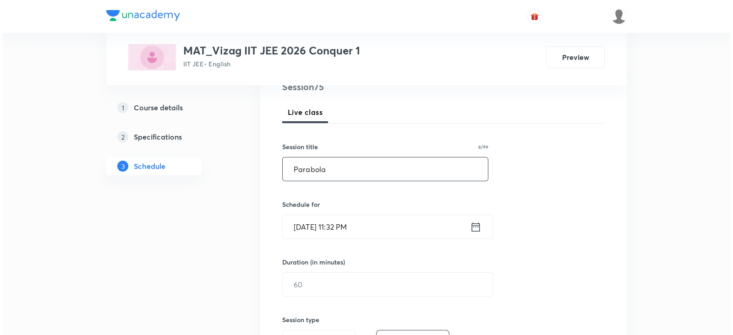
scroll to position [154, 0]
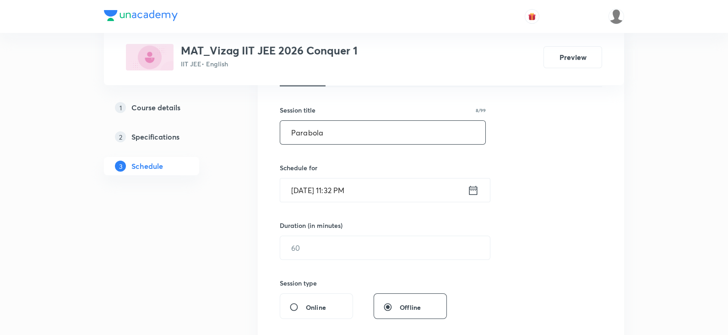
type input "Parabola"
click at [477, 186] on icon at bounding box center [473, 189] width 8 height 9
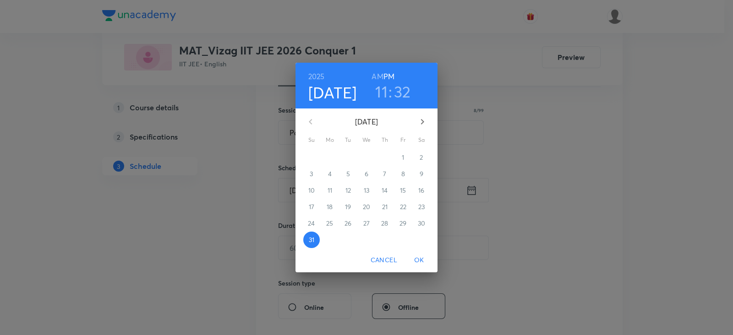
click at [426, 120] on icon "button" at bounding box center [422, 121] width 11 height 11
click at [330, 156] on p "1" at bounding box center [329, 157] width 2 height 9
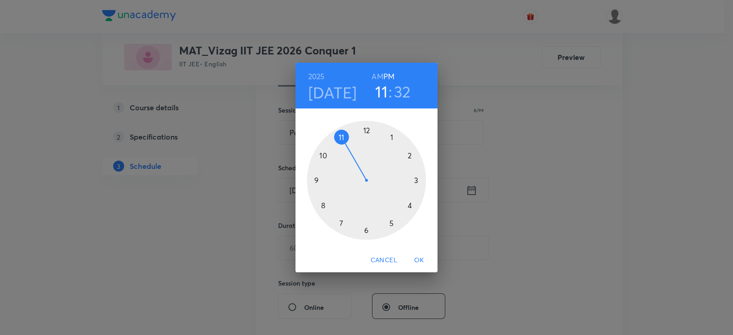
click at [376, 79] on h6 "AM" at bounding box center [376, 76] width 11 height 13
click at [323, 152] on div at bounding box center [366, 180] width 119 height 119
click at [391, 136] on div at bounding box center [366, 180] width 119 height 119
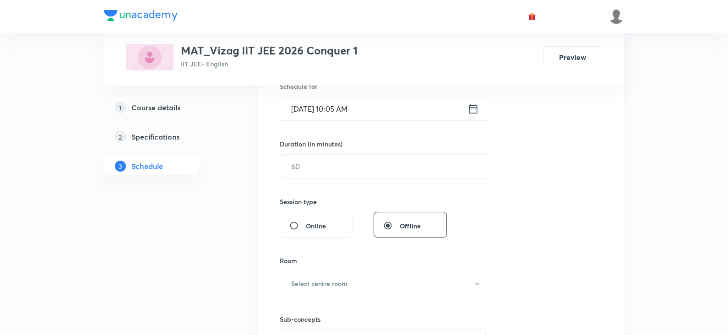
scroll to position [240, 0]
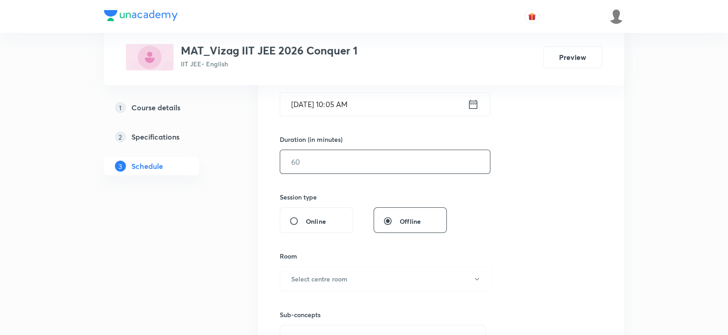
click at [375, 157] on input "text" at bounding box center [385, 161] width 210 height 23
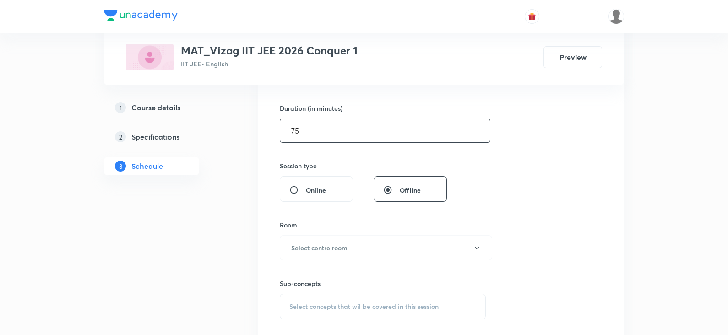
scroll to position [317, 0]
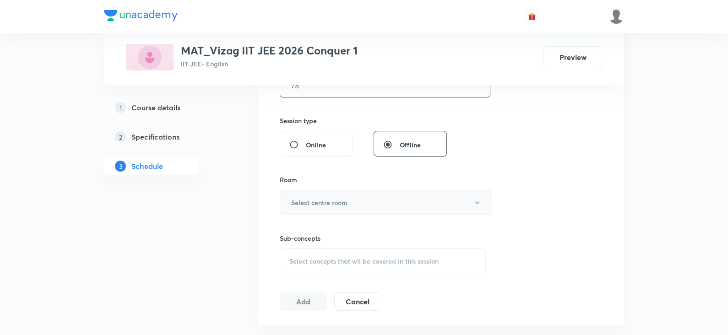
type input "75"
click at [352, 198] on button "Select centre room" at bounding box center [386, 202] width 212 height 25
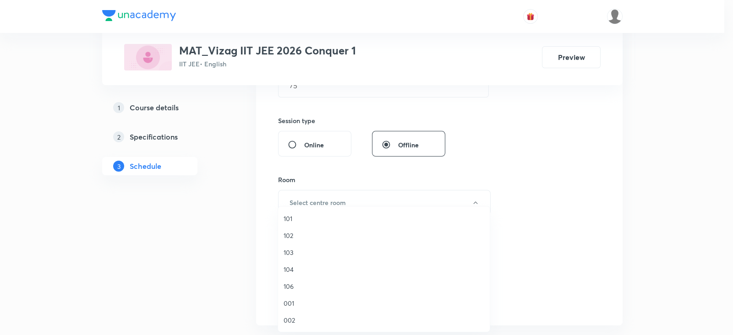
click at [311, 222] on span "101" at bounding box center [383, 219] width 201 height 10
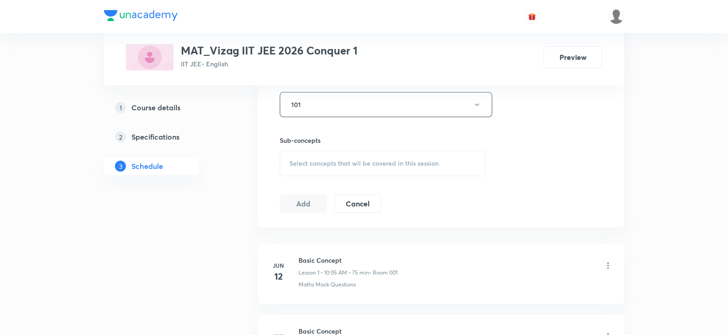
scroll to position [418, 0]
click at [328, 162] on span "Select concepts that wil be covered in this session" at bounding box center [363, 160] width 149 height 7
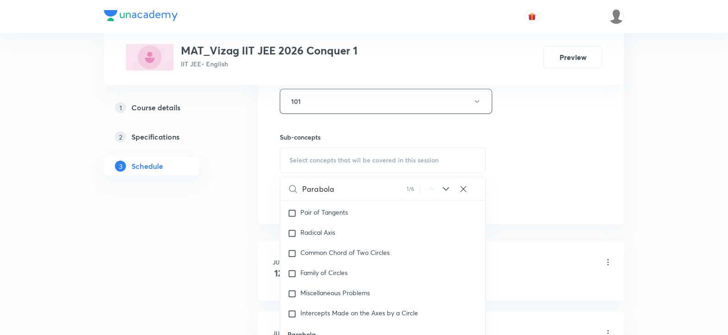
scroll to position [5913, 0]
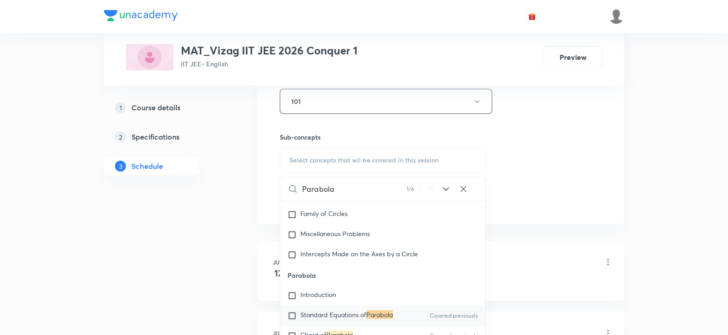
type input "Parabola"
click at [342, 315] on span "Standard Equations of" at bounding box center [333, 314] width 66 height 9
checkbox input "true"
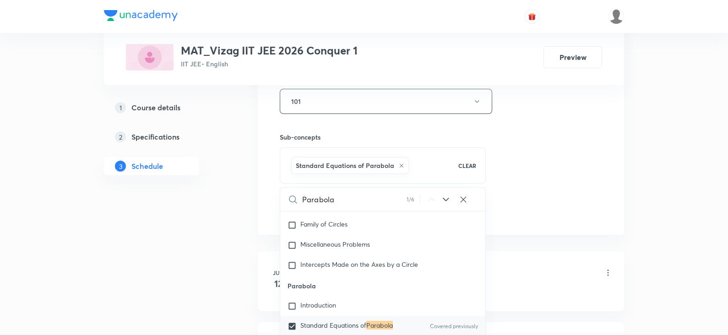
click at [529, 182] on div "Session 75 Live class Session title 8/99 Parabola ​ Schedule for Sep 1, 2025, 1…" at bounding box center [441, 0] width 322 height 440
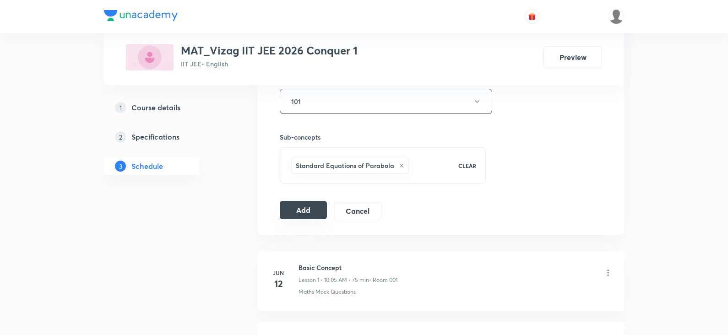
click at [295, 206] on button "Add" at bounding box center [303, 210] width 47 height 18
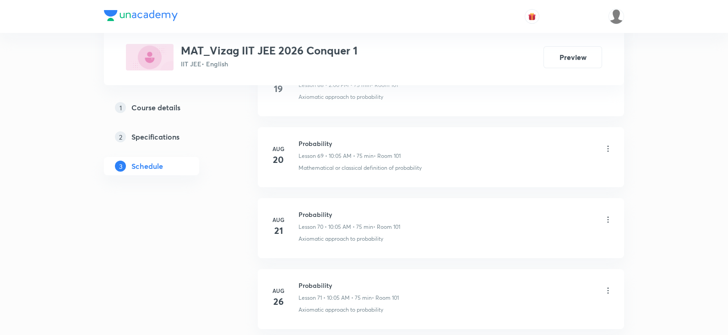
scroll to position [5648, 0]
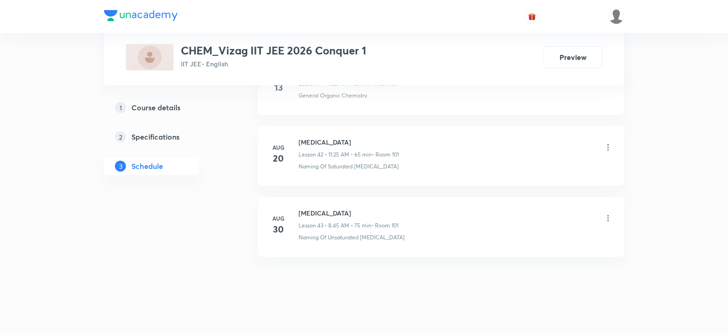
click at [307, 208] on h6 "[MEDICAL_DATA]" at bounding box center [349, 213] width 100 height 10
click h6 "[MEDICAL_DATA]"
copy h6 "[MEDICAL_DATA]"
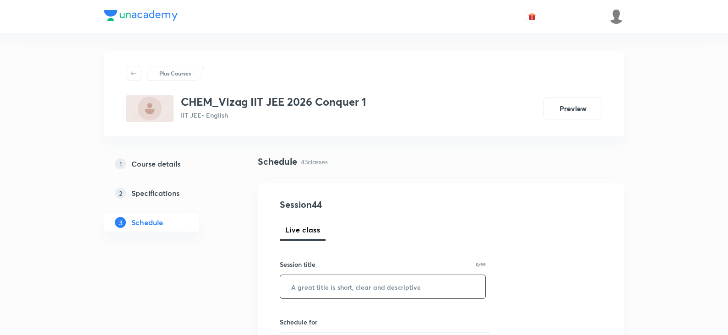
click input "text"
paste input "[MEDICAL_DATA]"
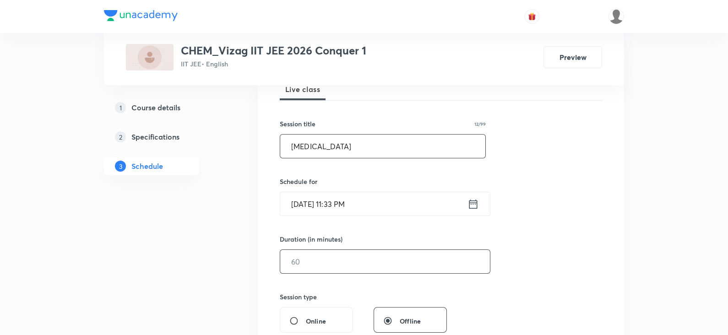
scroll to position [143, 0]
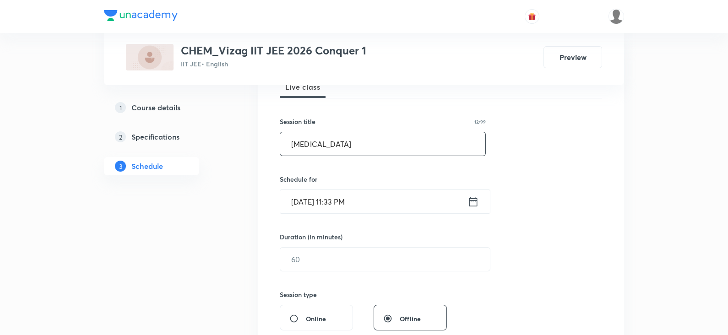
type input "[MEDICAL_DATA]"
click icon
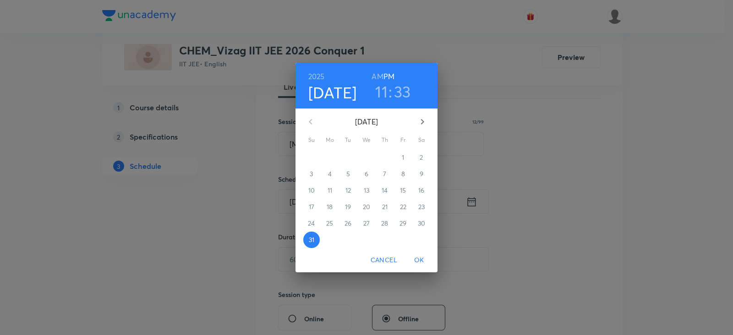
click icon "button"
click span "1"
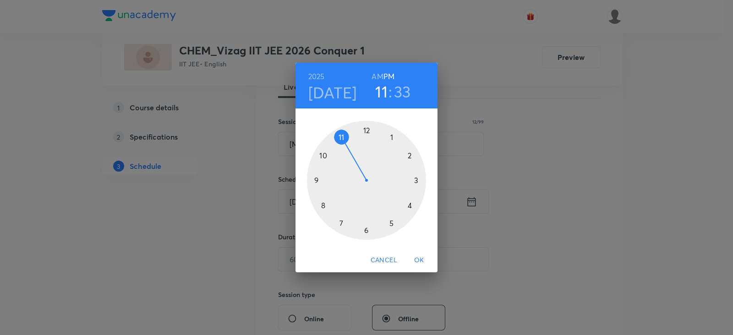
click h6 "AM"
click div
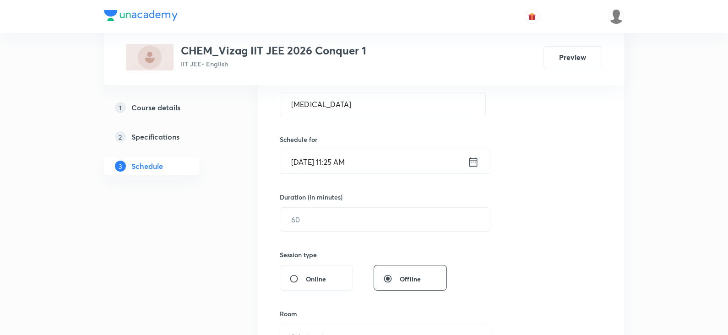
scroll to position [219, 0]
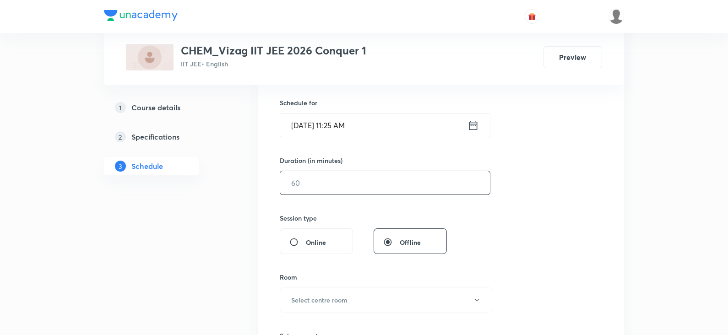
click input "text"
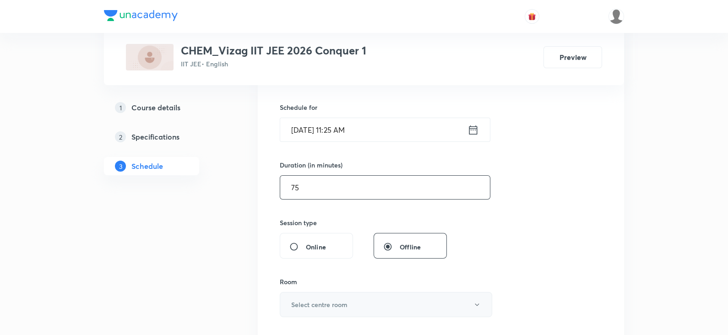
scroll to position [180, 0]
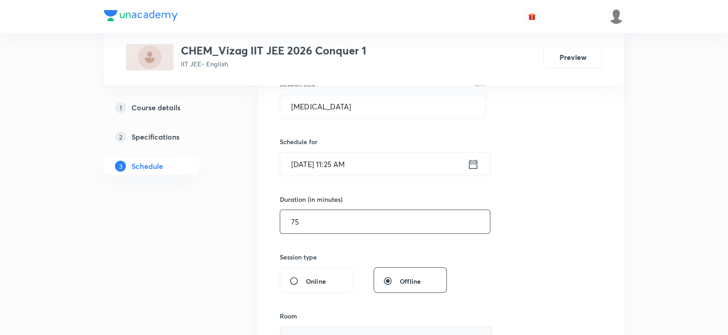
type input "7"
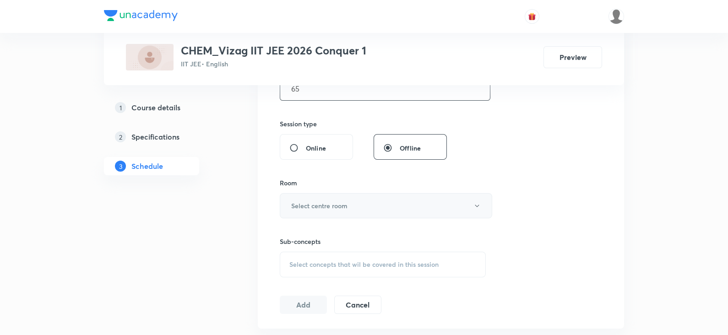
scroll to position [316, 0]
type input "65"
click h6 "Select centre room"
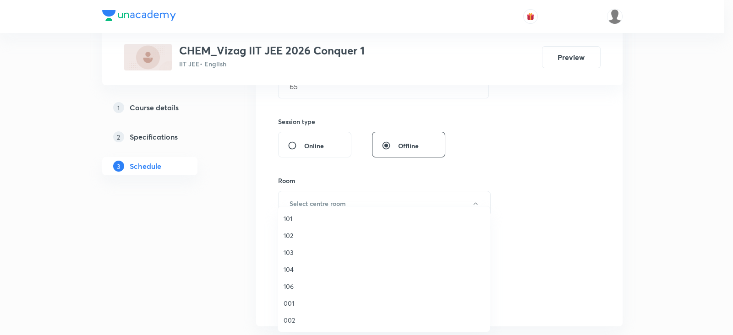
click span "101"
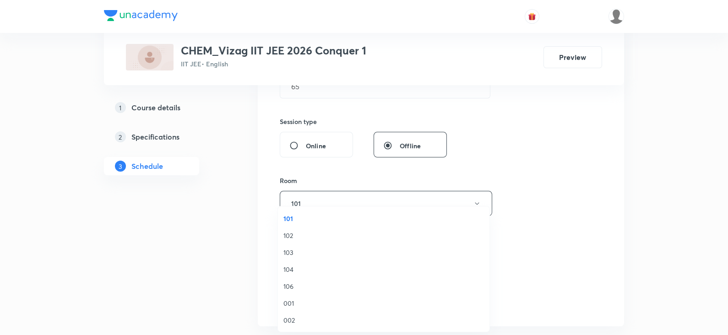
scroll to position [0, 0]
click span "Select concepts that wil be covered in this session"
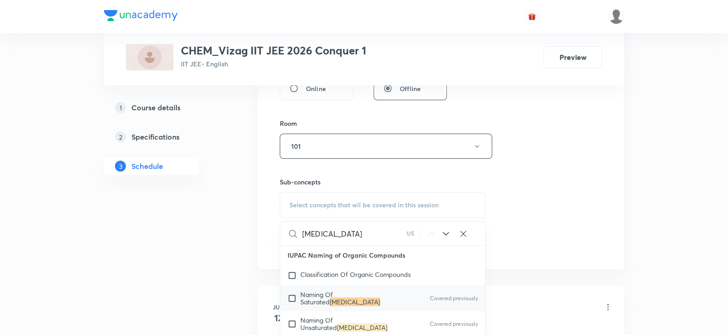
scroll to position [14980, 0]
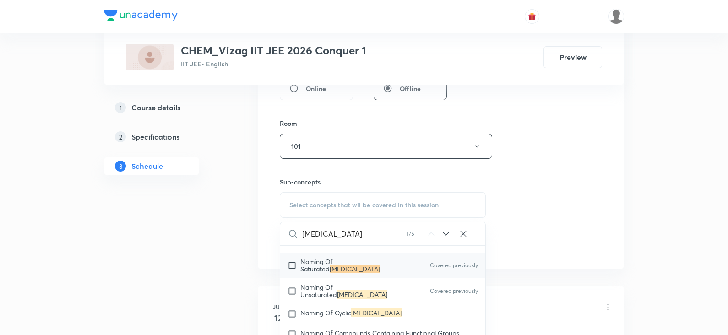
type input "[MEDICAL_DATA]"
click p "Naming Of Saturated [MEDICAL_DATA]"
checkbox input "true"
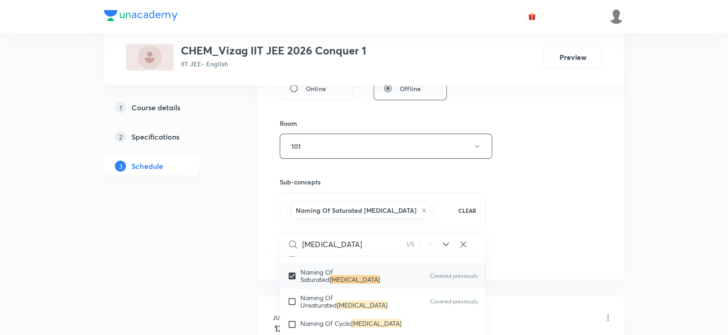
click div "Session 44 Live class Session title 12/99 [MEDICAL_DATA] ​ Schedule for [DATE] …"
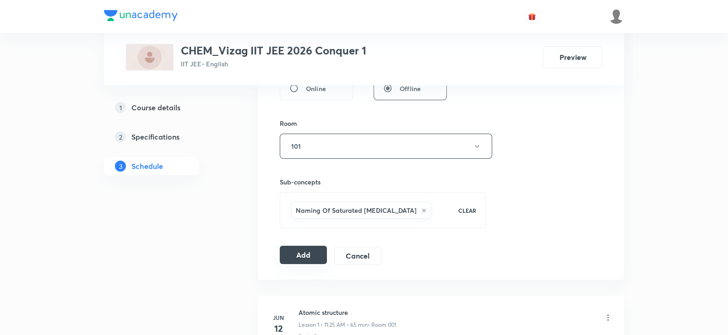
click button "Add"
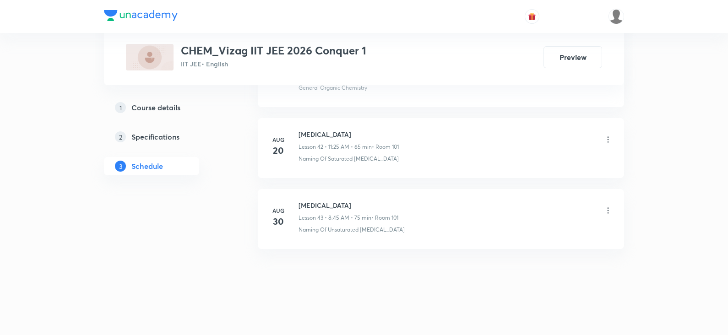
scroll to position [3031, 0]
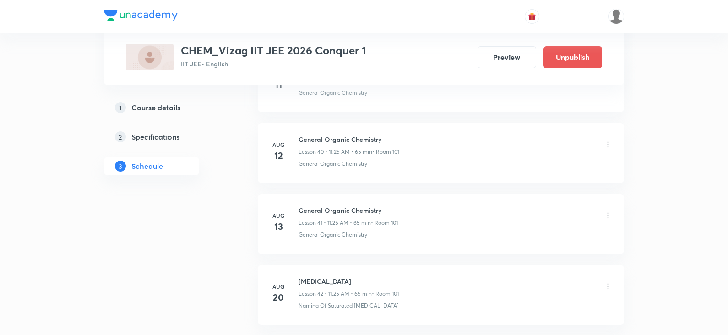
scroll to position [3522, 0]
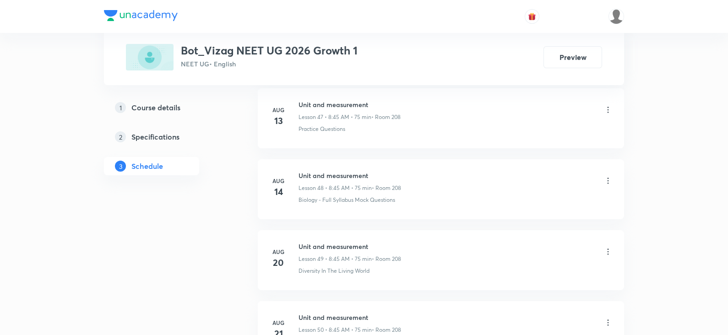
scroll to position [4080, 0]
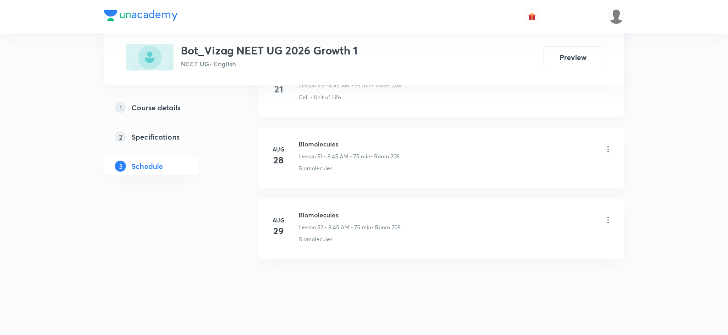
click at [326, 210] on h6 "Biomolecules" at bounding box center [350, 215] width 102 height 10
copy h6 "Biomolecules"
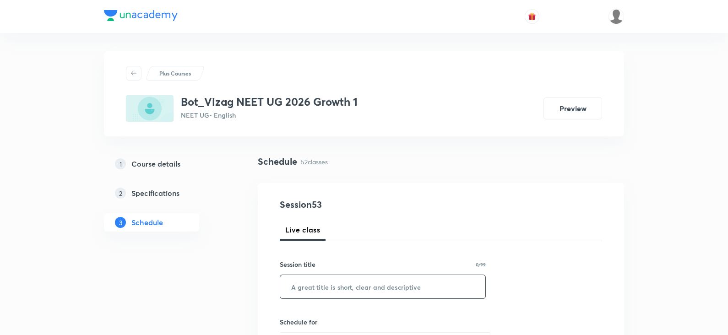
paste input "Biomolecules"
click at [354, 279] on input "text" at bounding box center [382, 286] width 205 height 23
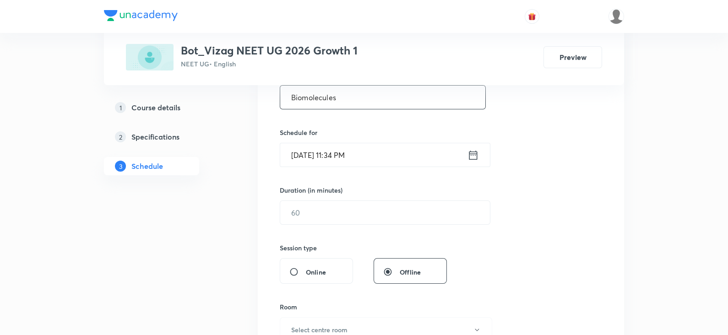
scroll to position [198, 0]
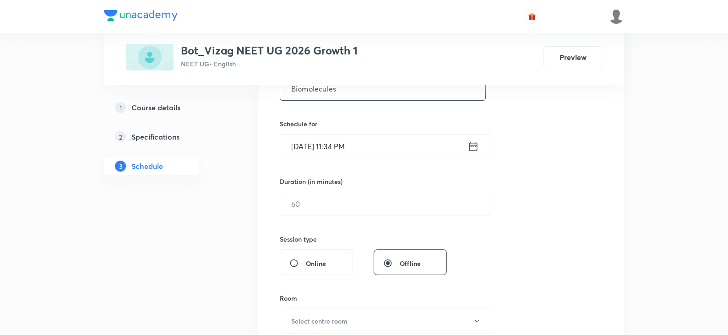
type input "Biomolecules"
click at [472, 145] on icon at bounding box center [473, 146] width 11 height 13
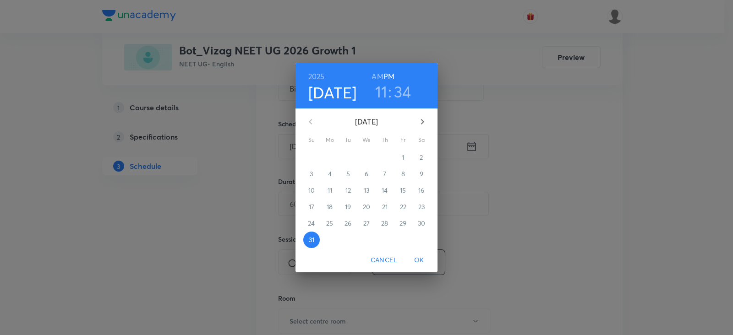
click at [423, 119] on icon "button" at bounding box center [422, 121] width 11 height 11
click at [327, 155] on span "1" at bounding box center [329, 157] width 16 height 9
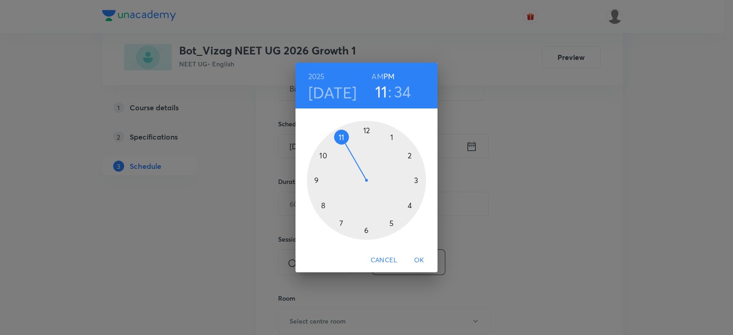
click at [376, 74] on h6 "AM" at bounding box center [376, 76] width 11 height 13
click at [323, 204] on div at bounding box center [366, 180] width 119 height 119
click at [316, 178] on div at bounding box center [366, 180] width 119 height 119
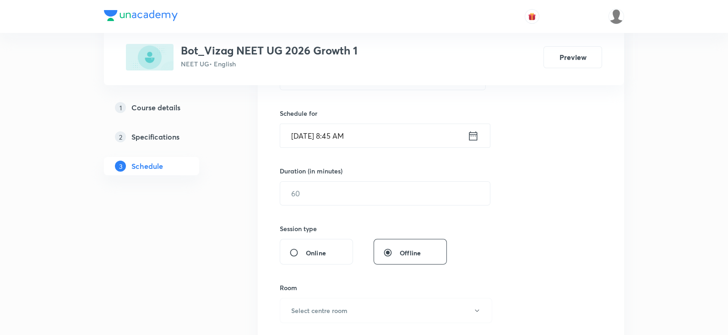
scroll to position [202, 0]
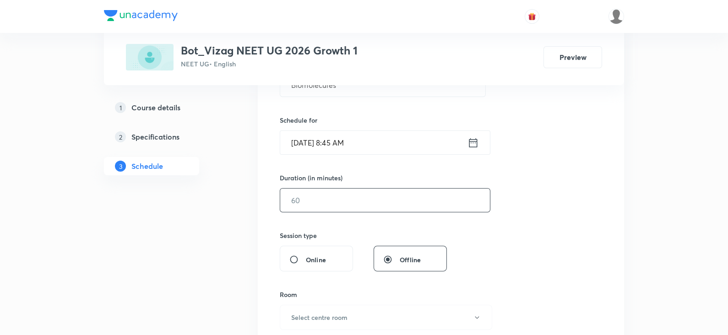
click at [323, 209] on input "text" at bounding box center [385, 200] width 210 height 23
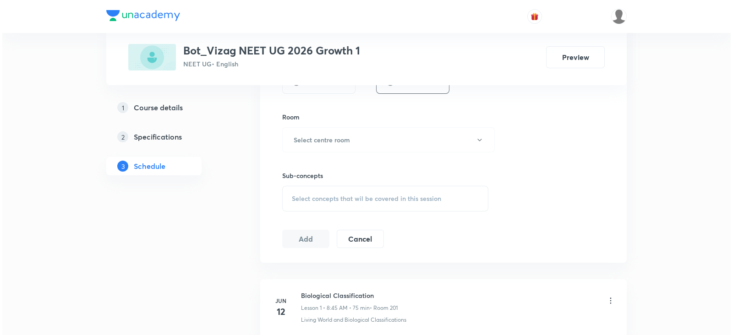
scroll to position [383, 0]
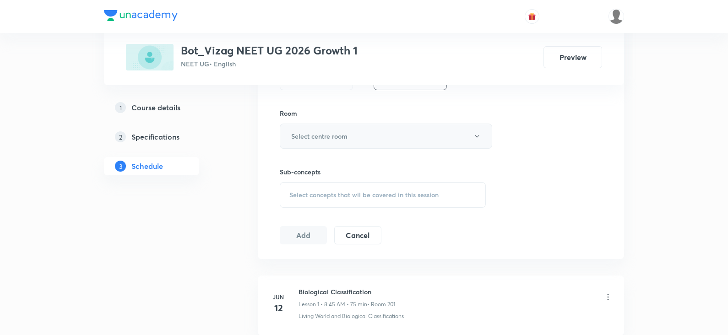
type input "75"
click at [324, 129] on button "Select centre room" at bounding box center [386, 136] width 212 height 25
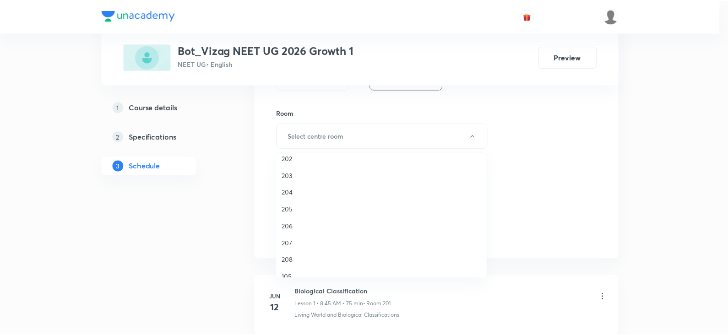
scroll to position [254, 0]
click at [295, 228] on span "208" at bounding box center [383, 233] width 201 height 10
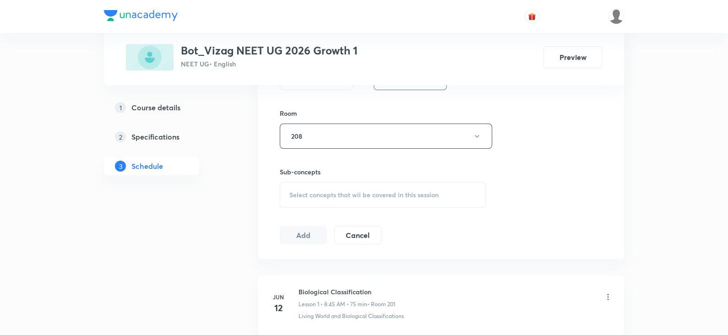
click at [345, 193] on span "Select concepts that wil be covered in this session" at bounding box center [363, 194] width 149 height 7
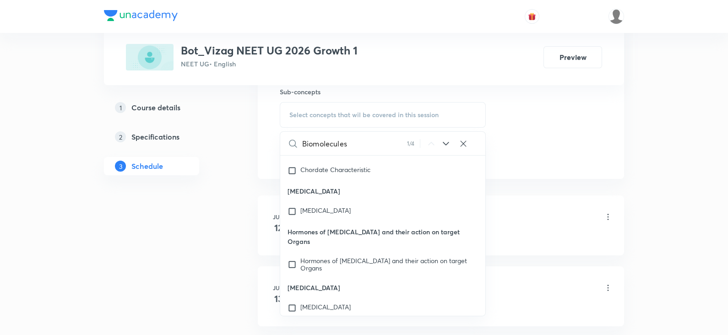
scroll to position [37498, 0]
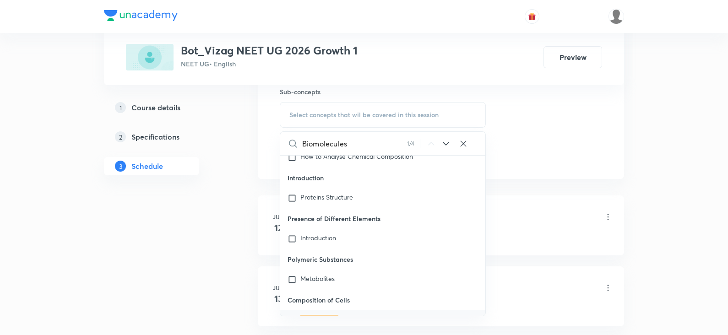
type input "Biomolecules"
click at [340, 310] on div "Biomolecules Covered previously" at bounding box center [382, 320] width 205 height 20
checkbox input "true"
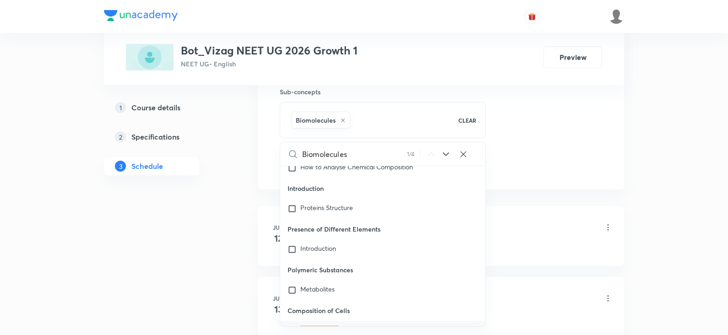
click at [489, 209] on li "Jun 12 Biological Classification Lesson 1 • 8:45 AM • 75 min • Room 201 Living …" at bounding box center [441, 236] width 366 height 60
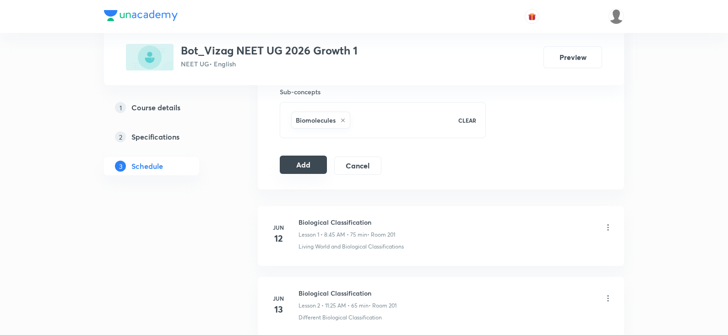
click at [310, 168] on button "Add" at bounding box center [303, 165] width 47 height 18
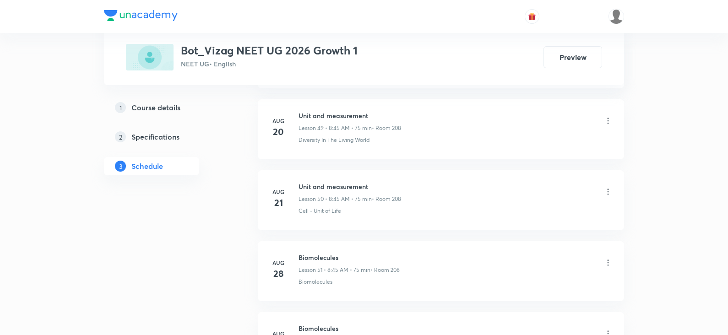
scroll to position [4090, 0]
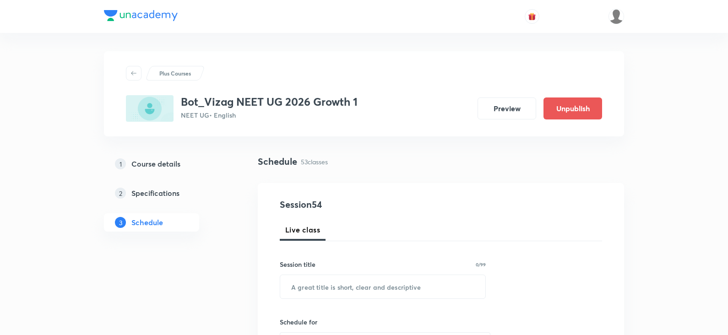
scroll to position [4151, 0]
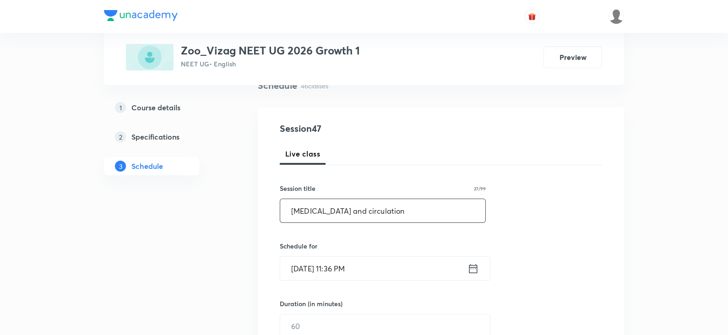
type input "[MEDICAL_DATA] and circulation"
click at [468, 267] on icon at bounding box center [473, 268] width 11 height 13
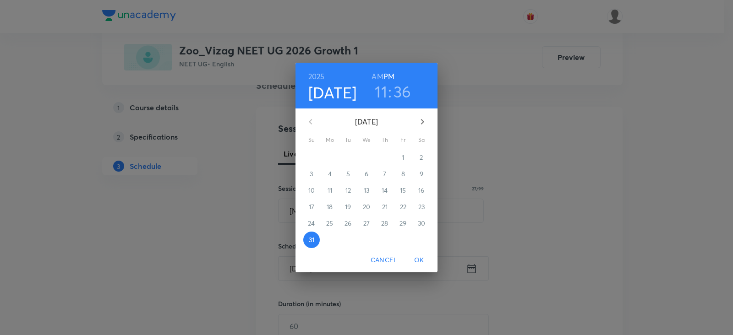
click at [422, 123] on icon "button" at bounding box center [422, 121] width 11 height 11
click at [329, 155] on p "1" at bounding box center [329, 157] width 2 height 9
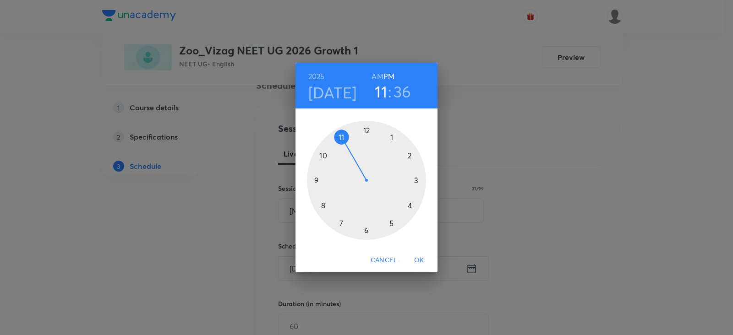
click at [376, 72] on h6 "AM" at bounding box center [376, 76] width 11 height 13
click at [319, 154] on div at bounding box center [366, 180] width 119 height 119
click at [393, 136] on div at bounding box center [366, 180] width 119 height 119
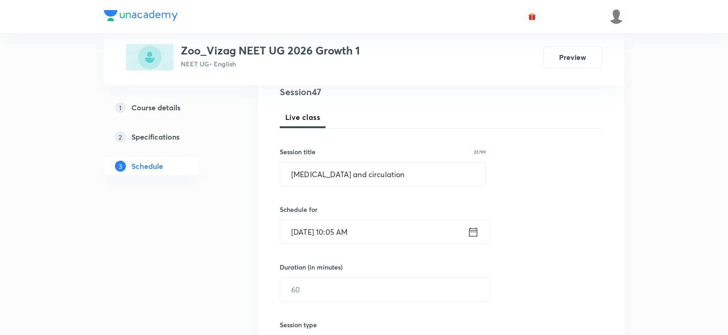
scroll to position [131, 0]
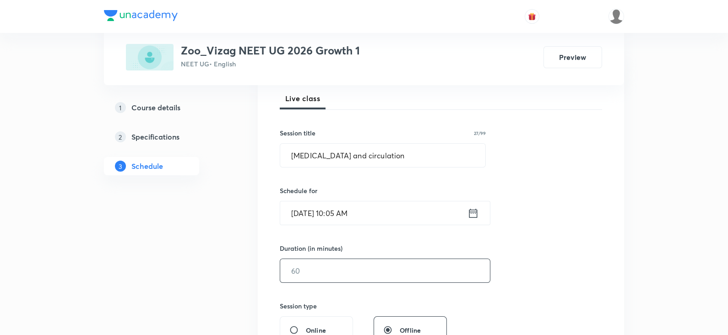
click at [345, 266] on input "text" at bounding box center [385, 270] width 210 height 23
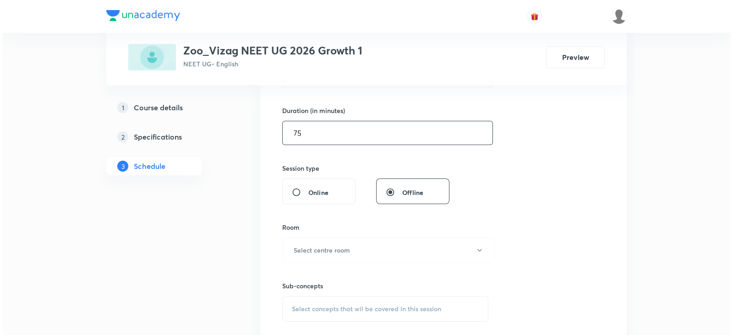
scroll to position [272, 0]
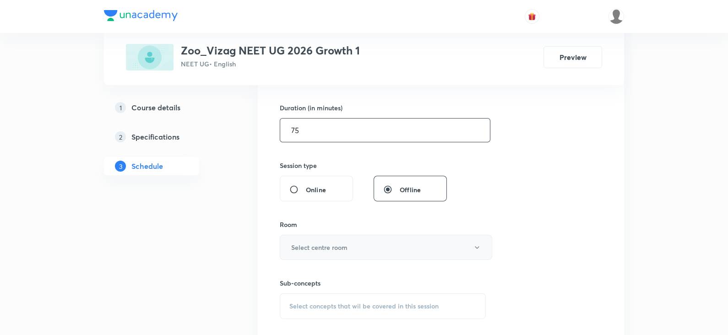
type input "75"
click at [340, 241] on button "Select centre room" at bounding box center [386, 247] width 212 height 25
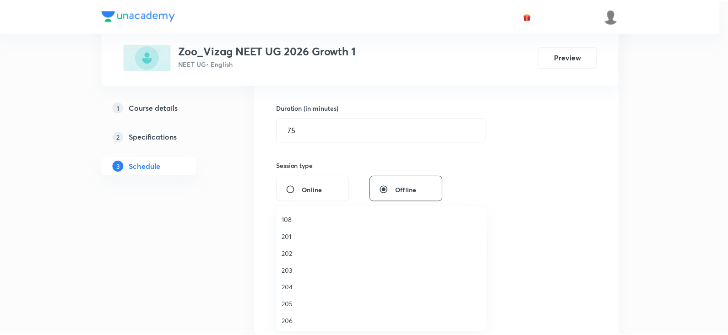
scroll to position [254, 0]
click at [302, 288] on span "208" at bounding box center [383, 287] width 201 height 10
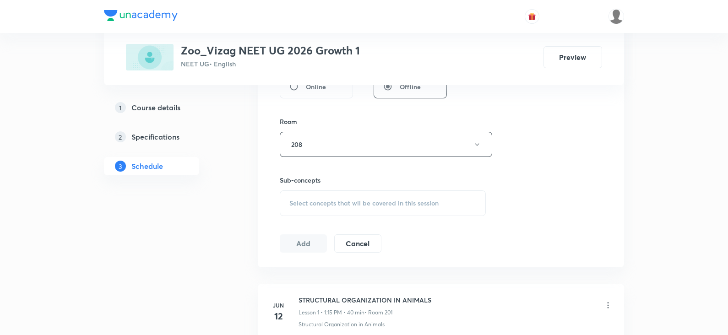
scroll to position [377, 0]
click at [333, 203] on span "Select concepts that wil be covered in this session" at bounding box center [363, 201] width 149 height 7
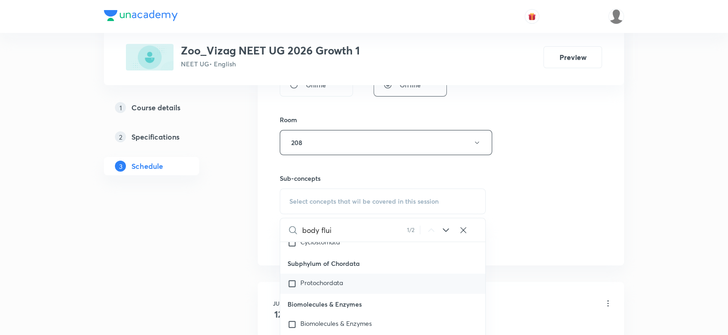
scroll to position [42086, 0]
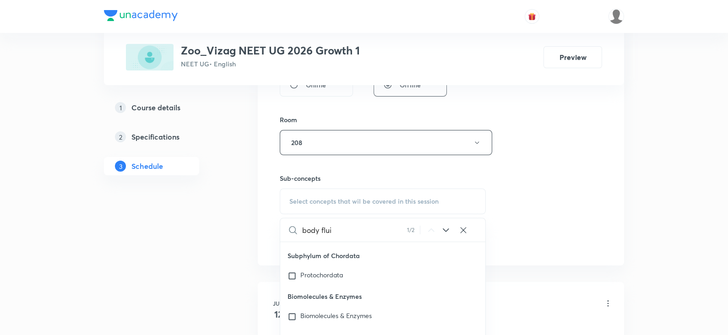
type input "body flui"
checkbox input "true"
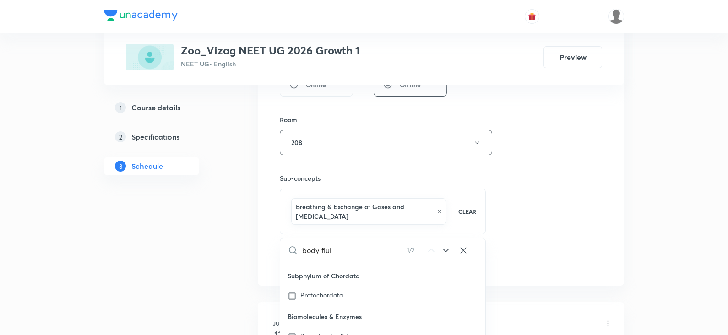
click at [541, 210] on div "Session 47 Live class Session title 27/99 body fluids and circulation ​ Schedul…" at bounding box center [441, 46] width 322 height 450
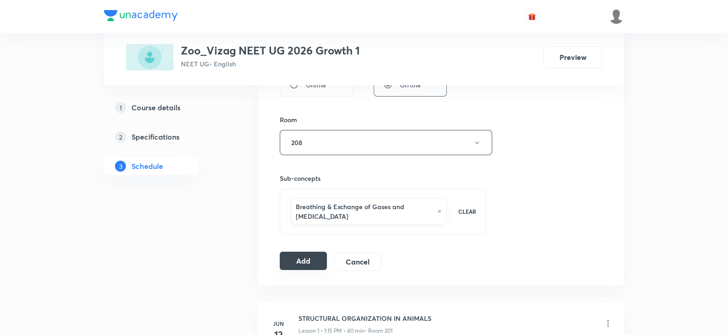
click at [298, 255] on button "Add" at bounding box center [303, 261] width 47 height 18
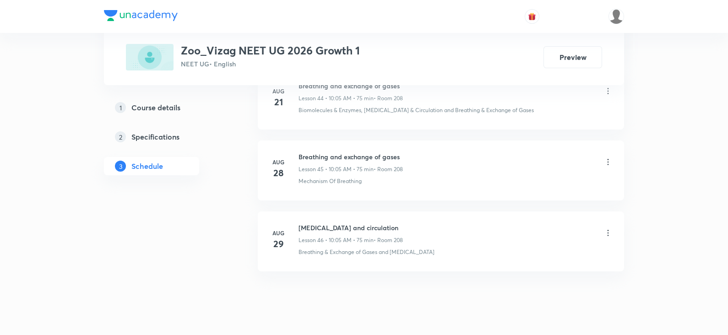
scroll to position [3675, 0]
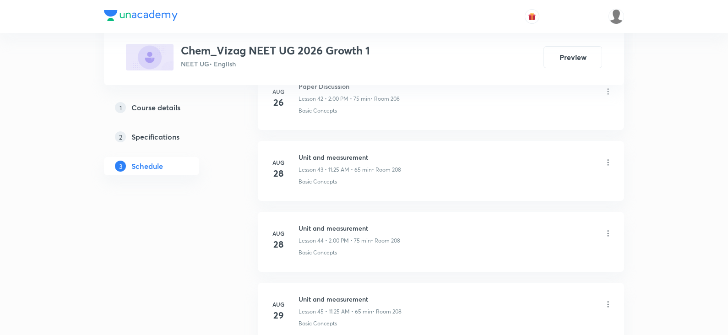
scroll to position [3655, 0]
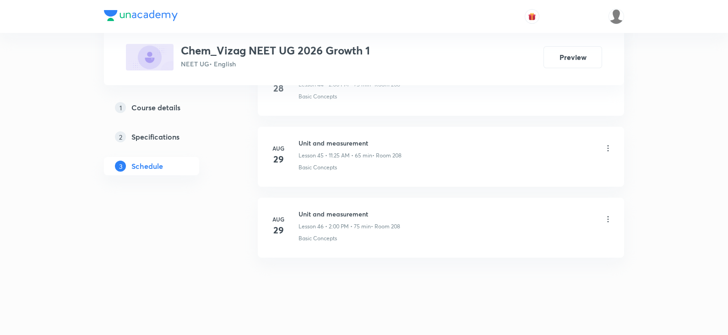
click at [335, 209] on h6 "Unit and measurement" at bounding box center [350, 214] width 102 height 10
copy h6 "Unit and measurement"
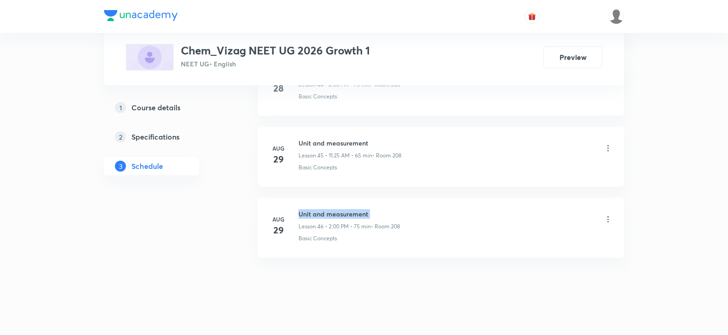
scroll to position [0, 0]
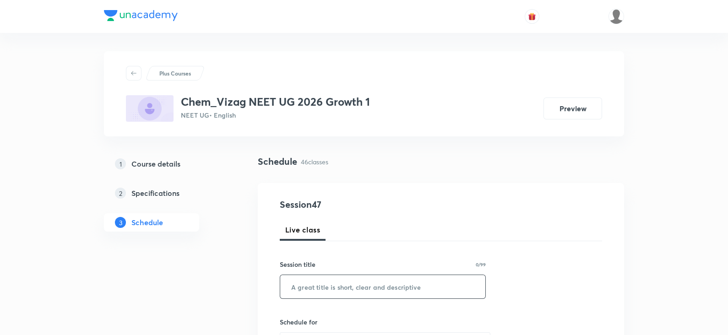
click at [366, 283] on input "text" at bounding box center [382, 286] width 205 height 23
paste input "Unit and measurement"
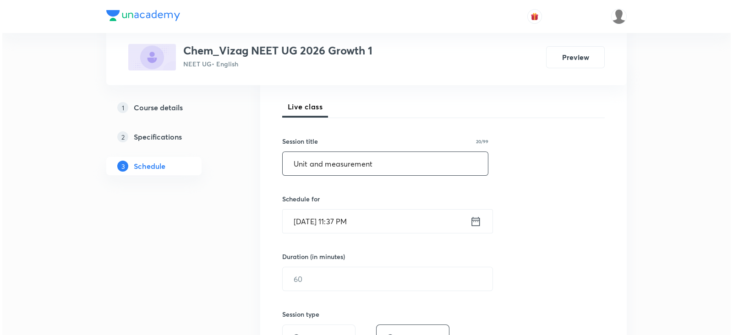
scroll to position [137, 0]
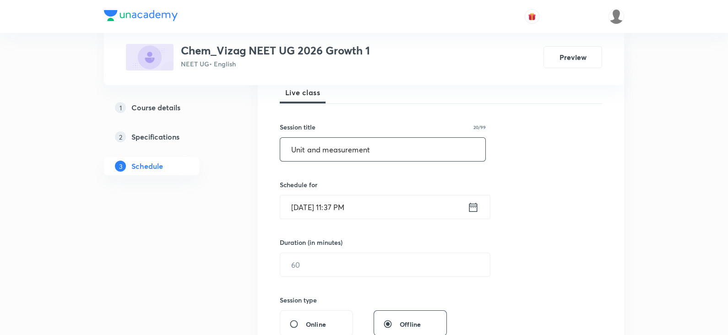
type input "Unit and measurement"
click at [473, 202] on icon at bounding box center [473, 207] width 11 height 13
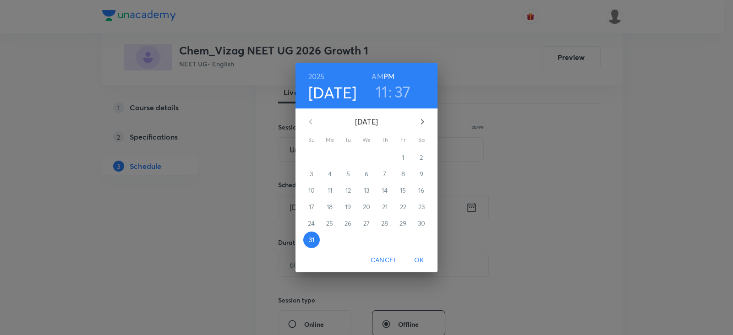
click at [418, 121] on icon "button" at bounding box center [422, 121] width 11 height 11
click at [331, 156] on span "1" at bounding box center [329, 157] width 16 height 9
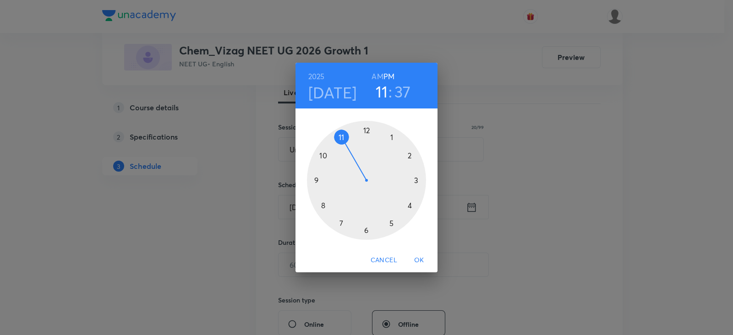
click at [380, 77] on h6 "AM" at bounding box center [376, 76] width 11 height 13
click at [343, 136] on div at bounding box center [366, 180] width 119 height 119
click at [391, 221] on div at bounding box center [366, 180] width 119 height 119
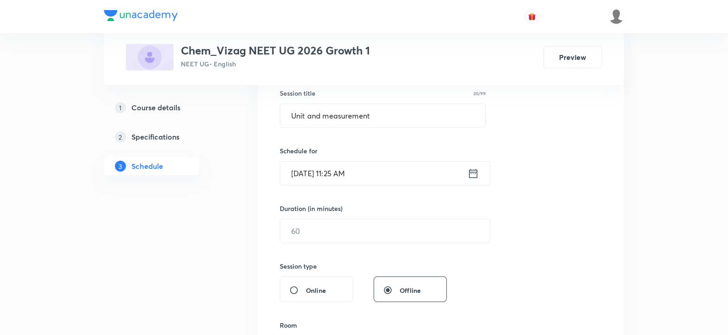
scroll to position [172, 0]
click at [346, 225] on input "text" at bounding box center [385, 230] width 210 height 23
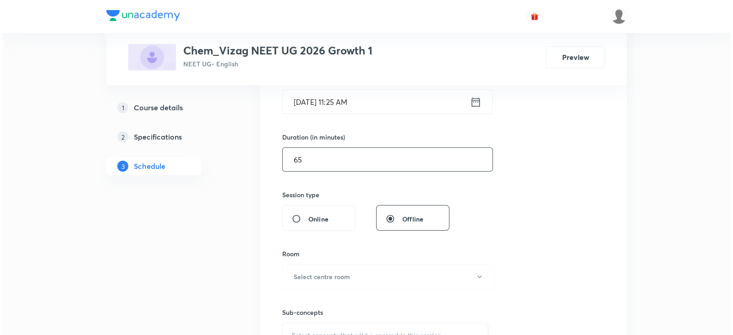
scroll to position [259, 0]
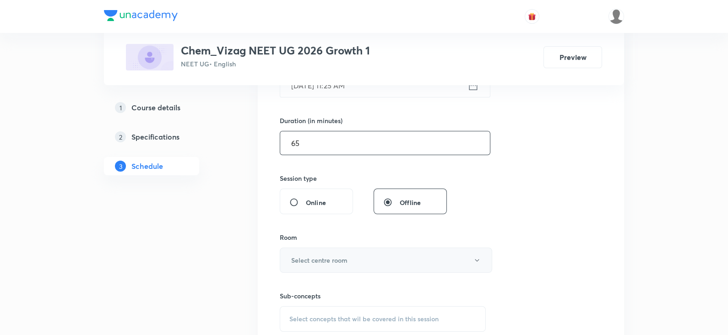
type input "65"
click at [326, 259] on h6 "Select centre room" at bounding box center [319, 261] width 56 height 10
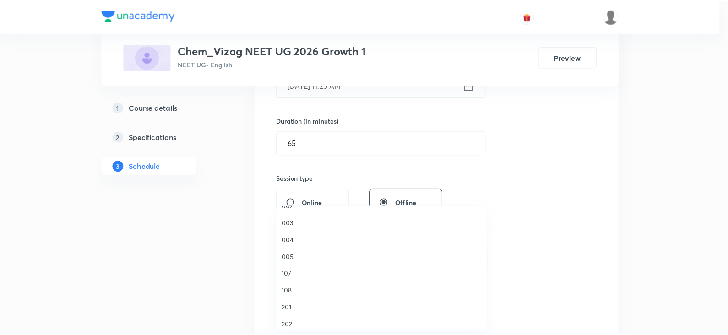
scroll to position [254, 0]
click at [299, 283] on span "208" at bounding box center [383, 287] width 201 height 10
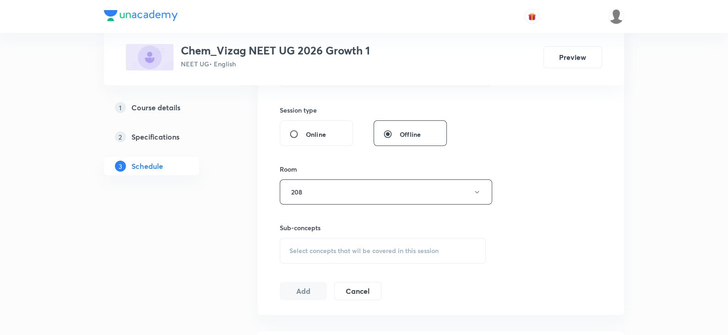
scroll to position [328, 0]
click at [327, 248] on span "Select concepts that wil be covered in this session" at bounding box center [363, 249] width 149 height 7
click at [327, 280] on input "Unit and measurement" at bounding box center [353, 278] width 103 height 23
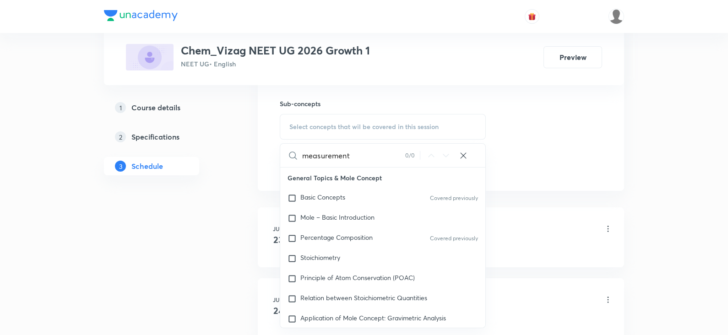
scroll to position [472, 0]
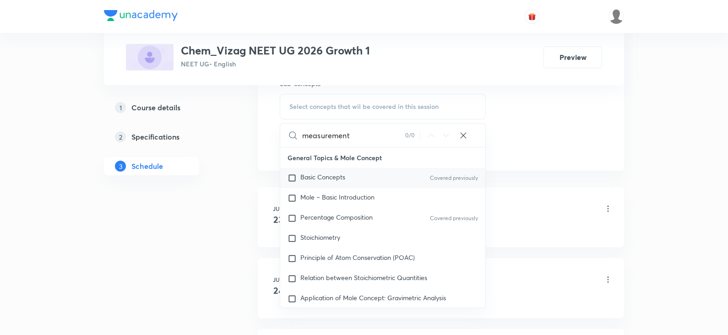
type input "measurement"
click at [345, 176] on span "Basic Concepts" at bounding box center [322, 177] width 45 height 9
checkbox input "true"
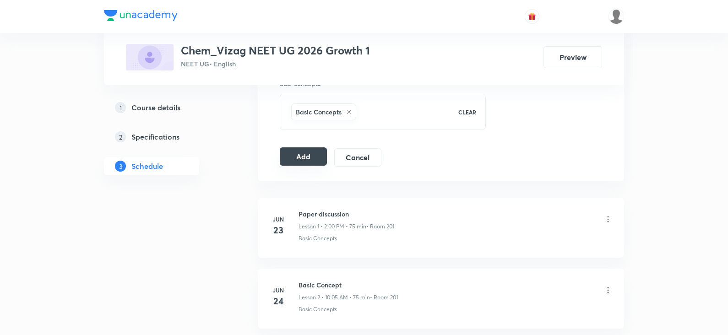
click at [314, 150] on button "Add" at bounding box center [303, 156] width 47 height 18
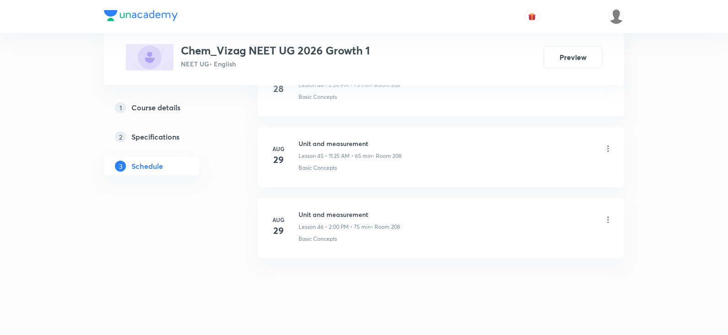
scroll to position [3665, 0]
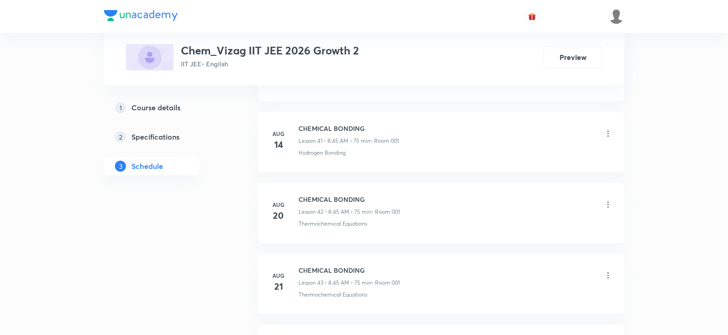
scroll to position [3584, 0]
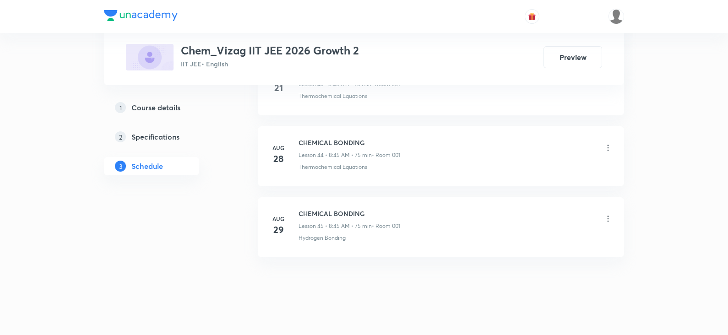
click at [333, 209] on h6 "CHEMICAL BONDING" at bounding box center [350, 214] width 102 height 10
copy h6 "CHEMICAL BONDING"
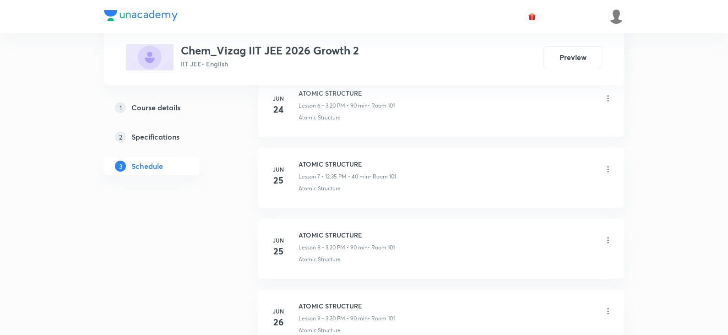
scroll to position [0, 0]
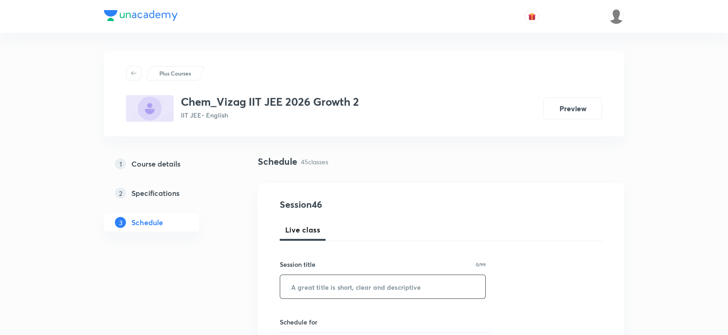
click at [375, 292] on input "text" at bounding box center [382, 286] width 205 height 23
paste input "CHEMICAL BONDING"
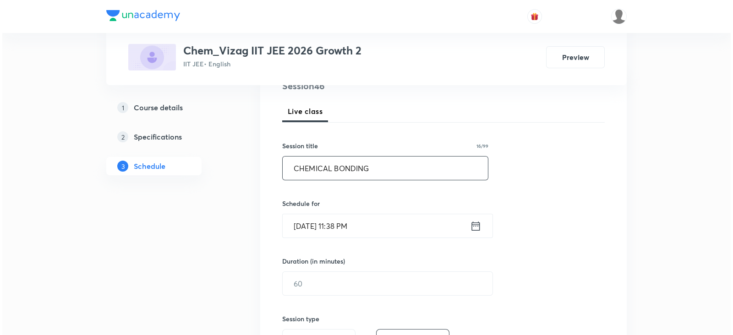
scroll to position [149, 0]
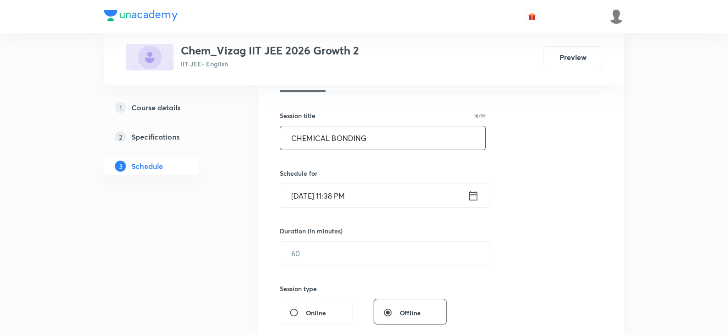
type input "CHEMICAL BONDING"
click at [473, 192] on icon at bounding box center [473, 195] width 8 height 9
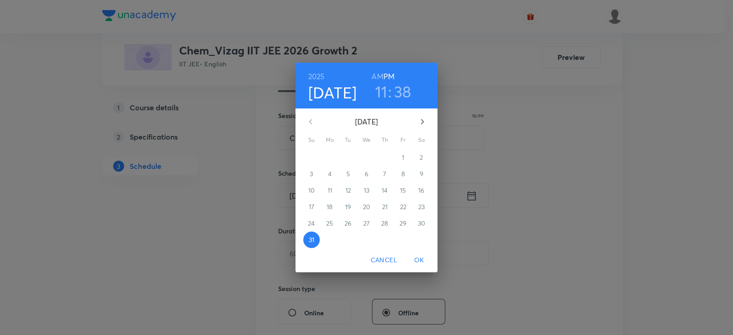
click at [420, 118] on icon "button" at bounding box center [422, 121] width 11 height 11
click at [330, 155] on p "1" at bounding box center [329, 157] width 2 height 9
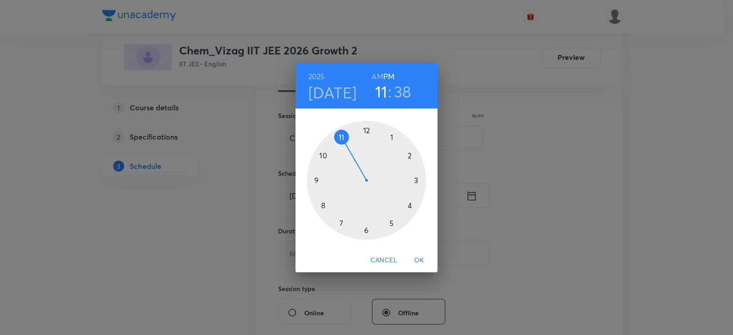
click at [375, 74] on h6 "AM" at bounding box center [376, 76] width 11 height 13
click at [323, 203] on div at bounding box center [366, 180] width 119 height 119
click at [317, 179] on div at bounding box center [366, 180] width 119 height 119
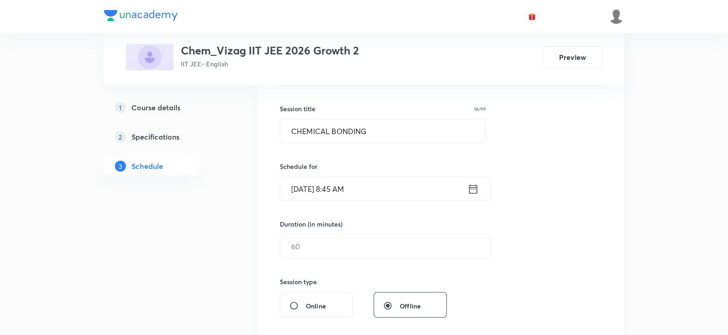
scroll to position [162, 0]
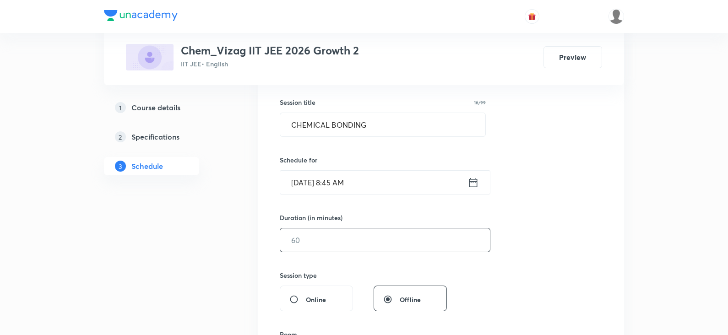
click at [320, 250] on input "text" at bounding box center [385, 239] width 210 height 23
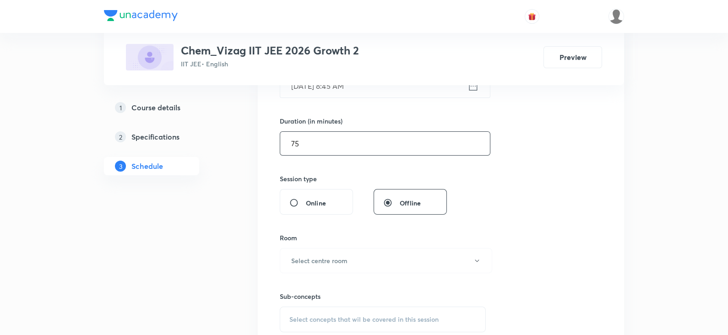
scroll to position [261, 0]
type input "75"
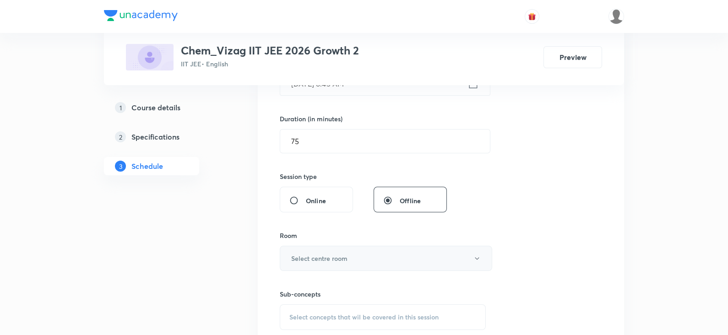
click at [319, 254] on h6 "Select centre room" at bounding box center [319, 259] width 56 height 10
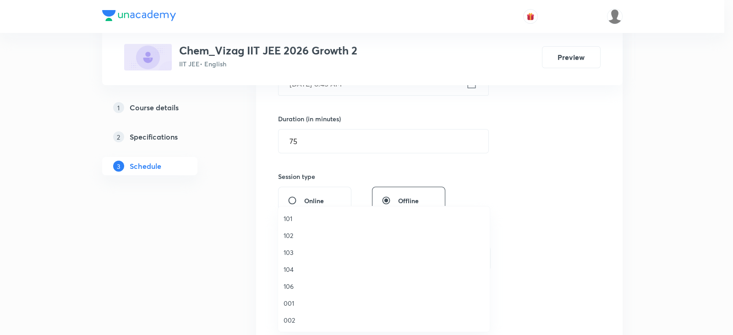
click at [301, 299] on span "001" at bounding box center [383, 304] width 201 height 10
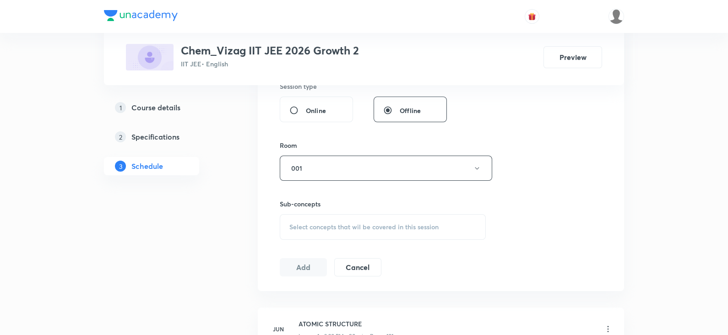
scroll to position [359, 0]
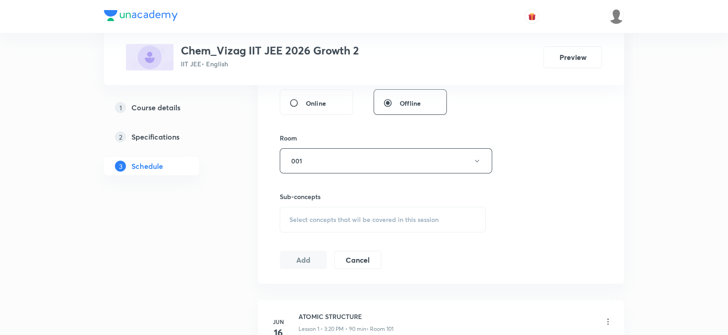
click at [337, 225] on div "Select concepts that wil be covered in this session" at bounding box center [383, 220] width 206 height 26
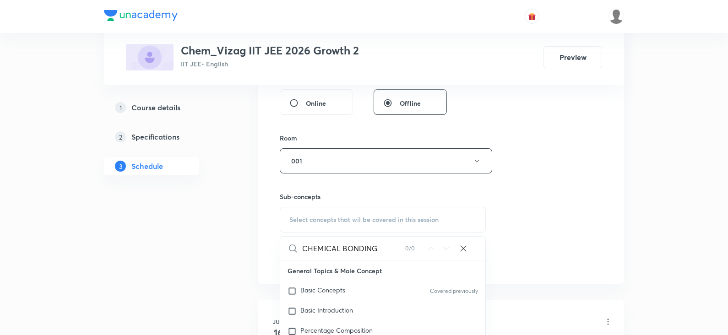
click at [348, 247] on input "CHEMICAL BONDING" at bounding box center [353, 248] width 103 height 23
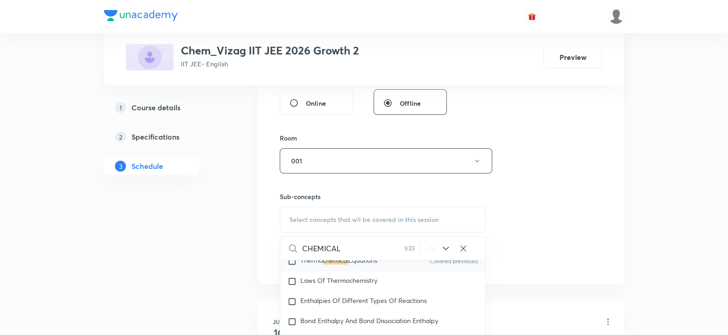
scroll to position [1714, 0]
type input "CHEMICAL"
click at [357, 265] on span "Equations" at bounding box center [362, 260] width 29 height 9
checkbox input "true"
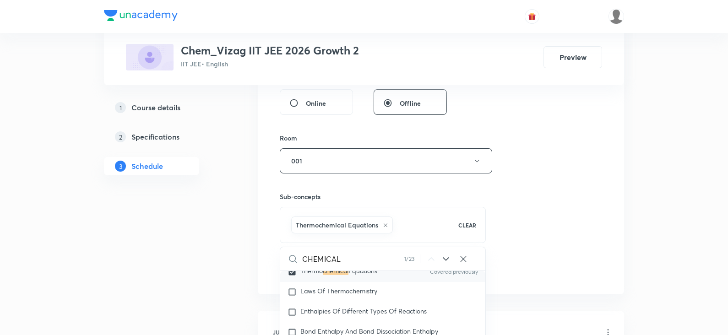
click at [482, 230] on div "Thermochemical Equations CLEAR" at bounding box center [383, 225] width 206 height 36
click at [547, 209] on div "Session 46 Live class Session title 16/99 CHEMICAL BONDING ​ Schedule for Sep 1…" at bounding box center [441, 59] width 322 height 440
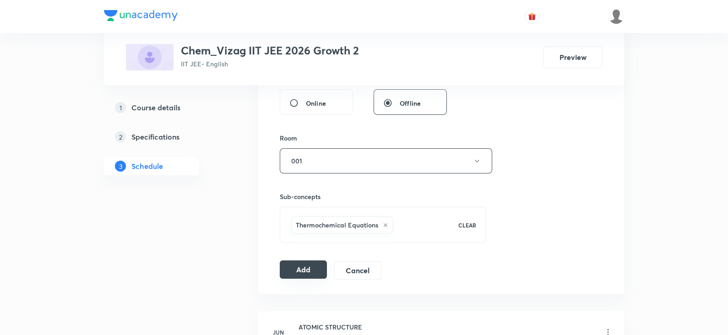
click at [286, 266] on button "Add" at bounding box center [303, 270] width 47 height 18
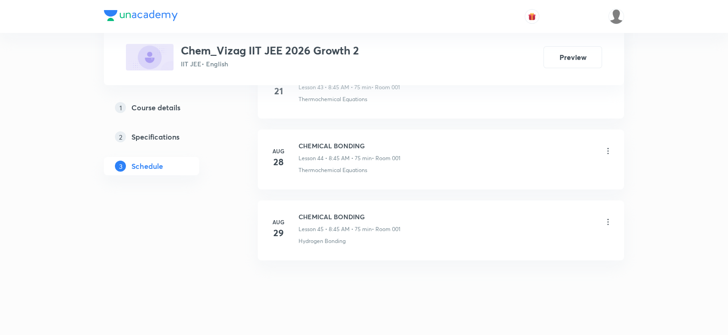
scroll to position [3594, 0]
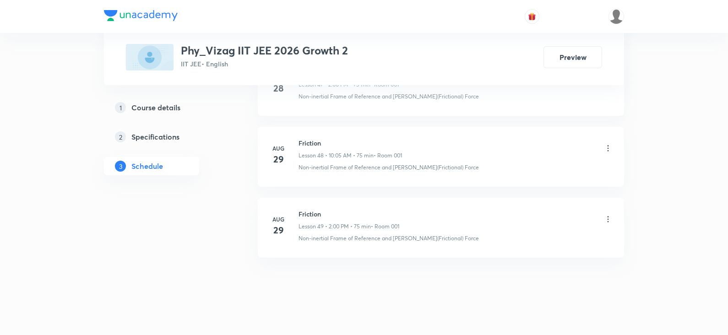
click at [311, 209] on h6 "Friction" at bounding box center [349, 214] width 101 height 10
copy h6 "Friction"
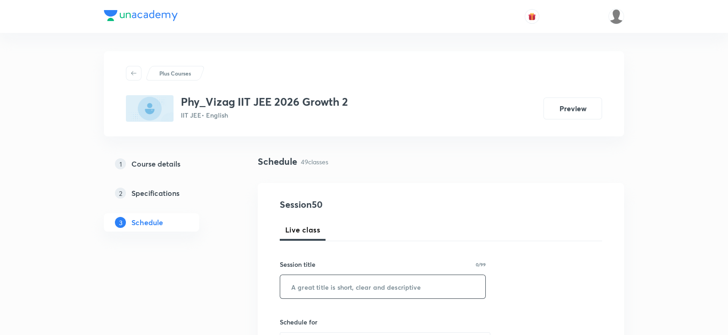
paste input "Friction"
click at [321, 278] on input "text" at bounding box center [382, 286] width 205 height 23
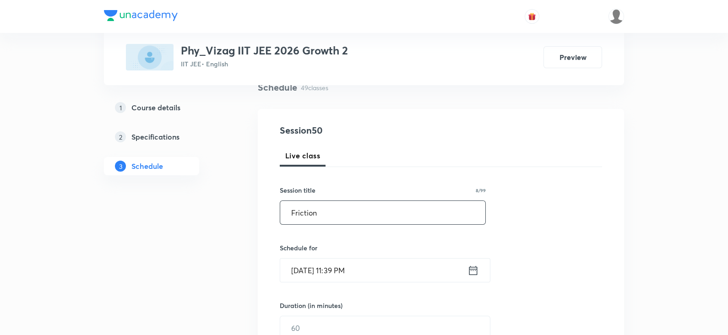
scroll to position [97, 0]
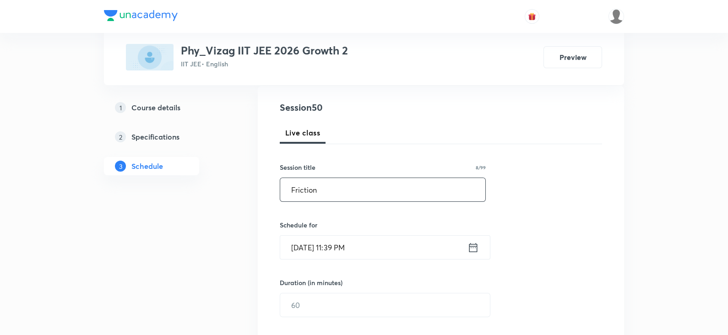
type input "Friction"
click at [473, 245] on icon at bounding box center [473, 247] width 11 height 13
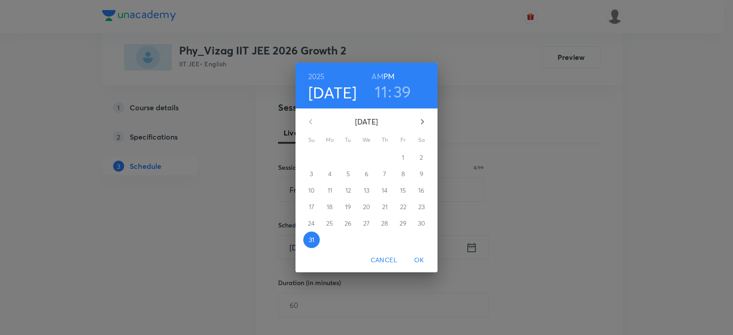
click at [420, 120] on icon "button" at bounding box center [422, 121] width 11 height 11
click at [331, 155] on span "1" at bounding box center [329, 157] width 16 height 9
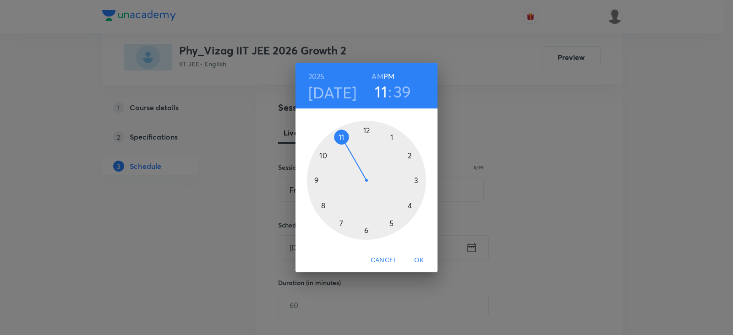
click at [378, 72] on h6 "AM" at bounding box center [376, 76] width 11 height 13
click at [323, 152] on div at bounding box center [366, 180] width 119 height 119
click at [392, 134] on div at bounding box center [366, 180] width 119 height 119
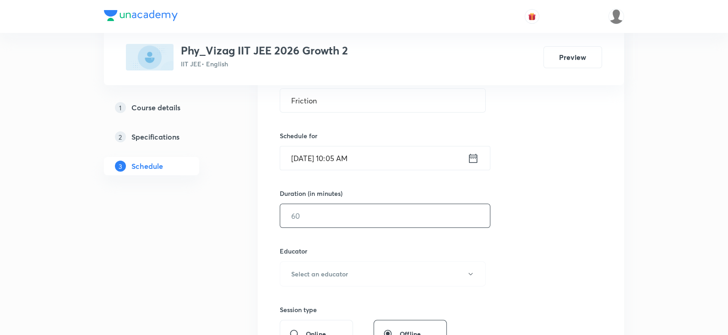
scroll to position [196, 0]
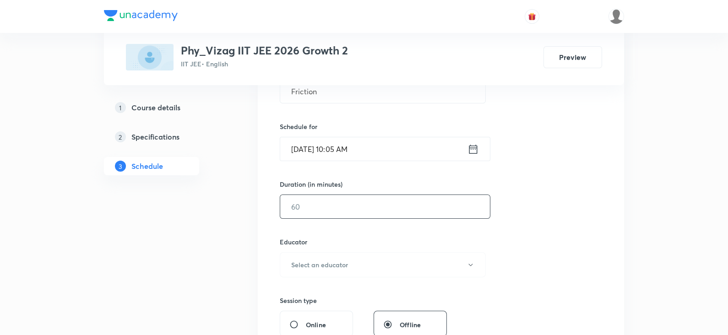
click at [348, 212] on input "text" at bounding box center [385, 206] width 210 height 23
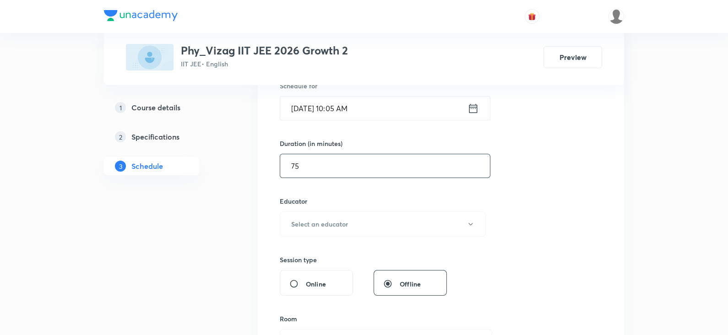
scroll to position [266, 0]
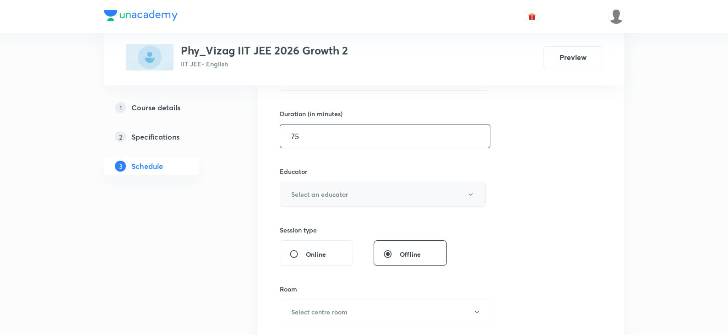
type input "75"
click at [346, 198] on button "Select an educator" at bounding box center [383, 194] width 206 height 25
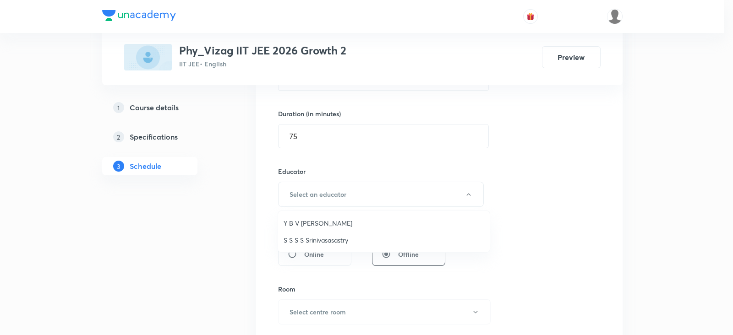
click at [327, 241] on span "S S S S Srinivasasastry" at bounding box center [383, 240] width 201 height 10
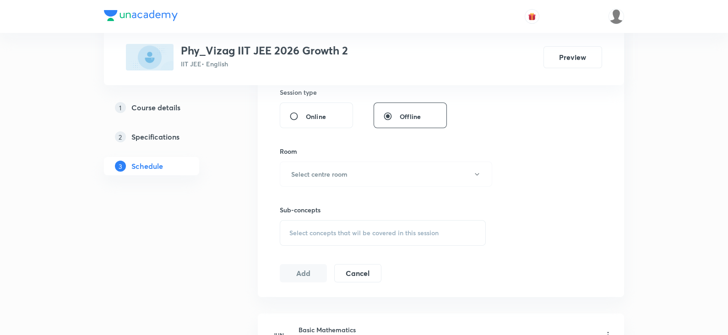
scroll to position [407, 0]
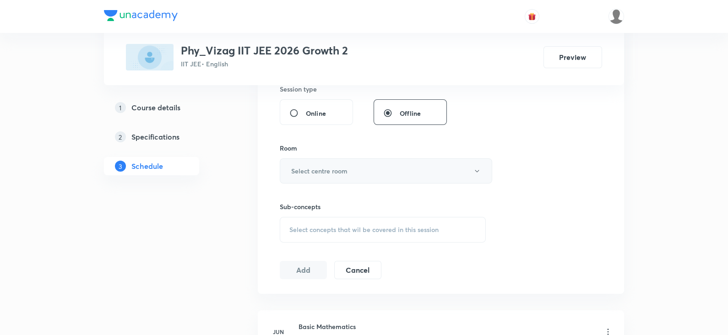
click at [320, 162] on button "Select centre room" at bounding box center [386, 170] width 212 height 25
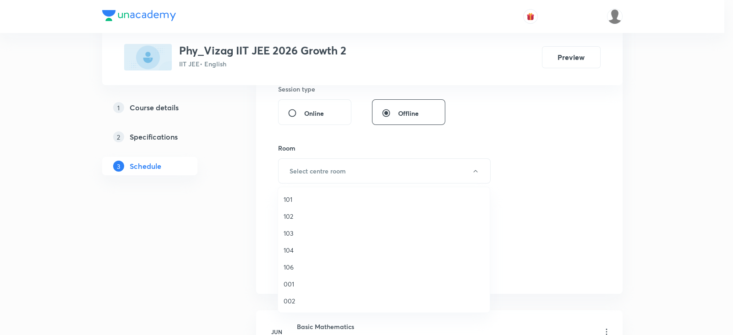
click at [302, 283] on span "001" at bounding box center [383, 284] width 201 height 10
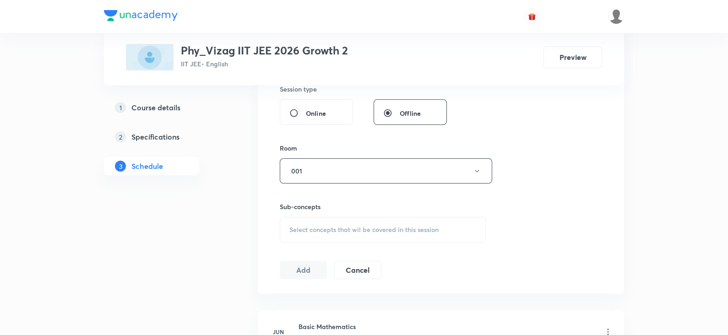
click at [343, 233] on div "Select concepts that wil be covered in this session" at bounding box center [383, 230] width 206 height 26
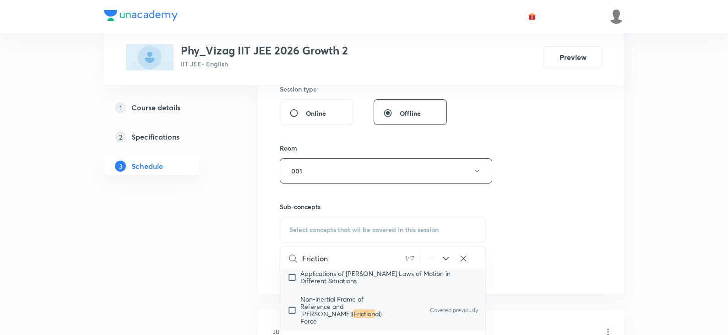
scroll to position [1726, 0]
type input "Friction"
click at [340, 302] on span "Non-inertial Frame of Reference and Pseudo(" at bounding box center [331, 304] width 63 height 23
checkbox input "true"
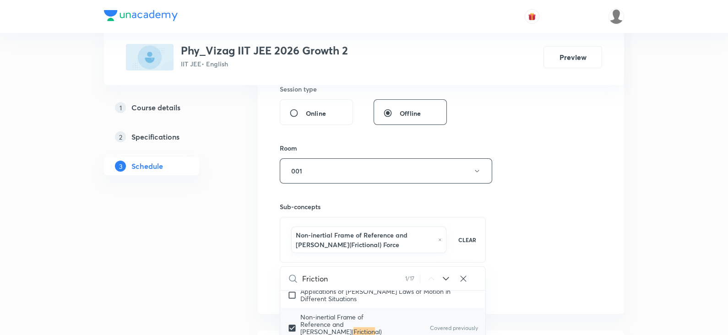
click at [585, 216] on div "Session 50 Live class Session title 8/99 Friction ​ Schedule for Sep 1, 2025, 1…" at bounding box center [441, 45] width 322 height 509
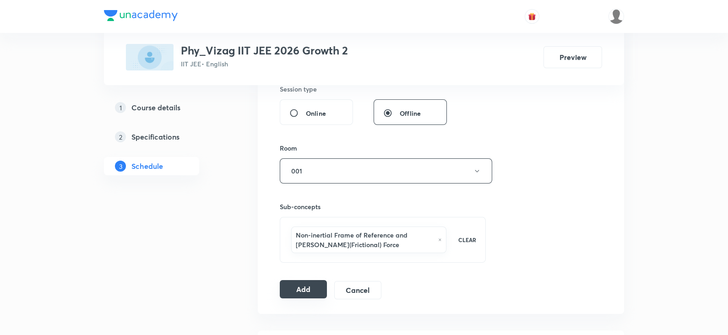
click at [297, 280] on button "Add" at bounding box center [303, 289] width 47 height 18
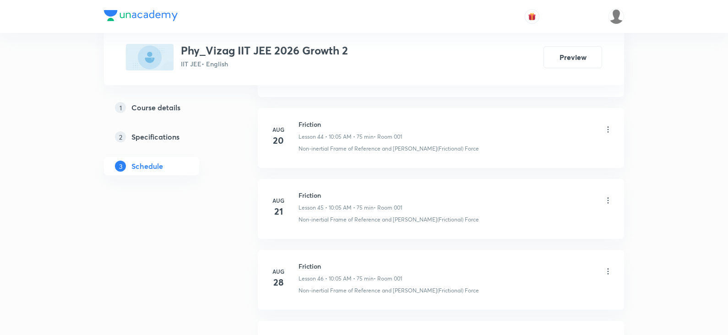
scroll to position [3946, 0]
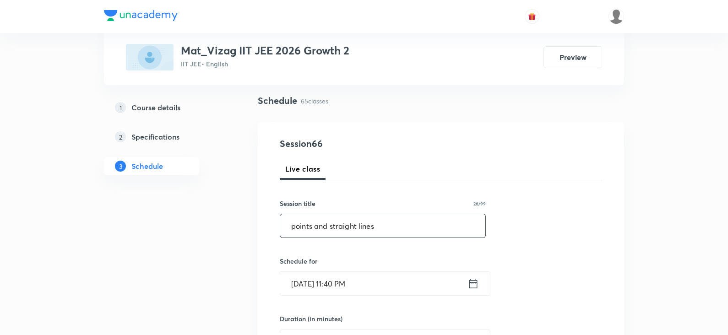
type input "points and straight lines"
click at [468, 280] on icon at bounding box center [473, 283] width 11 height 13
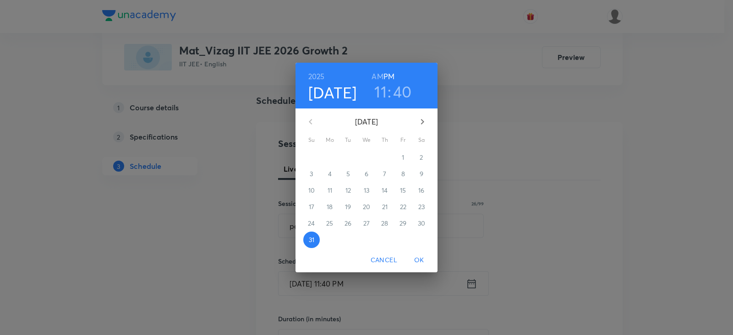
click at [421, 124] on icon "button" at bounding box center [422, 121] width 3 height 5
click at [331, 155] on p "1" at bounding box center [329, 157] width 2 height 9
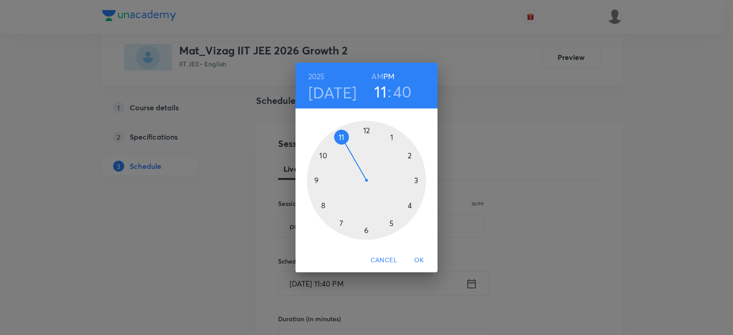
click at [377, 78] on h6 "AM" at bounding box center [376, 76] width 11 height 13
click at [343, 138] on div at bounding box center [366, 180] width 119 height 119
click at [392, 221] on div at bounding box center [366, 180] width 119 height 119
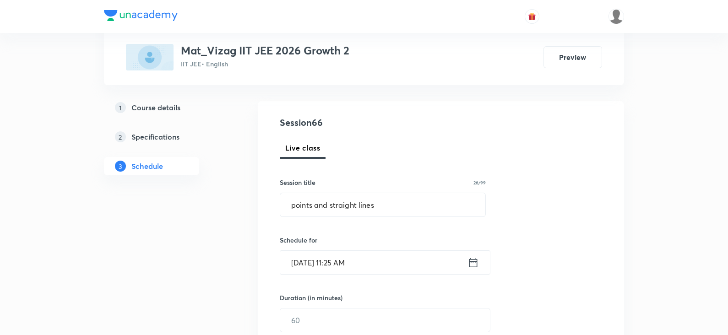
scroll to position [151, 0]
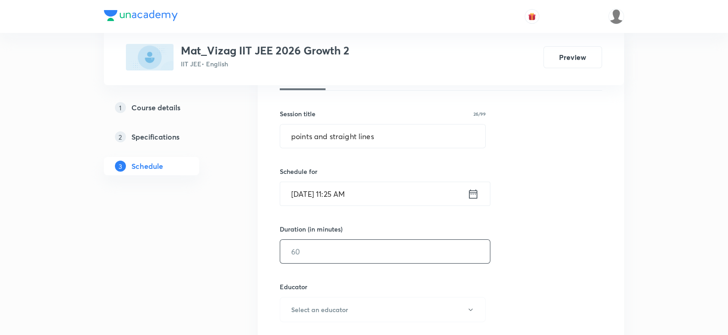
click at [366, 248] on input "text" at bounding box center [385, 251] width 210 height 23
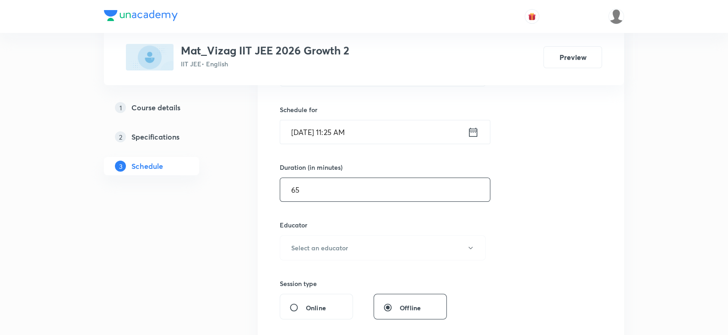
scroll to position [215, 0]
type input "65"
click at [358, 250] on button "Select an educator" at bounding box center [383, 245] width 206 height 25
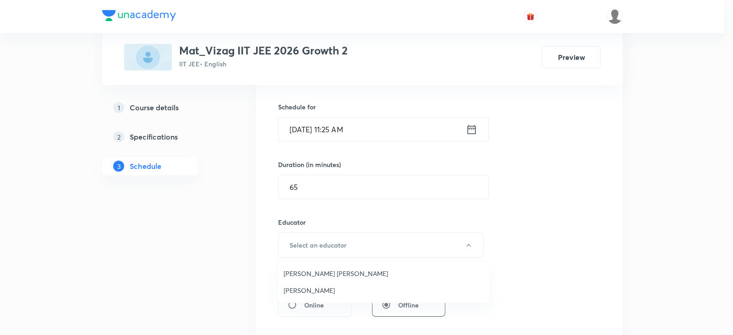
click at [334, 272] on span "Anand Kumar Koppaka" at bounding box center [383, 274] width 201 height 10
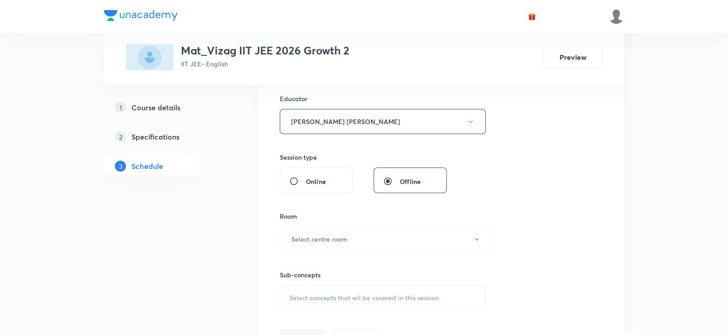
scroll to position [334, 0]
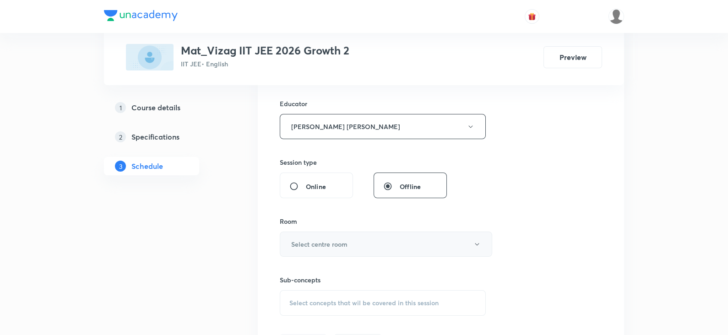
click at [348, 246] on button "Select centre room" at bounding box center [386, 244] width 212 height 25
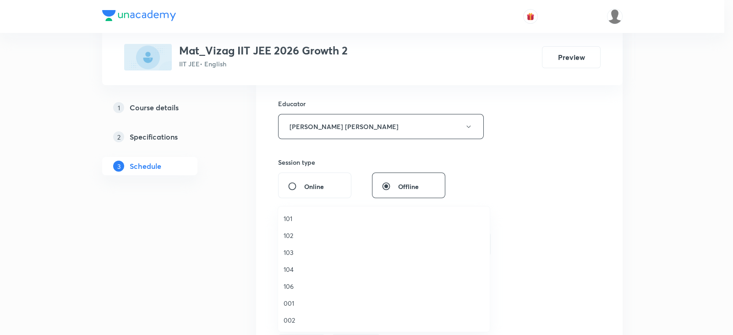
click at [321, 304] on span "001" at bounding box center [383, 304] width 201 height 10
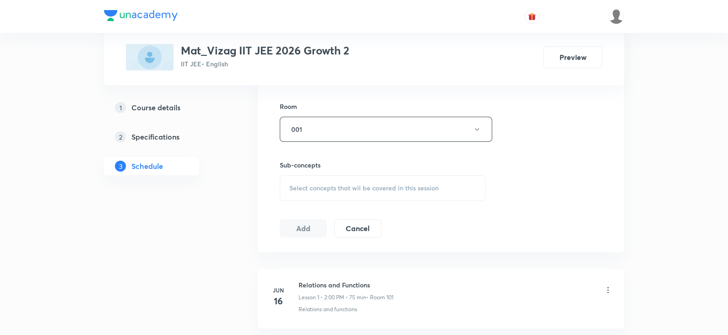
scroll to position [457, 0]
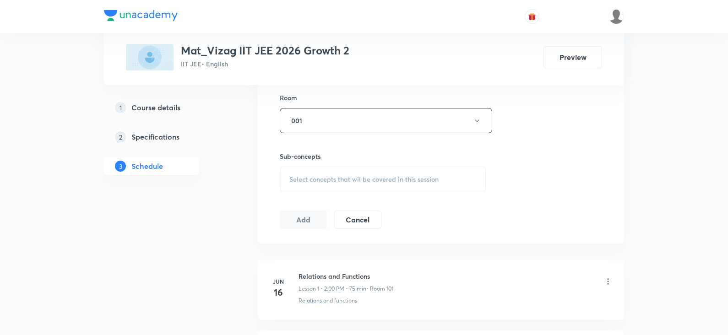
click at [331, 170] on div "Select concepts that wil be covered in this session" at bounding box center [383, 180] width 206 height 26
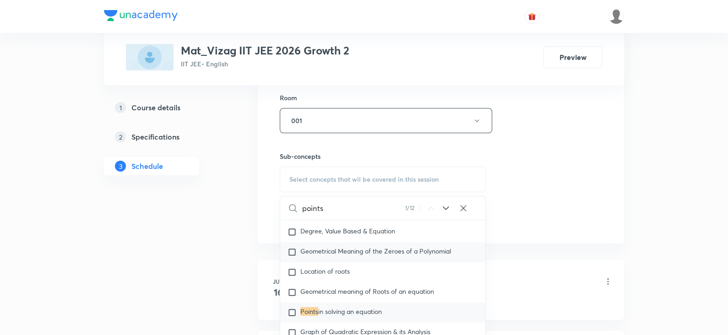
scroll to position [105, 0]
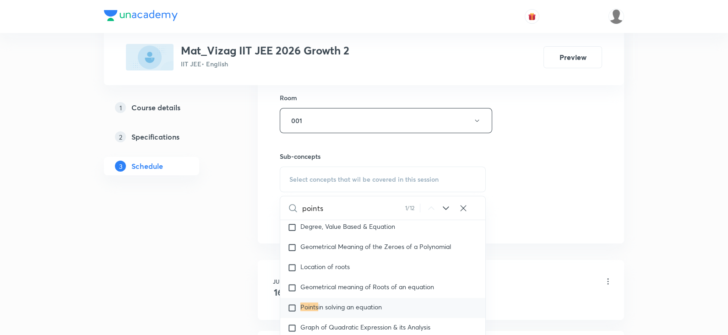
type input "points"
click at [337, 303] on span "in solving an equation" at bounding box center [350, 307] width 64 height 9
checkbox input "true"
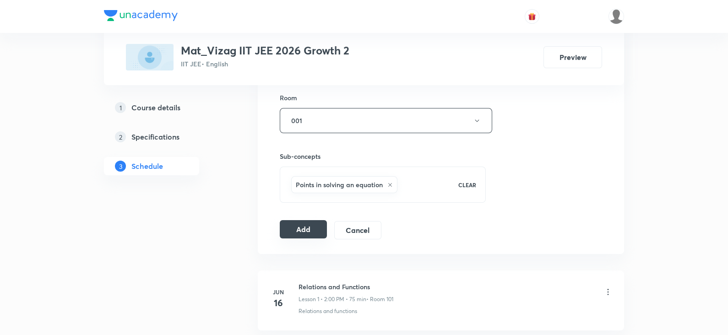
click at [315, 221] on button "Add" at bounding box center [303, 229] width 47 height 18
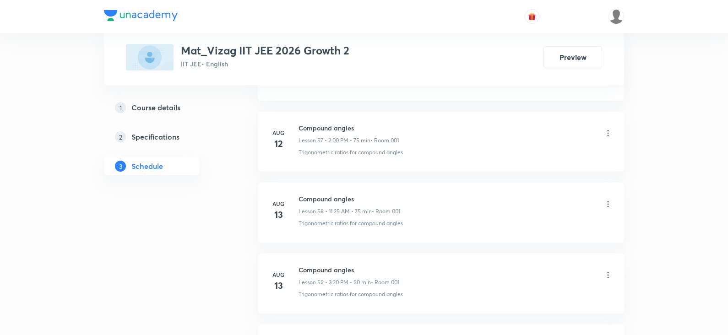
scroll to position [5069, 0]
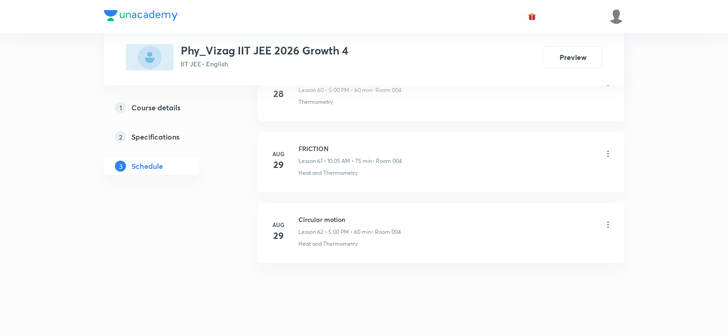
scroll to position [4788, 0]
click at [324, 212] on h6 "Circular motion" at bounding box center [350, 217] width 103 height 10
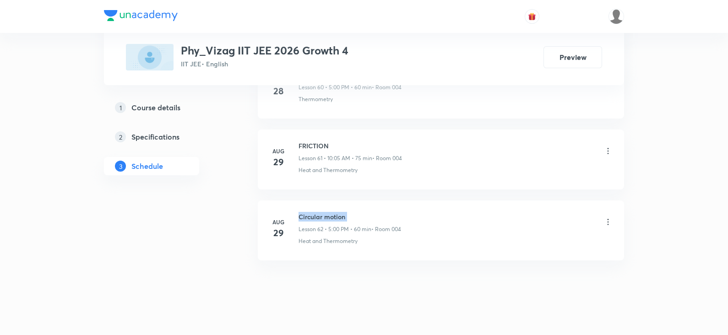
copy h6 "Circular motion"
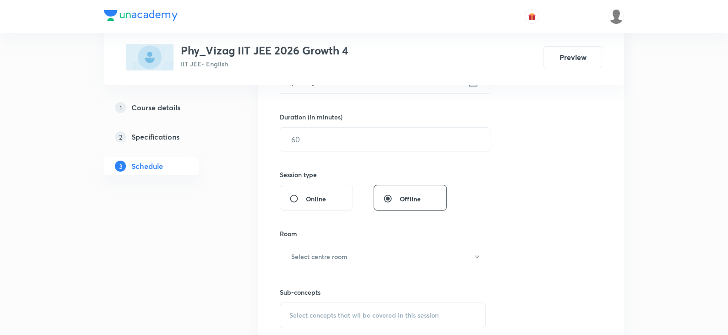
scroll to position [0, 0]
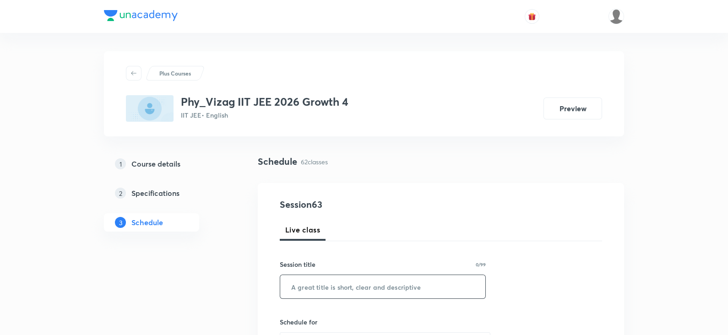
click at [327, 284] on input "text" at bounding box center [382, 286] width 205 height 23
paste input "Circular motion"
type input "Circular motion"
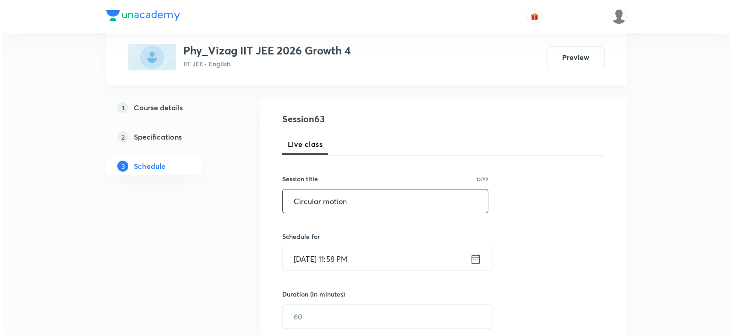
scroll to position [91, 0]
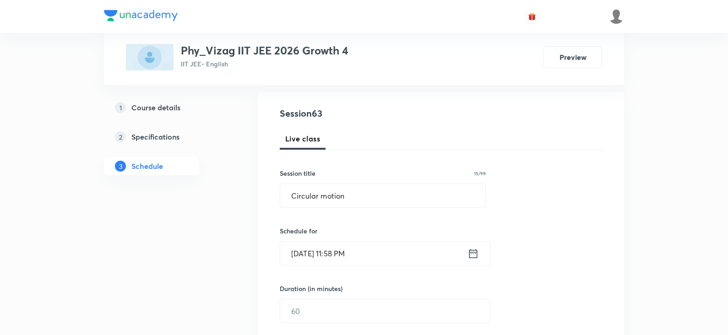
click at [468, 255] on icon at bounding box center [473, 253] width 11 height 13
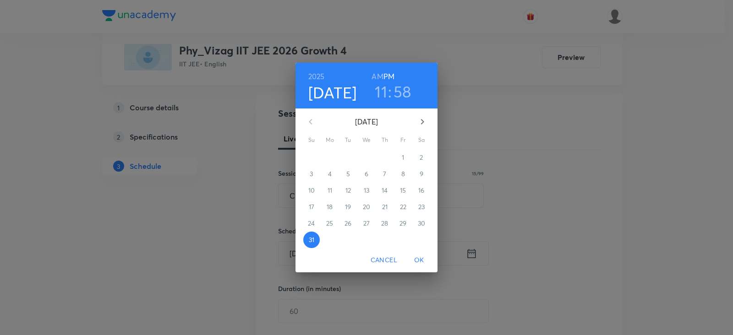
click at [419, 123] on icon "button" at bounding box center [422, 121] width 11 height 11
click at [329, 157] on p "1" at bounding box center [329, 157] width 2 height 9
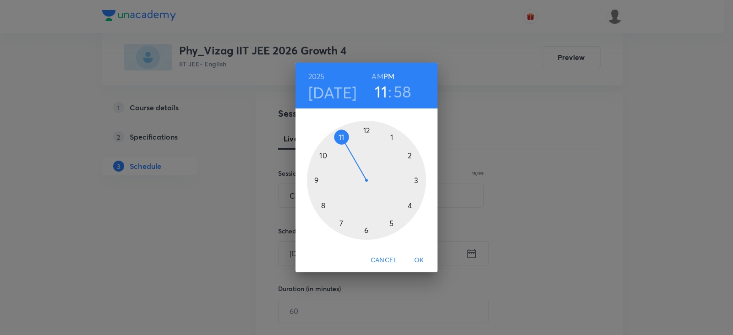
click at [375, 75] on h6 "AM" at bounding box center [376, 76] width 11 height 13
click at [321, 154] on div at bounding box center [366, 180] width 119 height 119
click at [391, 136] on div at bounding box center [366, 180] width 119 height 119
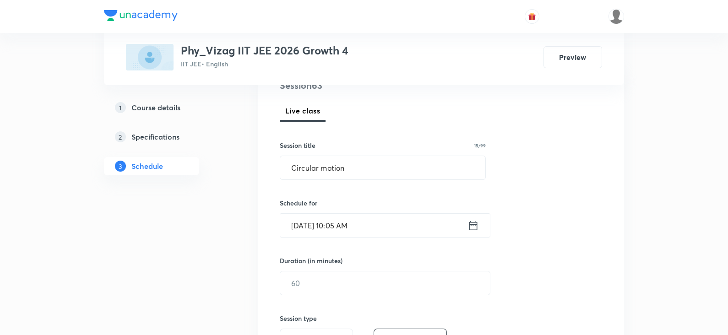
scroll to position [175, 0]
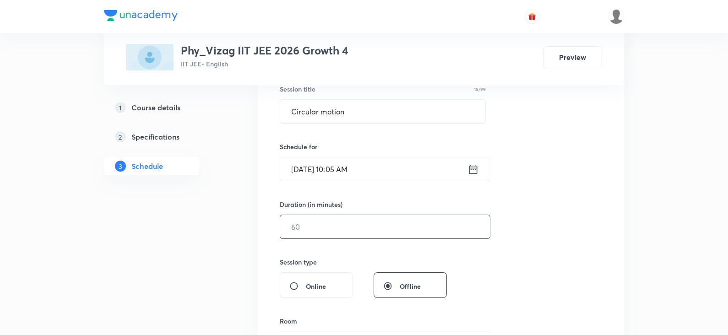
click at [337, 230] on input "text" at bounding box center [385, 226] width 210 height 23
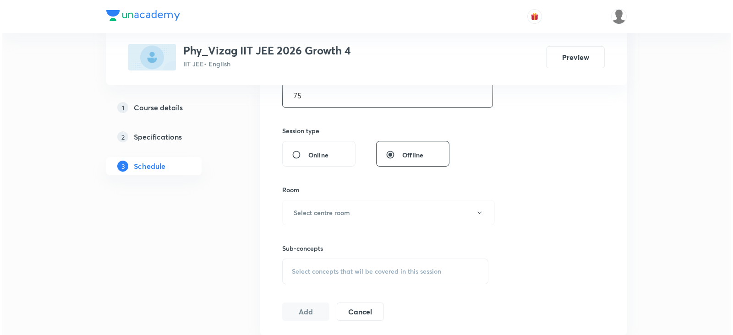
scroll to position [307, 0]
type input "75"
click at [306, 211] on h6 "Select centre room" at bounding box center [319, 213] width 56 height 10
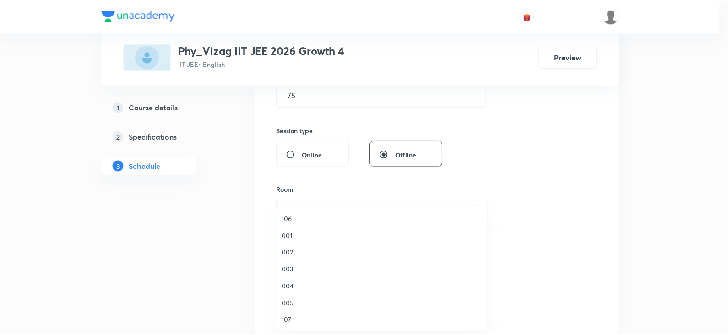
scroll to position [71, 0]
click at [289, 280] on span "004" at bounding box center [383, 284] width 201 height 10
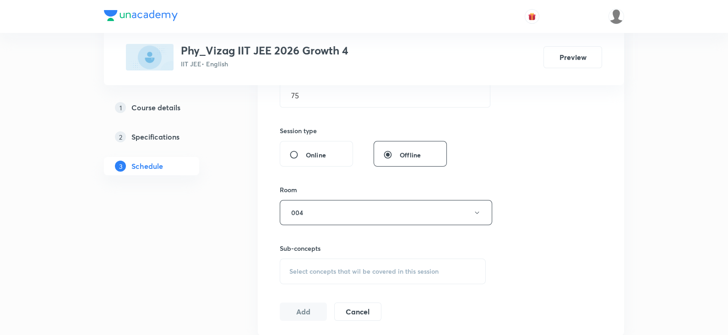
click at [315, 269] on span "Select concepts that wil be covered in this session" at bounding box center [363, 271] width 149 height 7
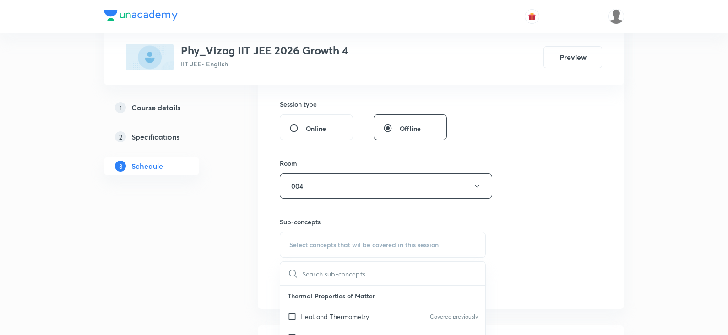
scroll to position [334, 0]
click at [337, 273] on input "Circular motion" at bounding box center [353, 272] width 103 height 23
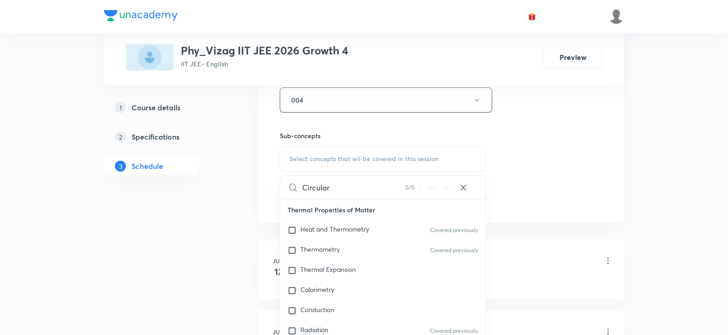
scroll to position [420, 0]
type input "Circular"
click at [334, 233] on div "Heat and Thermometry Covered previously" at bounding box center [382, 229] width 205 height 20
checkbox input "true"
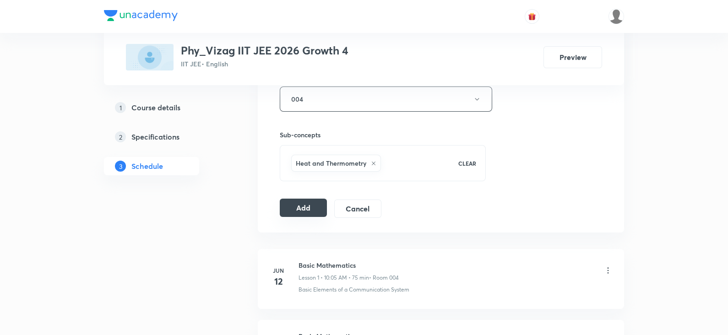
click at [292, 200] on button "Add" at bounding box center [303, 208] width 47 height 18
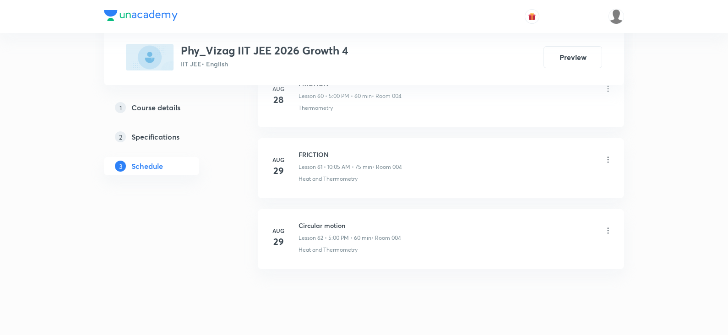
scroll to position [4798, 0]
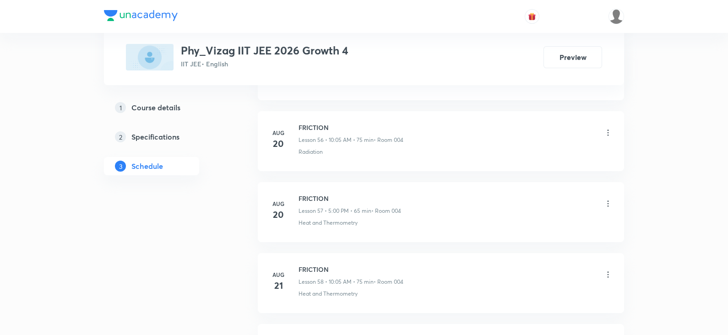
scroll to position [4788, 0]
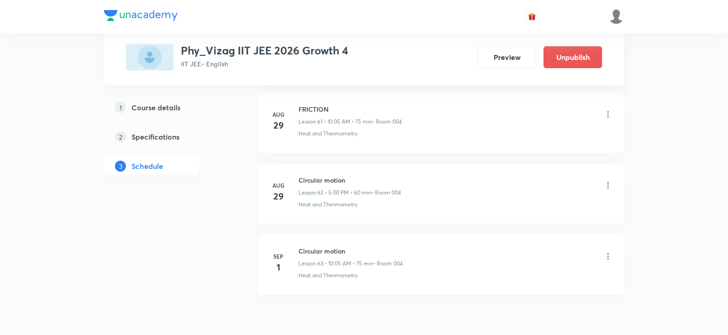
scroll to position [4859, 0]
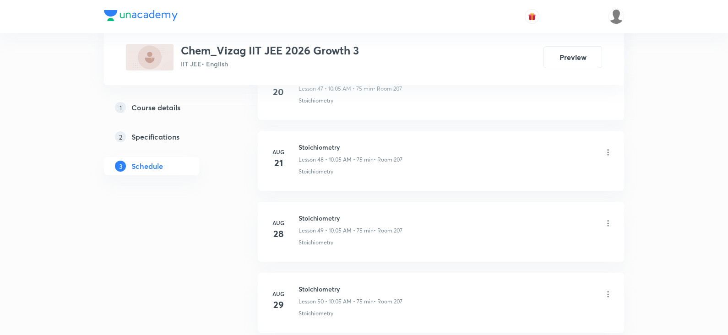
scroll to position [3939, 0]
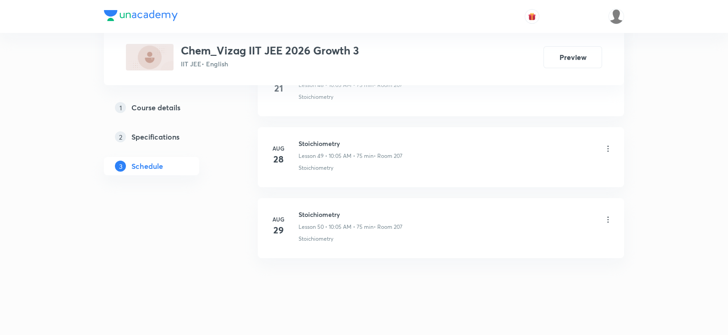
click at [324, 210] on h6 "Stoichiometry" at bounding box center [351, 215] width 104 height 10
copy h6 "Stoichiometry"
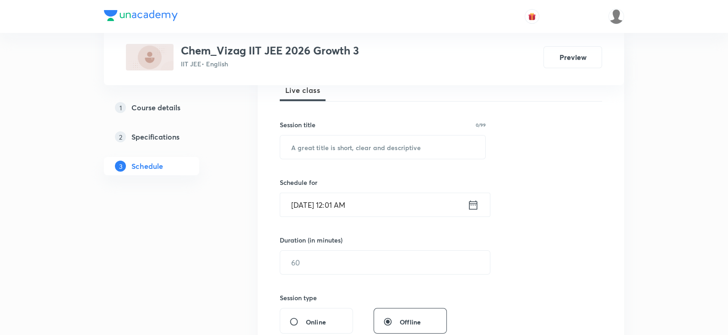
scroll to position [0, 0]
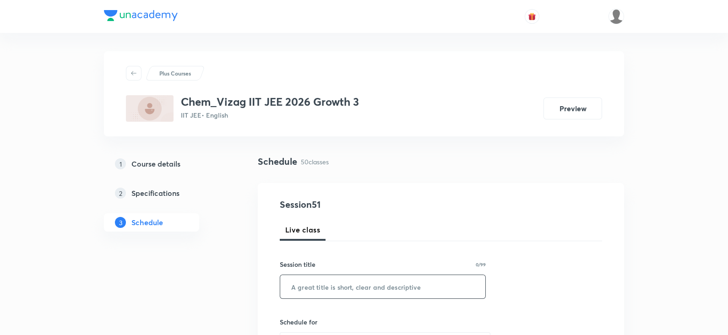
click at [330, 289] on input "text" at bounding box center [382, 286] width 205 height 23
paste input "Stoichiometry"
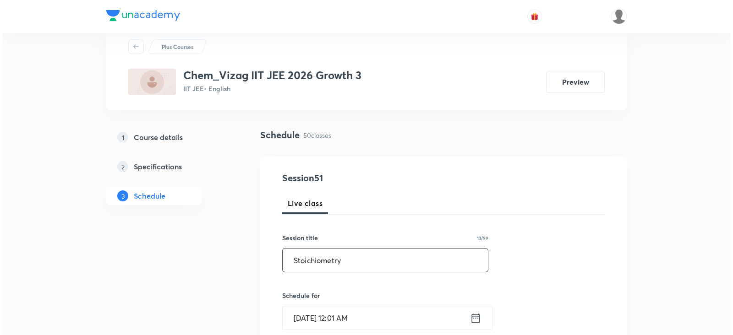
scroll to position [32, 0]
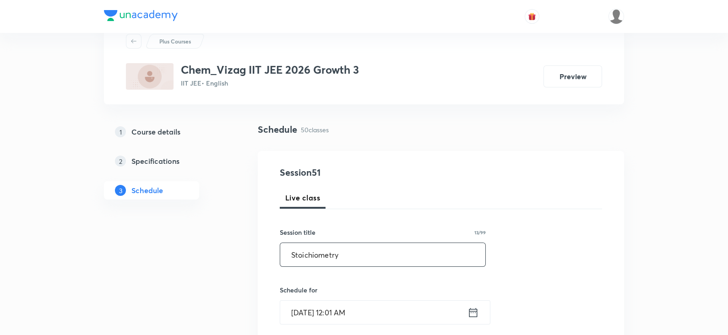
type input "Stoichiometry"
click at [476, 310] on icon at bounding box center [473, 312] width 8 height 9
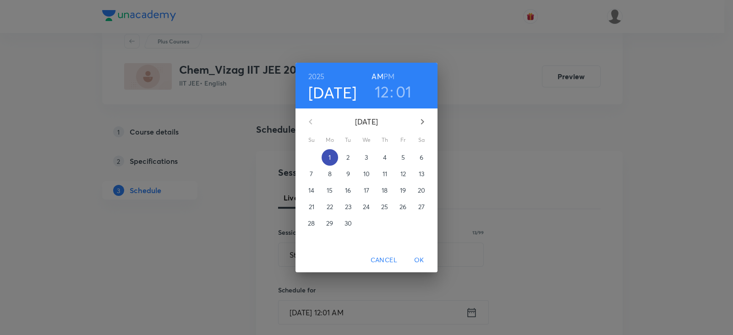
click at [332, 157] on span "1" at bounding box center [329, 157] width 16 height 9
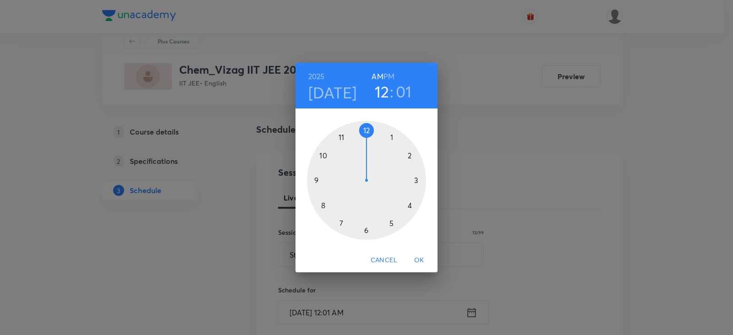
click at [323, 153] on div at bounding box center [366, 180] width 119 height 119
click at [394, 137] on div at bounding box center [366, 180] width 119 height 119
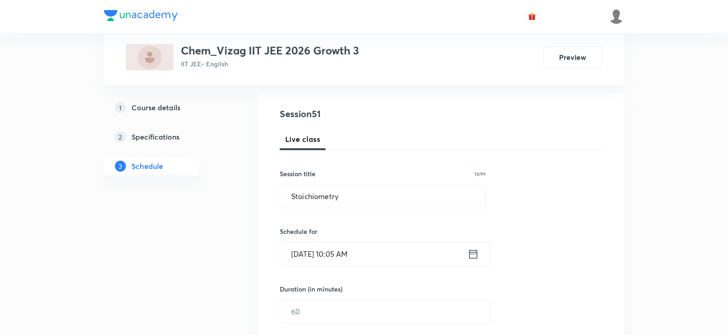
scroll to position [124, 0]
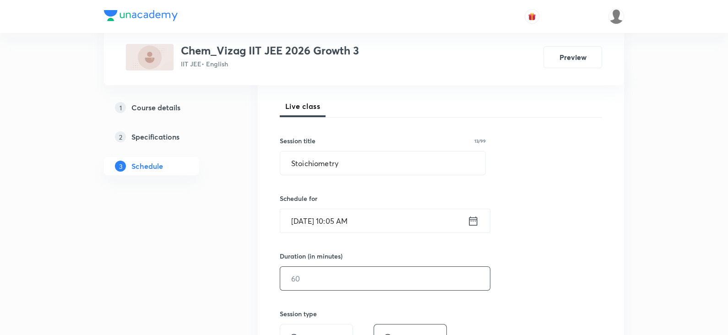
click at [329, 273] on input "text" at bounding box center [385, 278] width 210 height 23
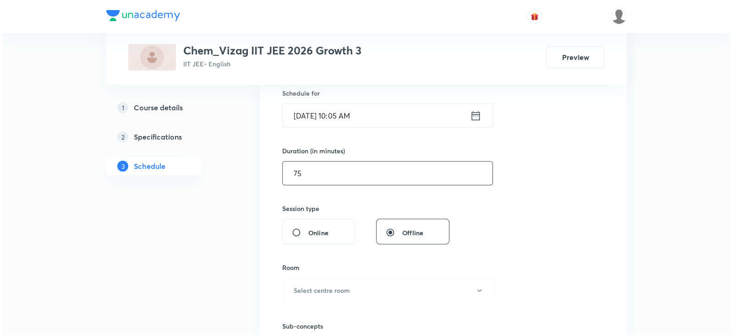
scroll to position [236, 0]
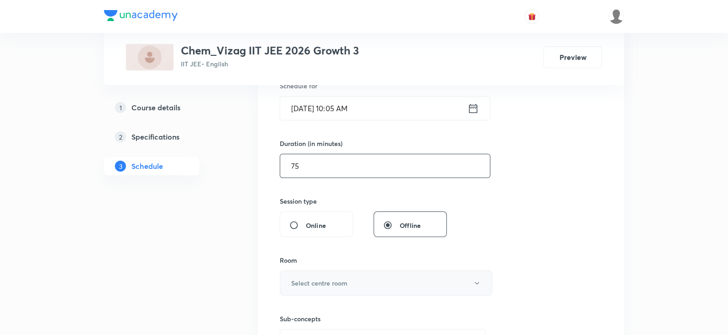
type input "75"
click at [322, 283] on h6 "Select centre room" at bounding box center [319, 283] width 56 height 10
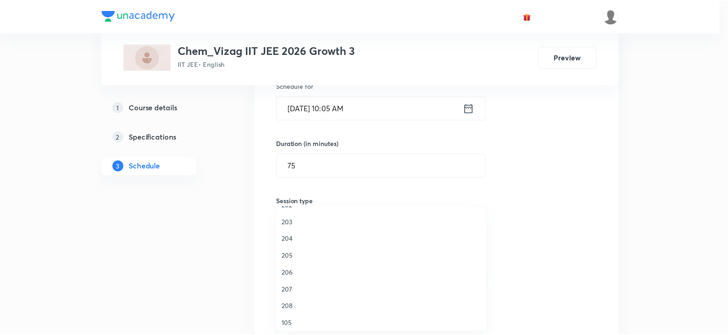
scroll to position [254, 0]
click at [303, 268] on span "207" at bounding box center [383, 270] width 201 height 10
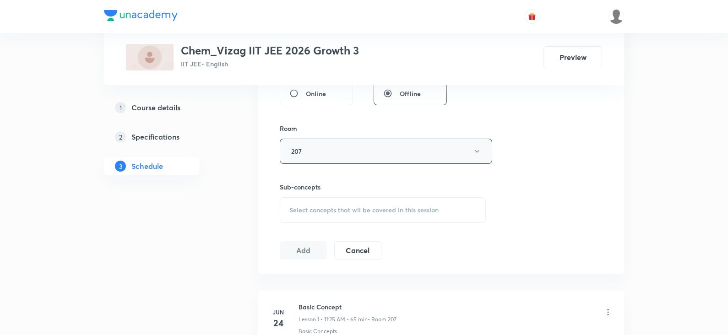
scroll to position [370, 0]
click at [312, 208] on span "Select concepts that wil be covered in this session" at bounding box center [363, 208] width 149 height 7
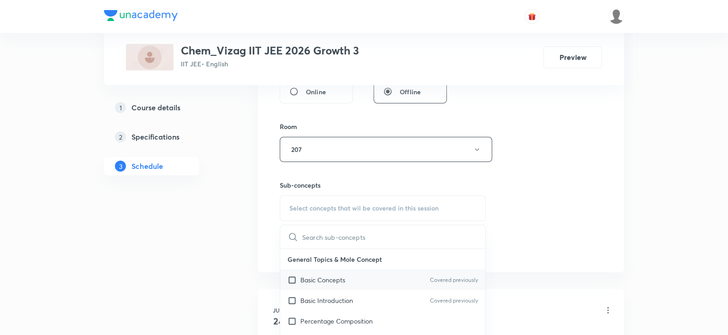
click at [334, 276] on p "Basic Concepts" at bounding box center [322, 280] width 45 height 10
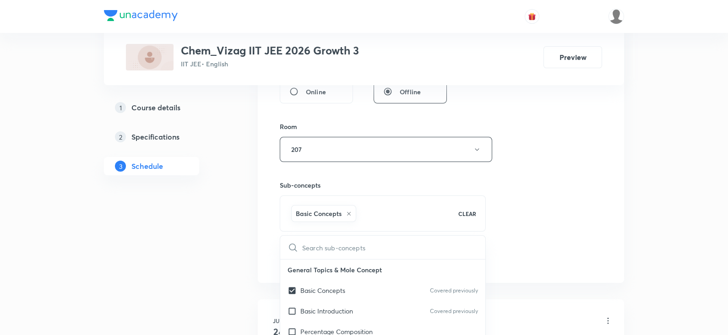
checkbox input "true"
click at [554, 204] on div "Session 51 Live class Session title 13/99 Stoichiometry ​ Schedule for Sep 1, 2…" at bounding box center [441, 48] width 322 height 440
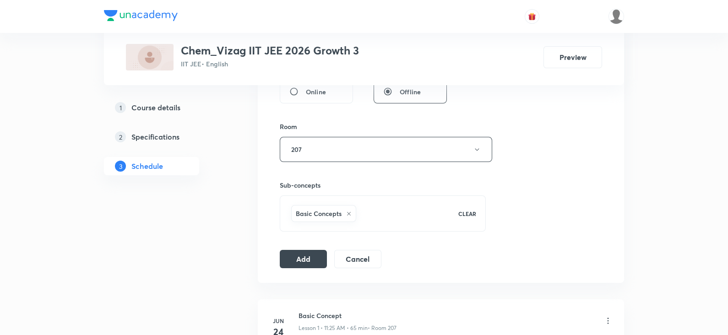
click at [286, 268] on div "Session 51 Live class Session title 13/99 Stoichiometry ​ Schedule for Sep 1, 2…" at bounding box center [441, 48] width 366 height 470
click at [300, 249] on button "Add" at bounding box center [303, 258] width 47 height 18
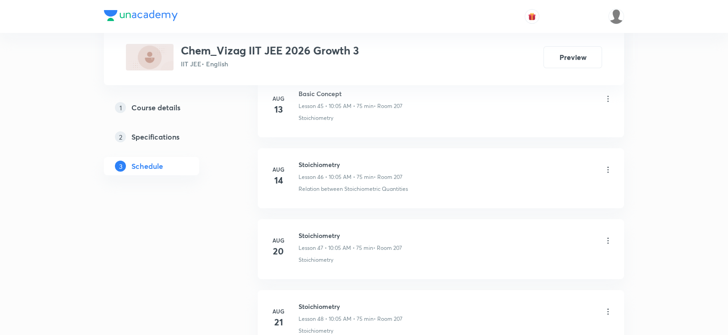
scroll to position [3949, 0]
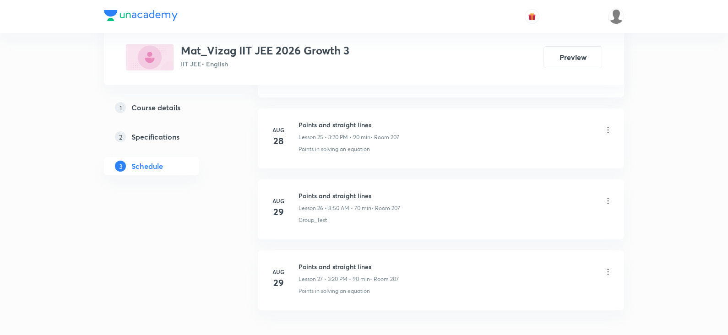
scroll to position [2310, 0]
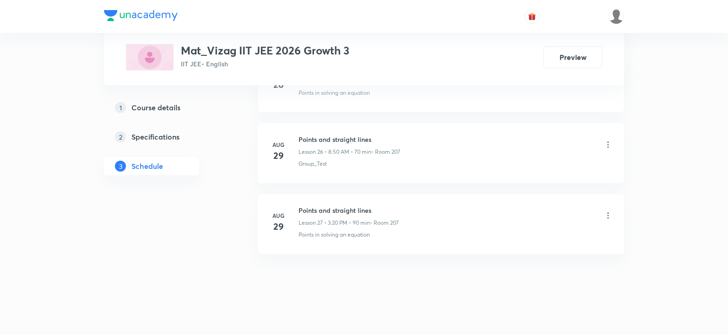
click at [341, 206] on h6 "Points and straight lines" at bounding box center [349, 211] width 100 height 10
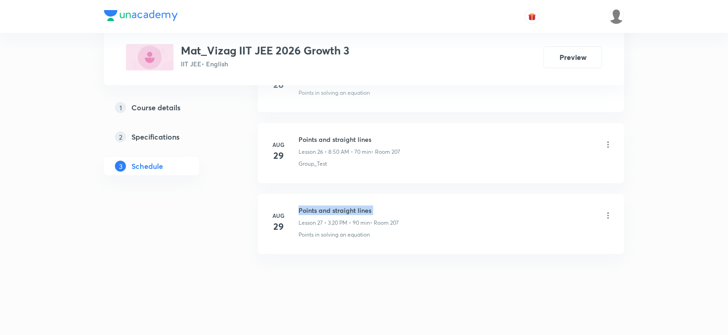
copy h6 "Points and straight lines"
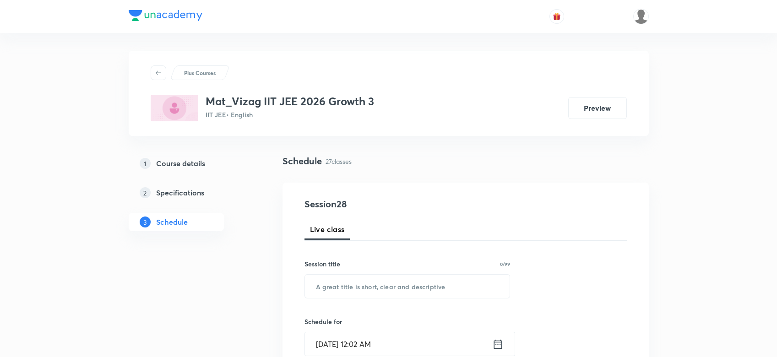
scroll to position [0, 0]
click at [356, 288] on input "text" at bounding box center [407, 286] width 205 height 23
paste input "Points and straight lines"
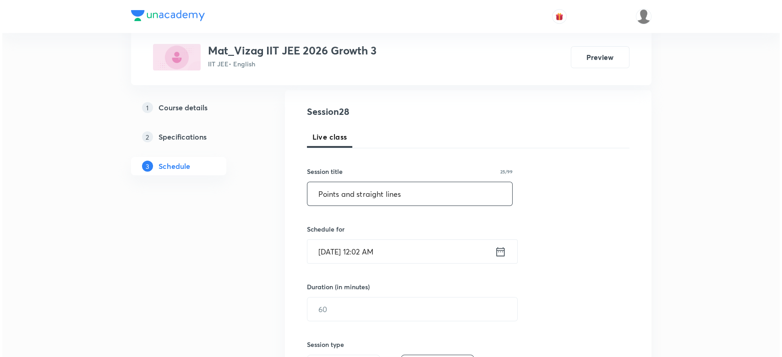
scroll to position [93, 0]
type input "Points and straight lines"
click at [500, 249] on icon at bounding box center [498, 250] width 8 height 9
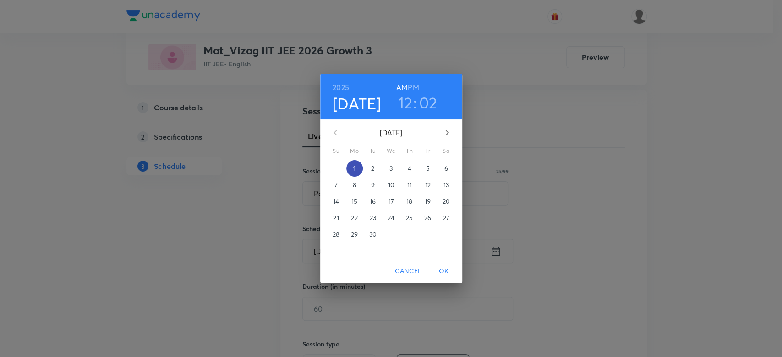
click at [359, 170] on span "1" at bounding box center [354, 168] width 16 height 9
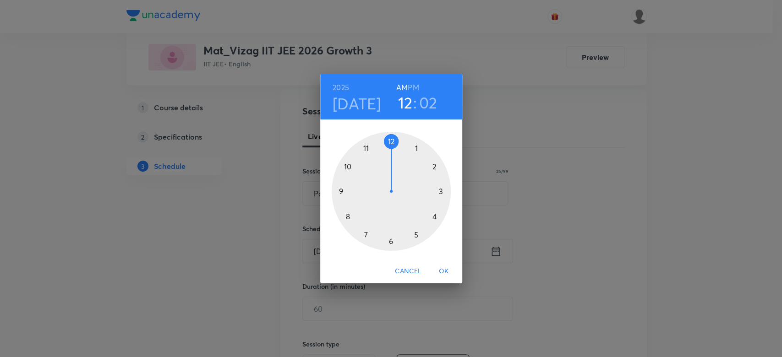
click at [400, 88] on h6 "AM" at bounding box center [401, 87] width 11 height 13
click at [365, 149] on div at bounding box center [391, 191] width 119 height 119
click at [416, 236] on div at bounding box center [391, 191] width 119 height 119
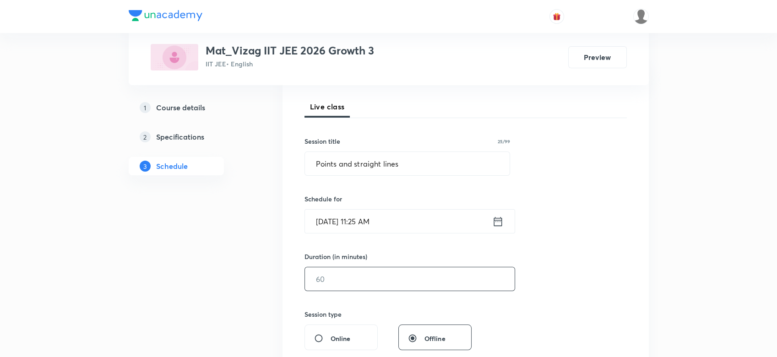
scroll to position [124, 0]
click at [378, 283] on input "text" at bounding box center [410, 277] width 210 height 23
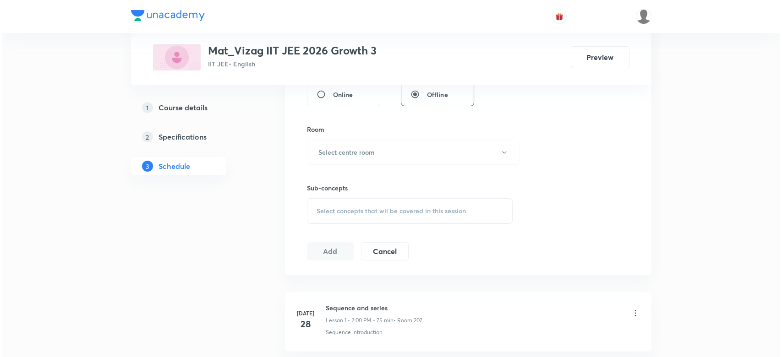
scroll to position [368, 0]
type input "65"
click at [332, 152] on h6 "Select centre room" at bounding box center [344, 152] width 56 height 10
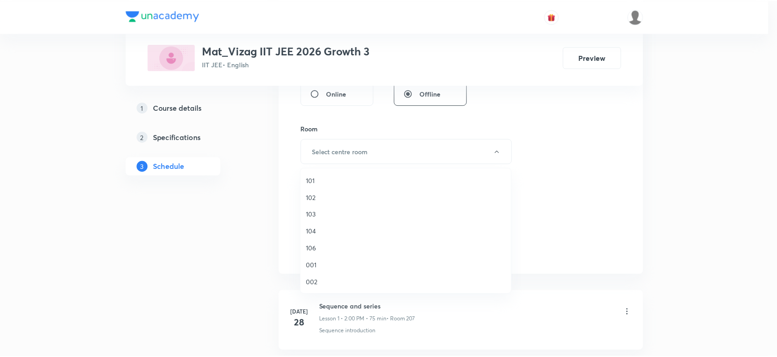
scroll to position [254, 0]
click at [319, 228] on span "207" at bounding box center [408, 232] width 201 height 10
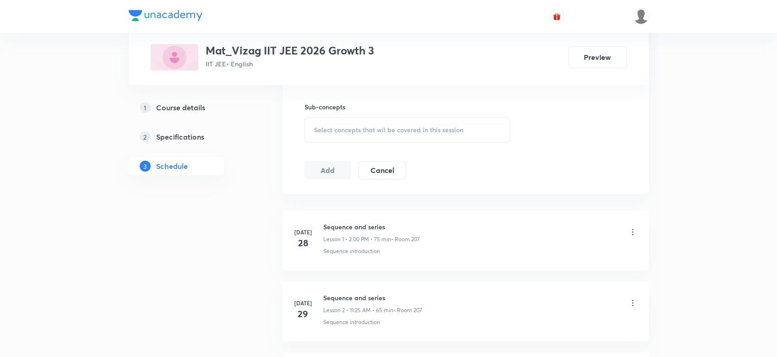
scroll to position [451, 0]
click at [319, 129] on span "Select concepts that wil be covered in this session" at bounding box center [388, 126] width 149 height 7
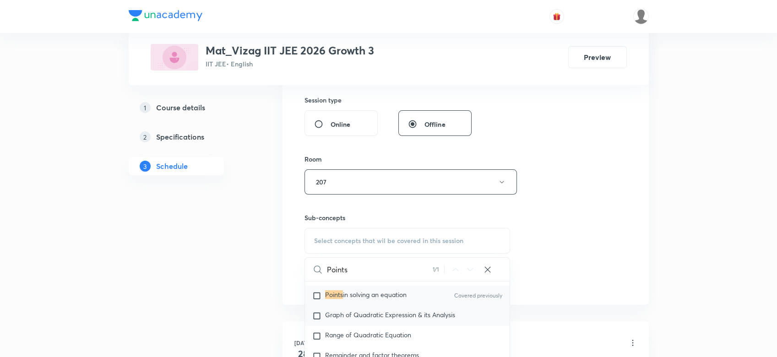
scroll to position [1623, 0]
type input "Points"
click at [395, 301] on span "in solving an equation" at bounding box center [375, 297] width 64 height 9
checkbox input "true"
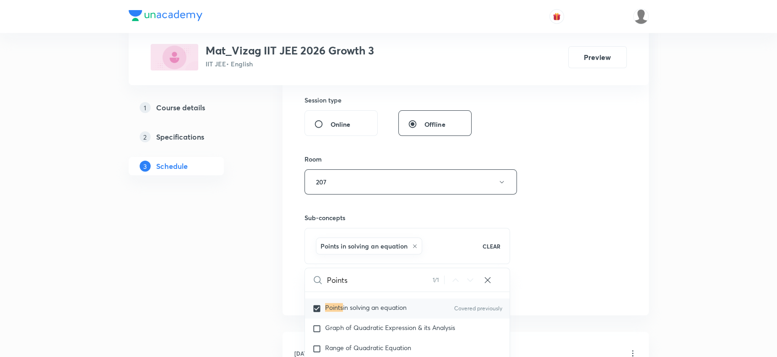
click at [644, 236] on div "Session 28 Live class Session title 25/99 Points and straight lines ​ Schedule …" at bounding box center [466, 81] width 366 height 470
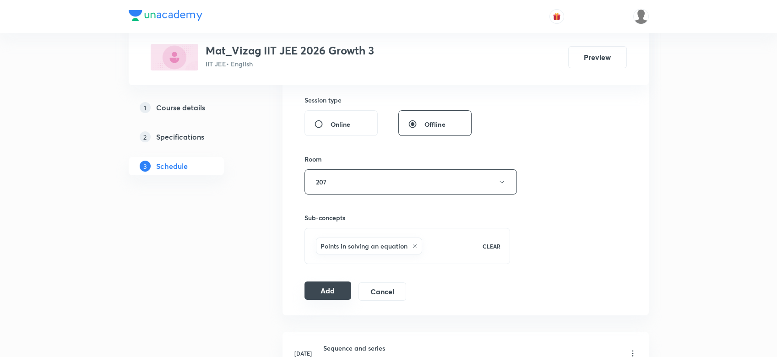
click at [331, 286] on button "Add" at bounding box center [327, 291] width 47 height 18
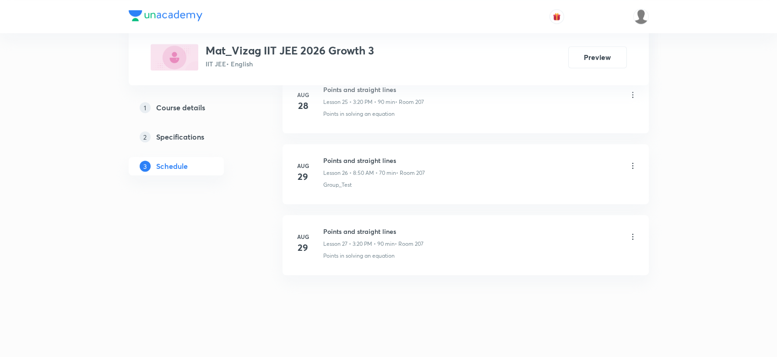
scroll to position [2300, 0]
click at [362, 228] on h6 "MOTION IN ONE DIMENSION" at bounding box center [374, 233] width 102 height 10
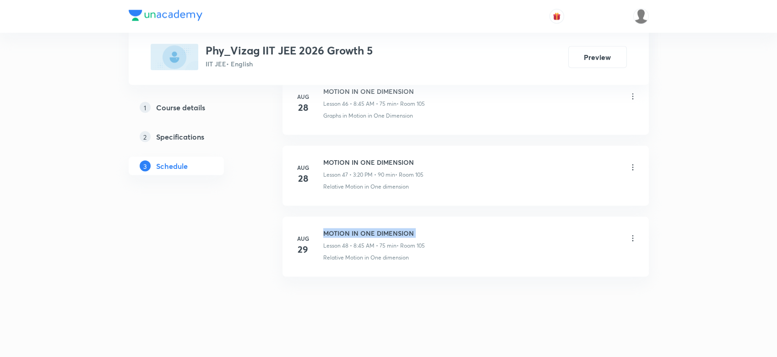
click at [362, 228] on h6 "MOTION IN ONE DIMENSION" at bounding box center [374, 233] width 102 height 10
copy h6 "MOTION IN ONE DIMENSION"
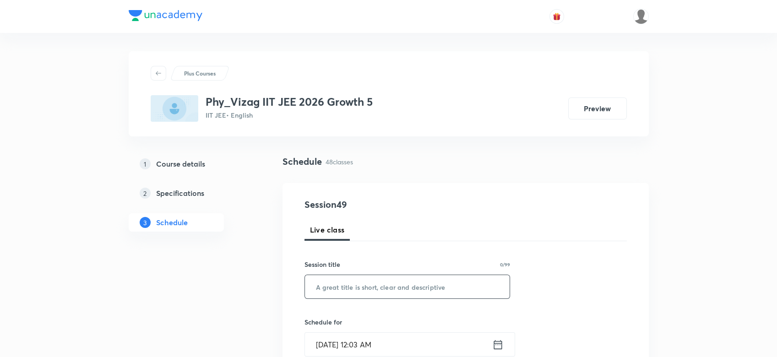
click at [380, 291] on input "text" at bounding box center [407, 286] width 205 height 23
paste input "MOTION IN ONE DIMENSION"
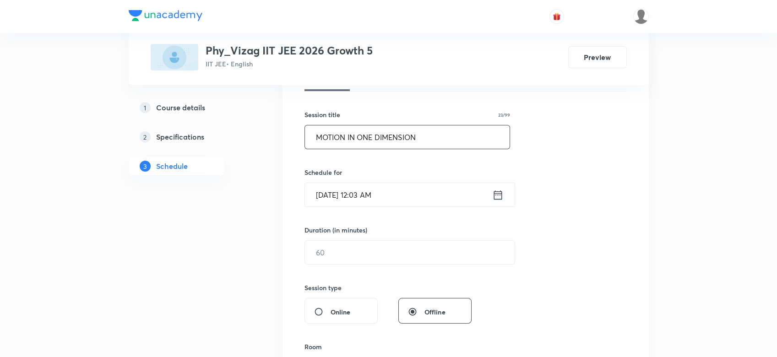
scroll to position [165, 0]
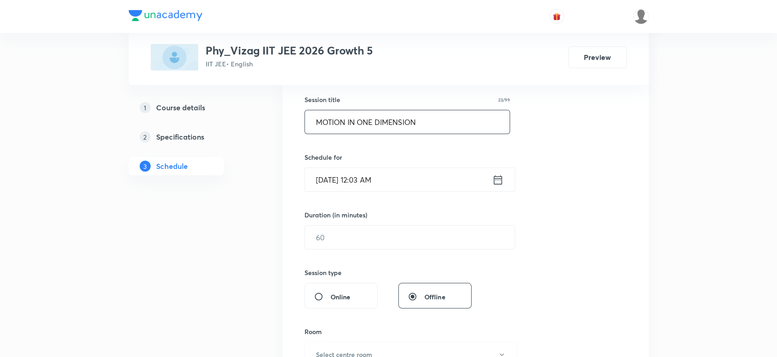
type input "MOTION IN ONE DIMENSION"
click at [494, 176] on icon at bounding box center [498, 179] width 8 height 9
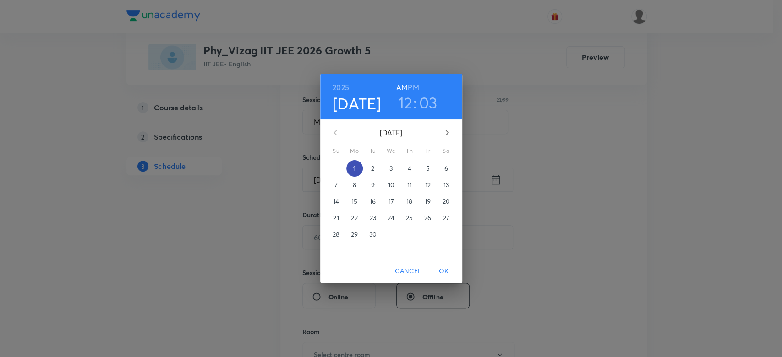
click at [357, 169] on span "1" at bounding box center [354, 168] width 16 height 9
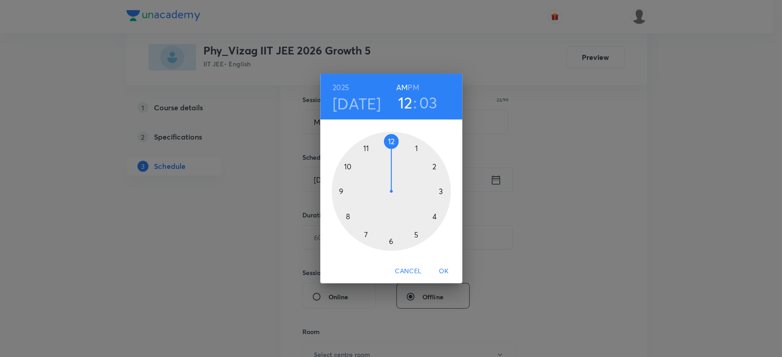
click at [345, 216] on div at bounding box center [391, 191] width 119 height 119
click at [340, 191] on div at bounding box center [391, 191] width 119 height 119
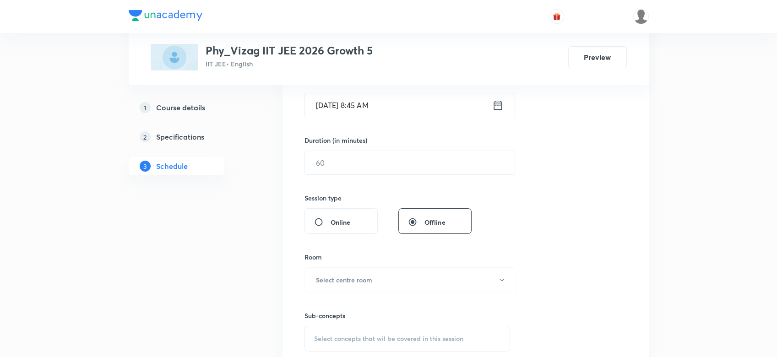
scroll to position [242, 0]
click at [336, 159] on input "text" at bounding box center [410, 160] width 210 height 23
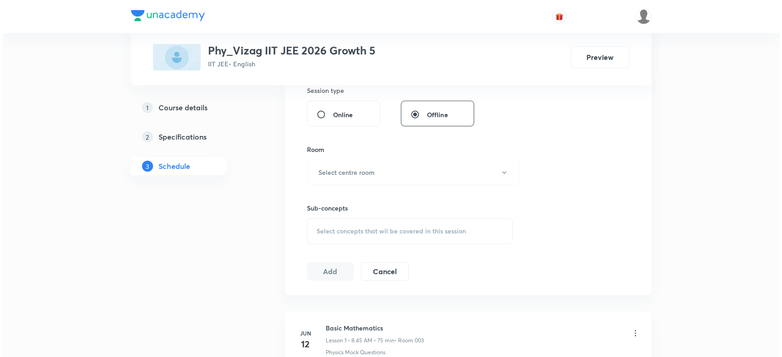
scroll to position [348, 0]
type input "75"
click at [331, 167] on h6 "Select centre room" at bounding box center [344, 172] width 56 height 10
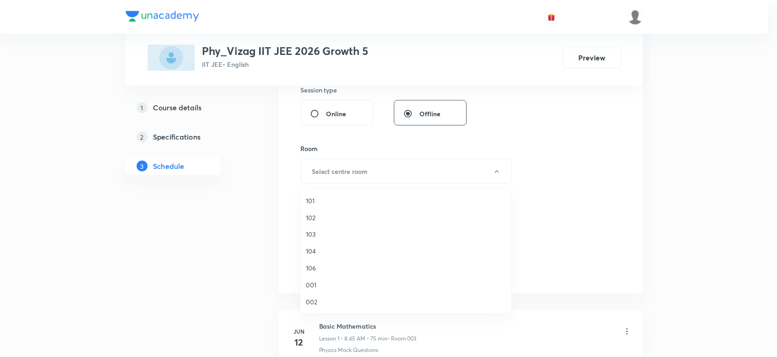
scroll to position [254, 0]
click at [315, 285] on span "105" at bounding box center [408, 286] width 201 height 10
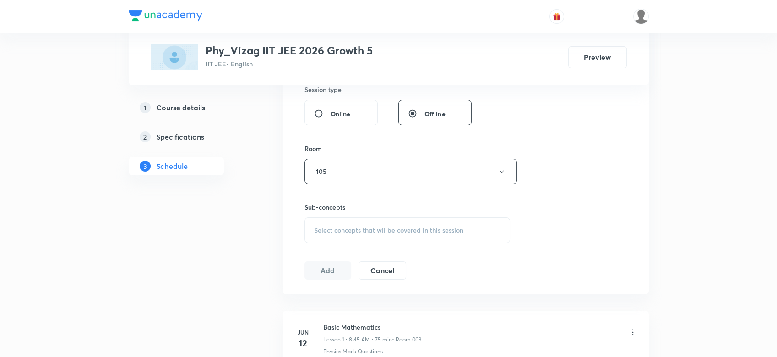
click at [363, 227] on span "Select concepts that wil be covered in this session" at bounding box center [388, 230] width 149 height 7
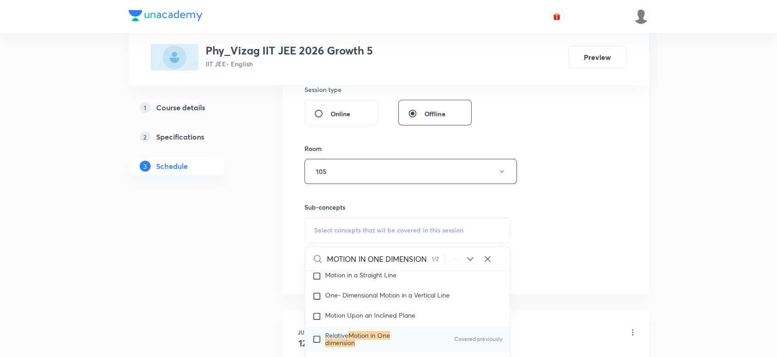
scroll to position [1231, 0]
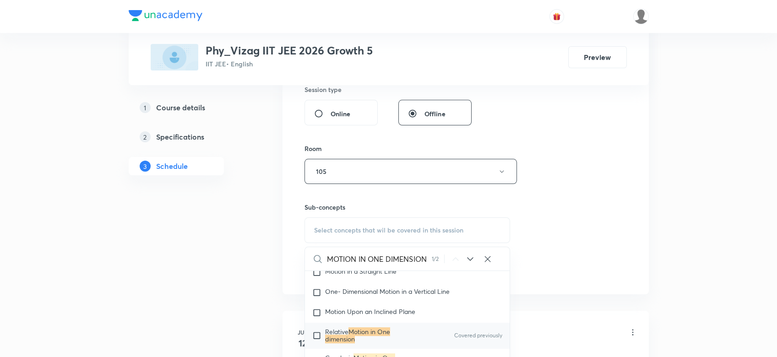
type input "MOTION IN ONE DIMENSION"
click at [384, 332] on div "Relative Motion in One dimension Covered previously" at bounding box center [407, 336] width 205 height 26
checkbox input "true"
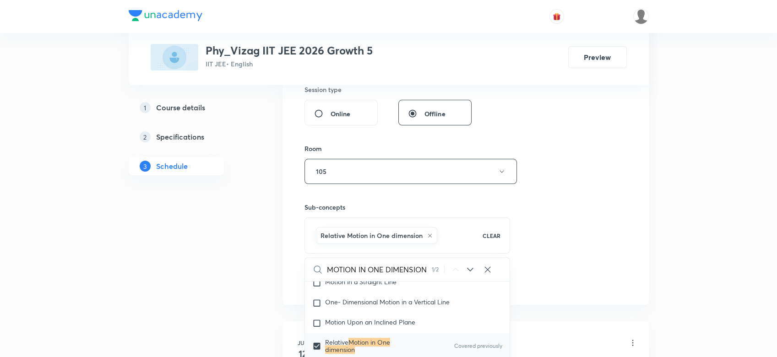
click at [554, 224] on div "Session 49 Live class Session title 23/99 MOTION IN ONE DIMENSION ​ Schedule fo…" at bounding box center [465, 70] width 322 height 440
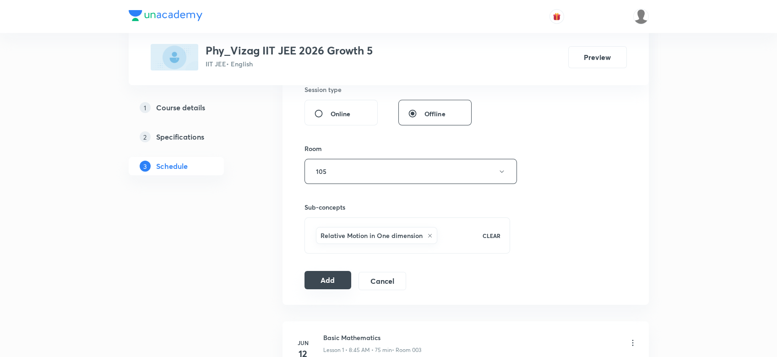
click at [321, 284] on button "Add" at bounding box center [327, 280] width 47 height 18
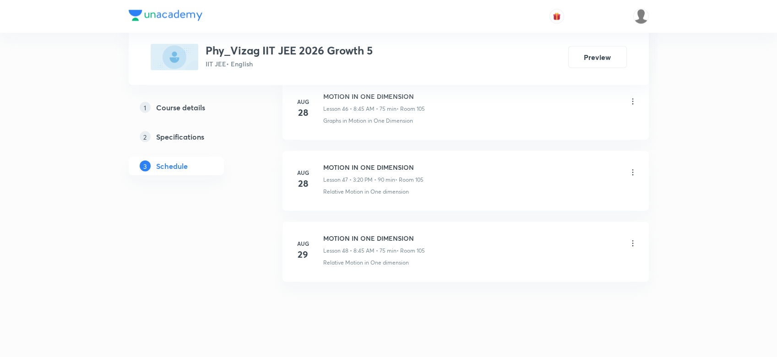
scroll to position [3788, 0]
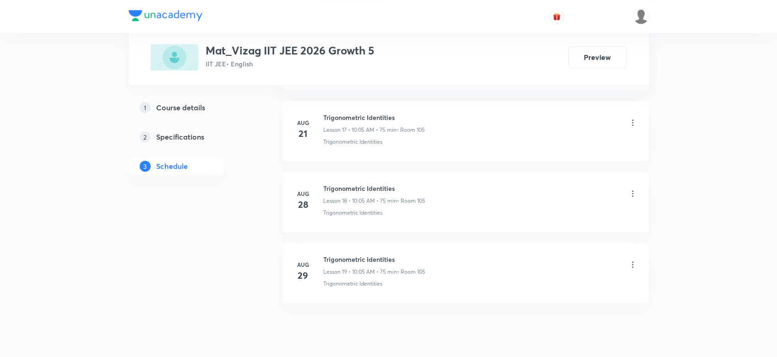
scroll to position [1723, 0]
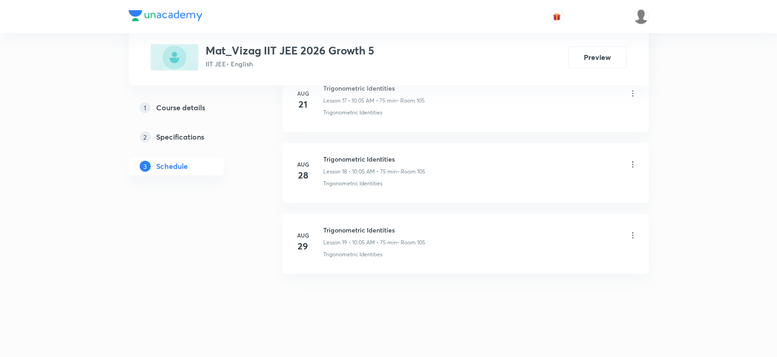
click at [370, 228] on h6 "Trigonometric Identities" at bounding box center [374, 230] width 102 height 10
copy h6 "Trigonometric Identities"
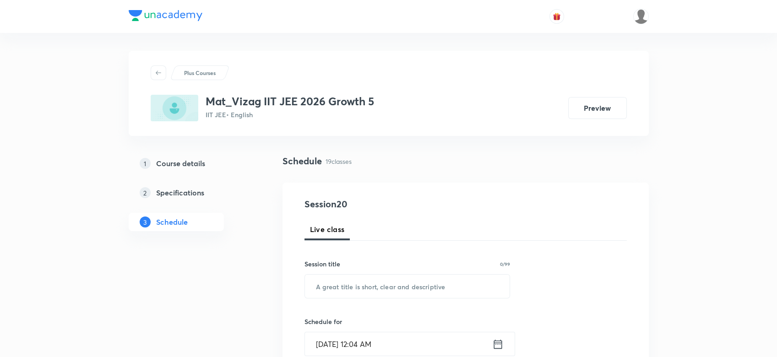
scroll to position [0, 0]
click at [379, 275] on div "​" at bounding box center [407, 287] width 206 height 24
click at [379, 280] on input "text" at bounding box center [407, 286] width 205 height 23
paste input "Trigonometric Identities"
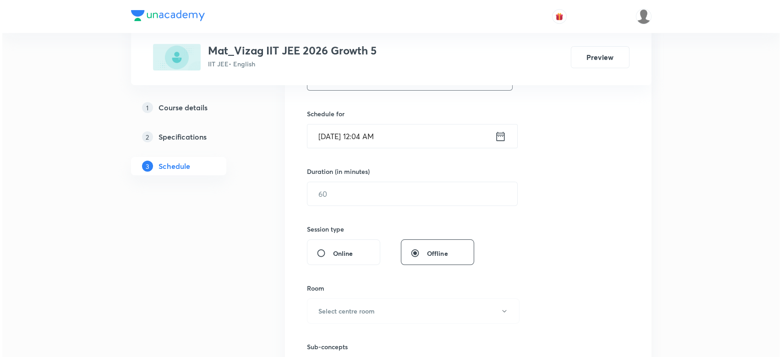
scroll to position [228, 0]
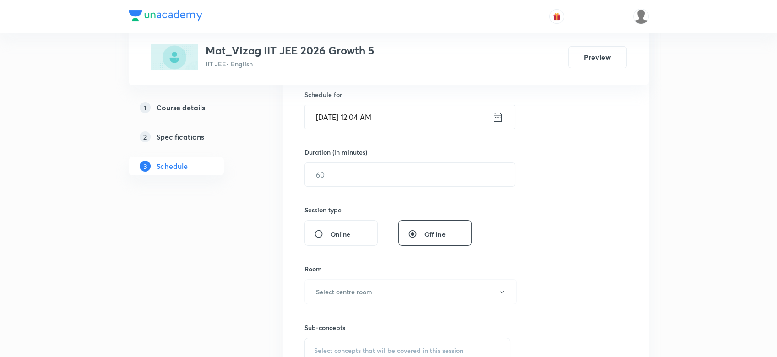
type input "Trigonometric Identities"
click at [499, 115] on icon at bounding box center [498, 116] width 8 height 9
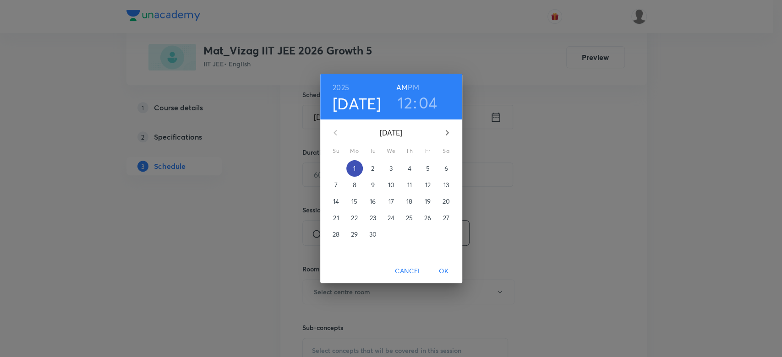
click at [359, 167] on span "1" at bounding box center [354, 168] width 16 height 9
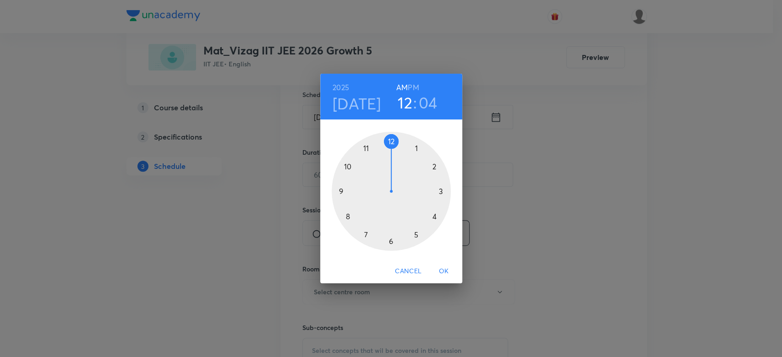
click at [348, 167] on div at bounding box center [391, 191] width 119 height 119
click at [418, 147] on div at bounding box center [391, 191] width 119 height 119
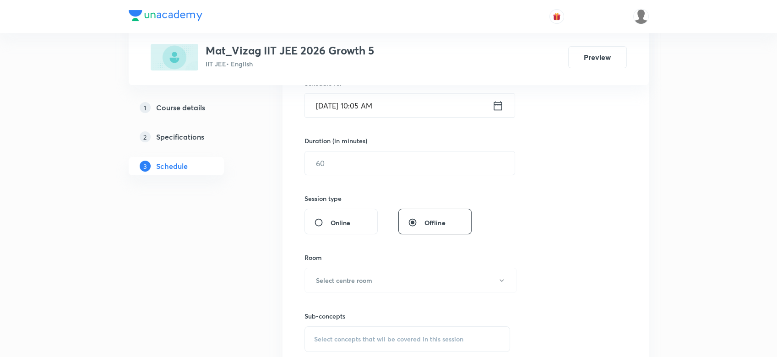
scroll to position [240, 0]
click at [372, 163] on input "text" at bounding box center [410, 162] width 210 height 23
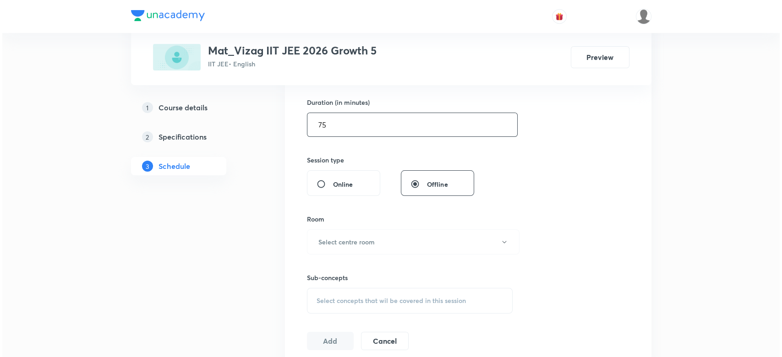
scroll to position [311, 0]
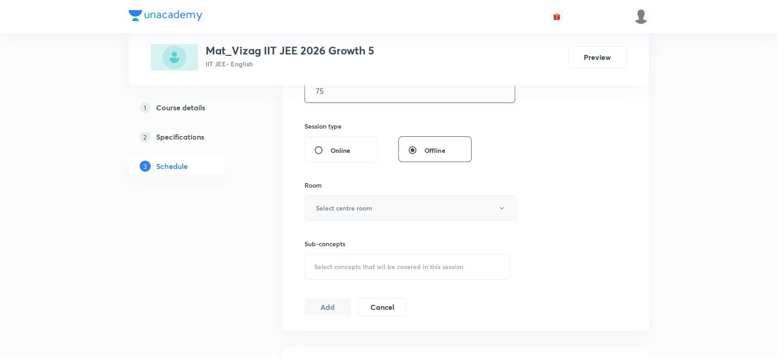
type input "75"
click at [364, 208] on h6 "Select centre room" at bounding box center [344, 208] width 56 height 10
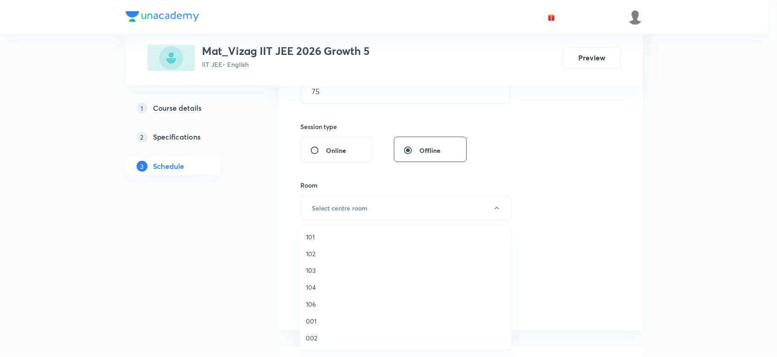
scroll to position [254, 0]
click at [319, 316] on li "105" at bounding box center [408, 322] width 212 height 17
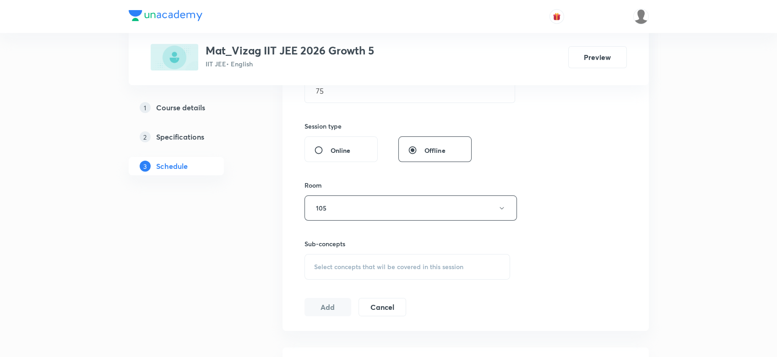
click at [324, 260] on div "Select concepts that wil be covered in this session" at bounding box center [407, 267] width 206 height 26
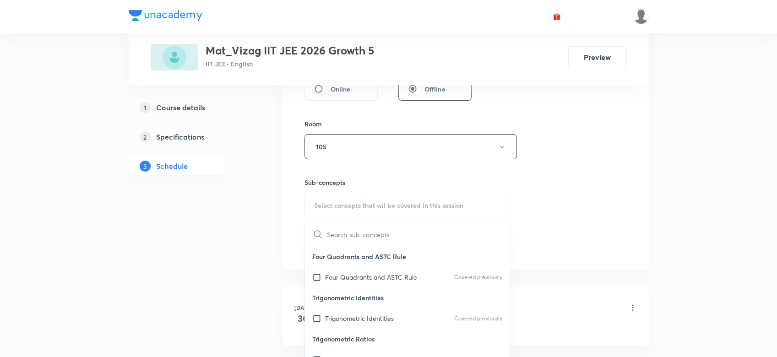
scroll to position [374, 0]
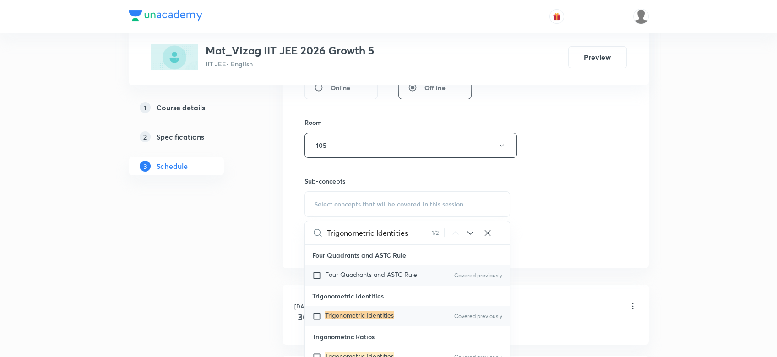
type input "Trigonometric Identities"
click at [365, 273] on span "Four Quadrants and ASTC Rule" at bounding box center [371, 274] width 92 height 9
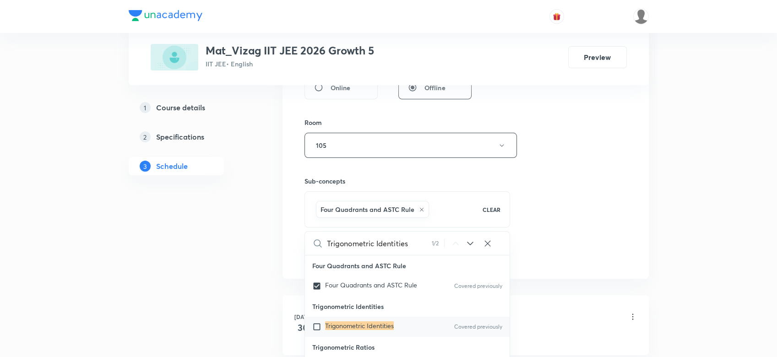
click at [366, 323] on mark "Trigonometric Identities" at bounding box center [359, 325] width 69 height 9
checkbox input "true"
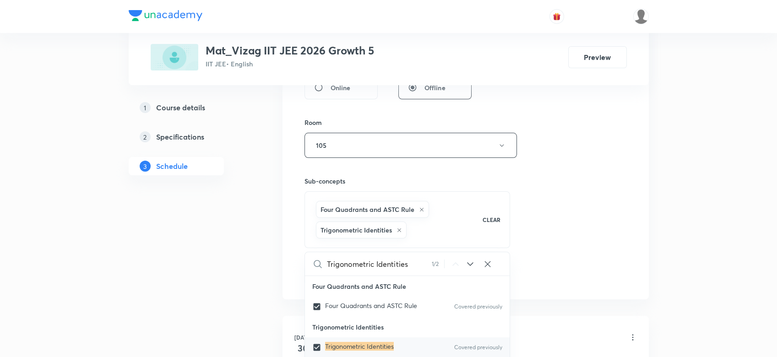
click at [422, 211] on icon at bounding box center [421, 209] width 5 height 5
checkbox input "false"
checkbox input "true"
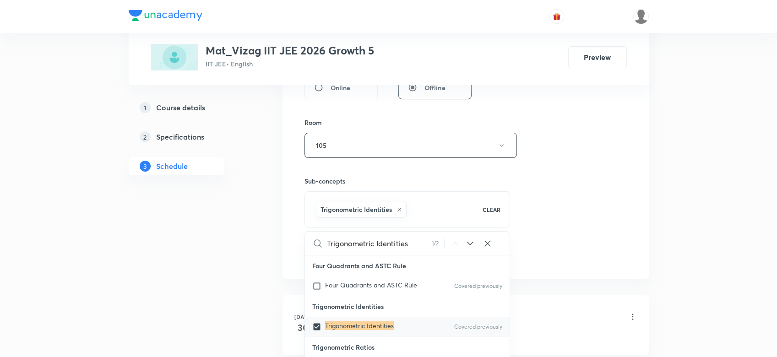
click at [556, 189] on div "Session 20 Live class Session title 24/99 Trigonometric Identities ​ Schedule f…" at bounding box center [465, 44] width 322 height 440
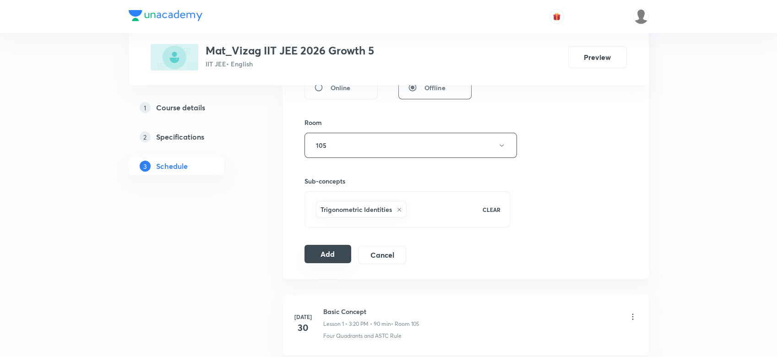
click at [323, 255] on button "Add" at bounding box center [327, 254] width 47 height 18
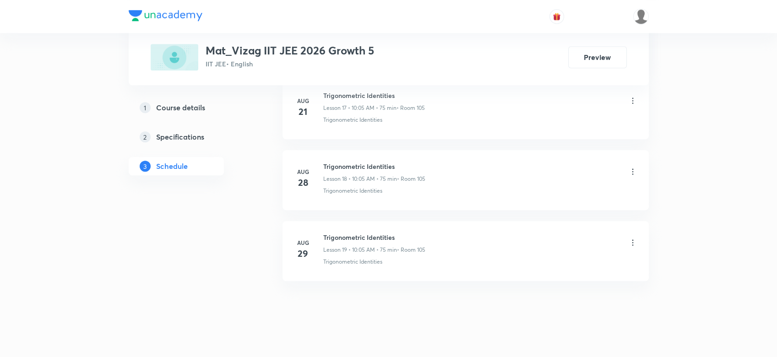
scroll to position [1733, 0]
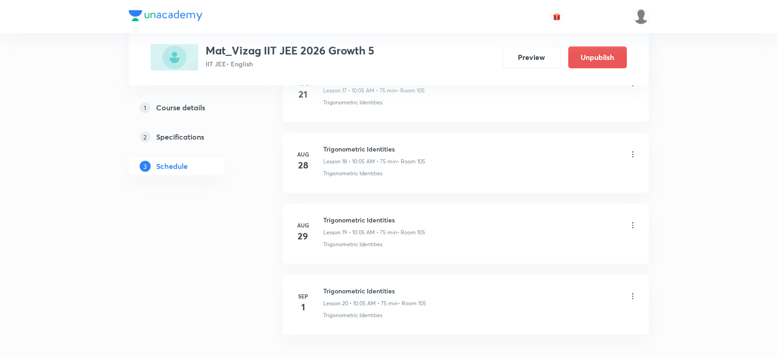
click at [416, 114] on li "[DATE] Trigonometric Identities Lesson 17 • 10:05 AM • 75 min • Room 105 Trigon…" at bounding box center [466, 92] width 366 height 60
